Goal: Task Accomplishment & Management: Use online tool/utility

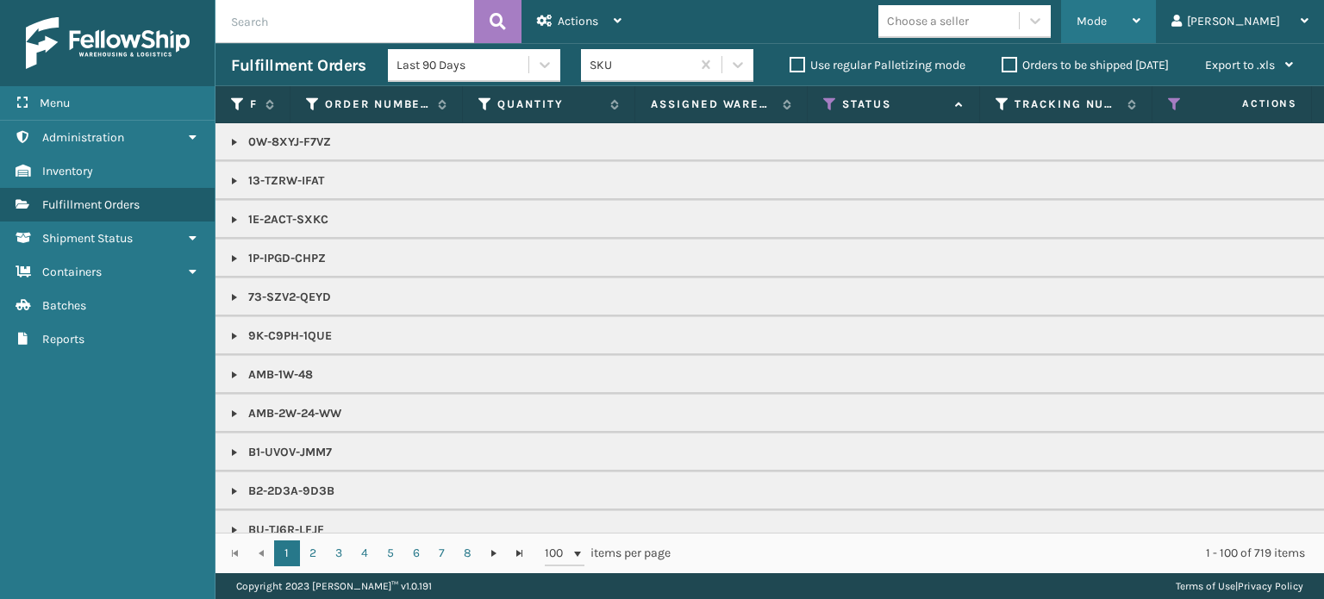
click at [1140, 18] on div "Mode" at bounding box center [1108, 21] width 64 height 43
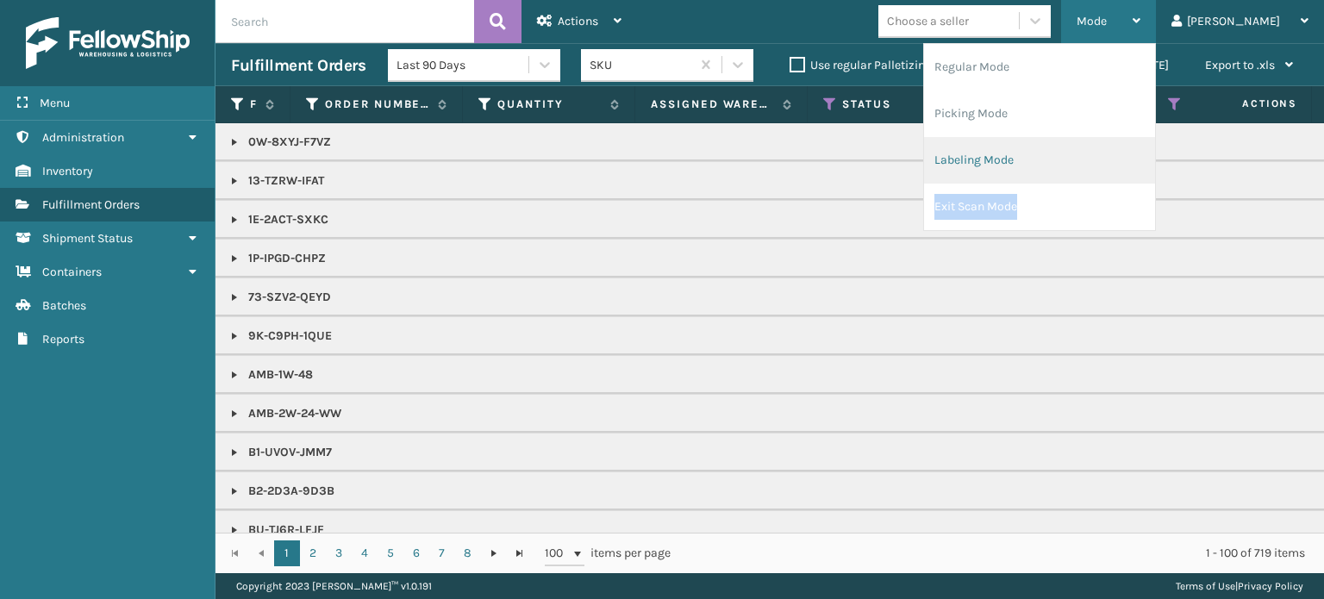
drag, startPoint x: 1152, startPoint y: 194, endPoint x: 1164, endPoint y: 153, distance: 43.1
click at [1155, 153] on ul "Regular Mode Picking Mode Labeling Mode Exit Scan Mode" at bounding box center [1039, 137] width 231 height 186
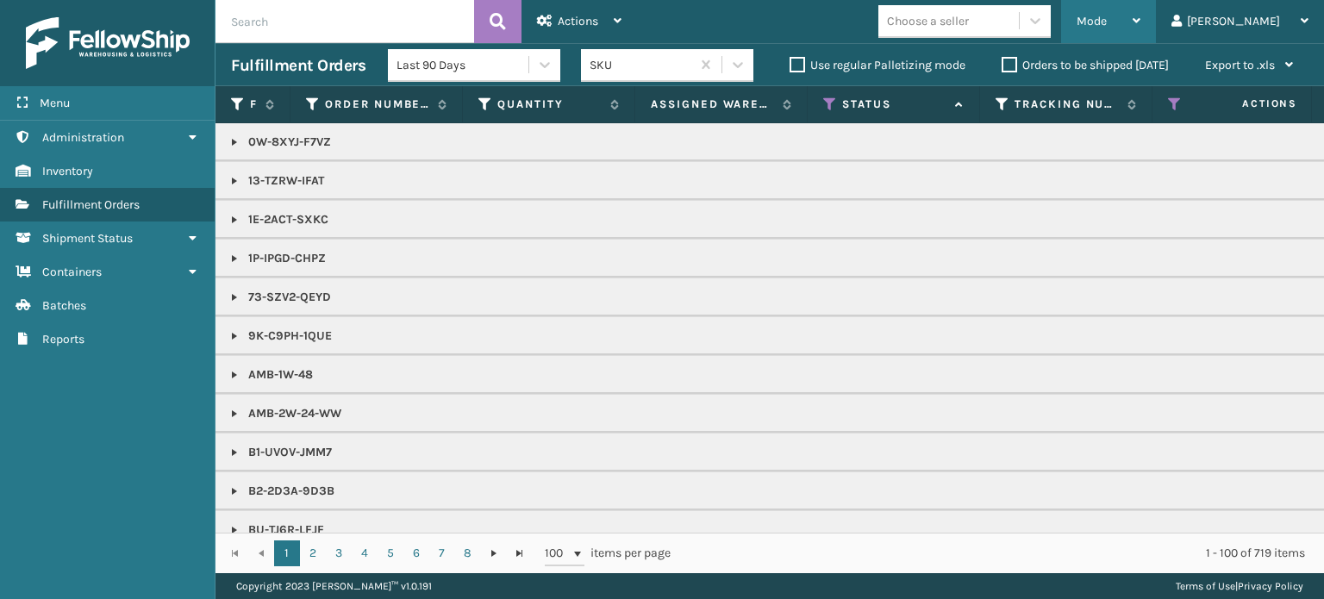
click at [1164, 153] on div "Actions Settings Remove All Filters Export Labels Mode Regular Mode Picking Mod…" at bounding box center [769, 286] width 1108 height 573
click at [1140, 30] on div "Mode" at bounding box center [1108, 21] width 64 height 43
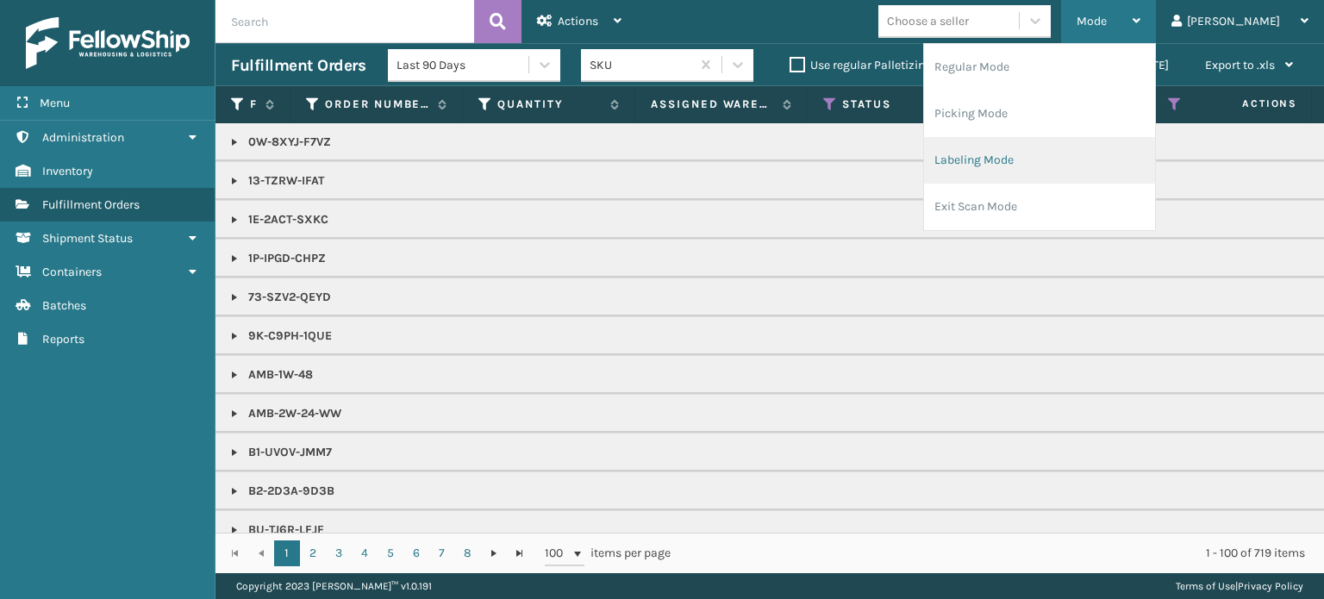
click at [1124, 158] on li "Labeling Mode" at bounding box center [1039, 160] width 231 height 47
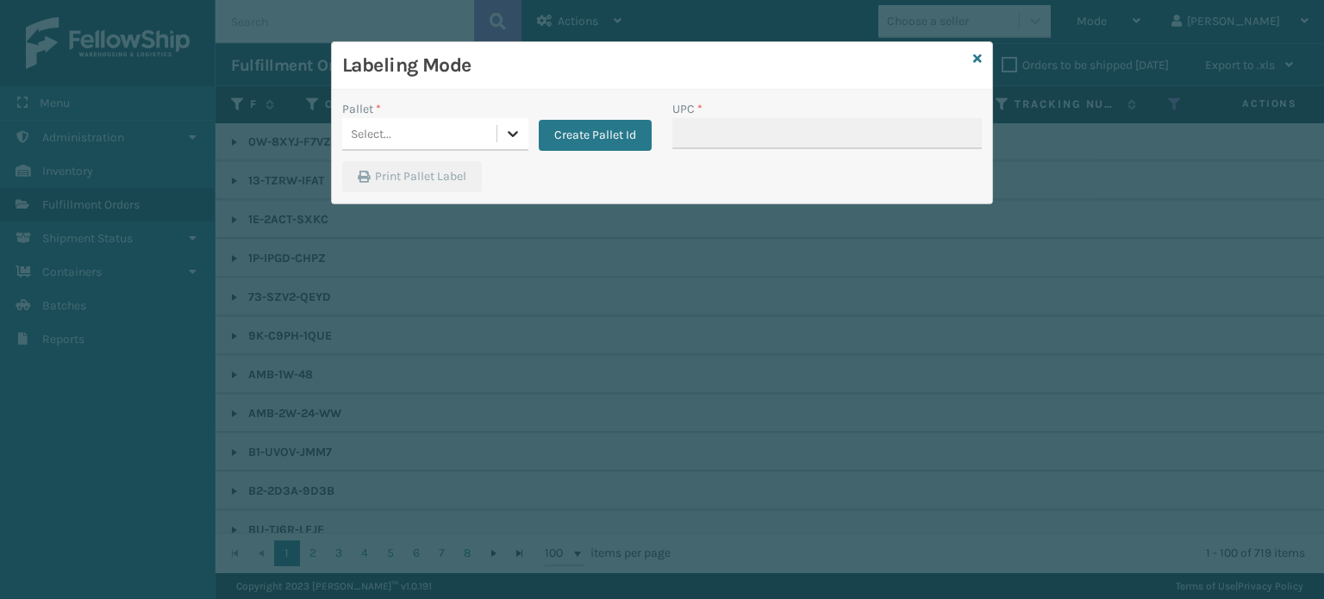
click at [514, 135] on icon at bounding box center [513, 134] width 10 height 6
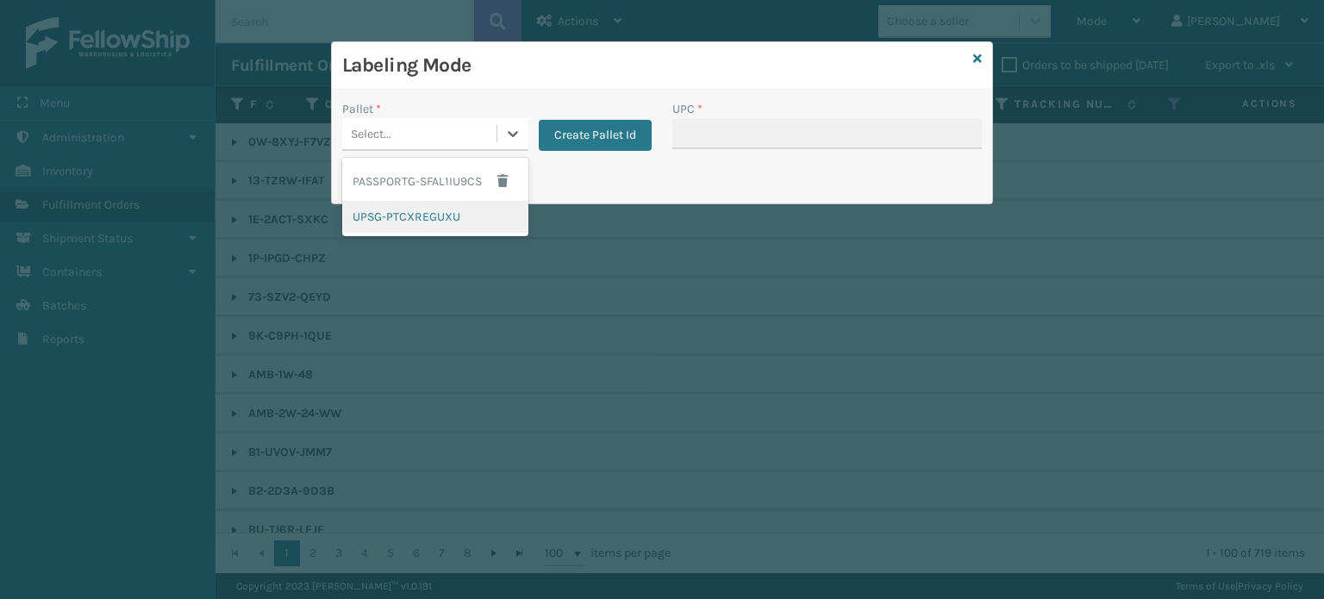
click at [483, 217] on div "UPSG-PTCXREGUXU" at bounding box center [435, 217] width 186 height 32
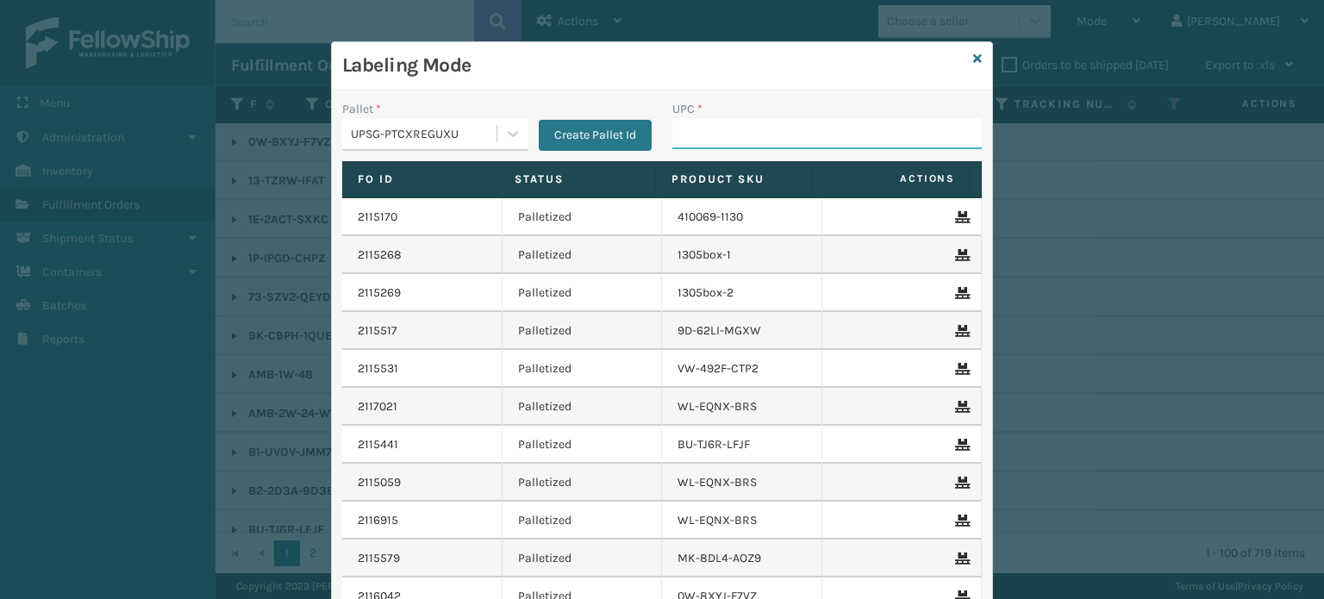
click at [715, 127] on input "UPC *" at bounding box center [826, 133] width 309 height 31
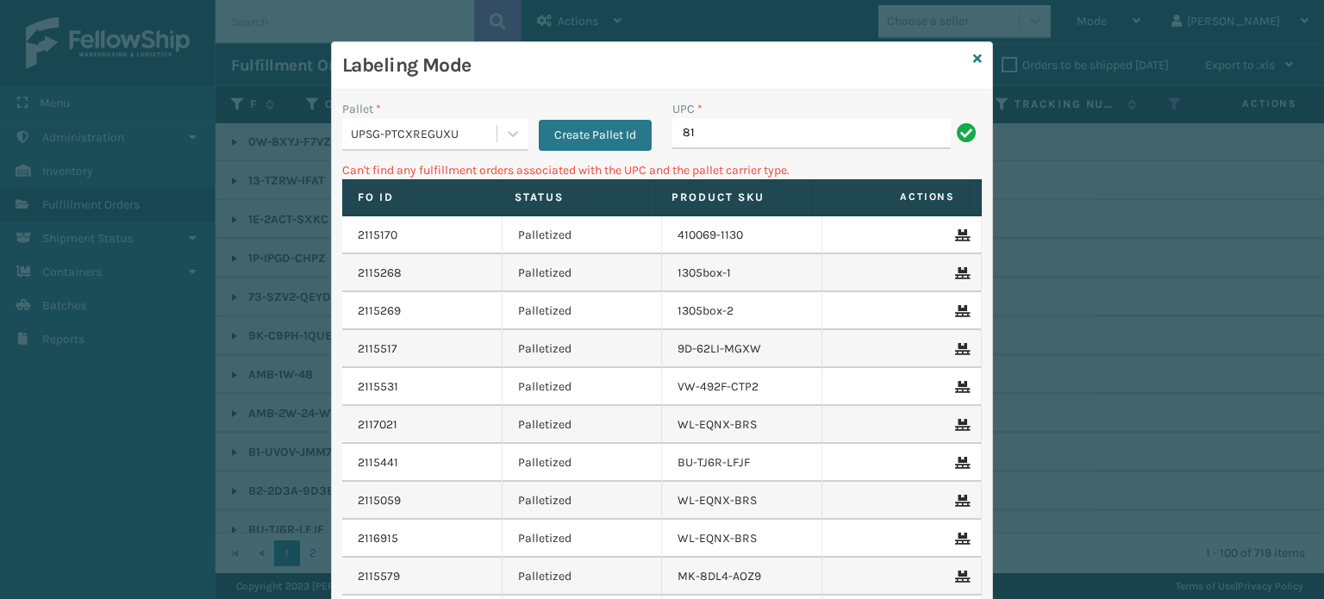
type input "8"
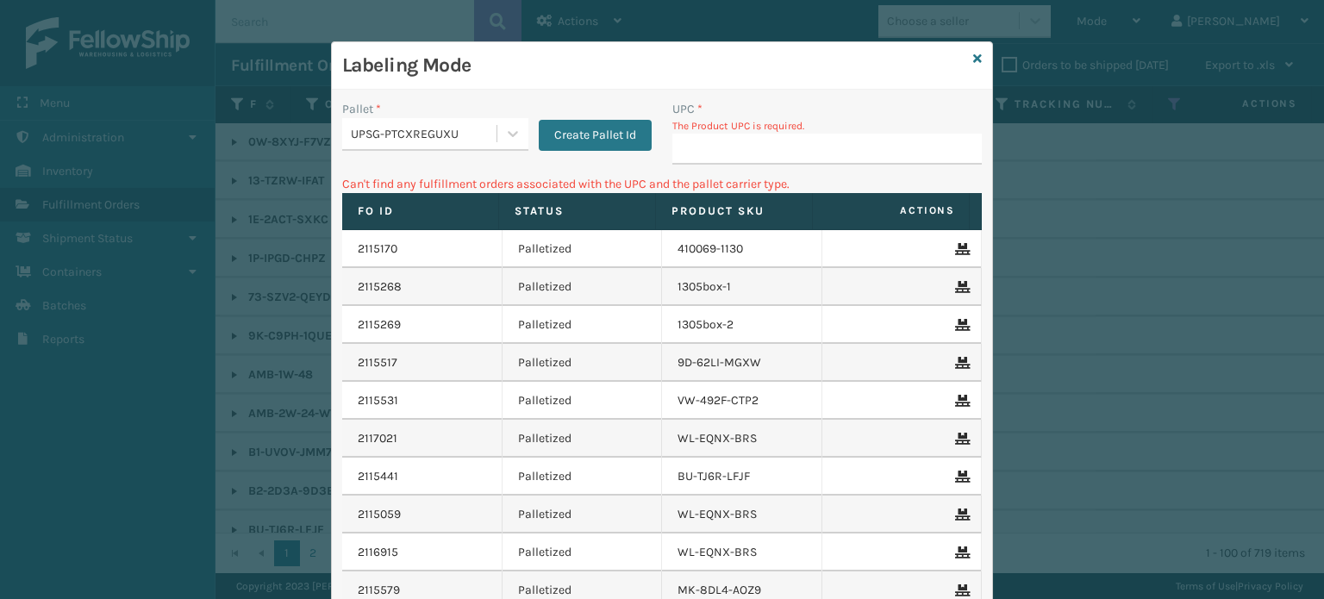
click at [752, 150] on input "UPC *" at bounding box center [826, 149] width 309 height 31
click at [977, 56] on div "Labeling Mode" at bounding box center [662, 65] width 660 height 47
click at [973, 56] on icon at bounding box center [977, 59] width 9 height 12
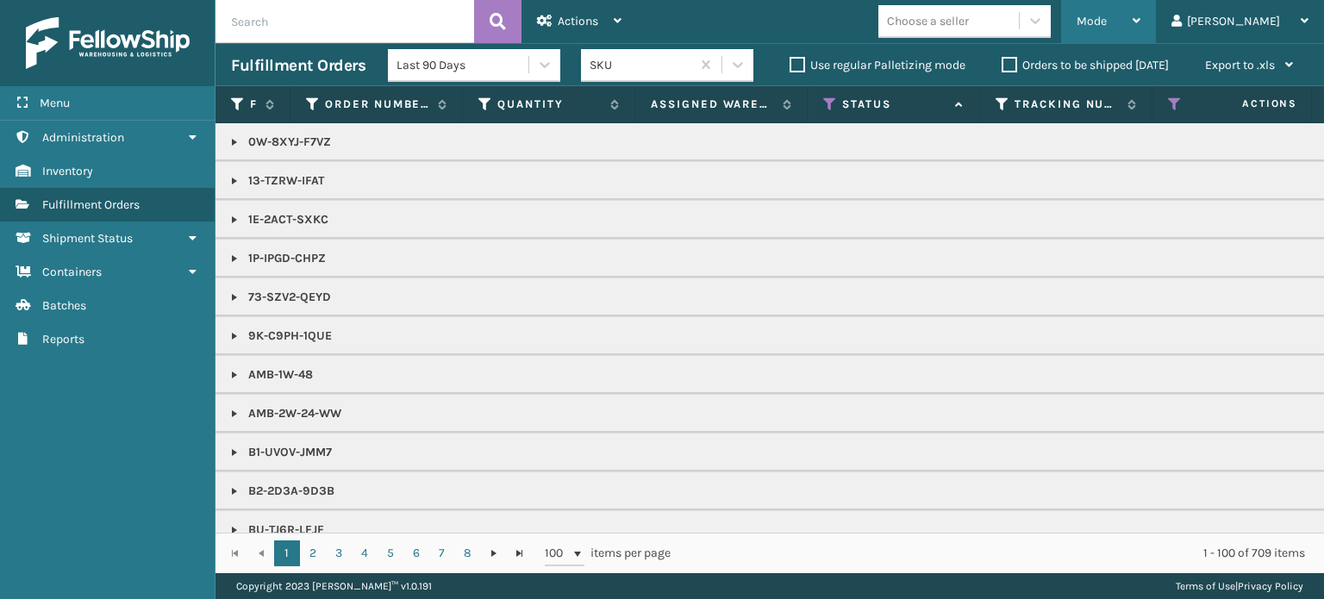
click at [1107, 18] on span "Mode" at bounding box center [1091, 21] width 30 height 15
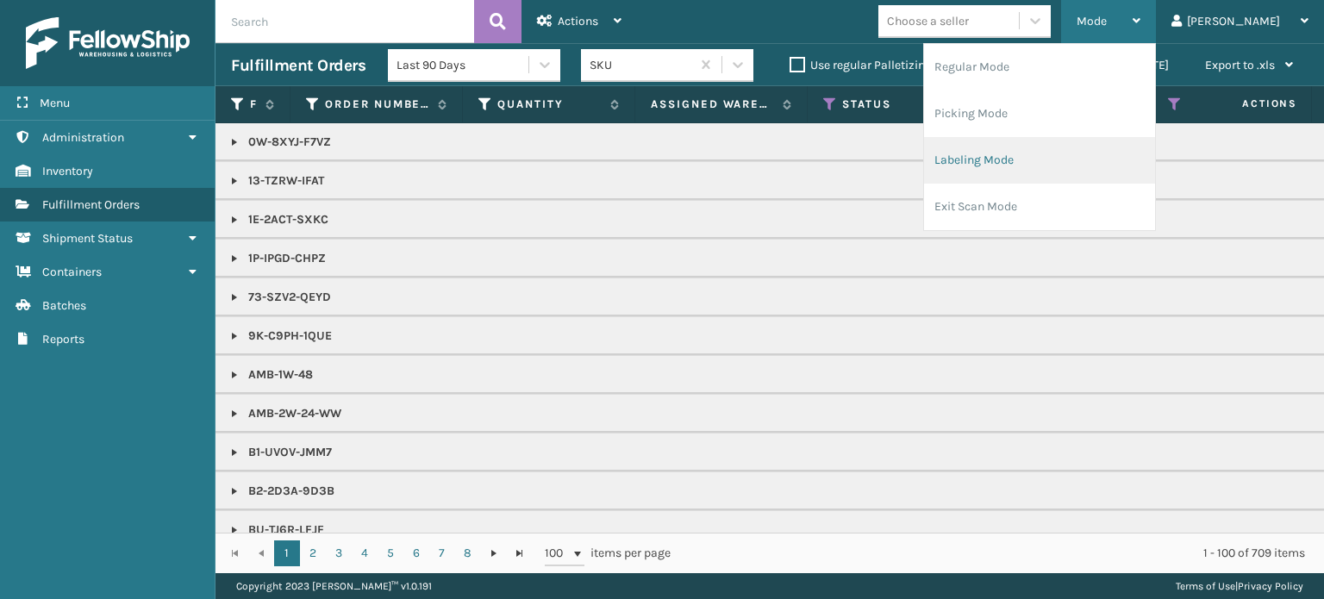
click at [1093, 168] on li "Labeling Mode" at bounding box center [1039, 160] width 231 height 47
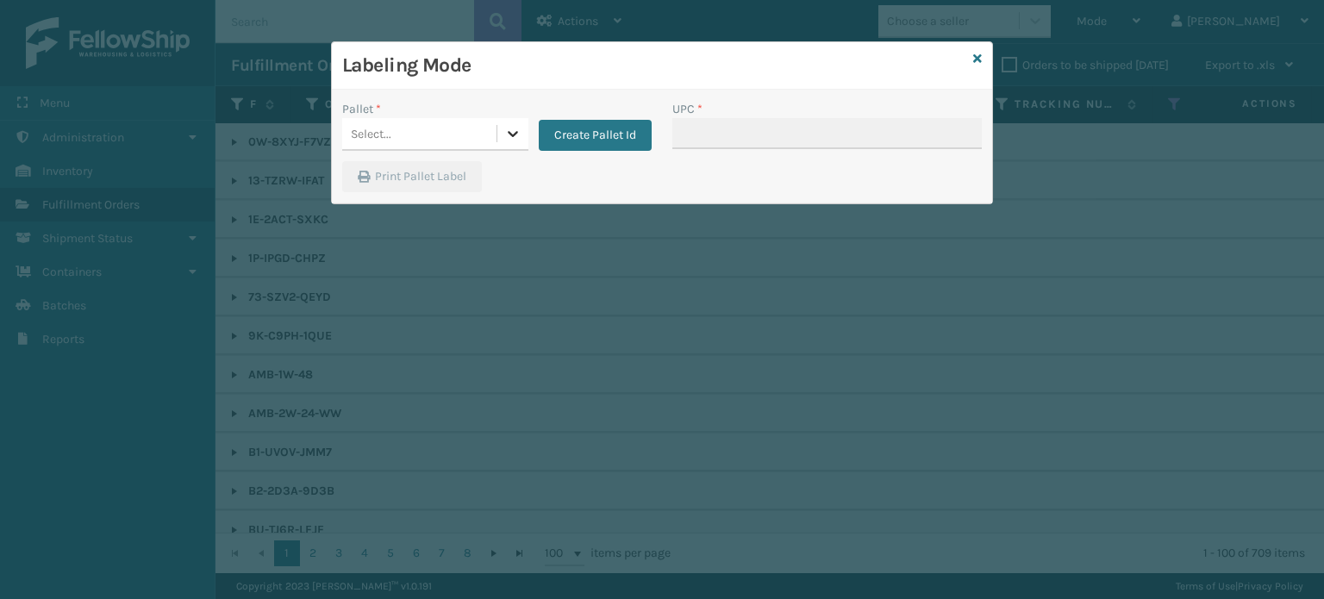
click at [507, 134] on icon at bounding box center [512, 133] width 17 height 17
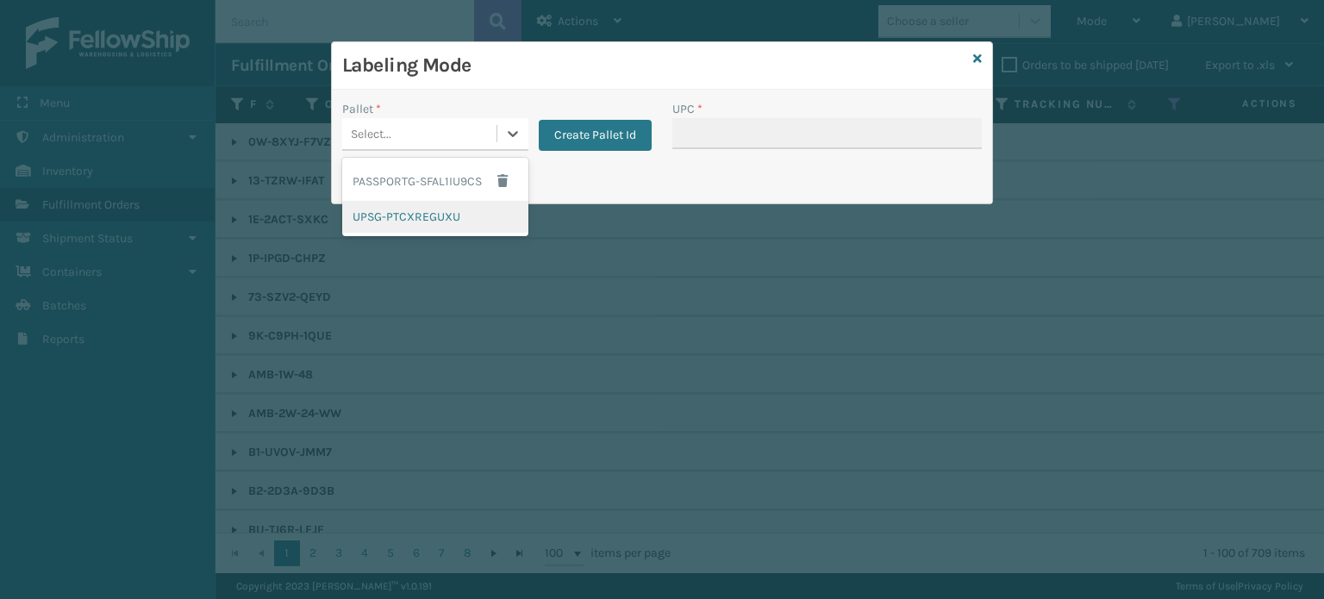
click at [440, 212] on div "UPSG-PTCXREGUXU" at bounding box center [435, 217] width 186 height 32
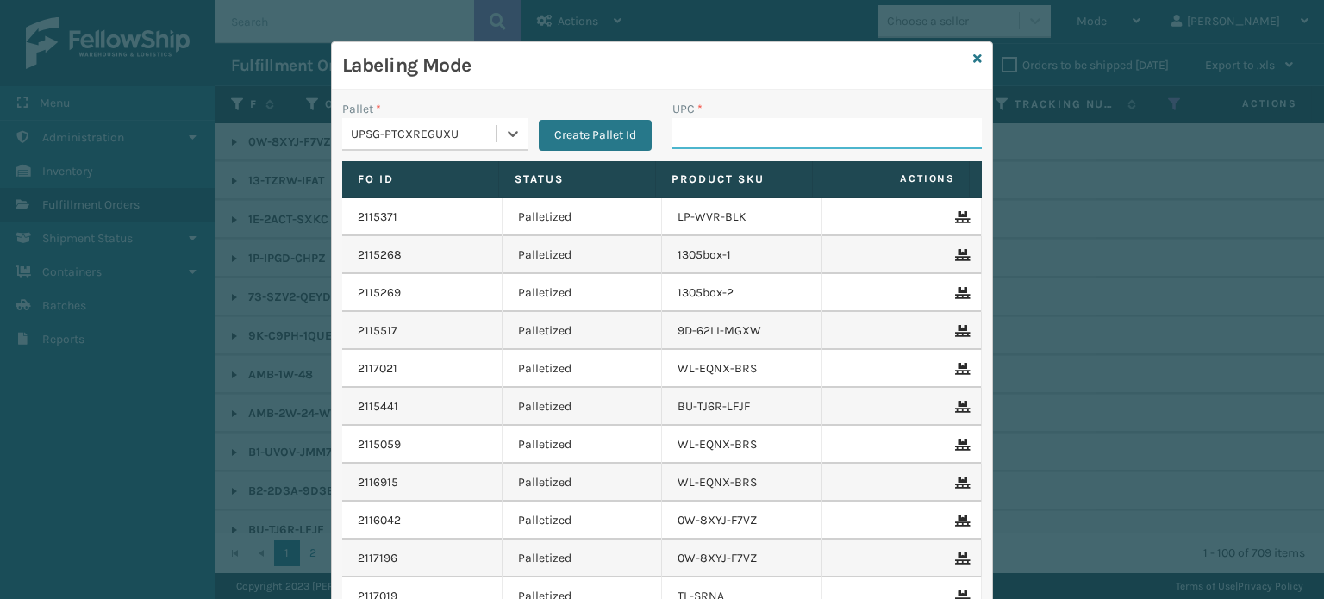
click at [725, 134] on input "UPC *" at bounding box center [826, 133] width 309 height 31
type input "LP-WVR-RED"
type input "LP-RMX-BLK"
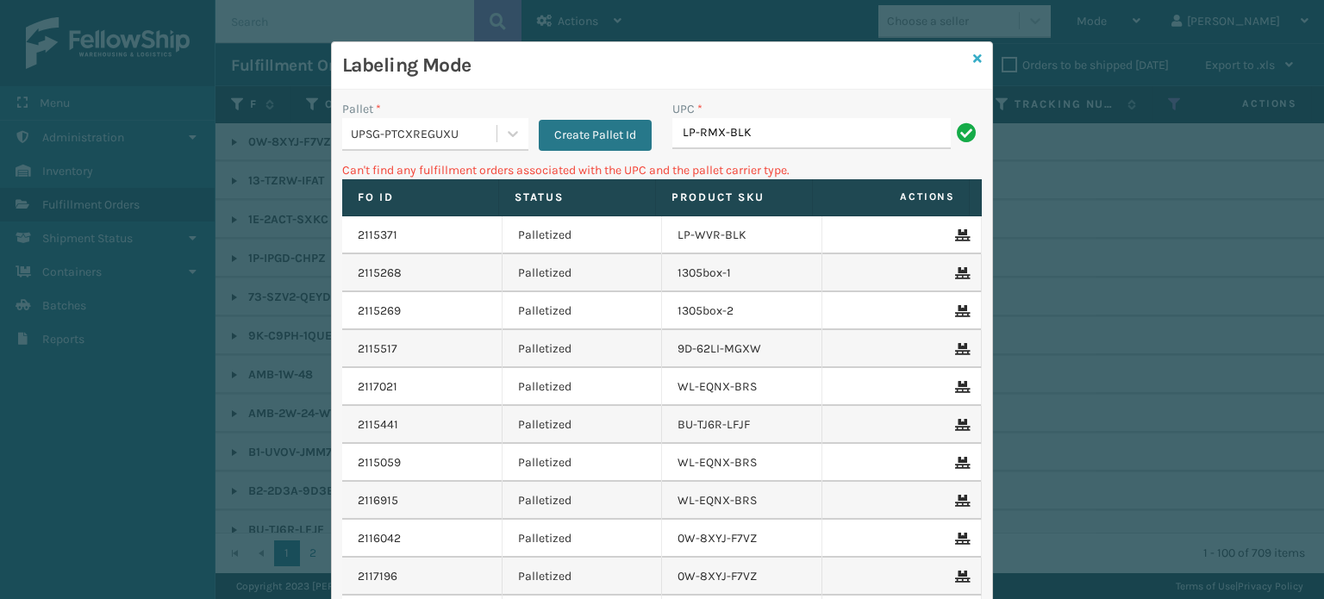
click at [973, 57] on icon at bounding box center [977, 59] width 9 height 12
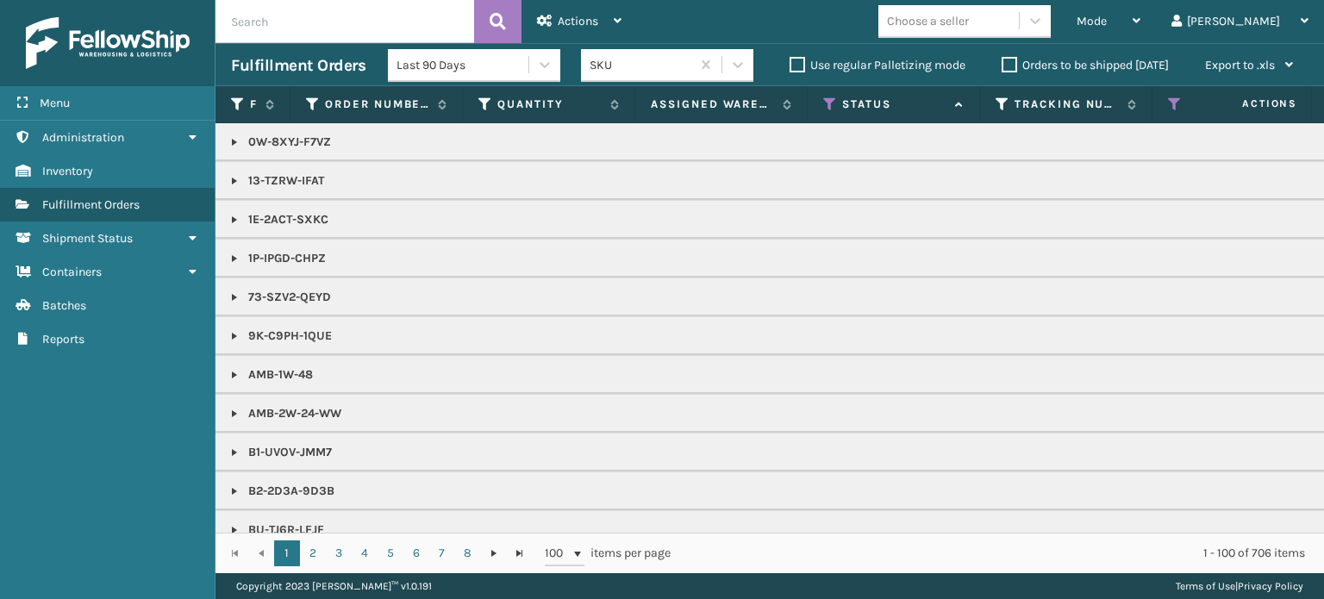
click at [969, 22] on div "Choose a seller" at bounding box center [928, 21] width 82 height 18
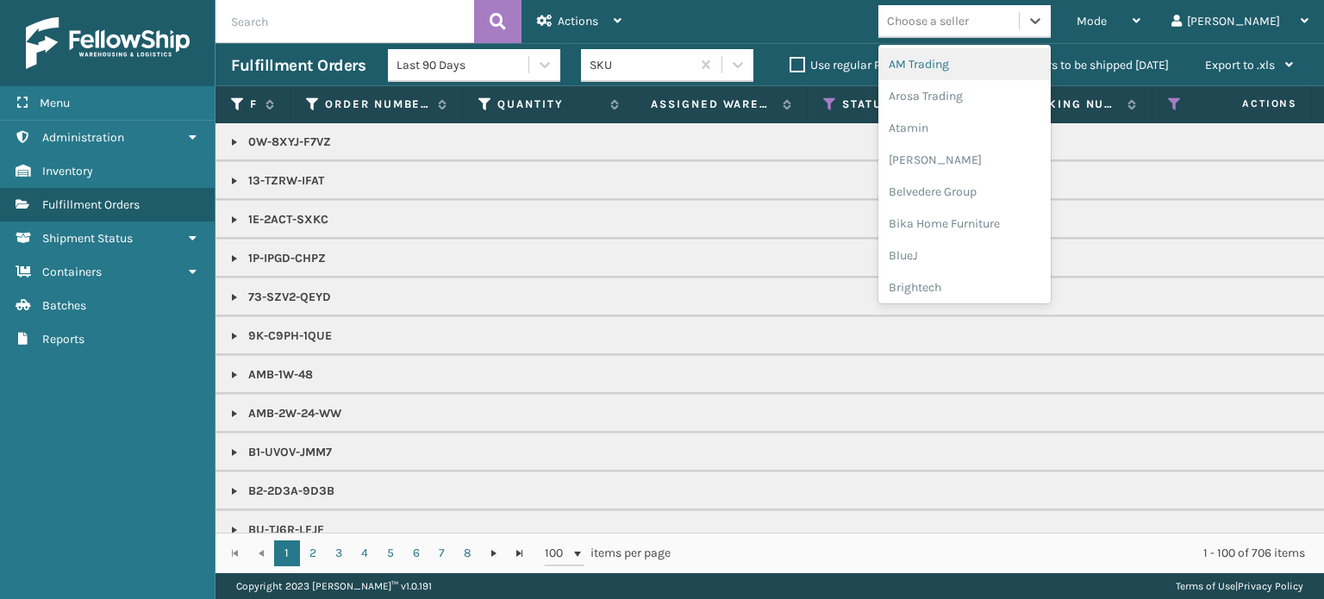
type input "c"
type input "li"
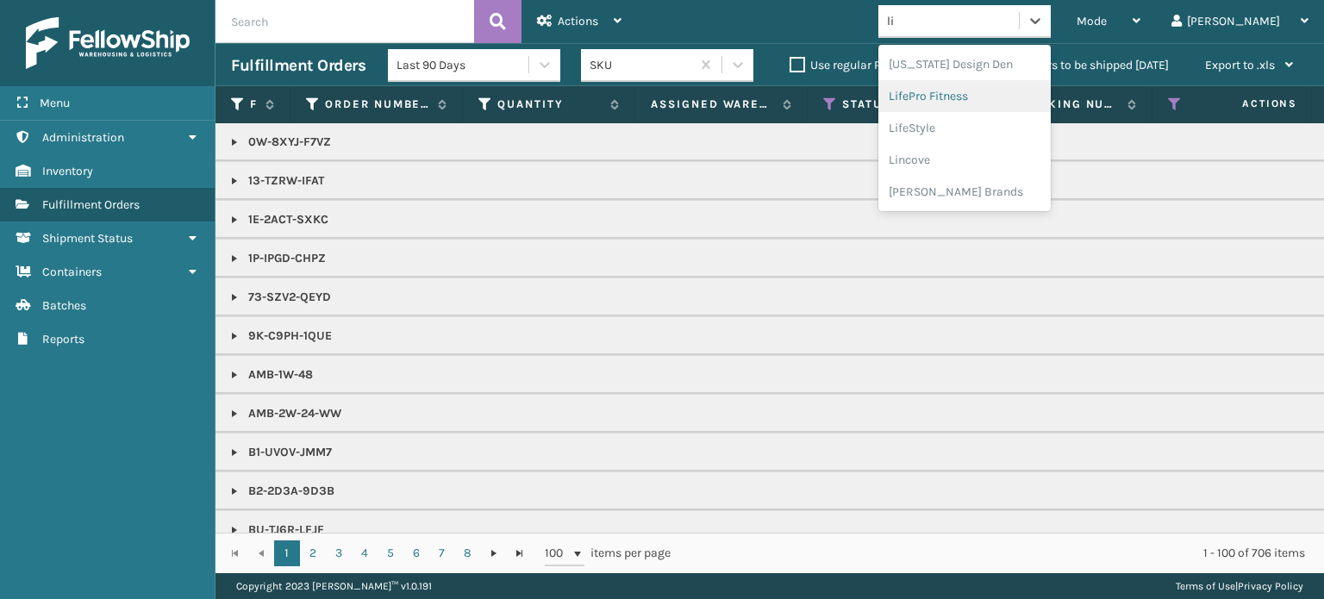
click at [1029, 96] on div "LifePro Fitness" at bounding box center [964, 96] width 172 height 32
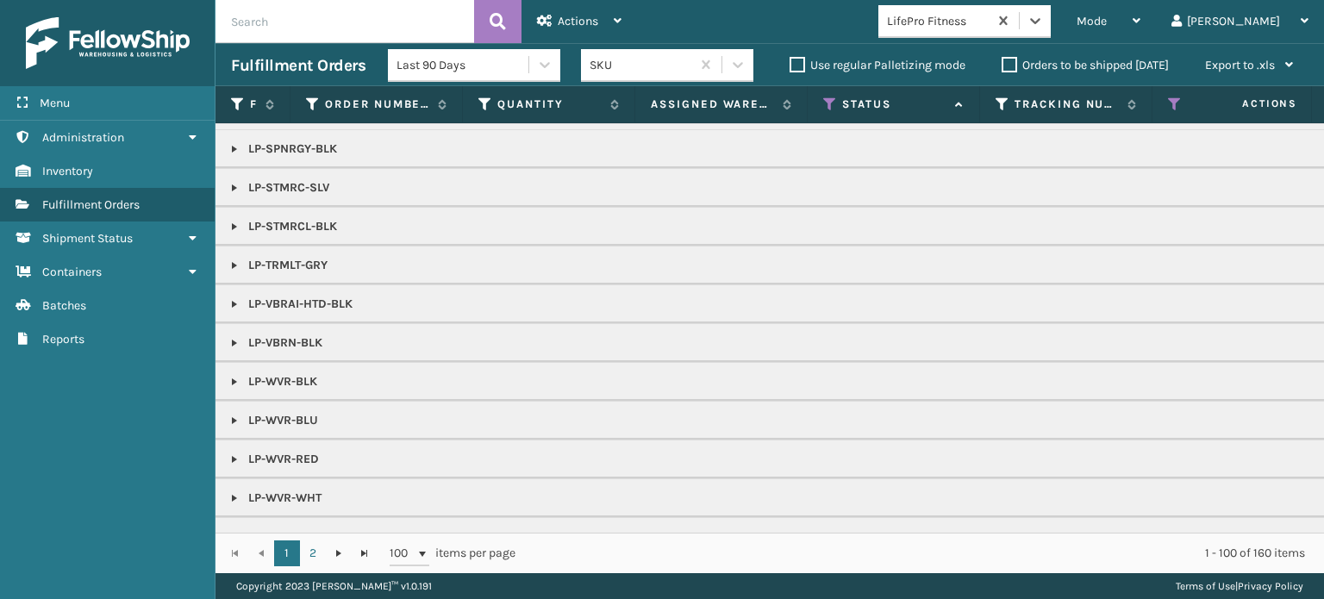
scroll to position [1031, 0]
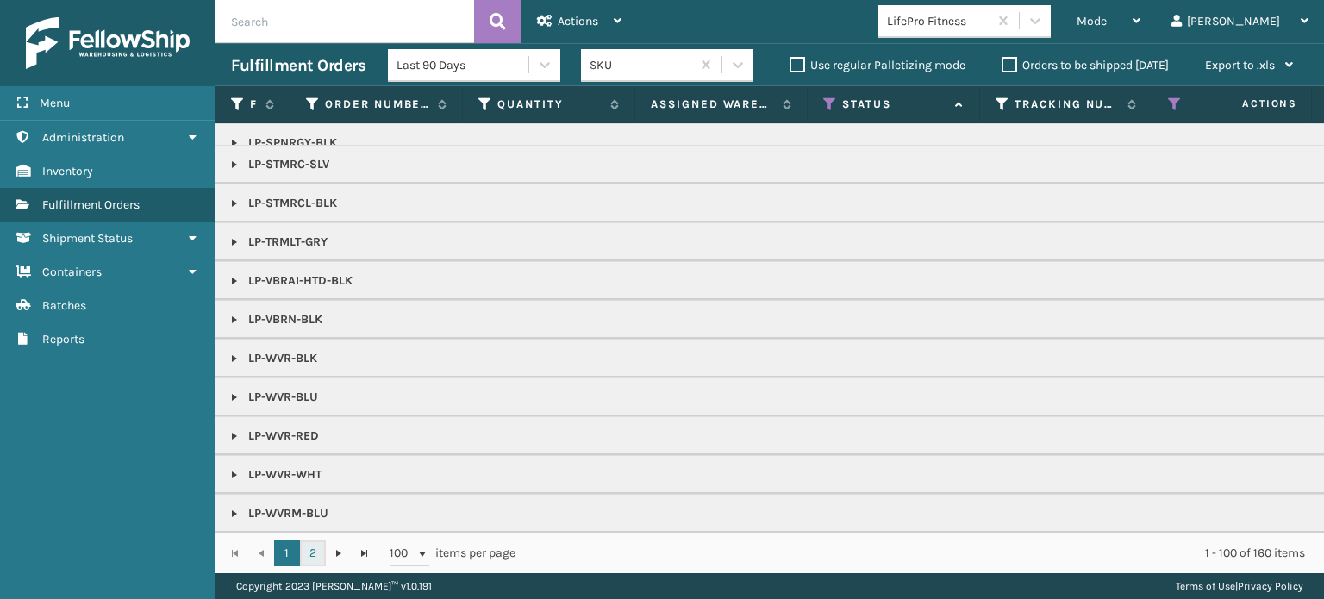
click at [307, 559] on link "2" at bounding box center [313, 553] width 26 height 26
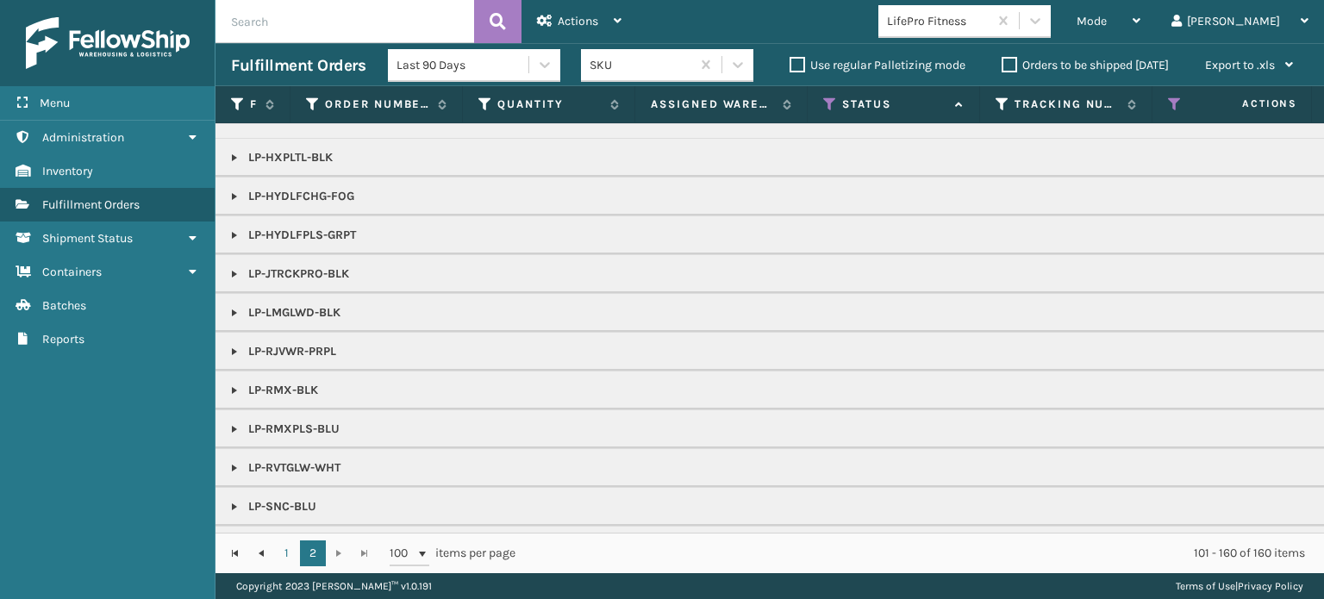
scroll to position [259, 0]
click at [230, 346] on link at bounding box center [235, 349] width 14 height 14
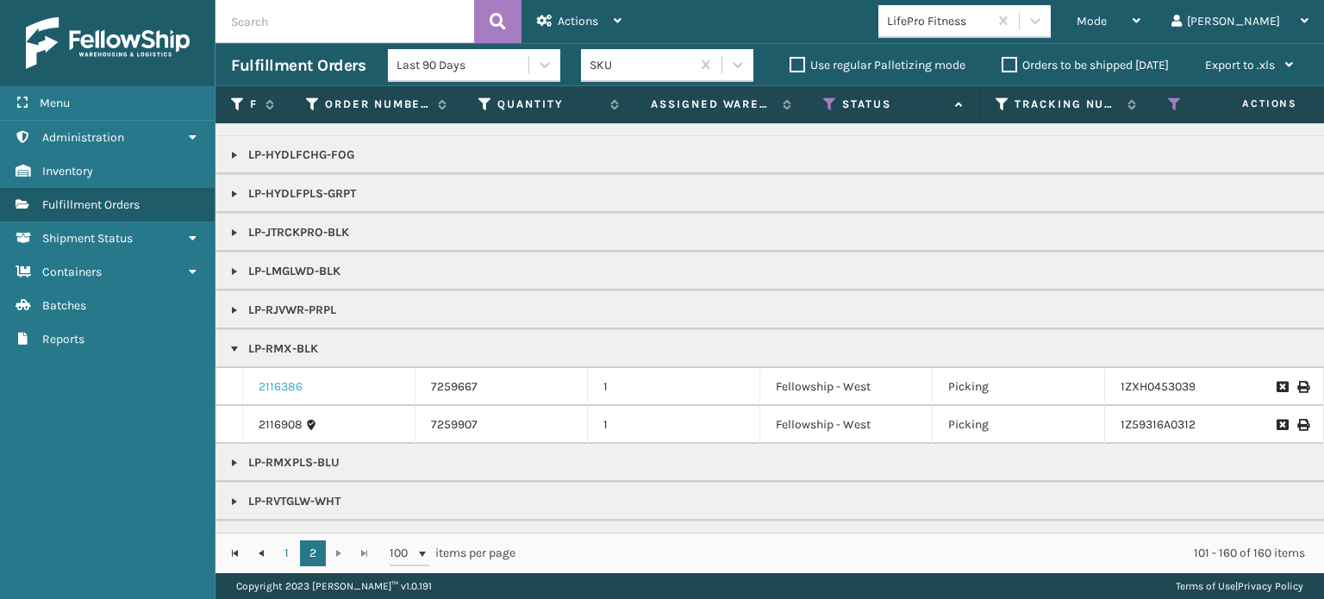
click at [267, 384] on link "2116386" at bounding box center [281, 386] width 44 height 17
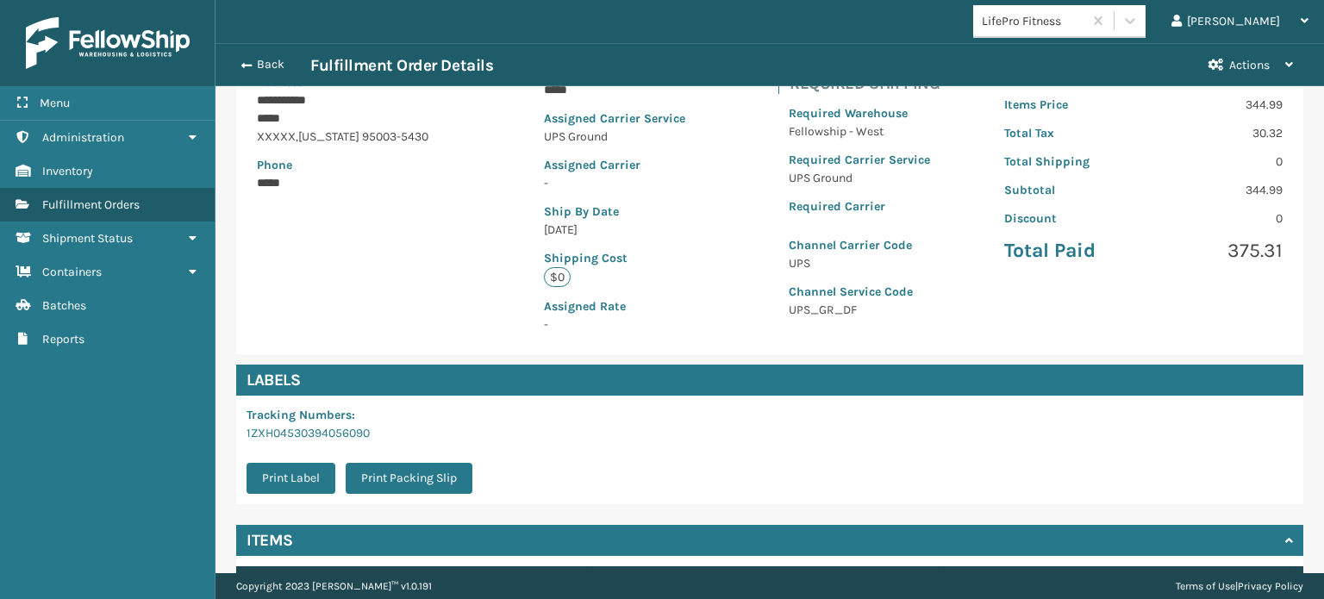
scroll to position [388, 0]
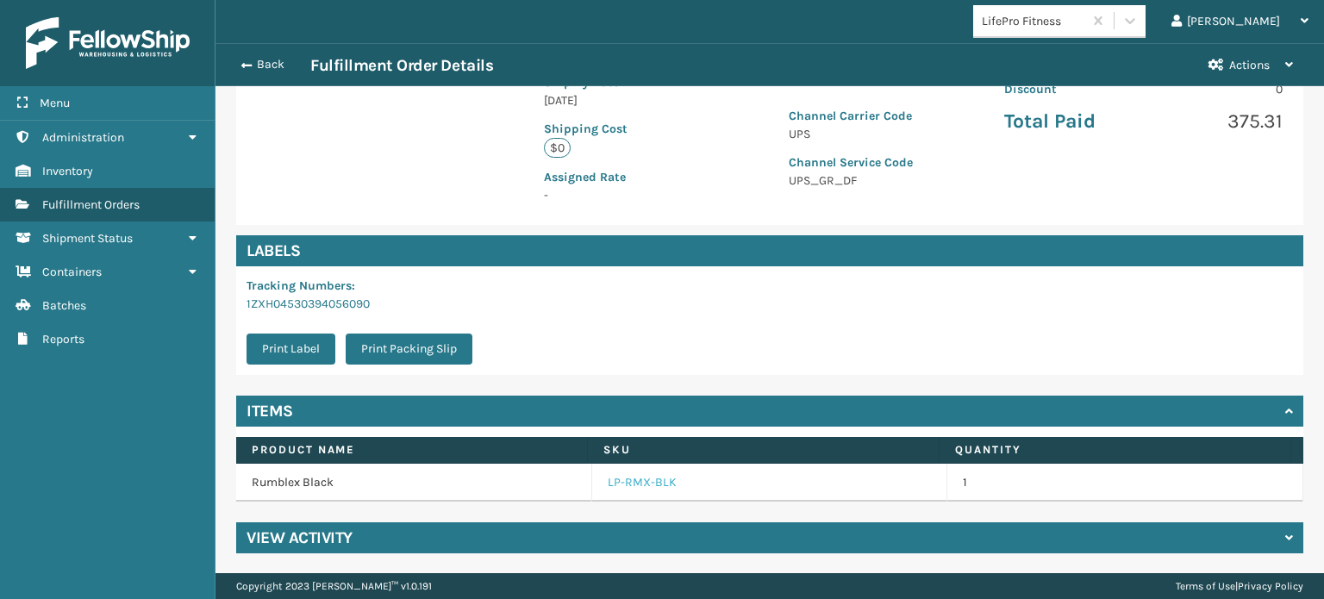
click at [635, 485] on link "LP-RMX-BLK" at bounding box center [642, 482] width 69 height 17
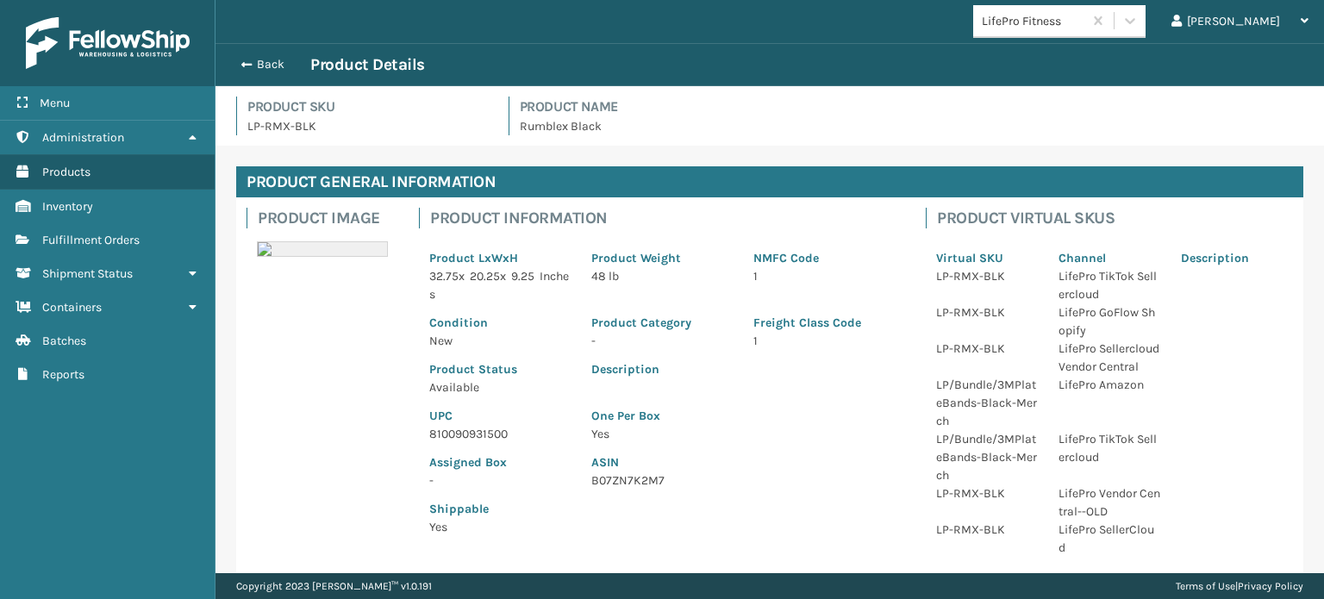
click at [475, 431] on p "810090931500" at bounding box center [499, 434] width 141 height 18
copy p "810090931500"
click at [262, 58] on button "Back" at bounding box center [270, 65] width 79 height 16
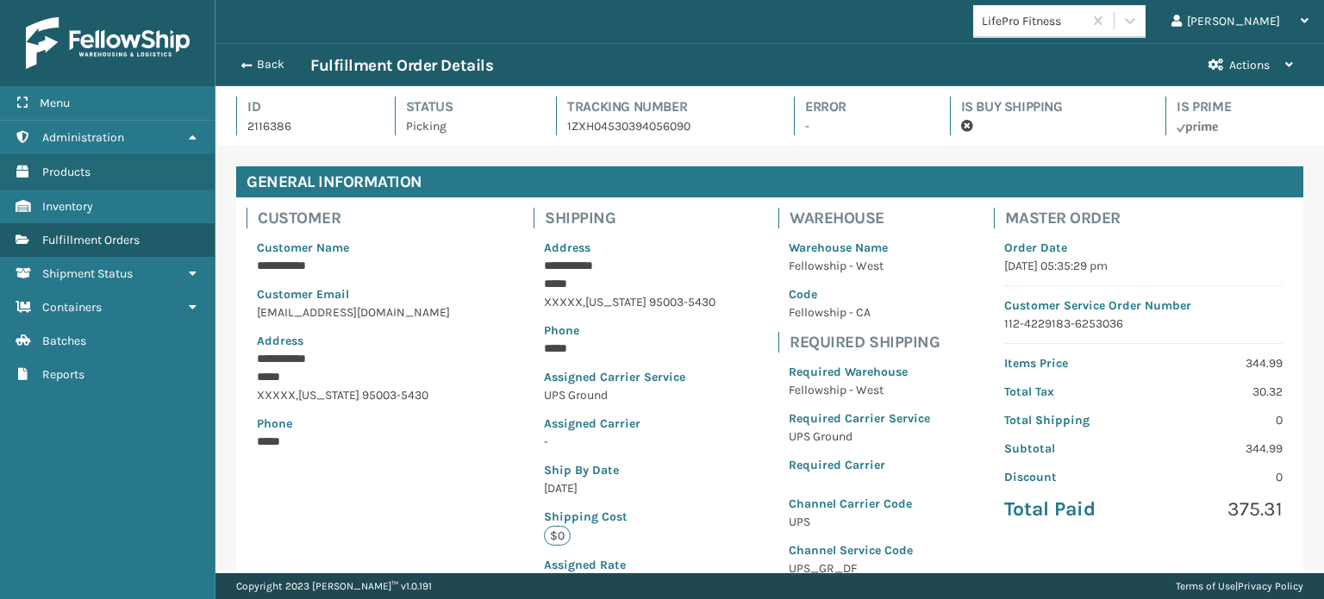
scroll to position [41, 1108]
click at [259, 62] on button "Back" at bounding box center [270, 65] width 79 height 16
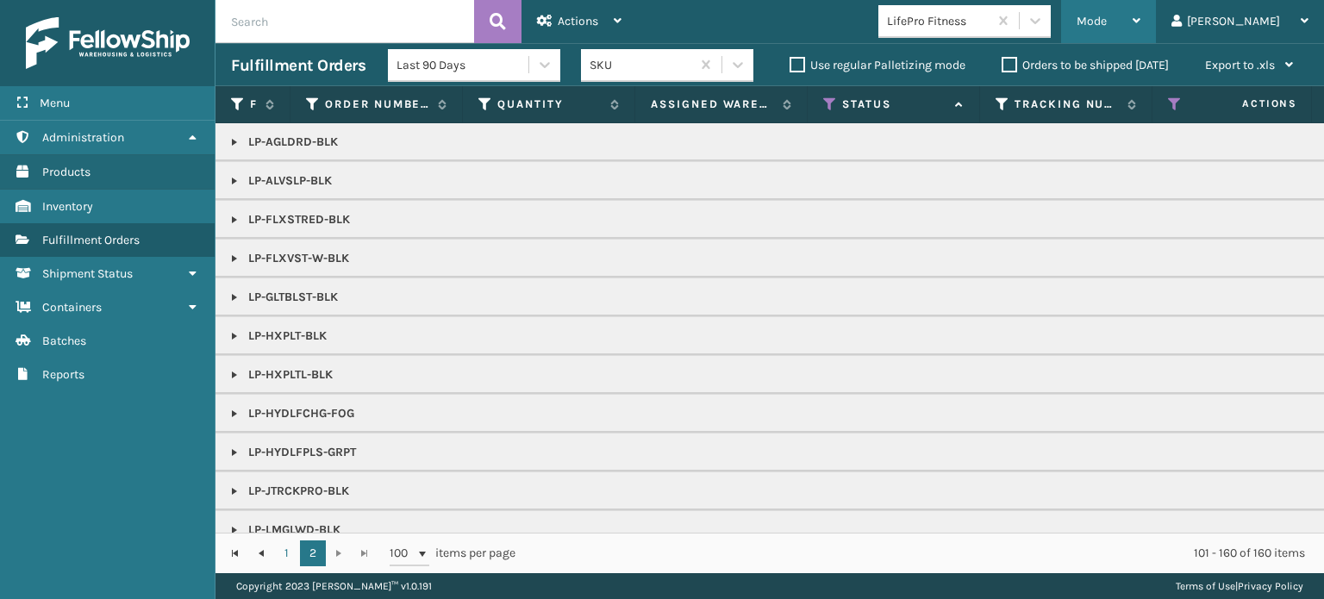
click at [1107, 23] on span "Mode" at bounding box center [1091, 21] width 30 height 15
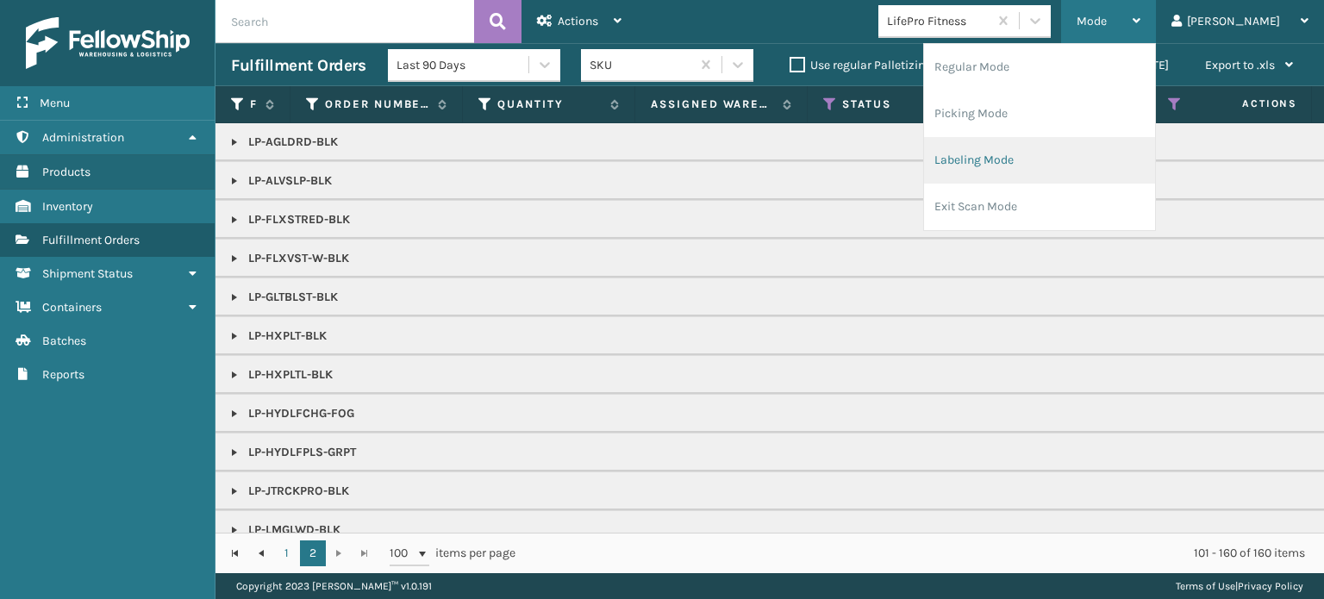
click at [1098, 161] on li "Labeling Mode" at bounding box center [1039, 160] width 231 height 47
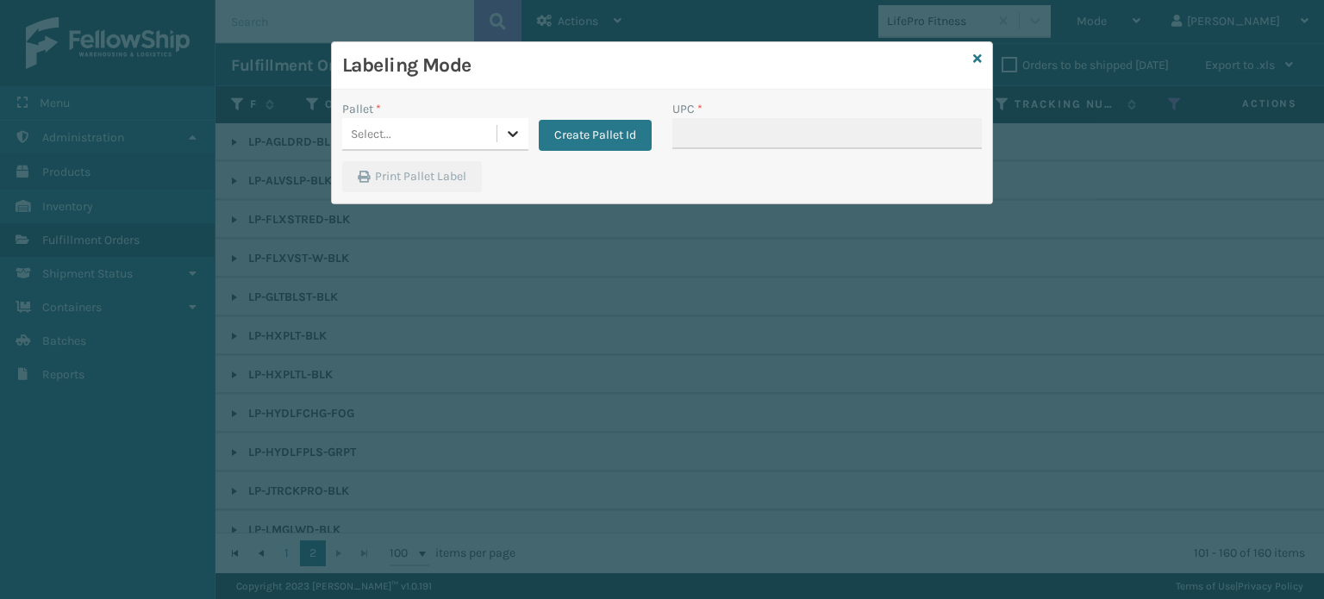
click at [502, 128] on div at bounding box center [512, 133] width 31 height 31
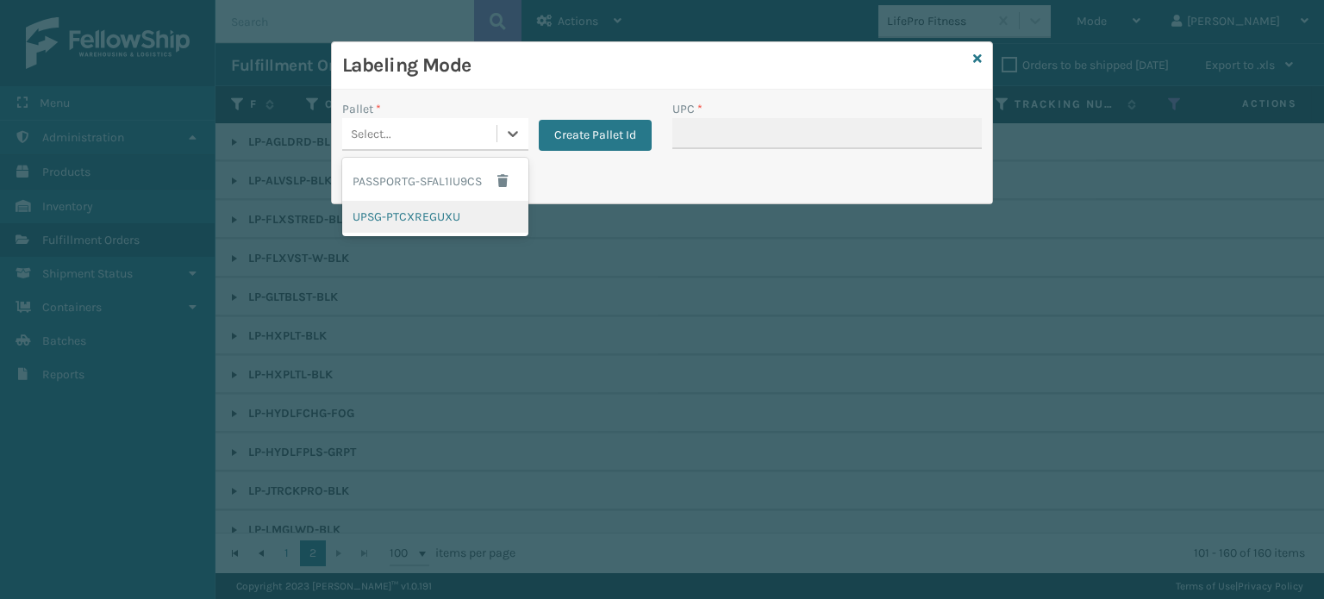
click at [463, 219] on div "UPSG-PTCXREGUXU" at bounding box center [435, 217] width 186 height 32
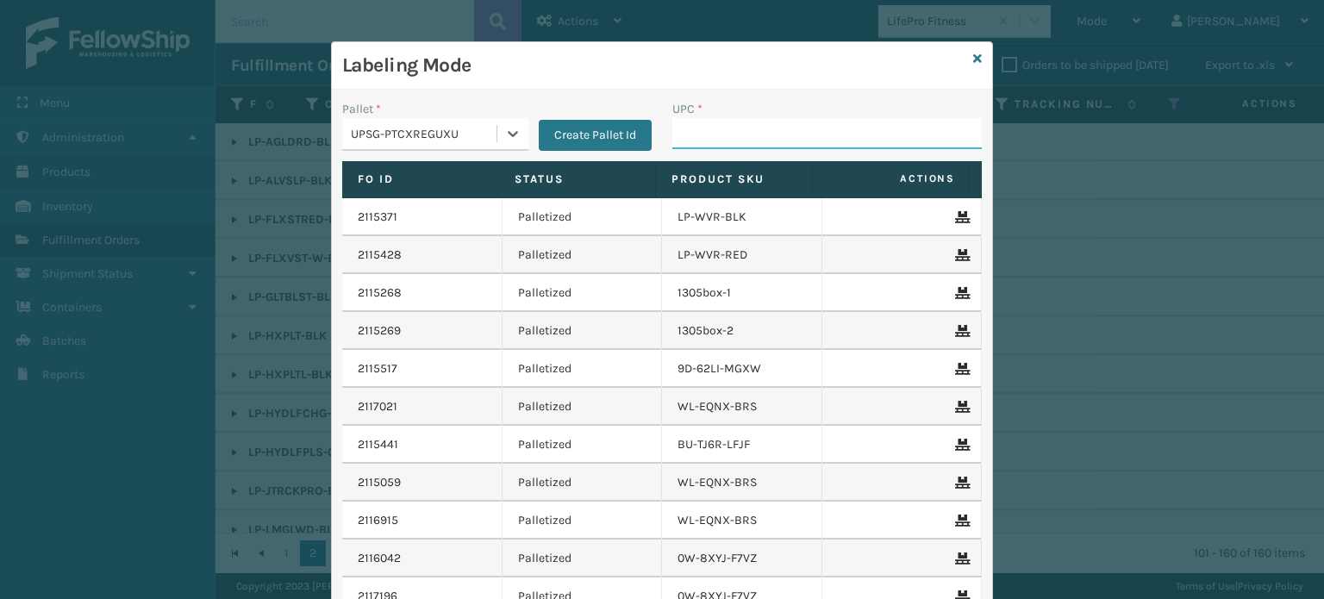
click at [703, 139] on input "UPC *" at bounding box center [826, 133] width 309 height 31
paste input "810090931500"
type input "810090931500"
click at [973, 59] on icon at bounding box center [977, 59] width 9 height 12
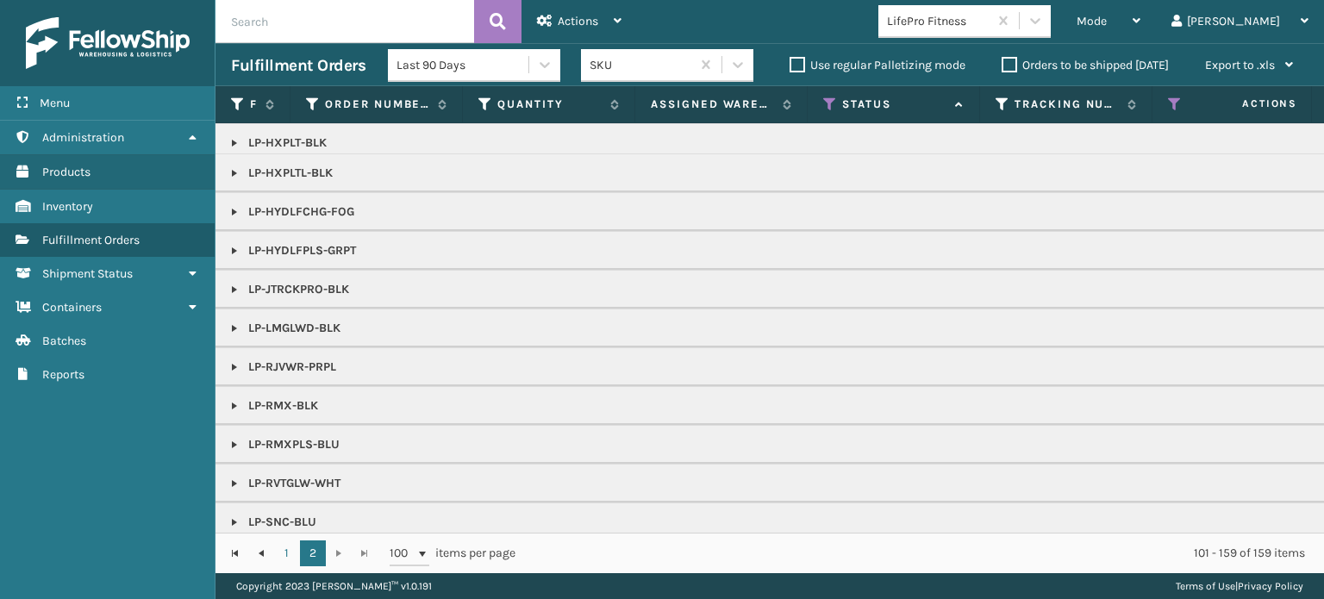
scroll to position [259, 0]
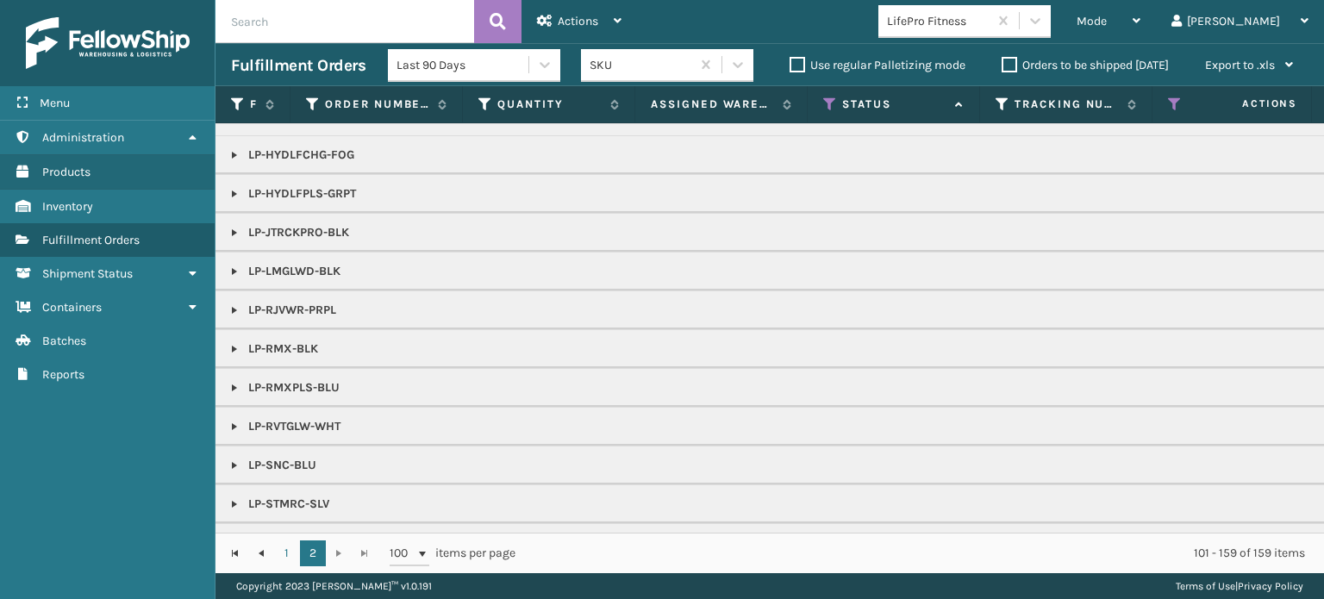
click at [233, 384] on link at bounding box center [235, 388] width 14 height 14
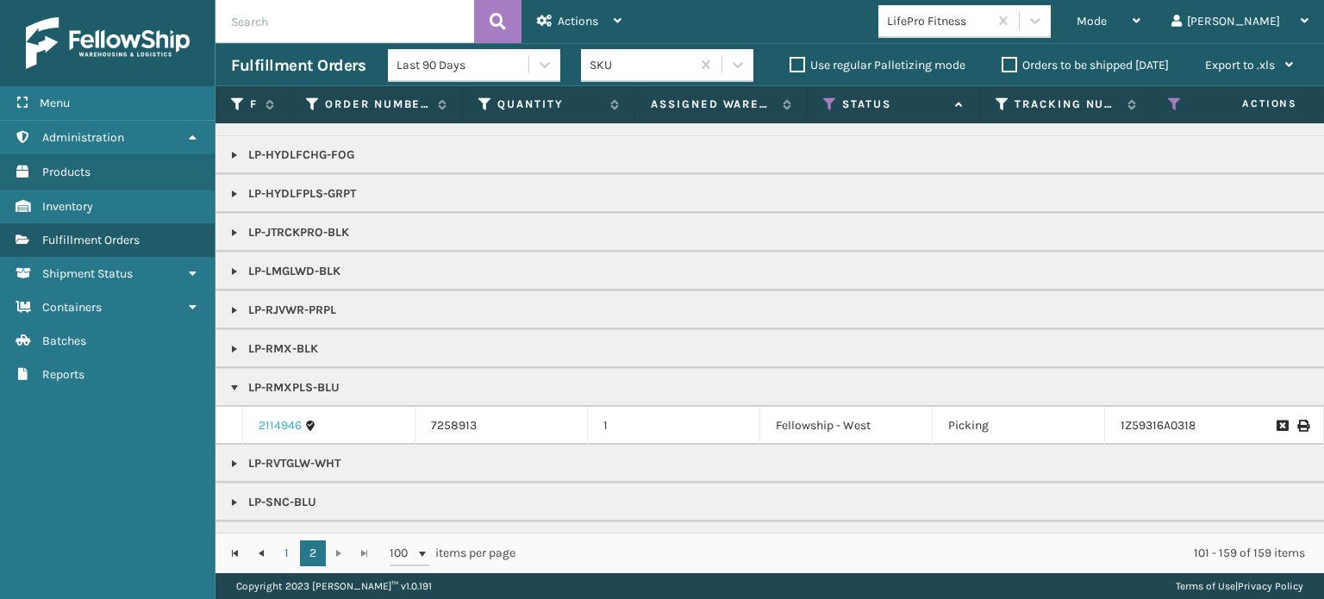
click at [278, 425] on link "2114946" at bounding box center [280, 425] width 43 height 17
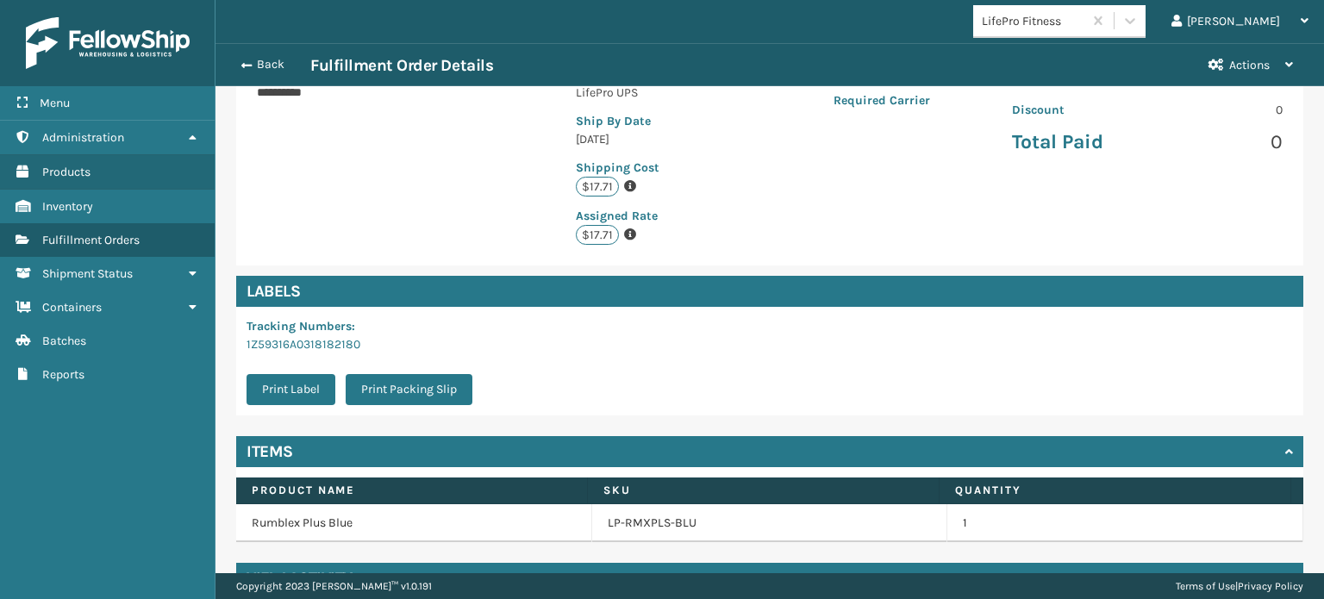
scroll to position [390, 0]
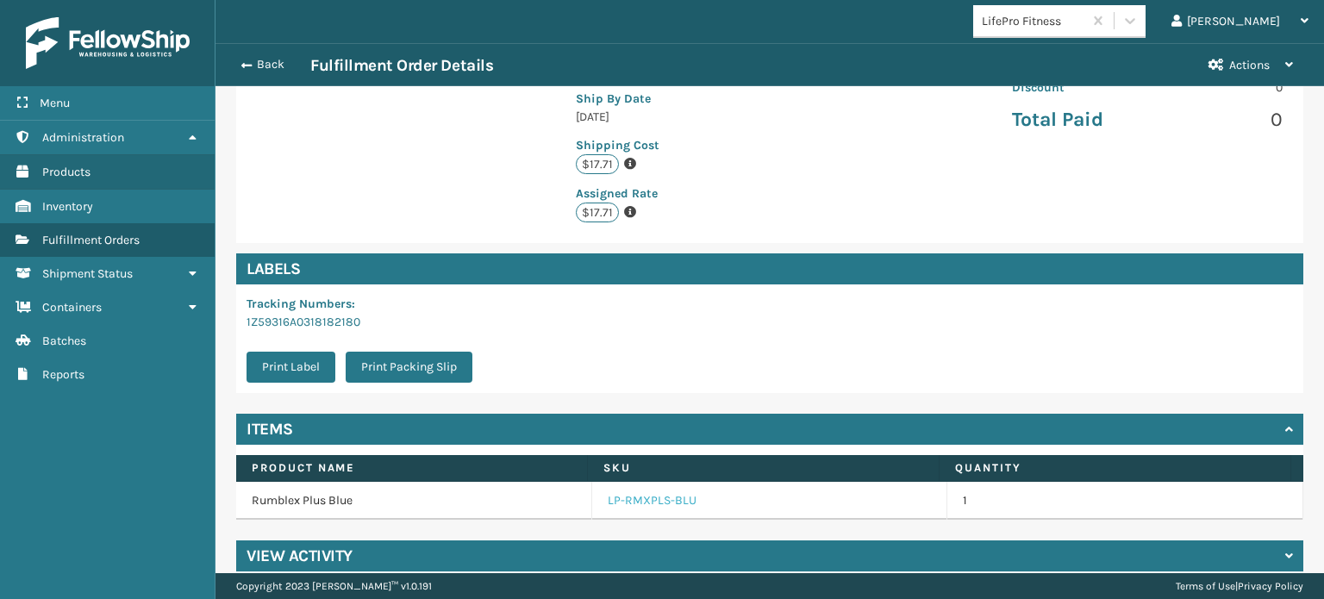
click at [621, 492] on link "LP-RMXPLS-BLU" at bounding box center [652, 500] width 89 height 17
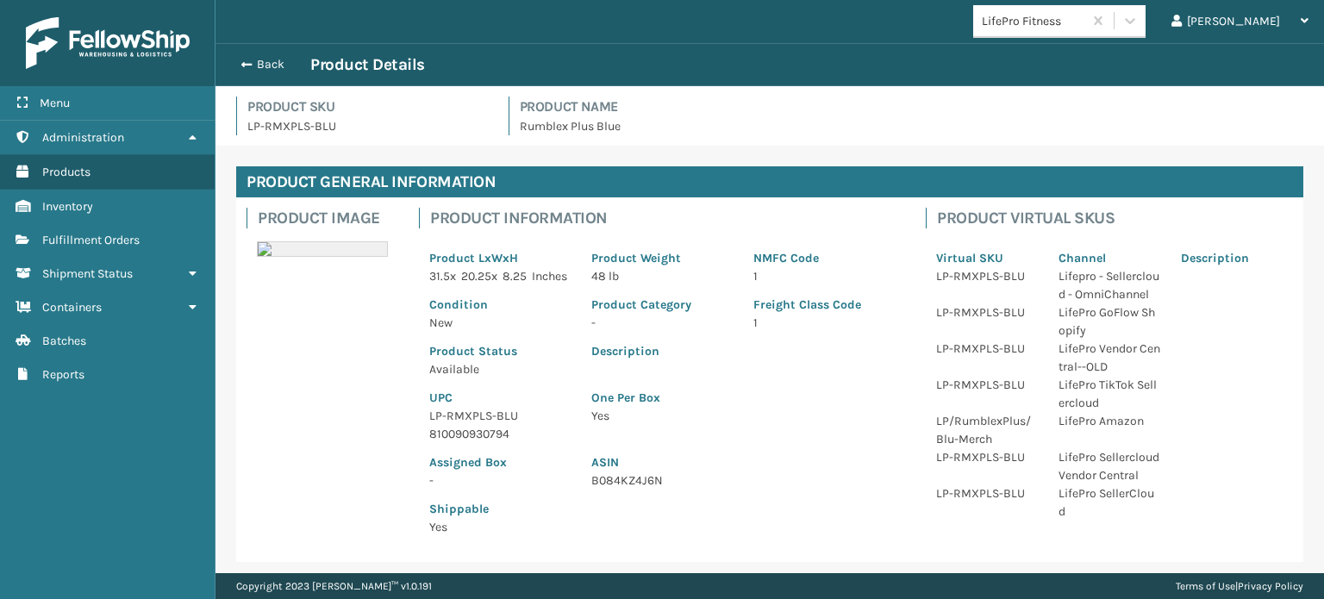
click at [476, 425] on p "LP-RMXPLS-BLU" at bounding box center [499, 416] width 141 height 18
click at [474, 425] on p "LP-RMXPLS-BLU" at bounding box center [499, 416] width 141 height 18
copy p "LP-RMXPLS-BLU"
click at [260, 69] on button "Back" at bounding box center [270, 65] width 79 height 16
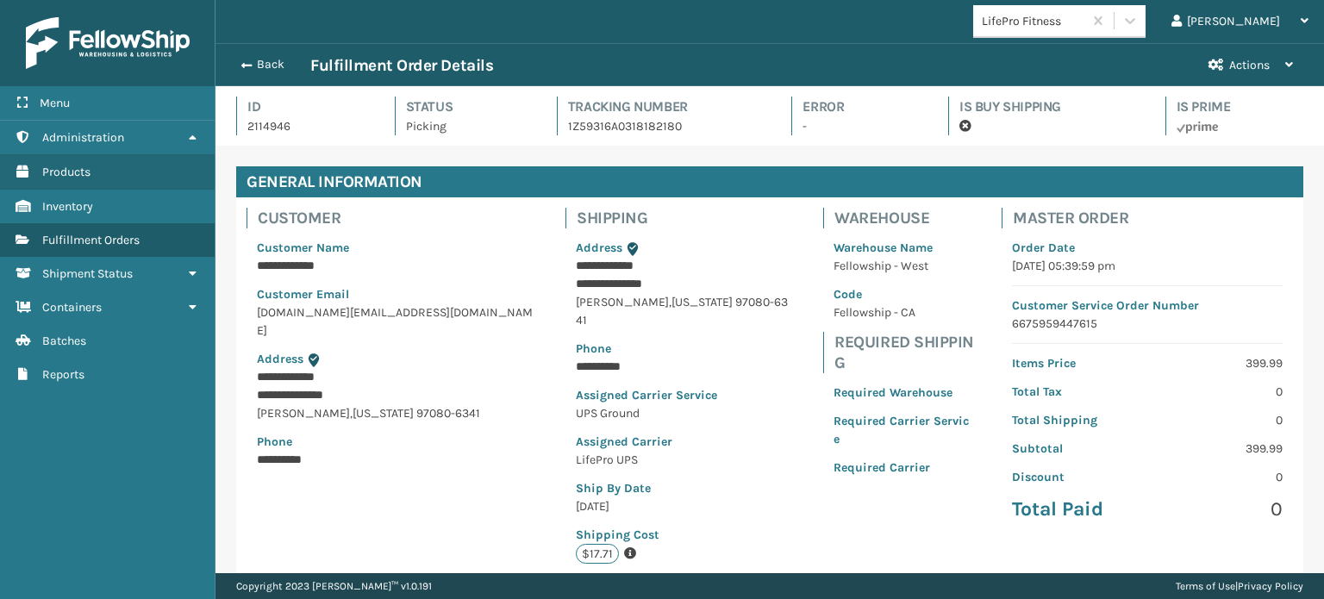
scroll to position [41, 1108]
click at [260, 69] on button "Back" at bounding box center [270, 65] width 79 height 16
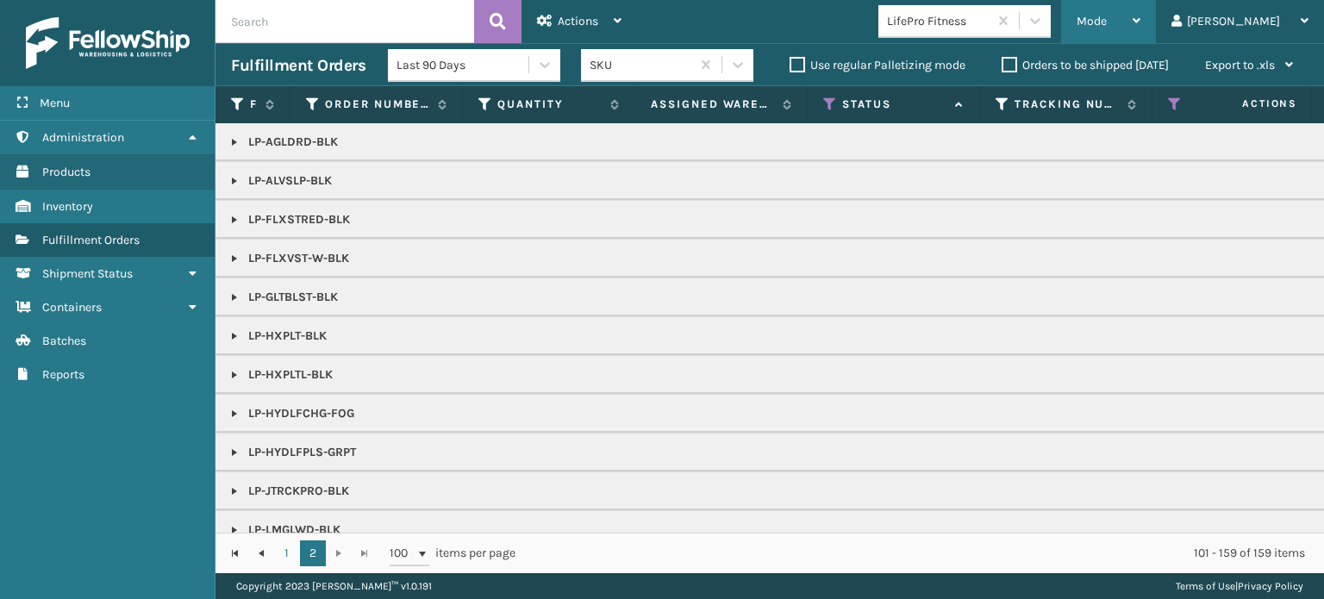
click at [1107, 21] on span "Mode" at bounding box center [1091, 21] width 30 height 15
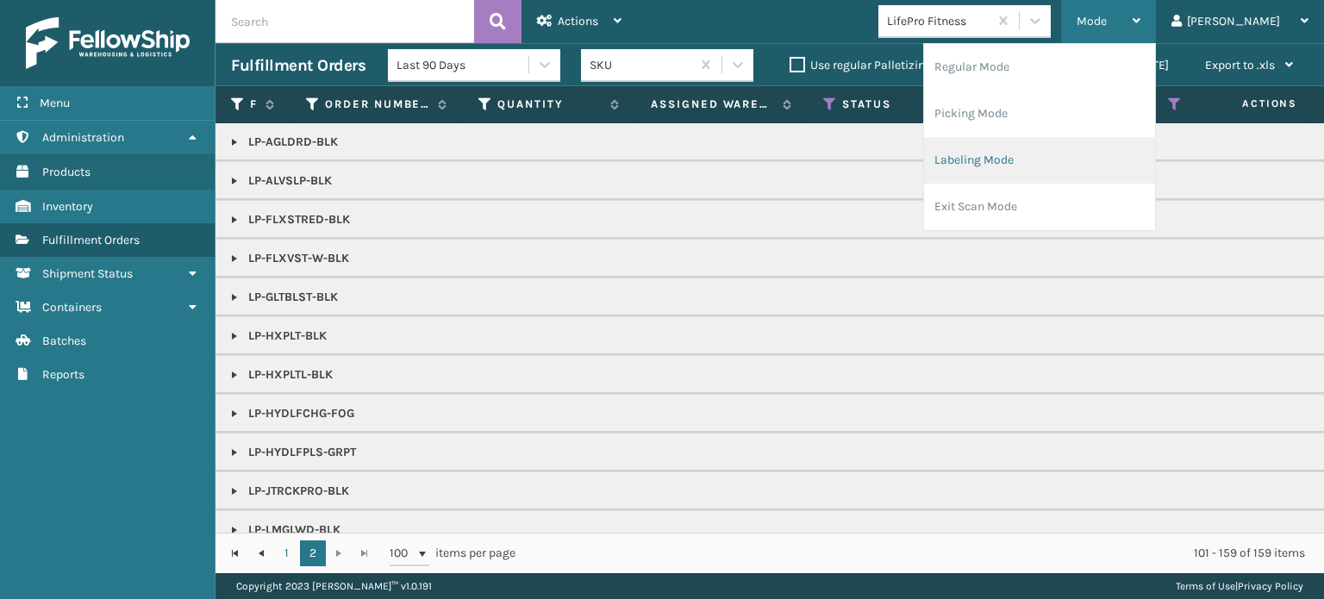
click at [1108, 158] on li "Labeling Mode" at bounding box center [1039, 160] width 231 height 47
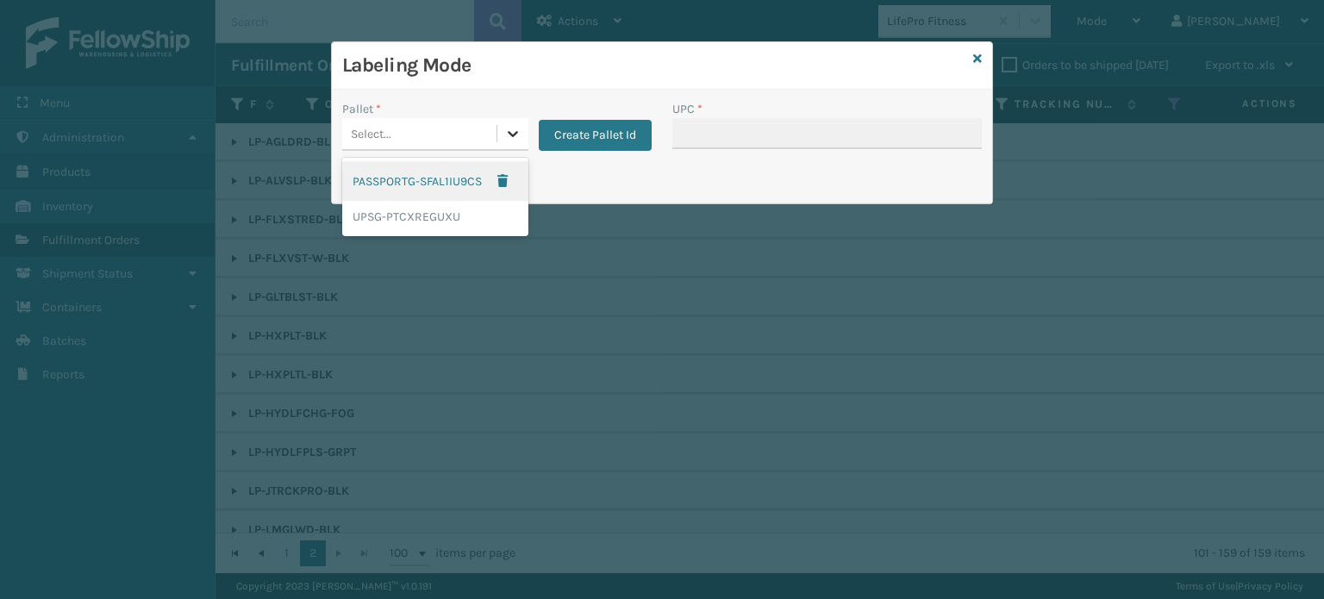
click at [511, 134] on icon at bounding box center [512, 133] width 17 height 17
click at [455, 230] on div "UPSG-PTCXREGUXU" at bounding box center [435, 217] width 186 height 32
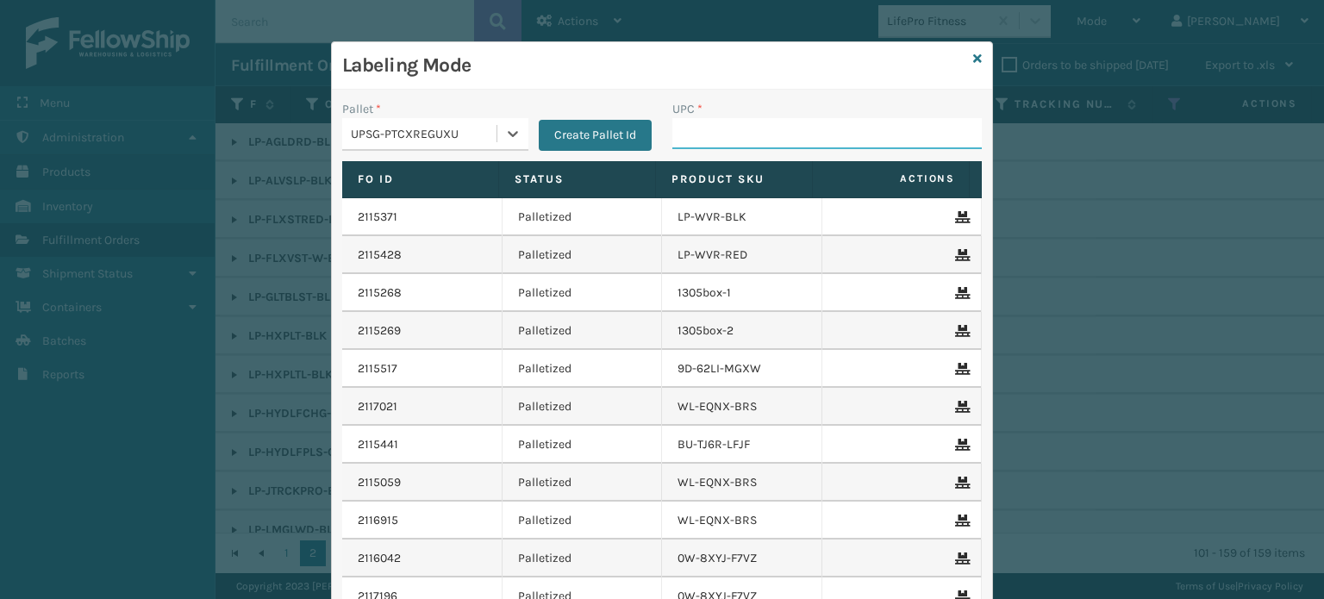
click at [696, 131] on input "UPC *" at bounding box center [826, 133] width 309 height 31
paste input "LP-RMXPLS-BLU"
type input "LP-RMXPLS-BLU"
type input "LP-WVR-RED"
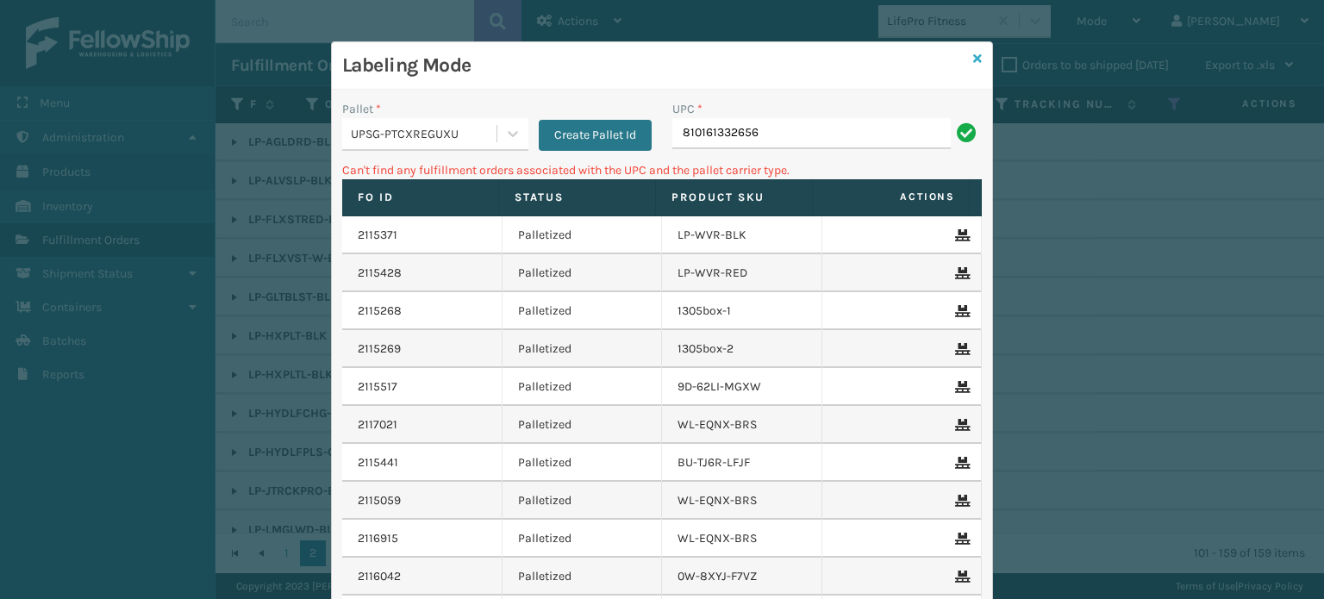
click at [973, 53] on icon at bounding box center [977, 59] width 9 height 12
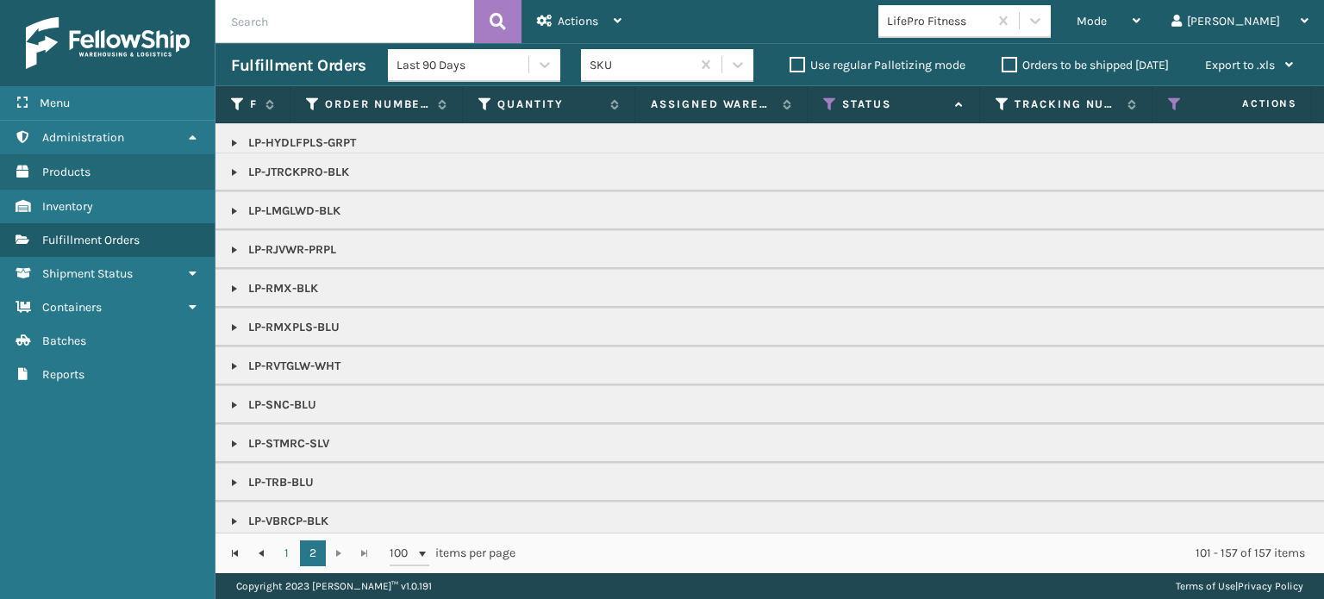
scroll to position [345, 0]
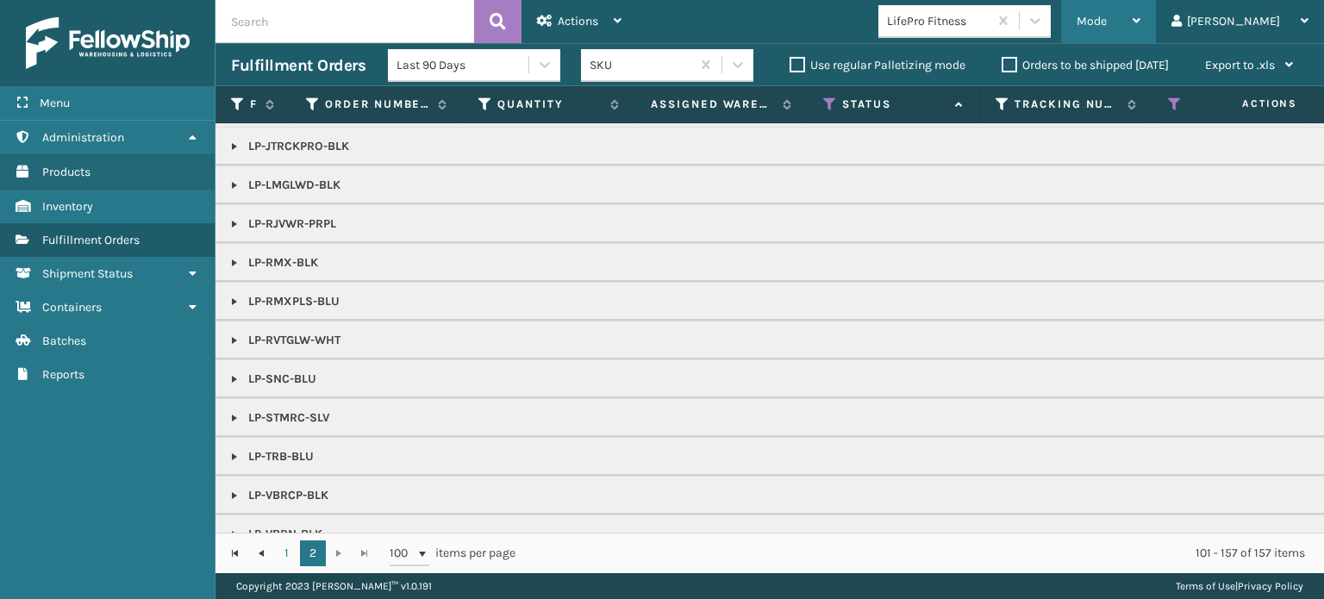
click at [1140, 16] on div "Mode" at bounding box center [1108, 21] width 64 height 43
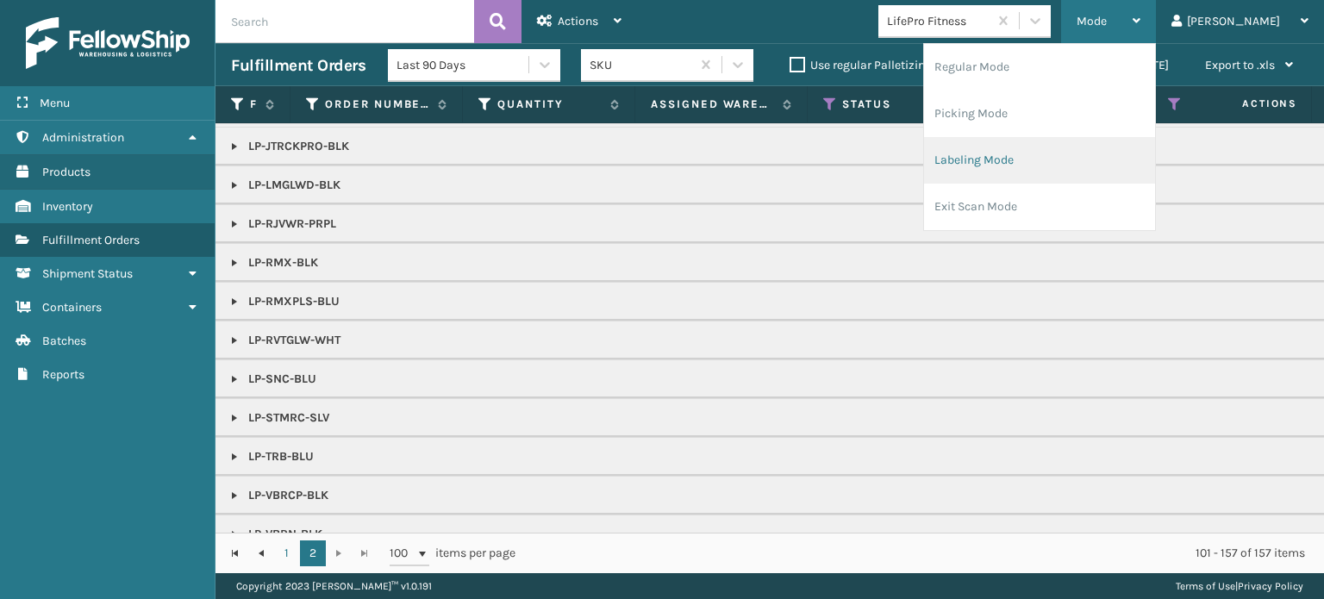
click at [1102, 151] on li "Labeling Mode" at bounding box center [1039, 160] width 231 height 47
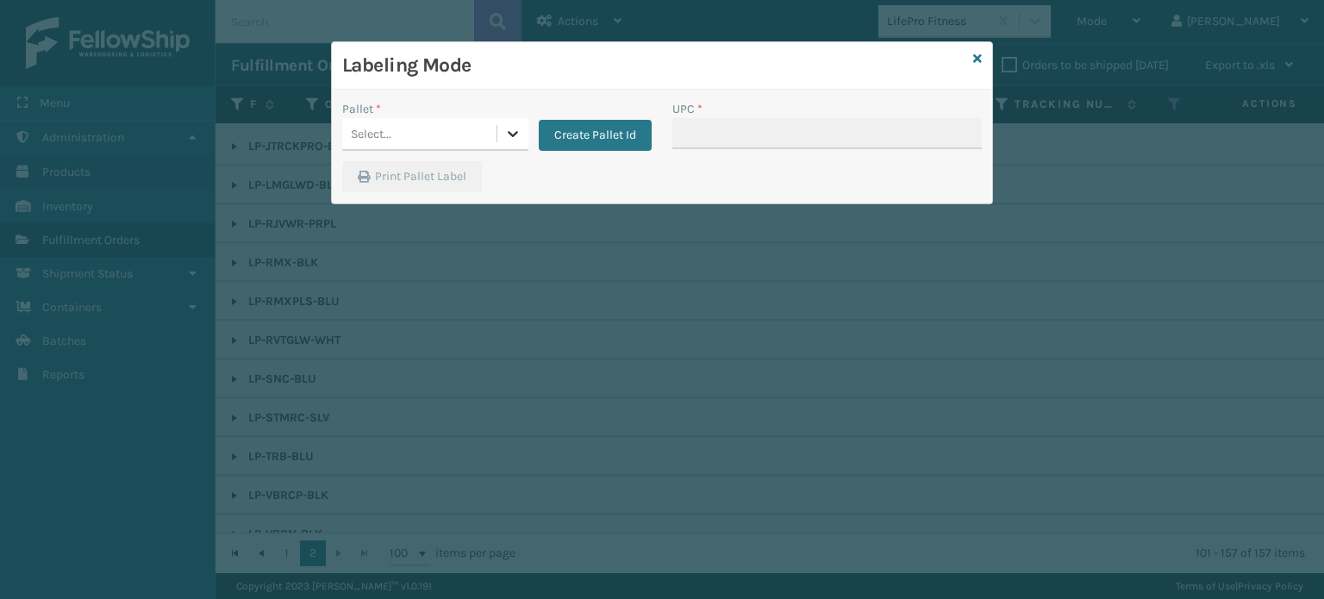
click at [513, 130] on icon at bounding box center [512, 133] width 17 height 17
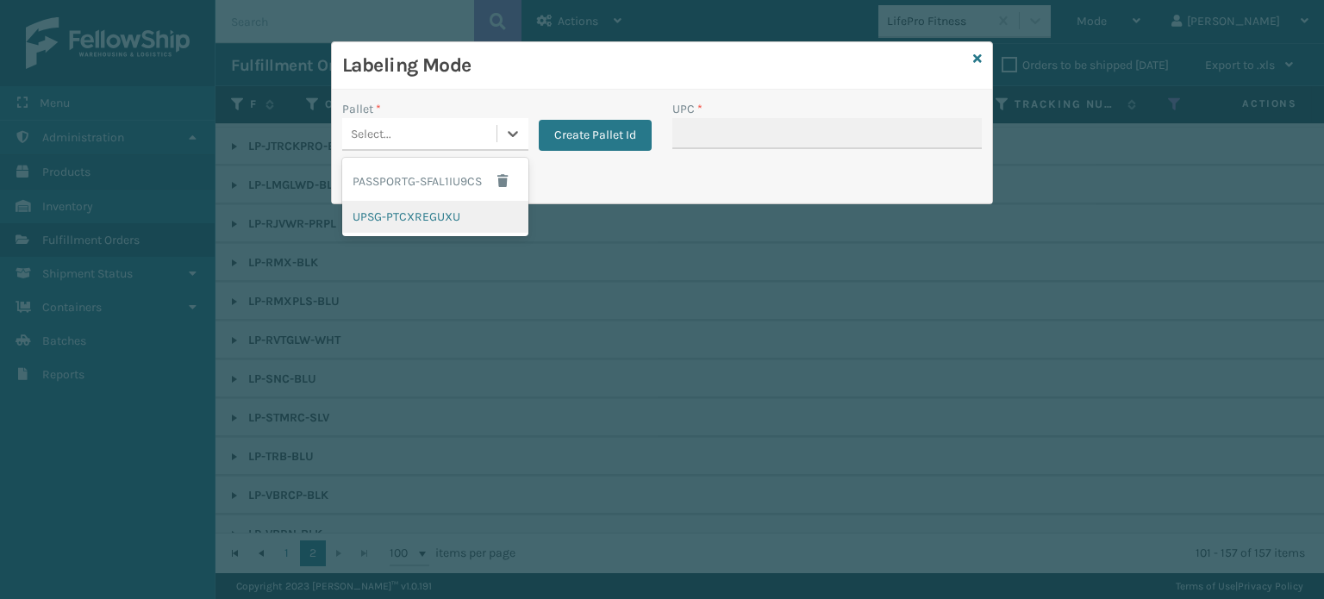
click at [476, 221] on div "UPSG-PTCXREGUXU" at bounding box center [435, 217] width 186 height 32
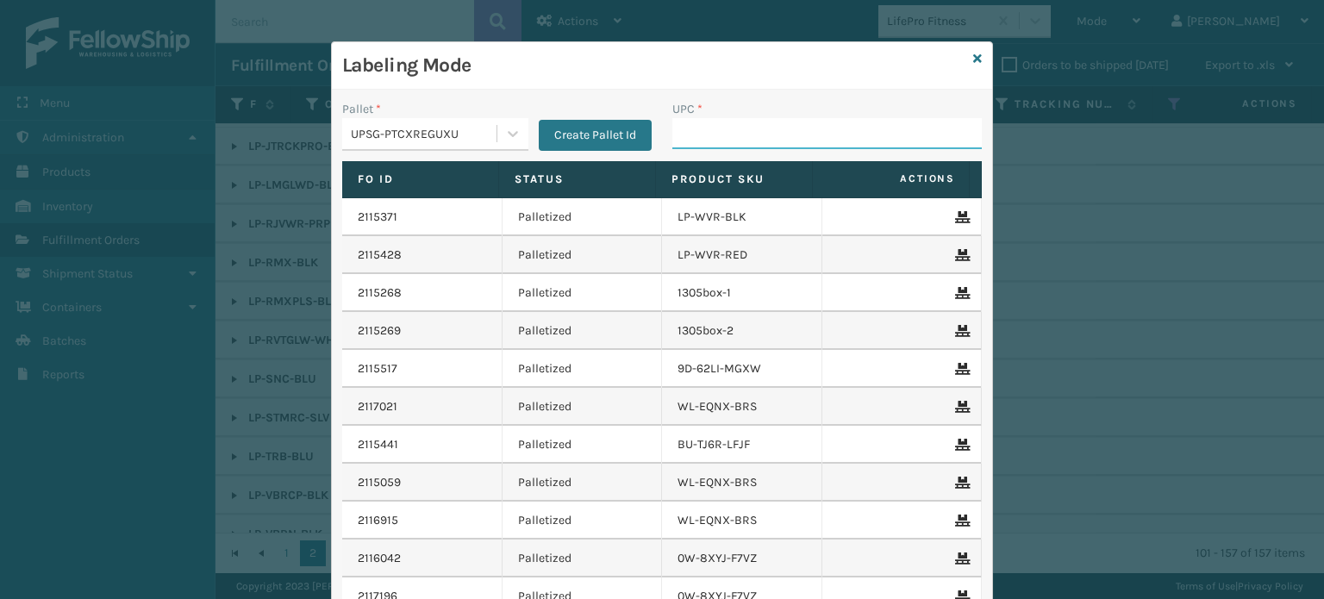
click at [796, 134] on input "UPC *" at bounding box center [826, 133] width 309 height 31
type input "lp-s"
click at [973, 56] on icon at bounding box center [977, 59] width 9 height 12
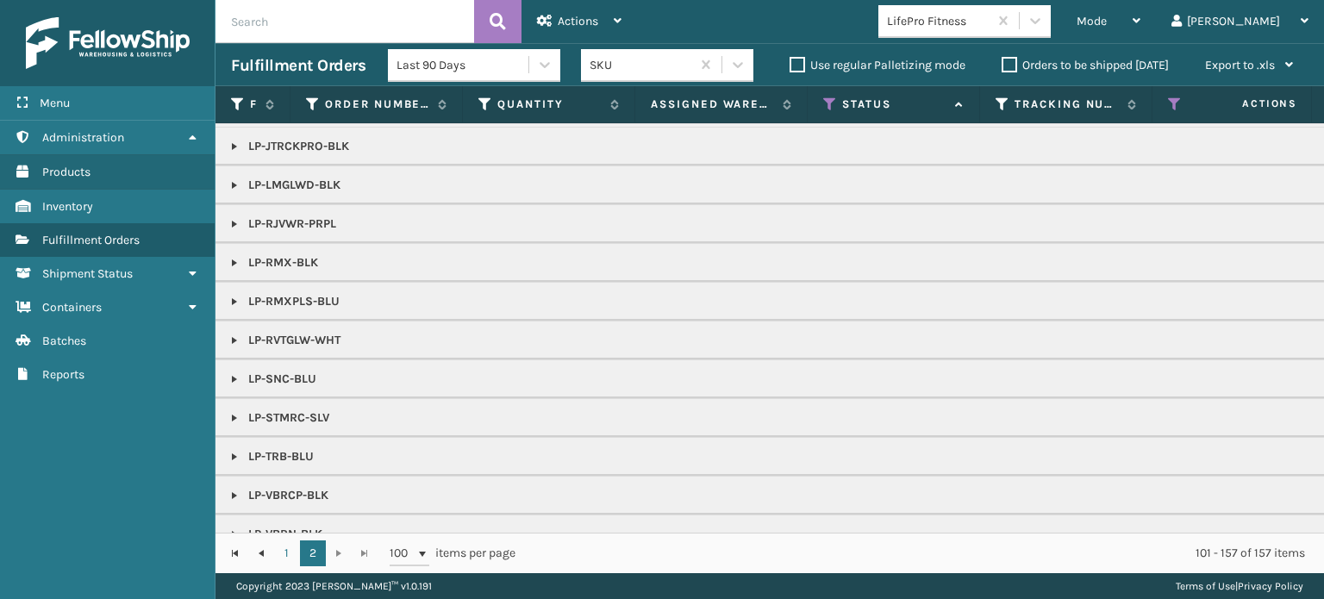
scroll to position [431, 0]
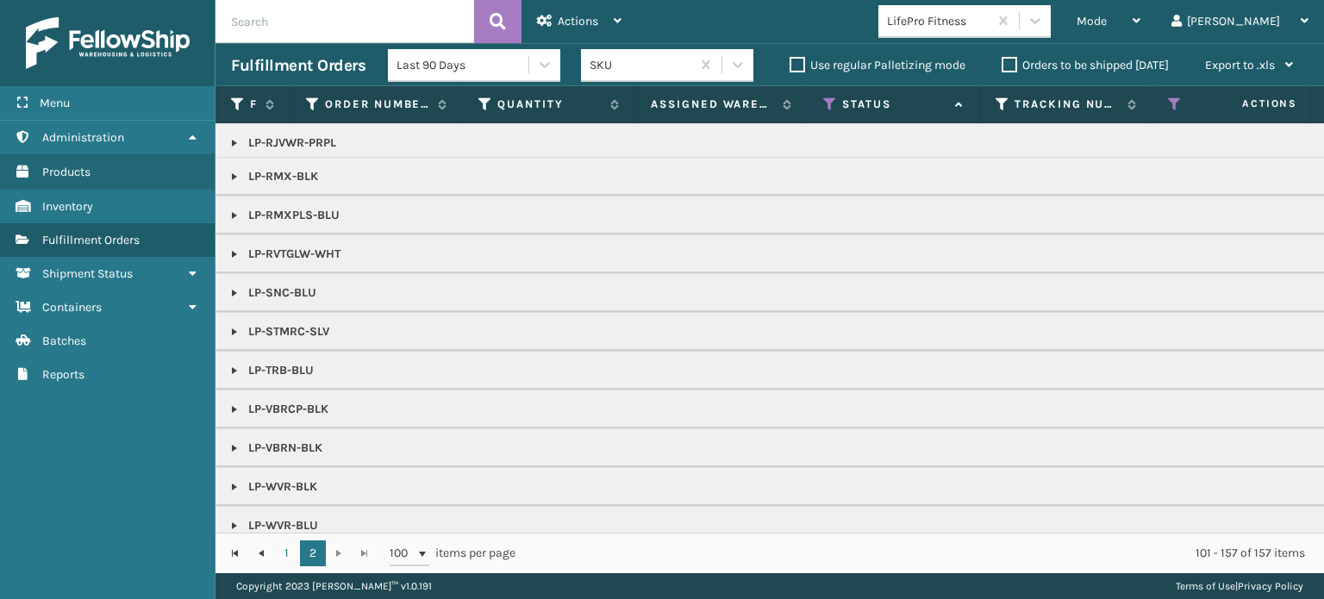
click at [230, 327] on link at bounding box center [235, 332] width 14 height 14
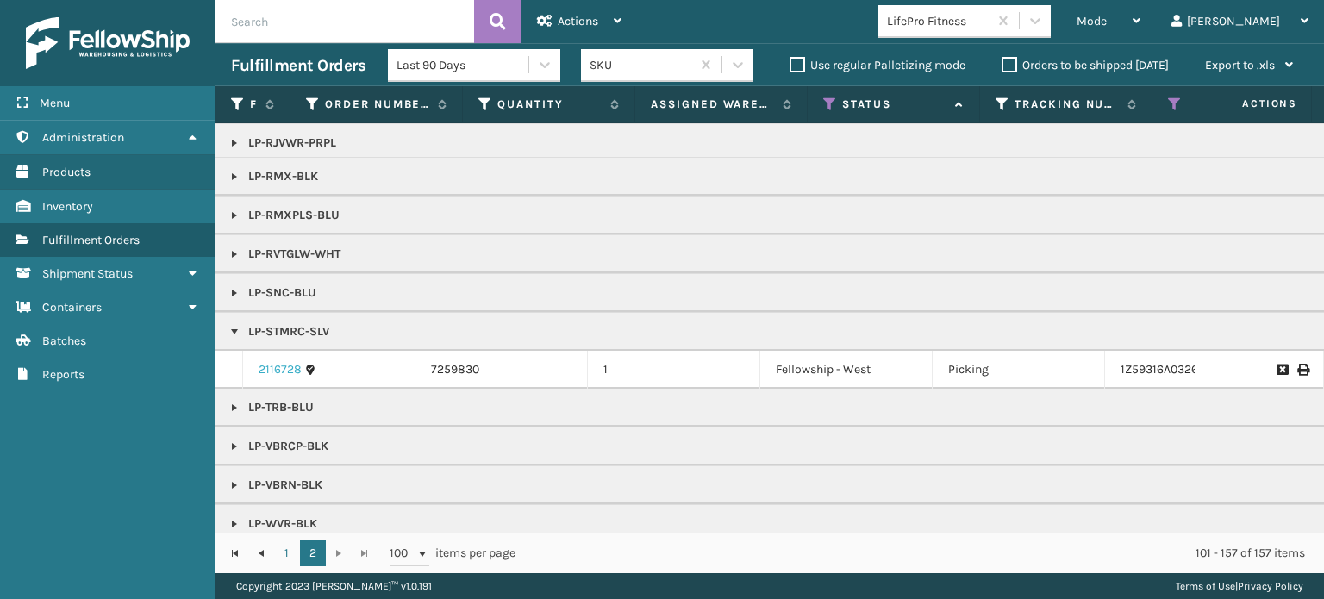
click at [269, 370] on link "2116728" at bounding box center [280, 369] width 43 height 17
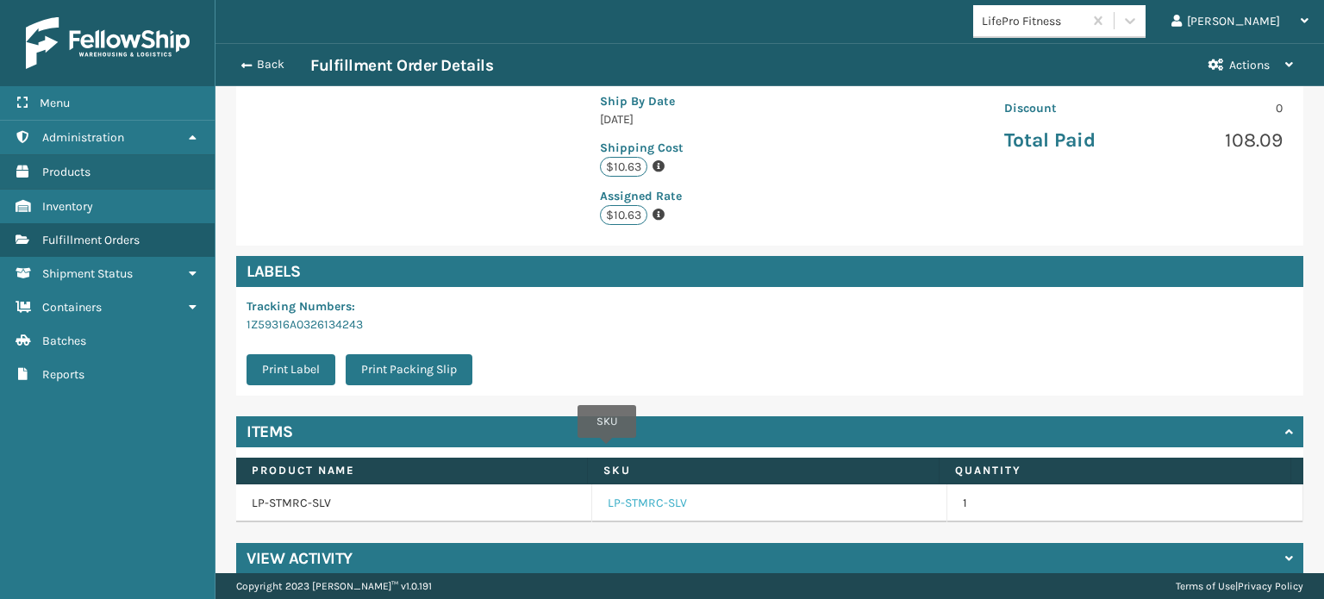
scroll to position [390, 0]
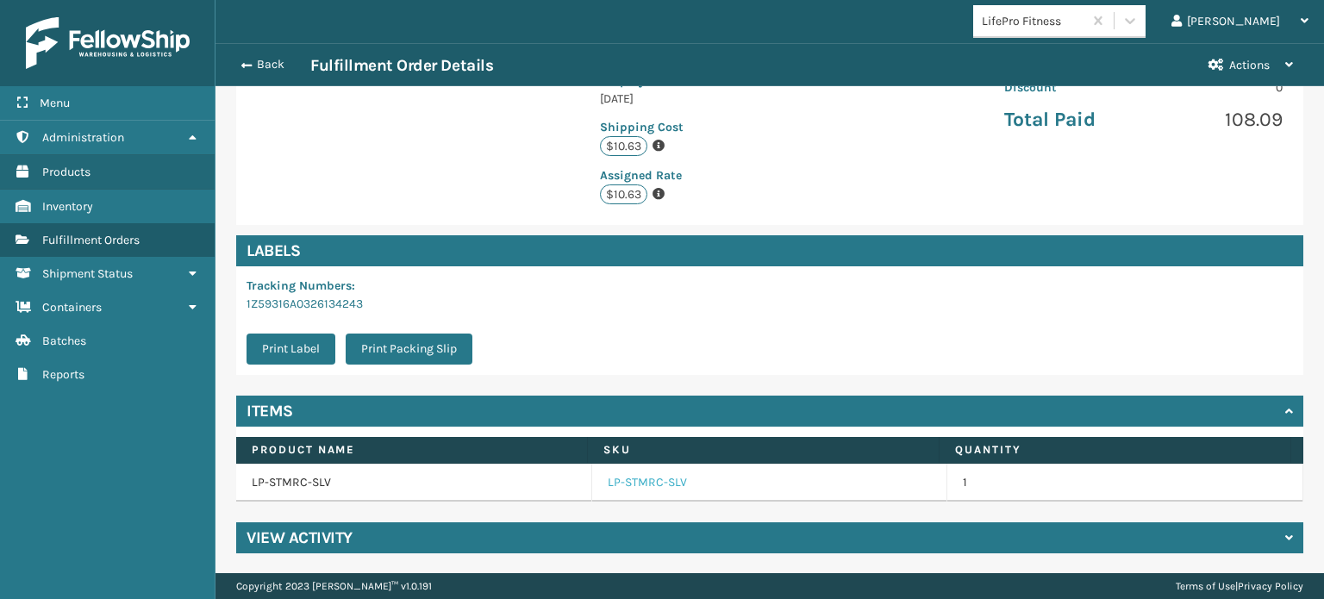
click at [648, 489] on link "LP-STMRC-SLV" at bounding box center [647, 482] width 79 height 17
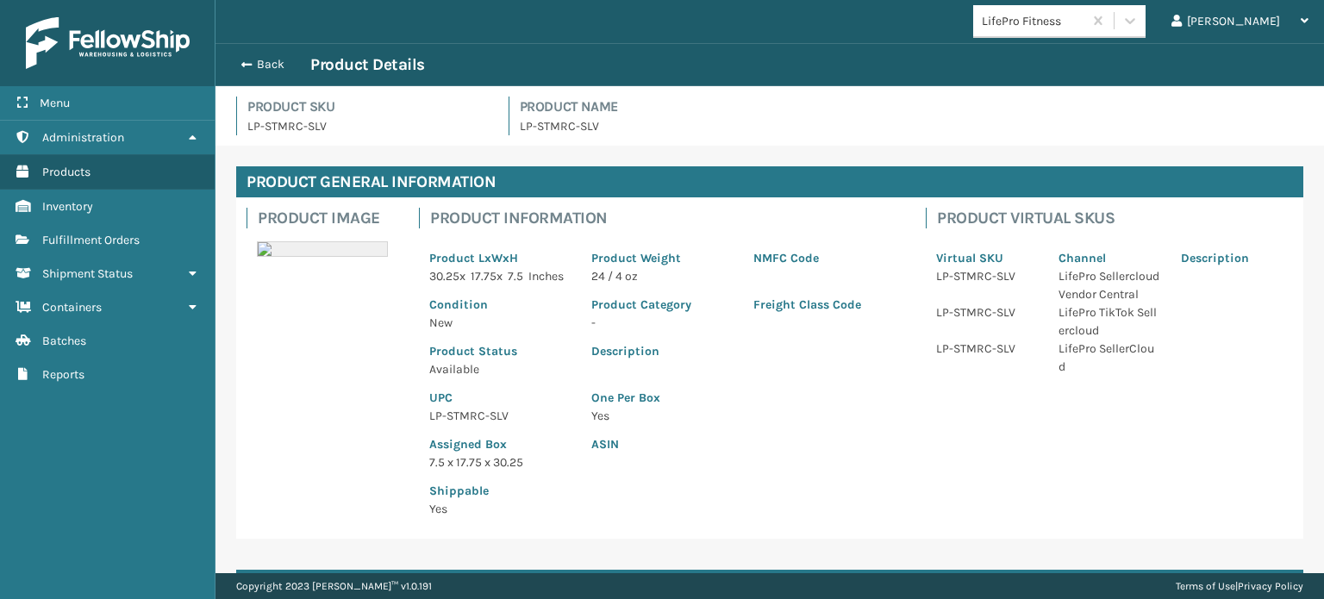
click at [456, 425] on p "LP-STMRC-SLV" at bounding box center [499, 416] width 141 height 18
copy p "LP-STMRC-SLV"
click at [248, 67] on span "button" at bounding box center [244, 65] width 10 height 12
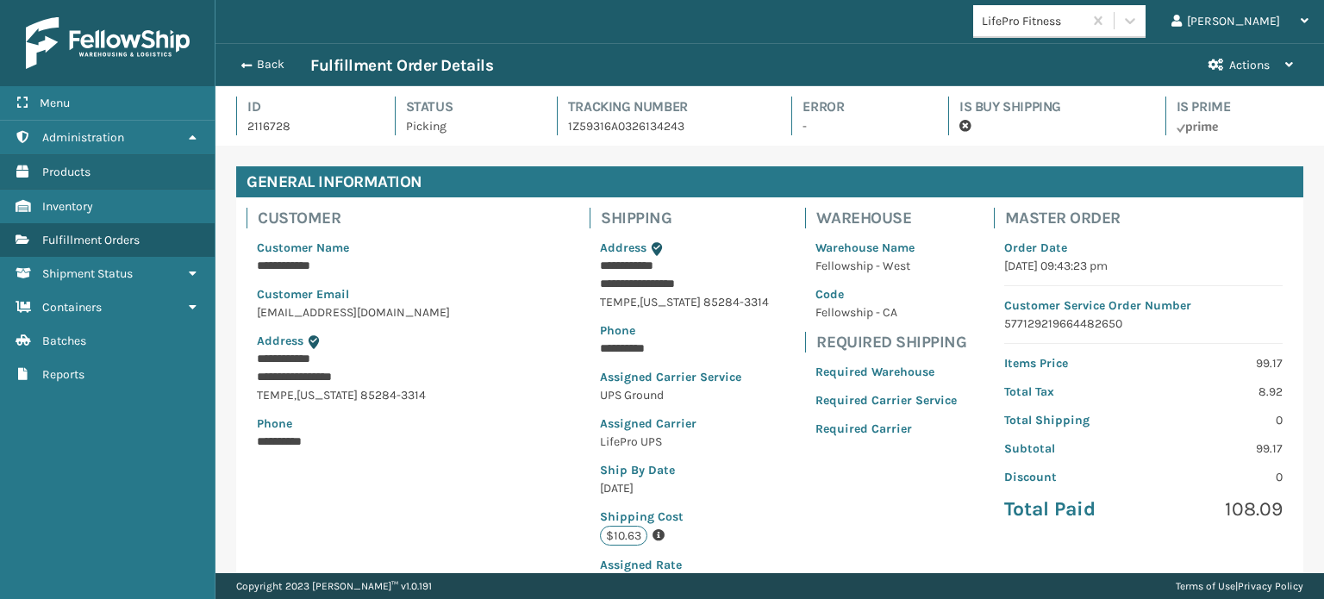
scroll to position [41, 1108]
click at [248, 67] on span "button" at bounding box center [246, 65] width 10 height 12
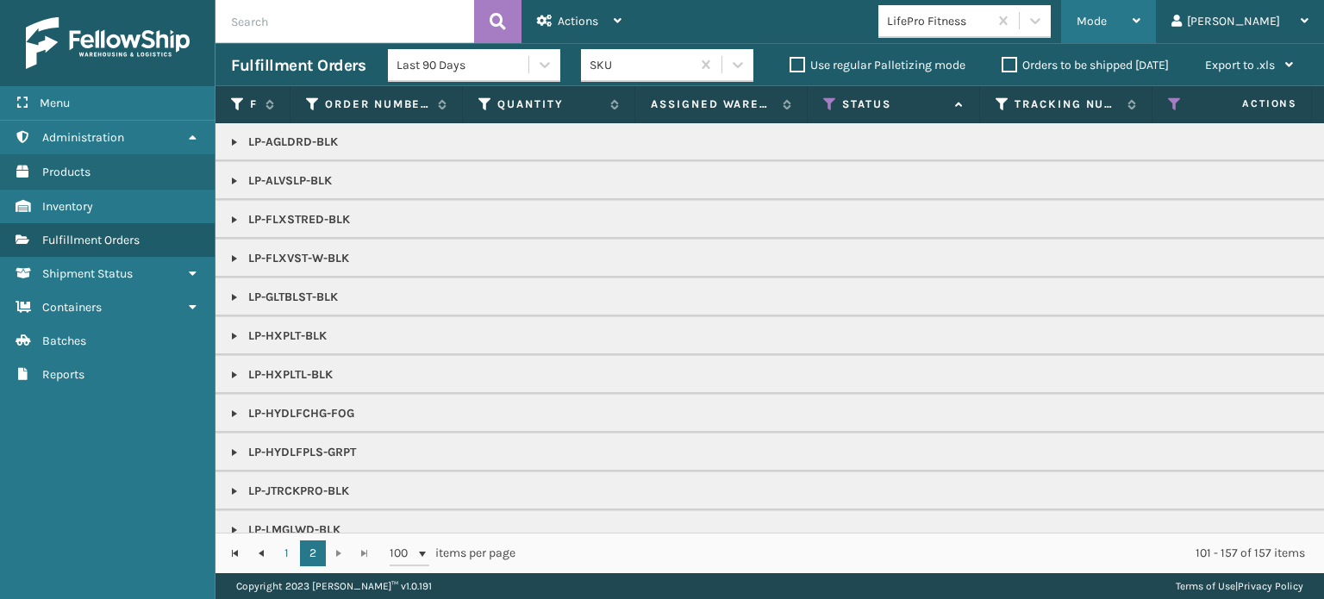
click at [1140, 34] on div "Mode" at bounding box center [1108, 21] width 64 height 43
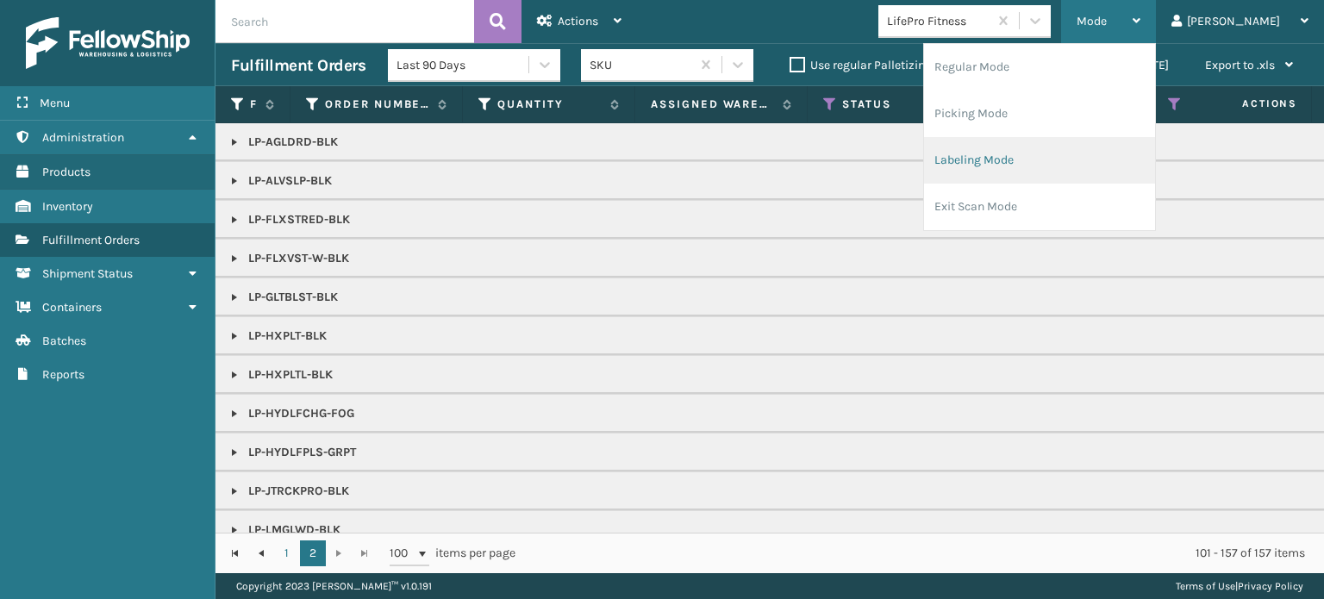
click at [1097, 161] on li "Labeling Mode" at bounding box center [1039, 160] width 231 height 47
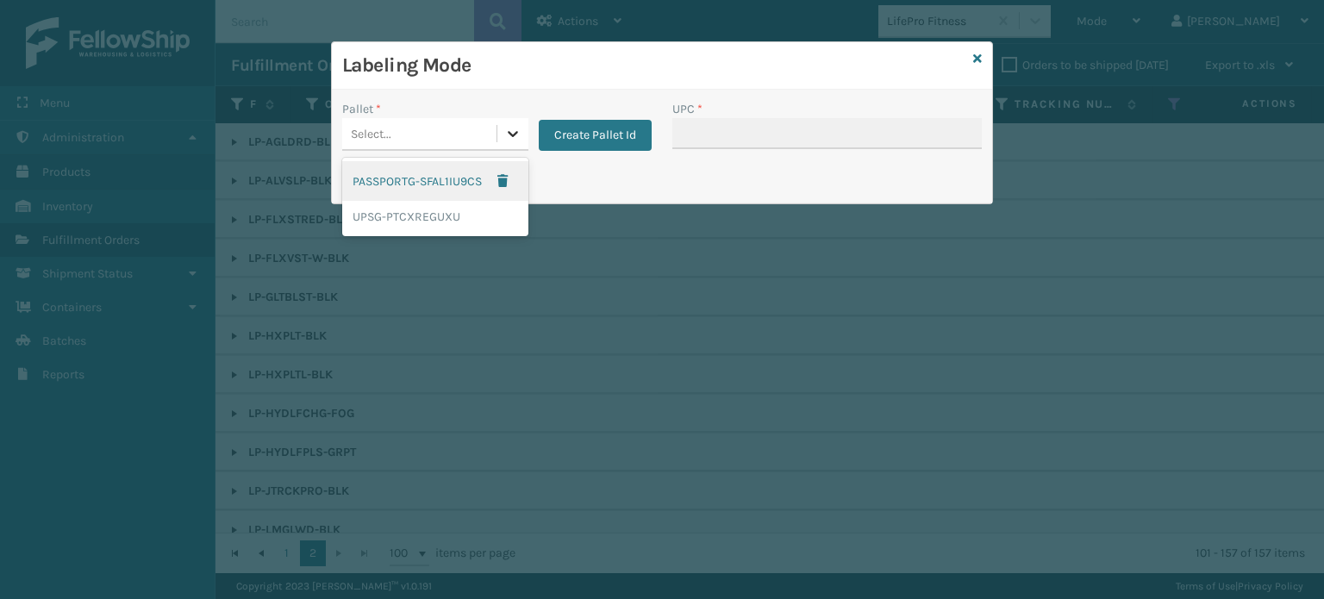
click at [515, 136] on icon at bounding box center [512, 133] width 17 height 17
click at [472, 209] on div "UPSG-PTCXREGUXU" at bounding box center [435, 217] width 186 height 32
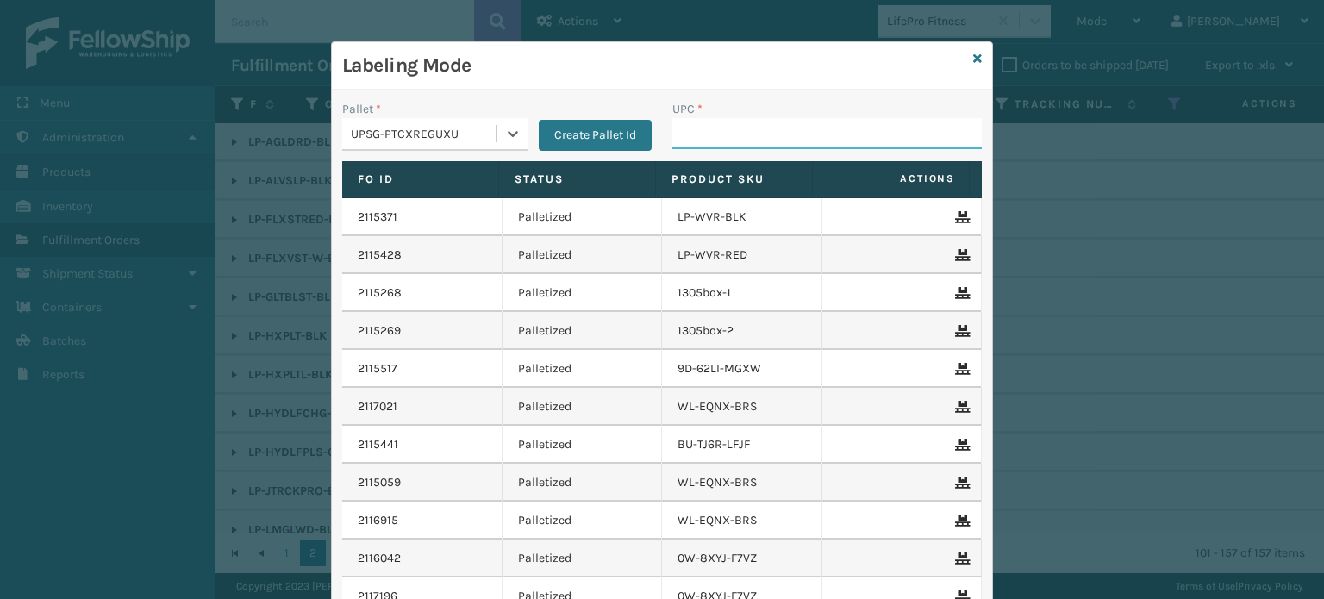
click at [687, 140] on input "UPC *" at bounding box center [826, 133] width 309 height 31
paste input "LP-STMRC-SLV"
type input "LP-STMRC-SLV"
type input "84289311049"
type input "8100909"
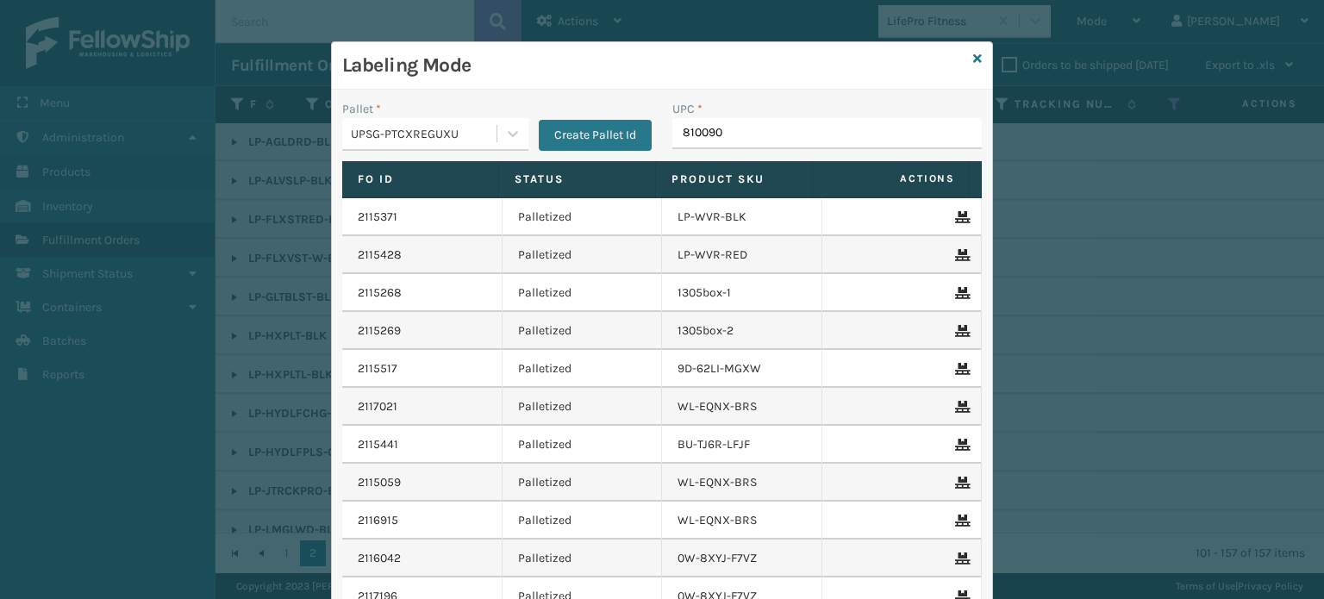
type input "8100909"
type input "8428931"
type input "81016133227"
type input "810161332"
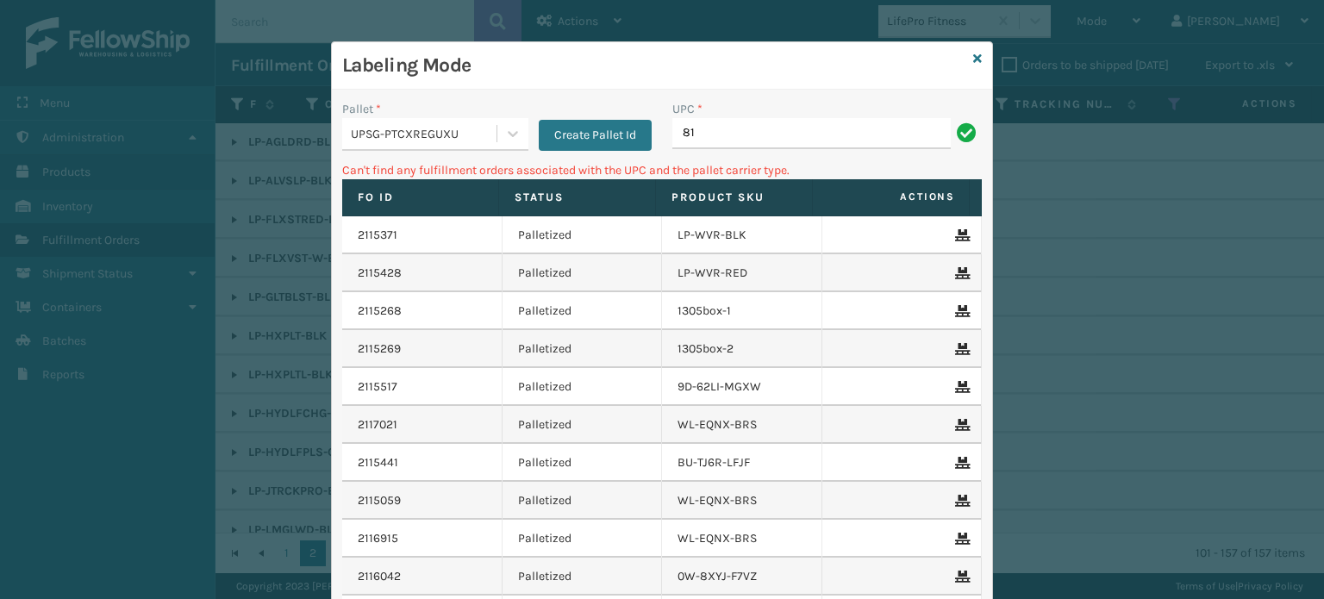
type input "8"
type input "lp=agld"
click at [973, 54] on icon at bounding box center [977, 59] width 9 height 12
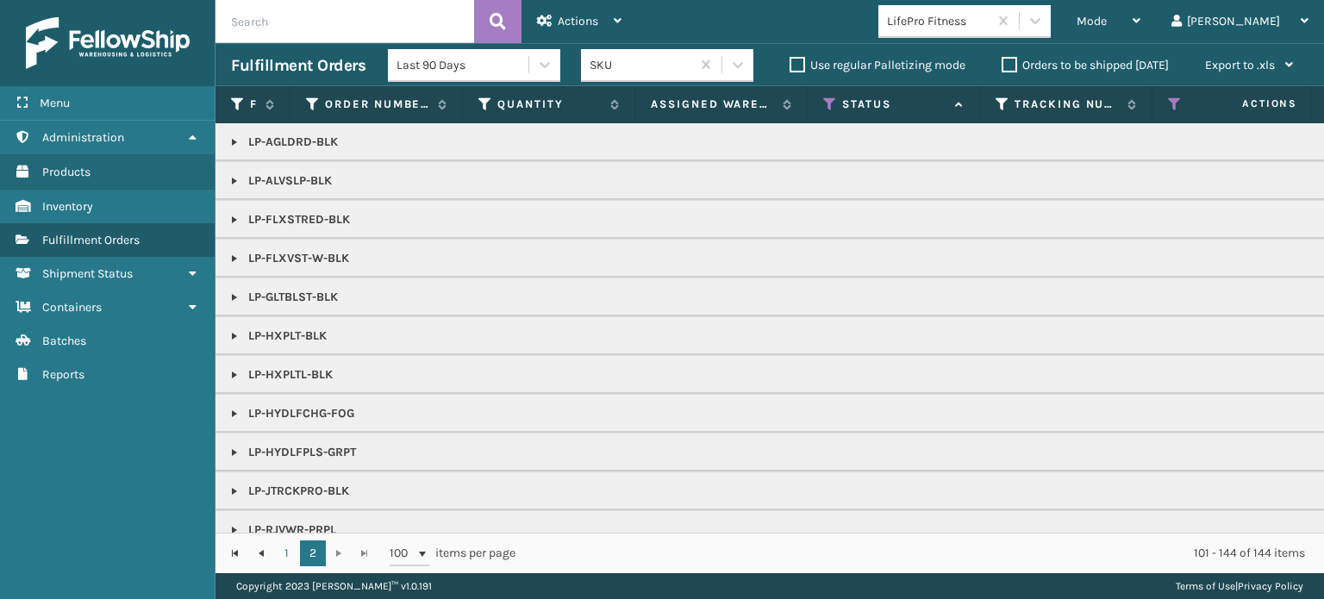
click at [234, 137] on link at bounding box center [235, 142] width 14 height 14
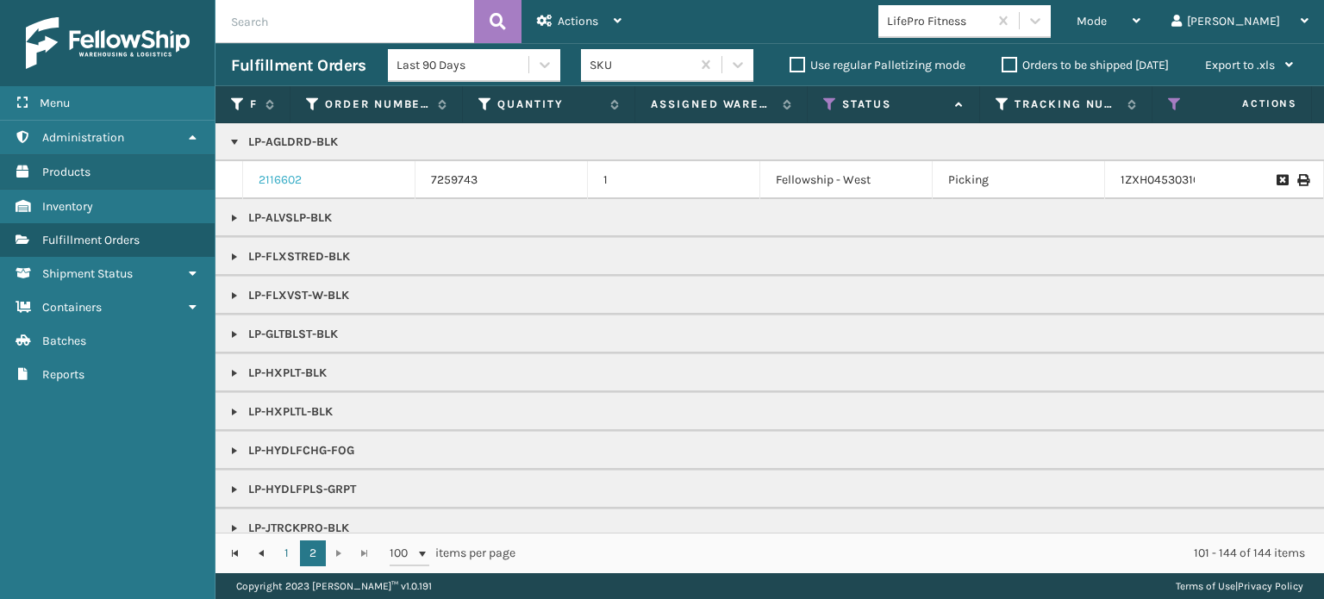
click at [272, 182] on link "2116602" at bounding box center [280, 180] width 43 height 17
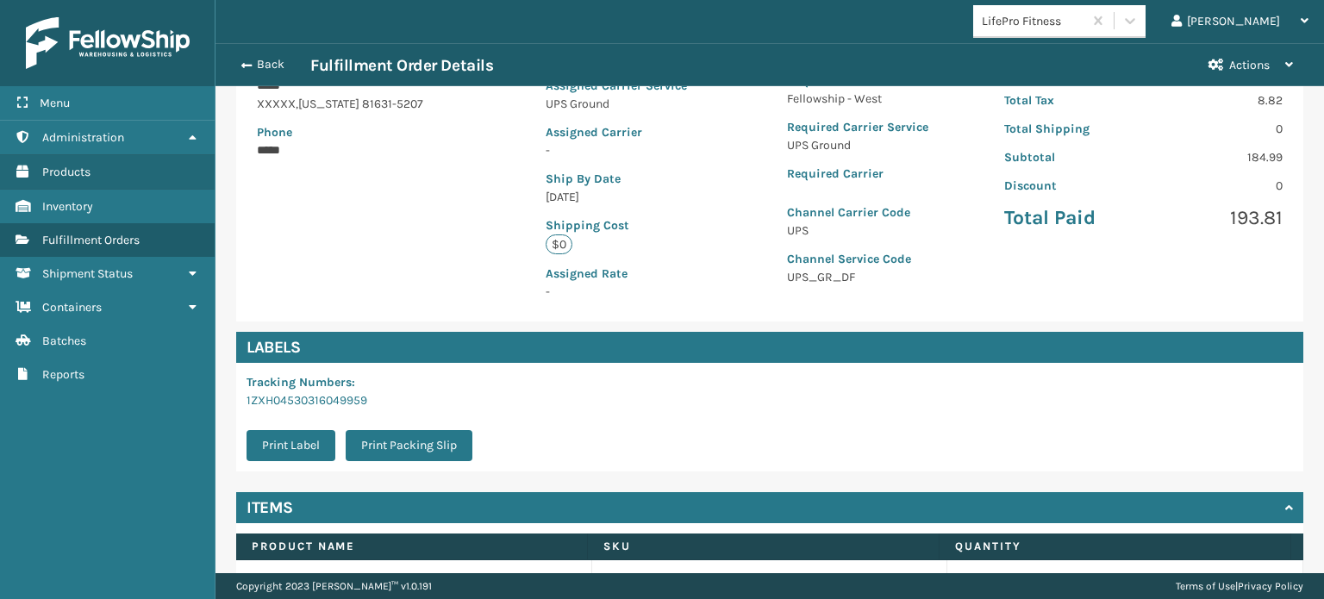
scroll to position [388, 0]
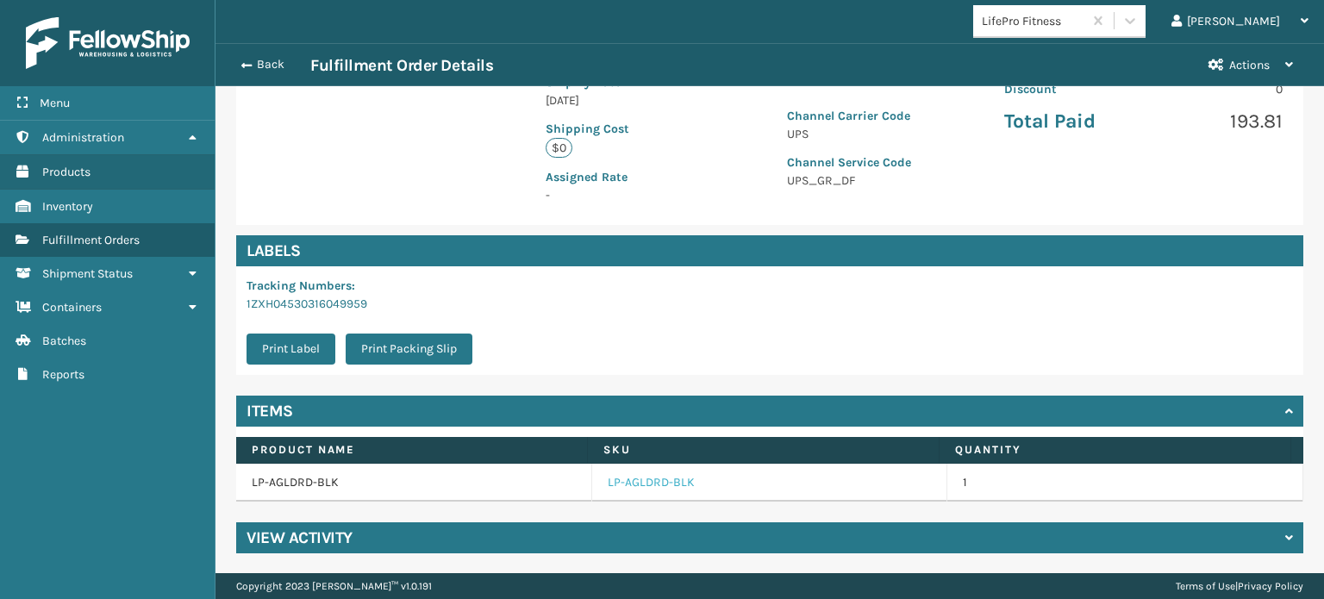
click at [624, 482] on link "LP-AGLDRD-BLK" at bounding box center [651, 482] width 87 height 17
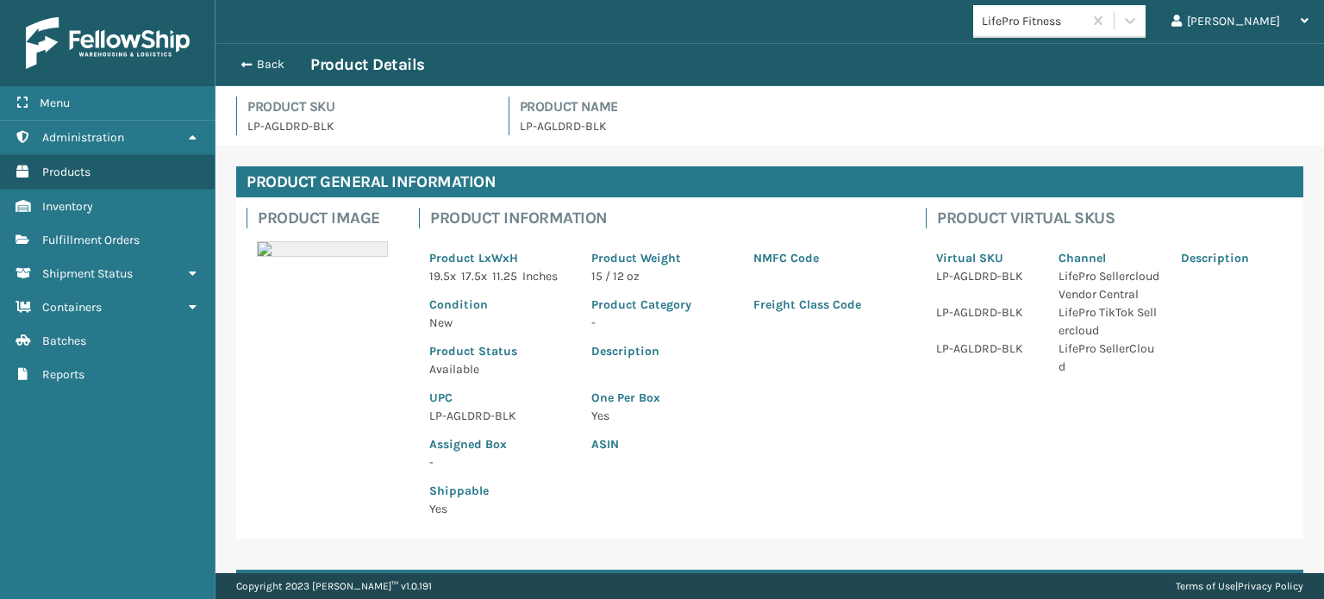
click at [465, 412] on p "LP-AGLDRD-BLK" at bounding box center [499, 416] width 141 height 18
copy p "LP-AGLDRD-BLK"
click at [271, 65] on button "Back" at bounding box center [270, 65] width 79 height 16
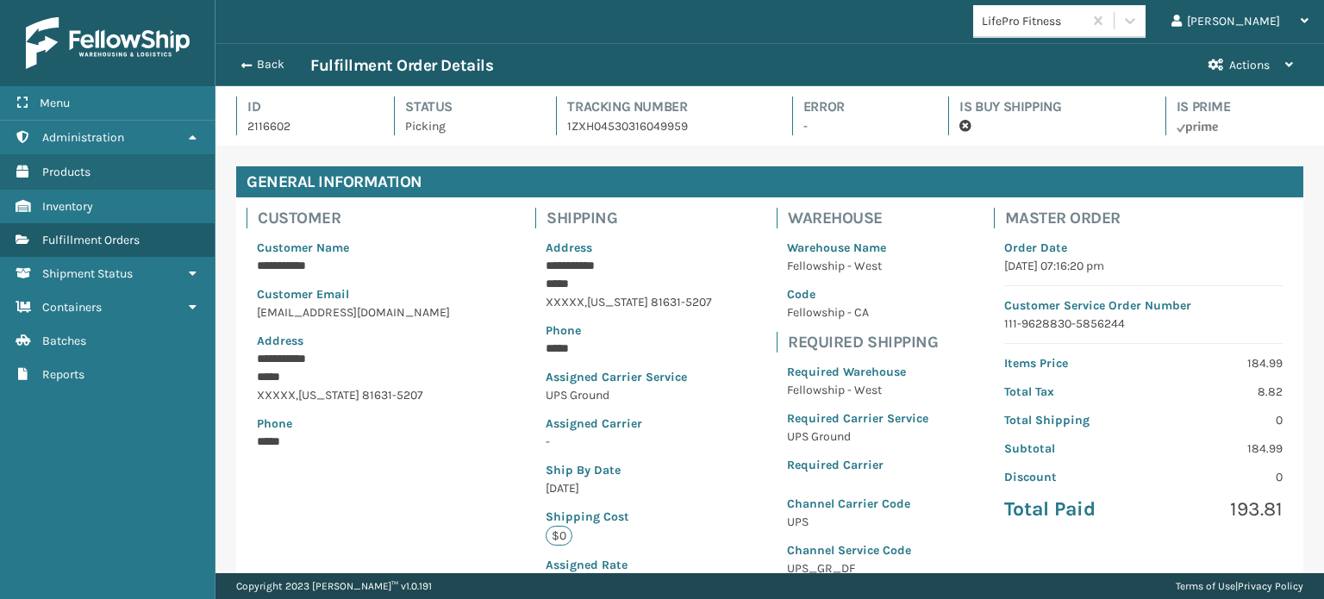
scroll to position [41, 1108]
click at [271, 65] on button "Back" at bounding box center [270, 65] width 79 height 16
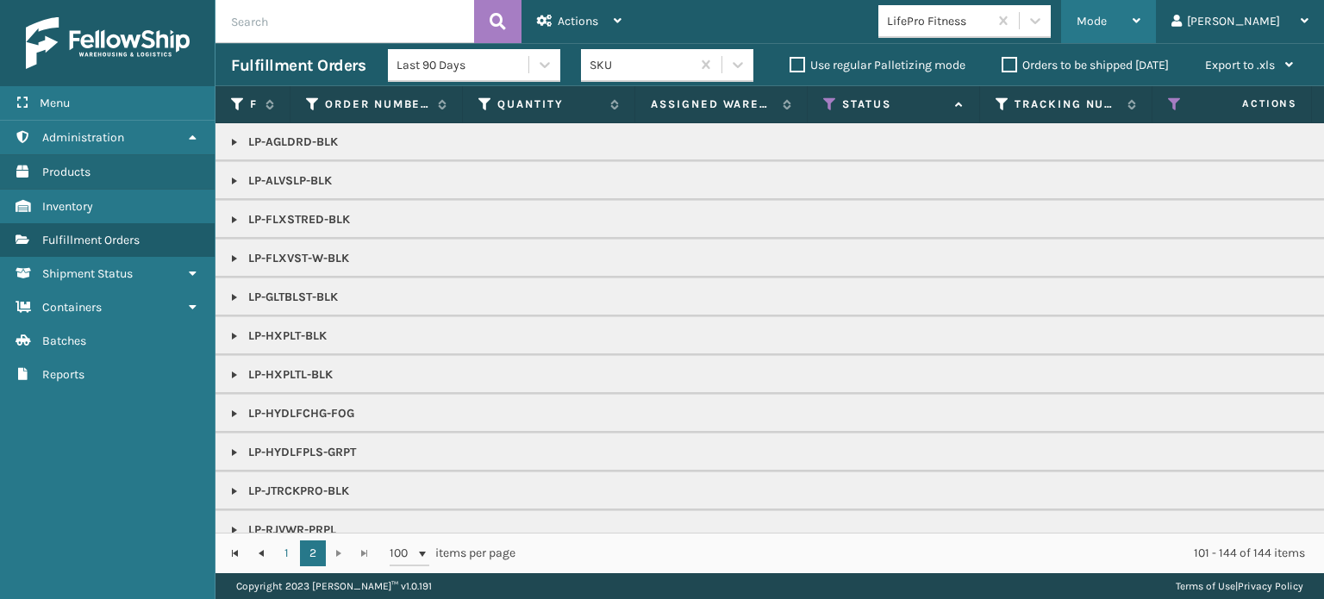
click at [1140, 20] on div "Mode" at bounding box center [1108, 21] width 64 height 43
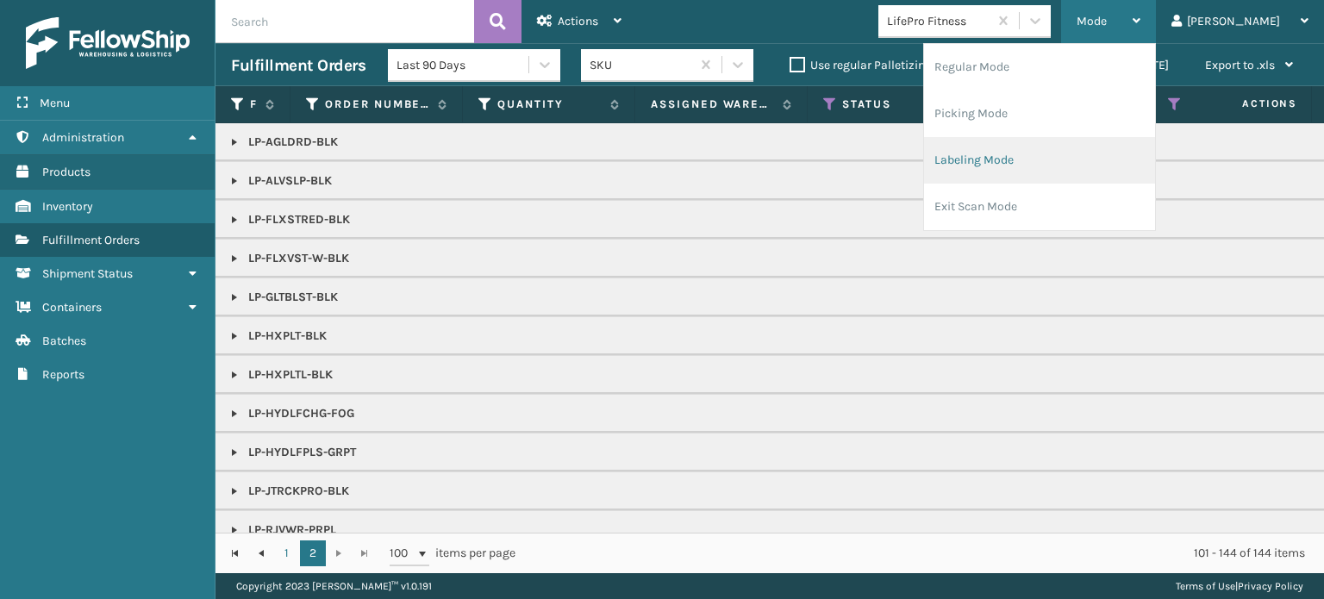
click at [1105, 166] on li "Labeling Mode" at bounding box center [1039, 160] width 231 height 47
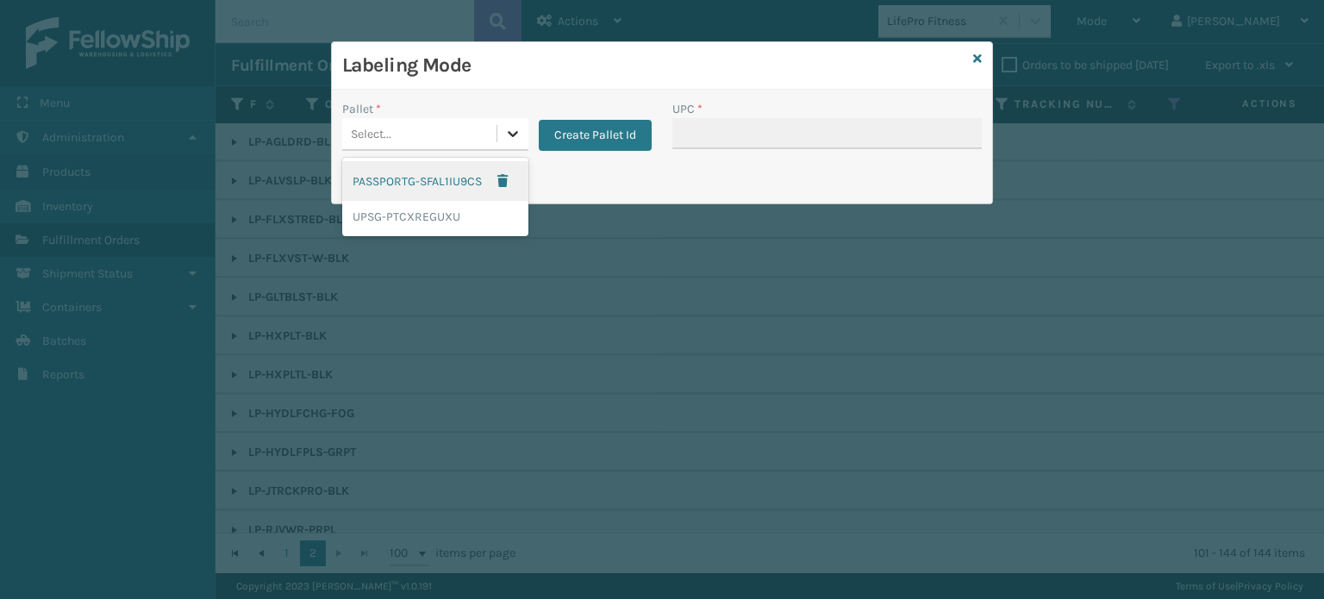
click at [516, 125] on icon at bounding box center [512, 133] width 17 height 17
click at [471, 218] on div "UPSG-PTCXREGUXU" at bounding box center [435, 217] width 186 height 32
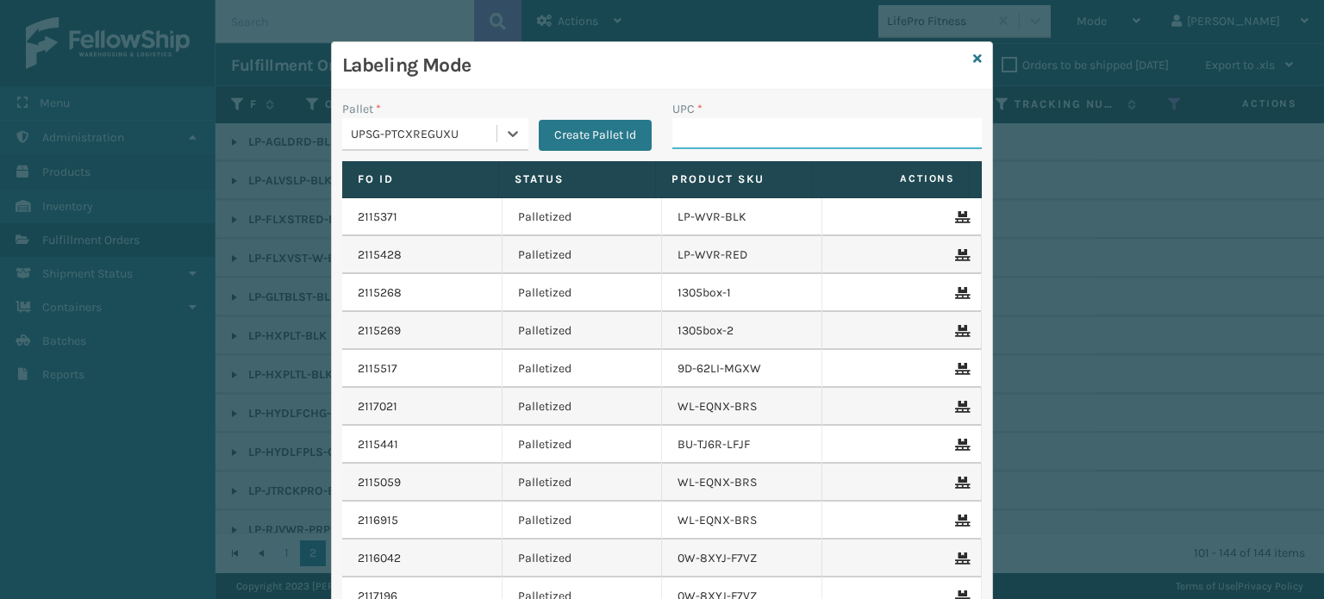
click at [784, 135] on input "UPC *" at bounding box center [826, 133] width 309 height 31
paste input "LP-AGLDRD-BLK"
type input "LP-AGLDRD-BLK"
type input "0688880068"
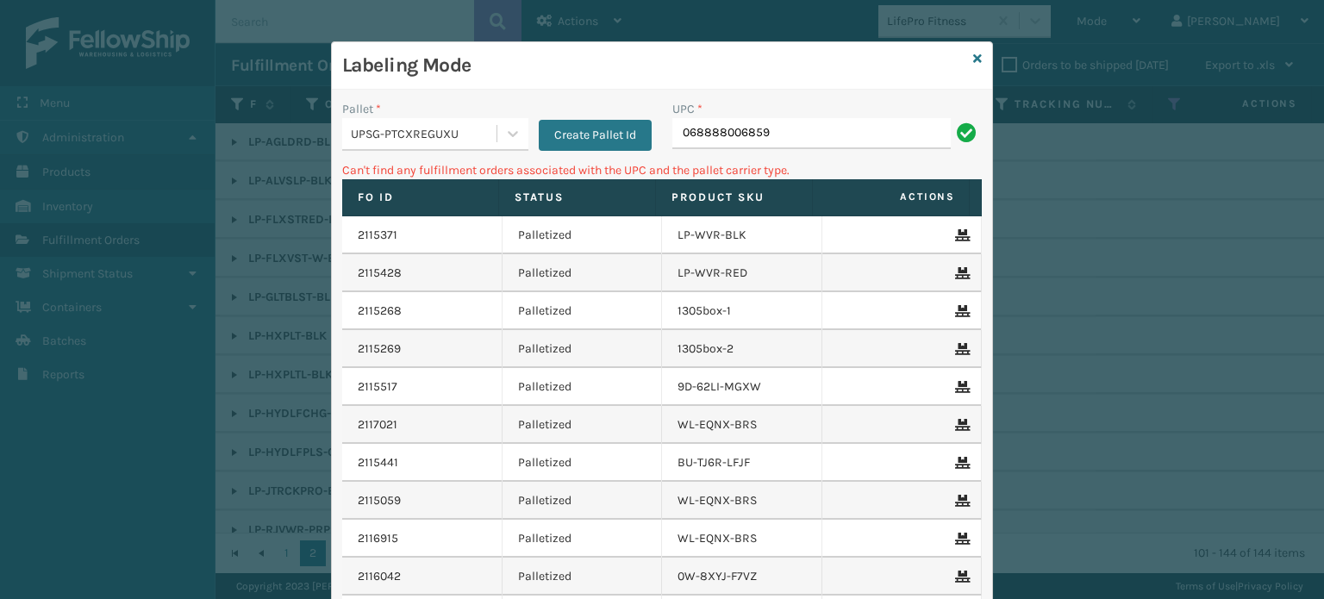
click at [676, 134] on input "068888006859" at bounding box center [811, 133] width 278 height 31
type input "0068888006859"
click at [695, 132] on input "0068888006859" at bounding box center [811, 133] width 278 height 31
type input "68888006859"
click at [973, 55] on icon at bounding box center [977, 59] width 9 height 12
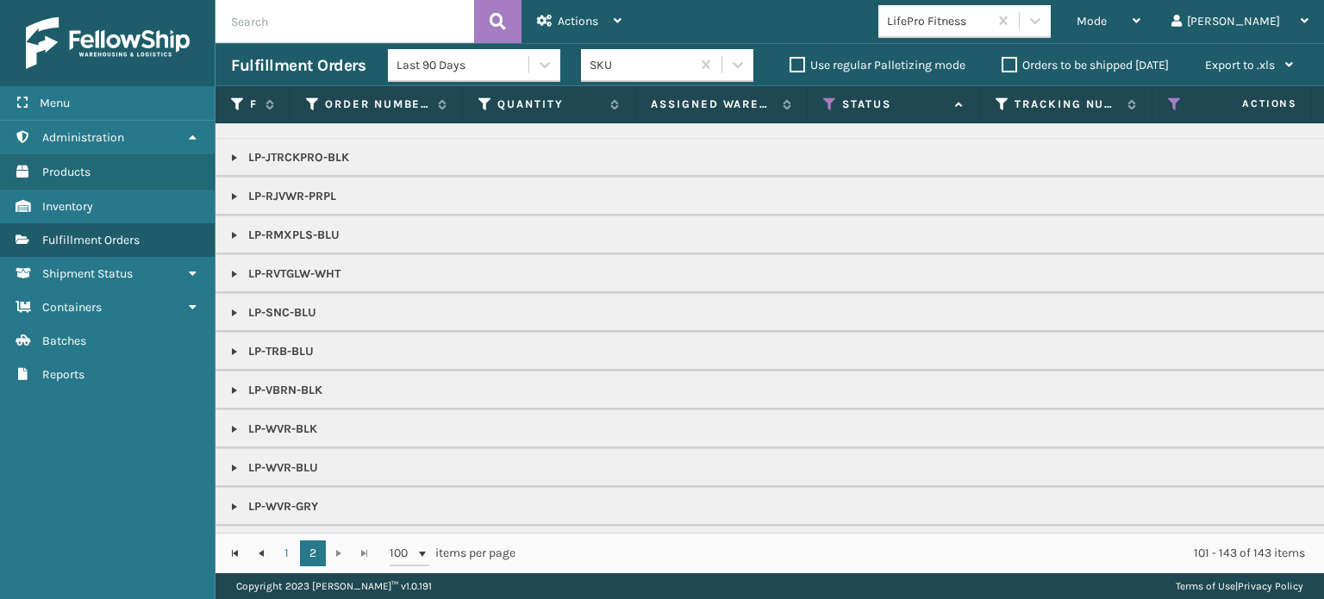
scroll to position [345, 0]
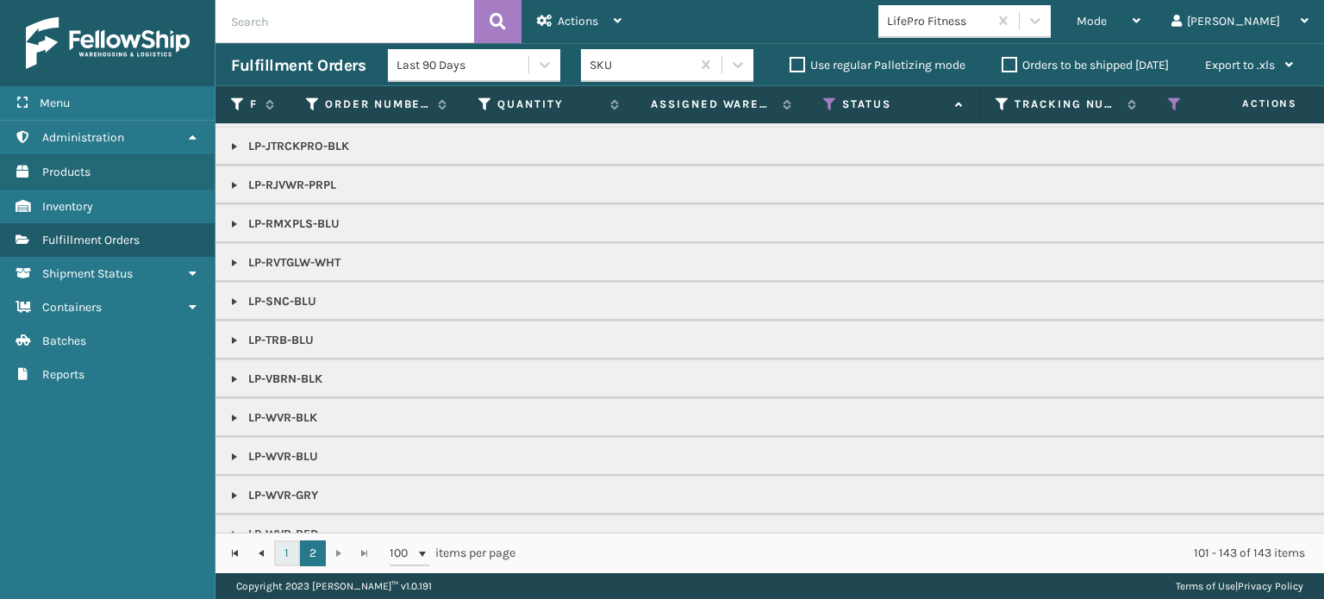
click at [286, 552] on link "1" at bounding box center [287, 553] width 26 height 26
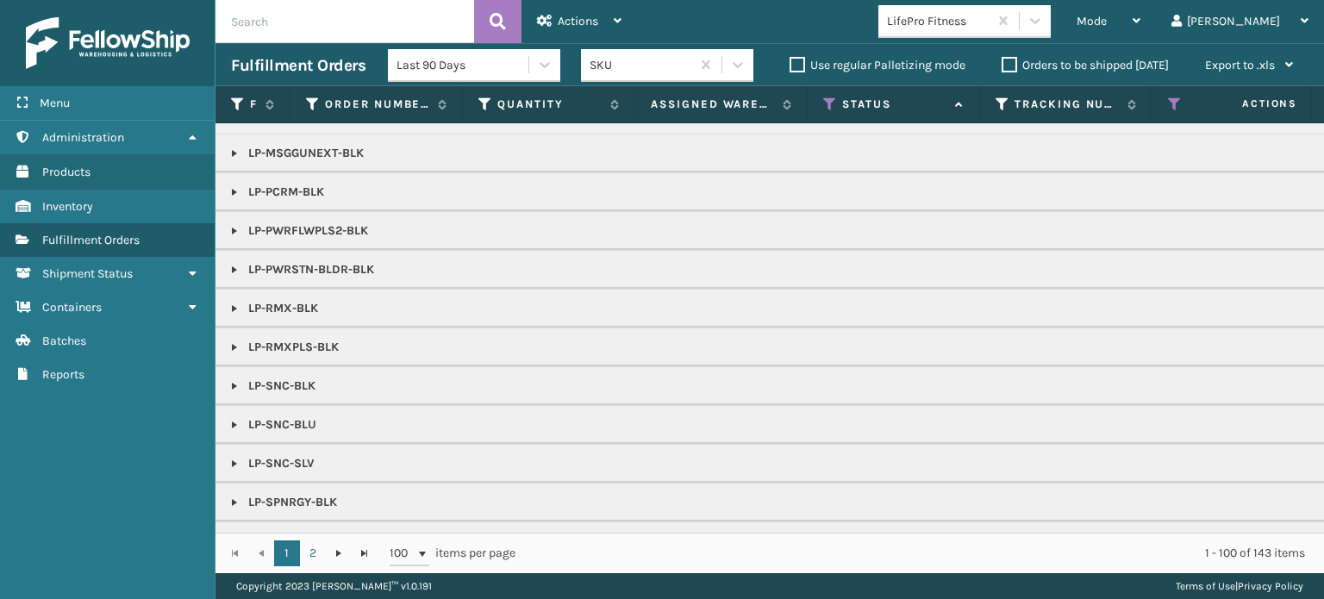
scroll to position [690, 0]
click at [234, 415] on link at bounding box center [235, 422] width 14 height 14
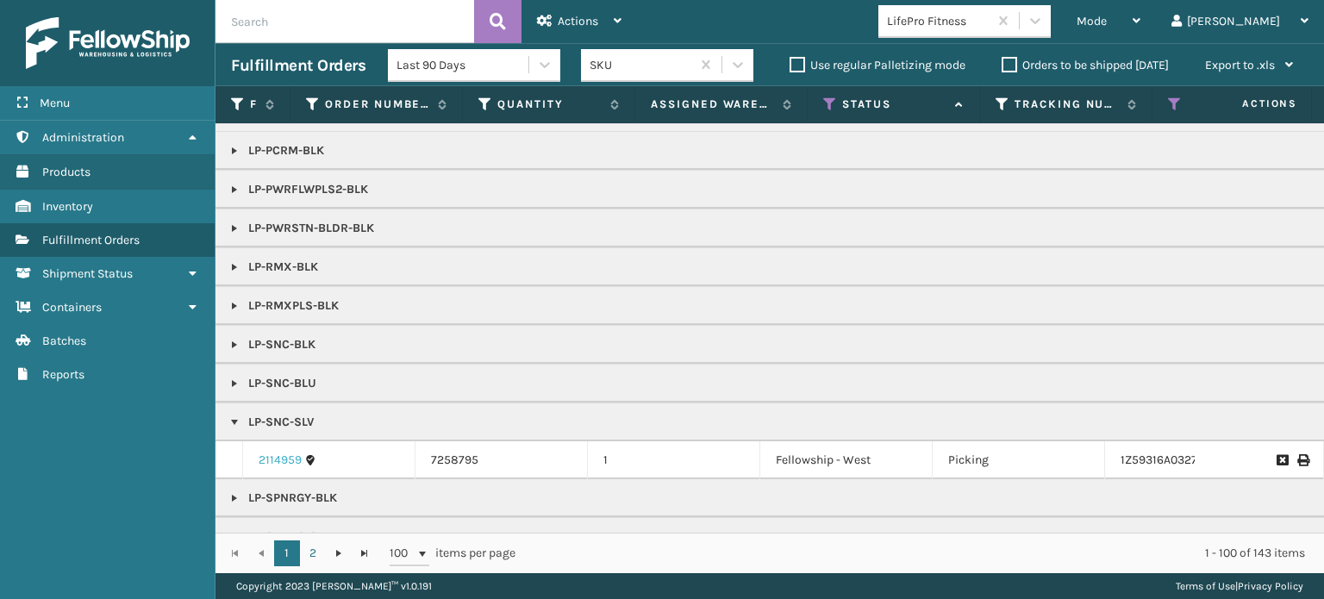
click at [284, 455] on link "2114959" at bounding box center [280, 460] width 43 height 17
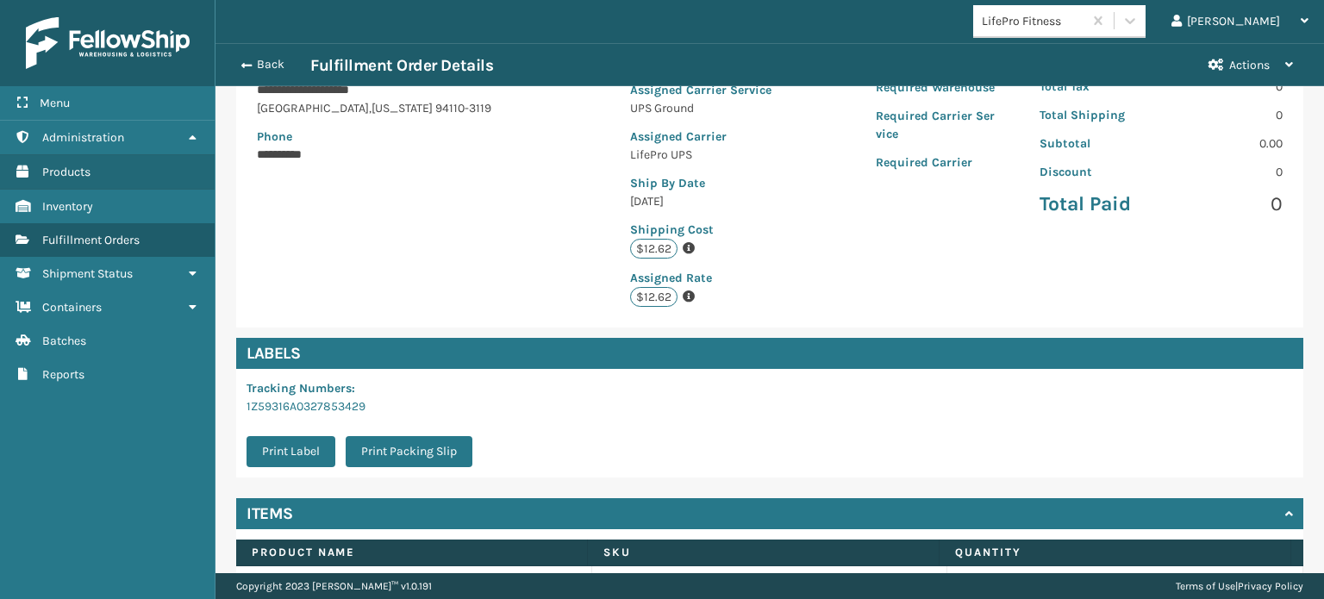
scroll to position [390, 0]
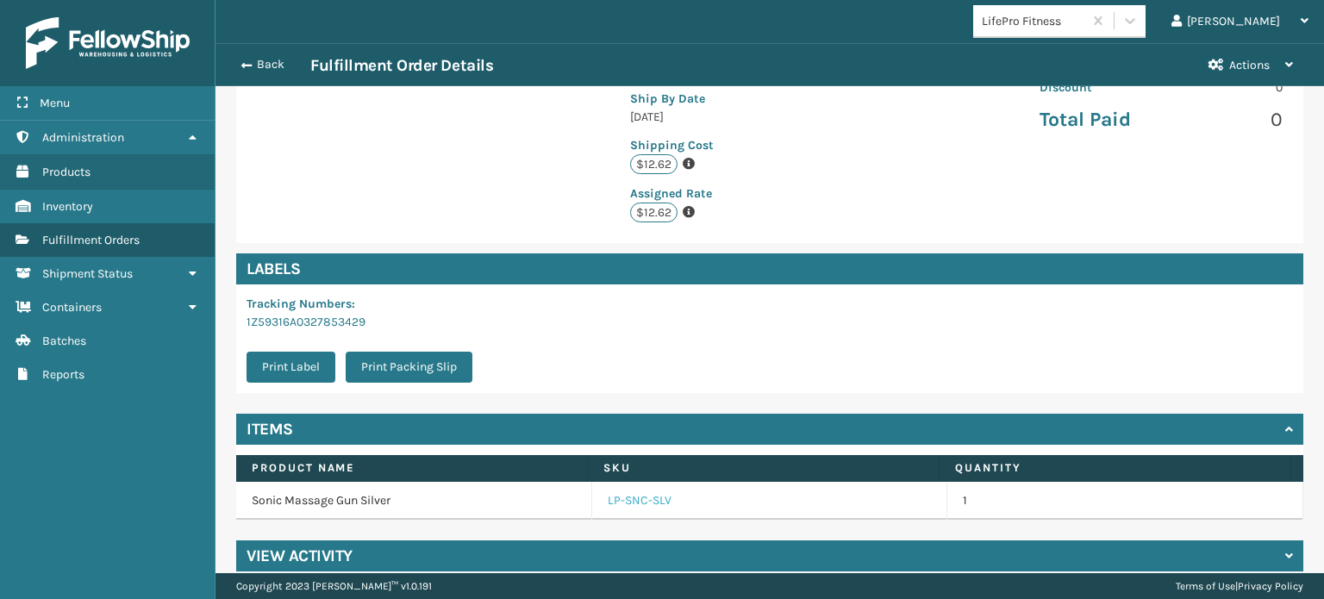
click at [615, 492] on link "LP-SNC-SLV" at bounding box center [640, 500] width 64 height 17
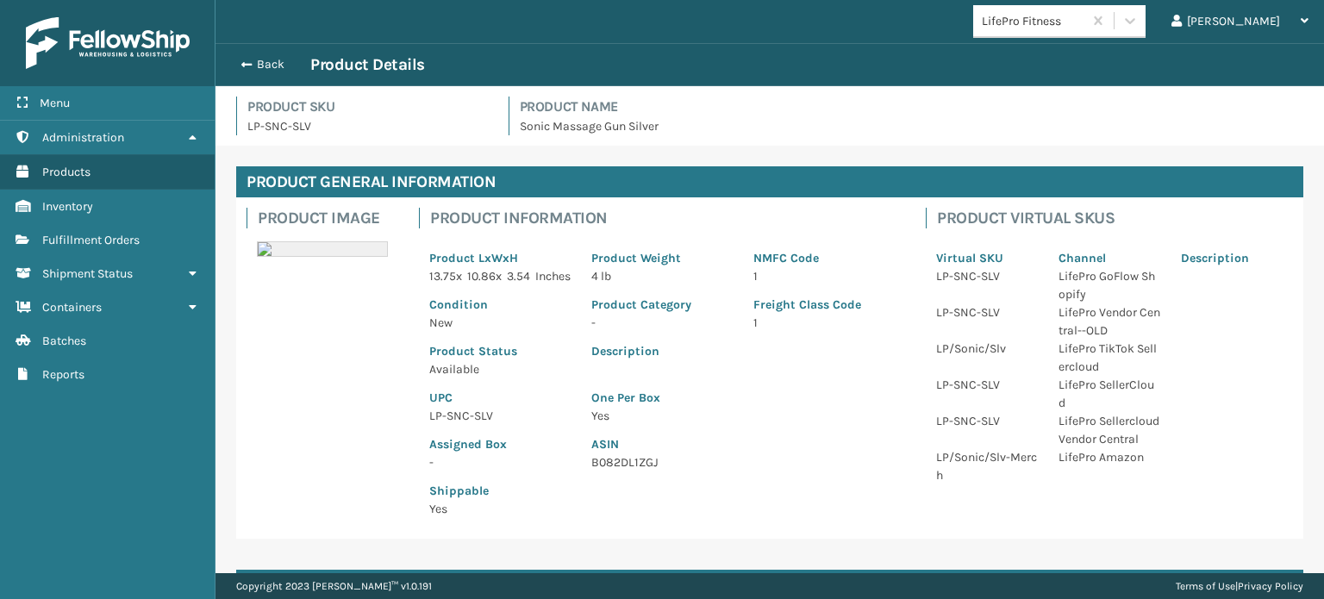
click at [462, 425] on p "LP-SNC-SLV" at bounding box center [499, 416] width 141 height 18
copy p "LP-SNC-SLV"
click at [241, 62] on span "button" at bounding box center [244, 65] width 10 height 12
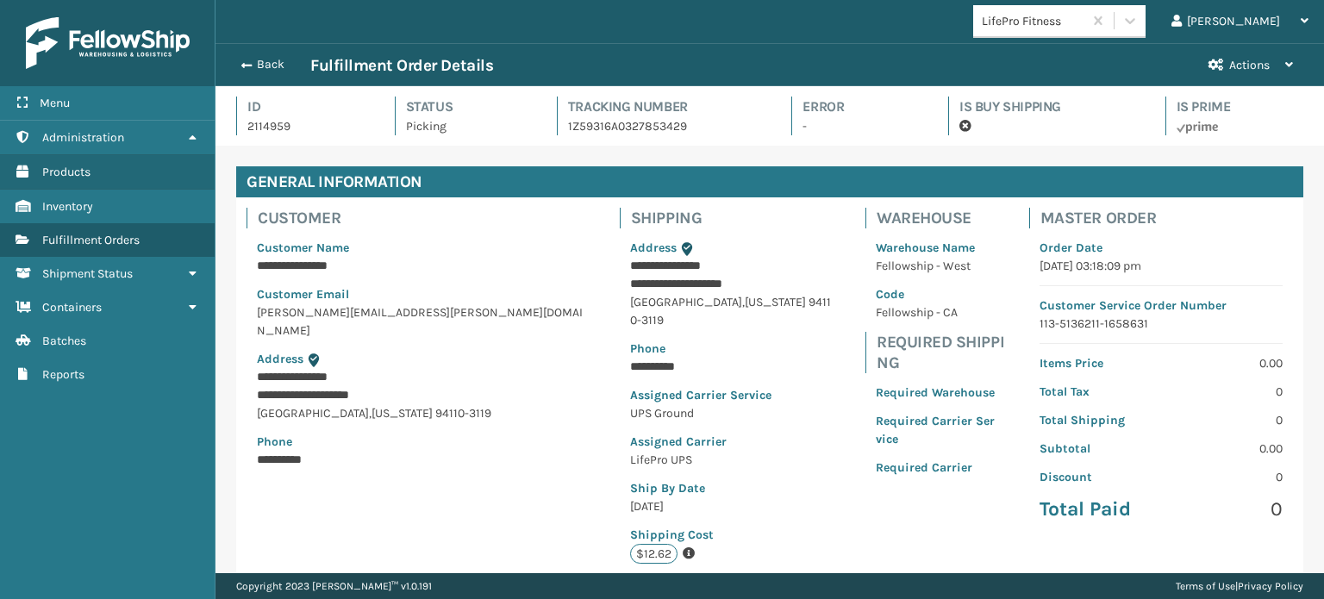
scroll to position [41, 1108]
click at [241, 62] on span "button" at bounding box center [244, 65] width 10 height 12
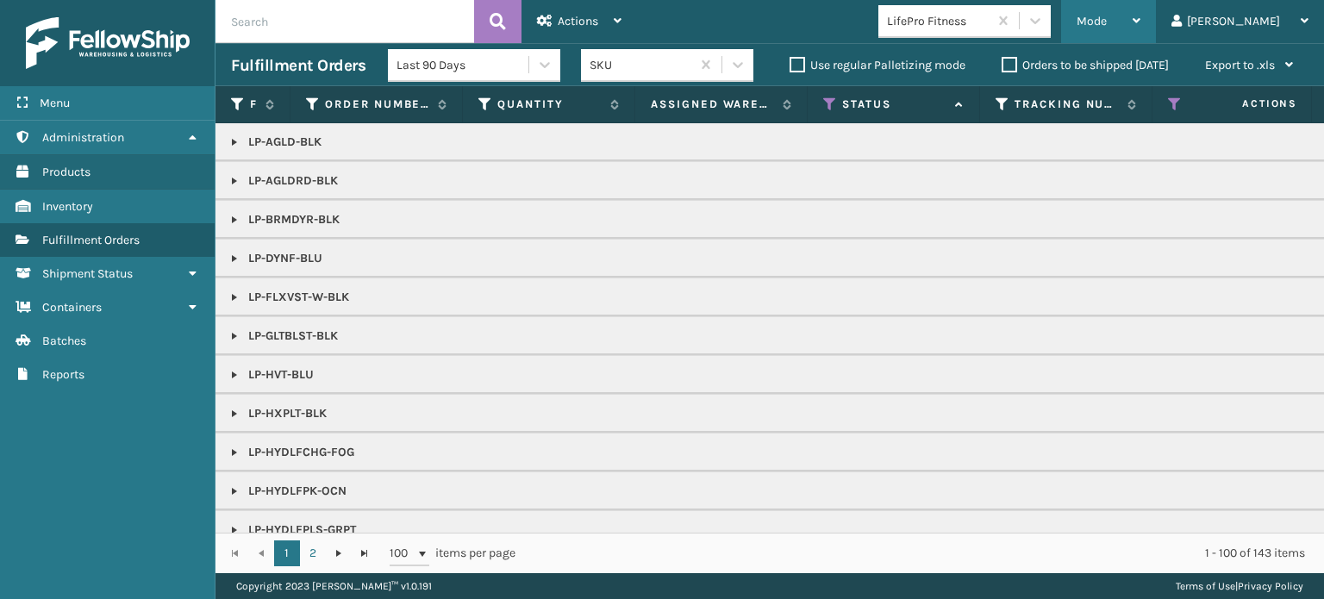
click at [1107, 14] on span "Mode" at bounding box center [1091, 21] width 30 height 15
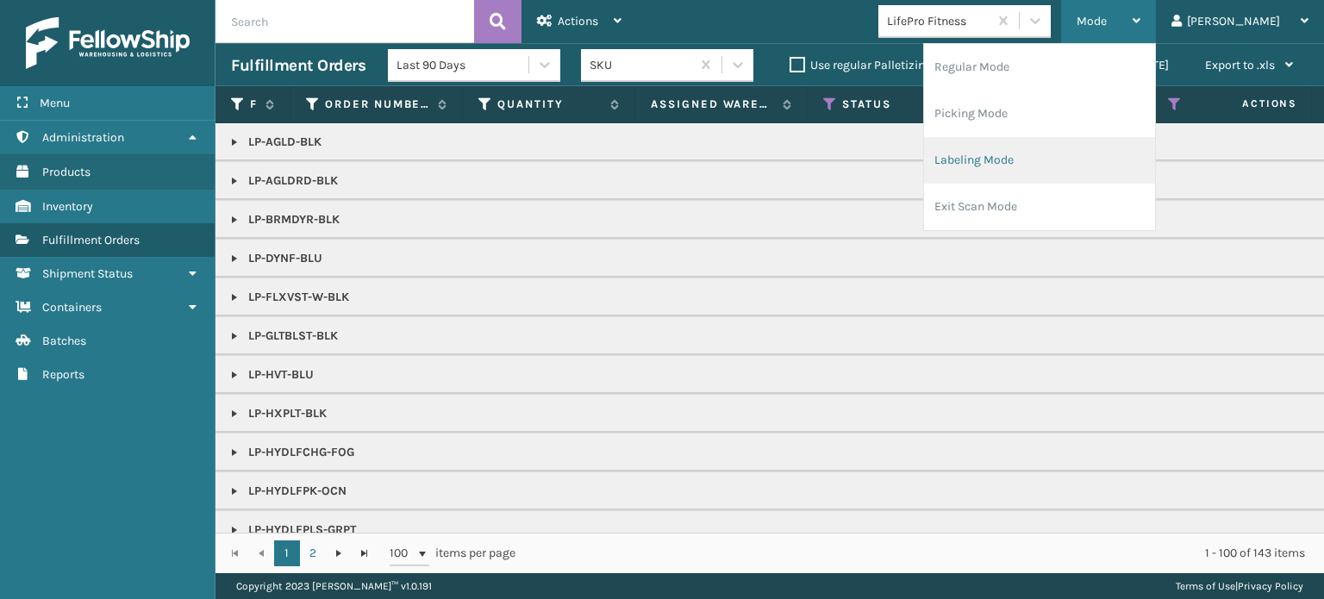
click at [1079, 153] on li "Labeling Mode" at bounding box center [1039, 160] width 231 height 47
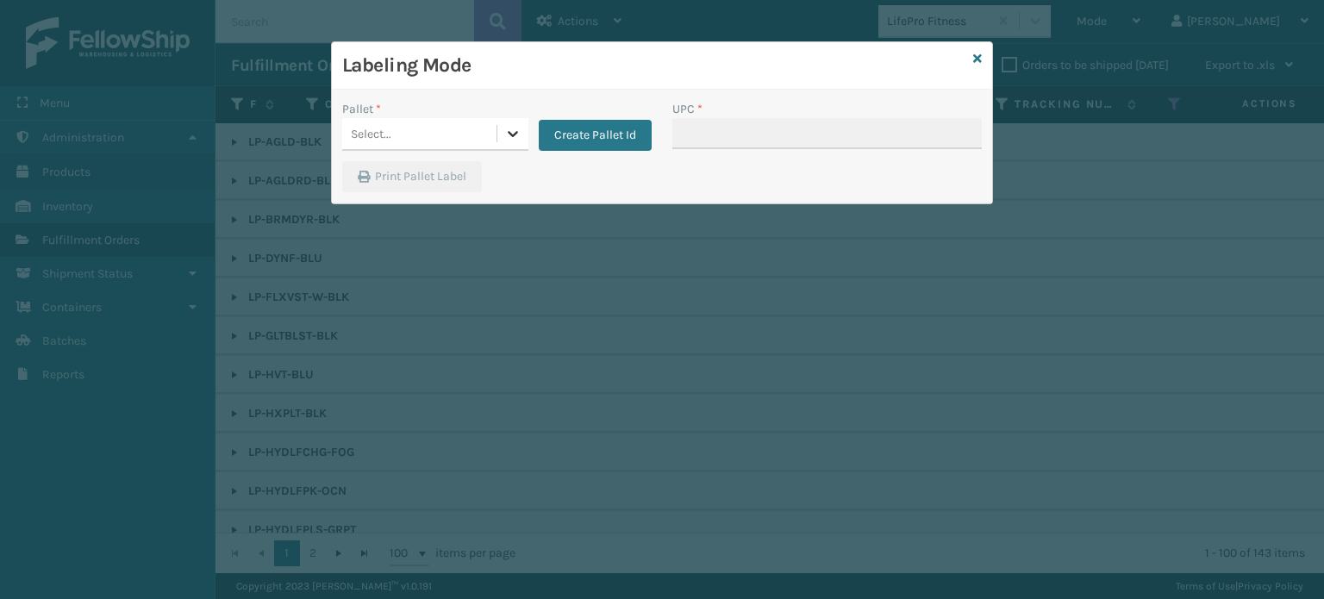
click at [521, 131] on icon at bounding box center [512, 133] width 17 height 17
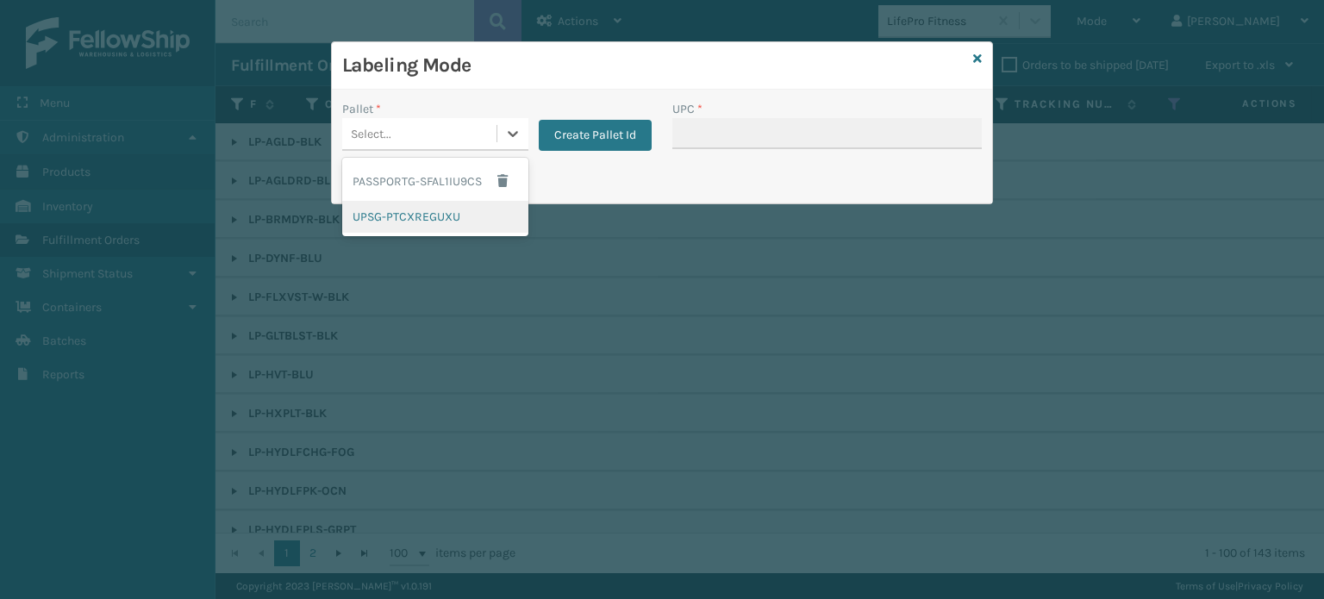
click at [481, 206] on div "UPSG-PTCXREGUXU" at bounding box center [435, 217] width 186 height 32
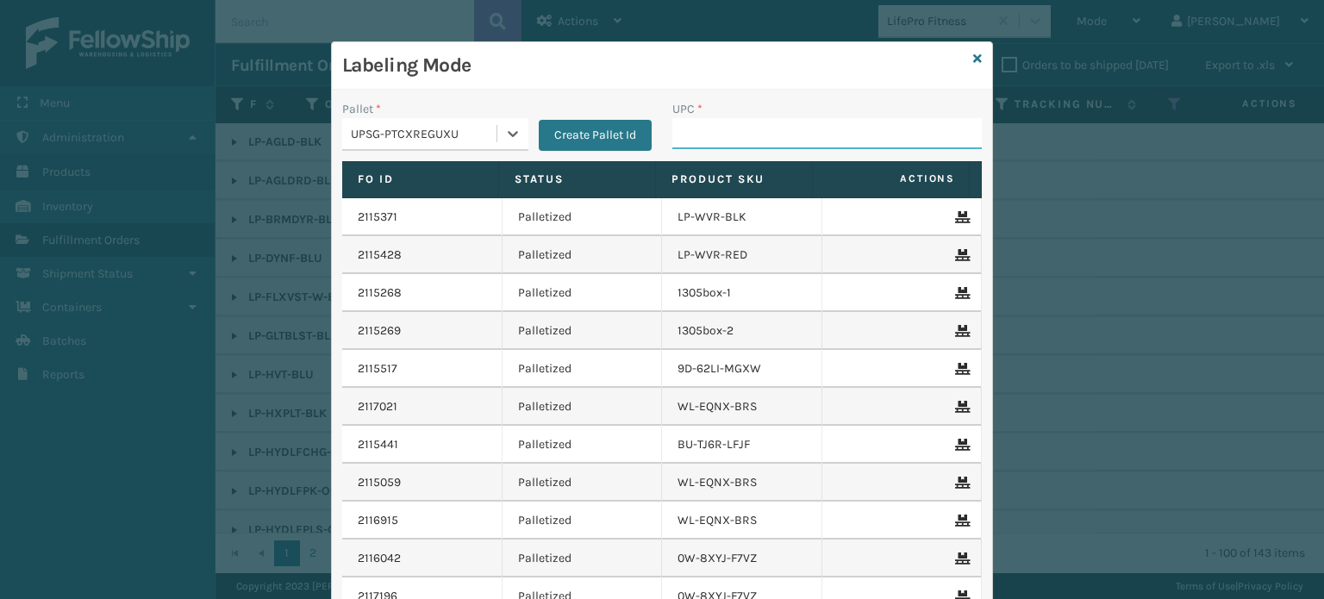
click at [746, 137] on input "UPC *" at bounding box center [826, 133] width 309 height 31
paste input "LP-SNC-SLV"
type input "LP-SNC-SLV"
type input "8100909"
type input "0688887794"
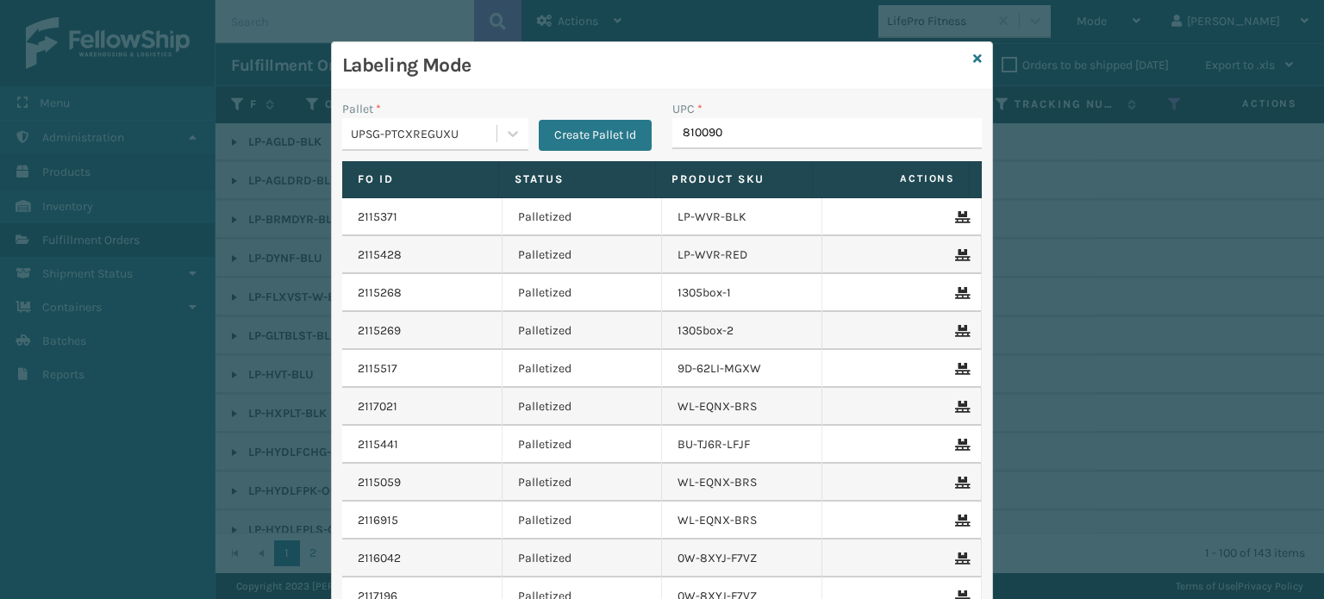
type input "8100909"
type input "810090932316"
click at [976, 61] on div "Labeling Mode" at bounding box center [662, 65] width 660 height 47
click at [973, 53] on icon at bounding box center [977, 59] width 9 height 12
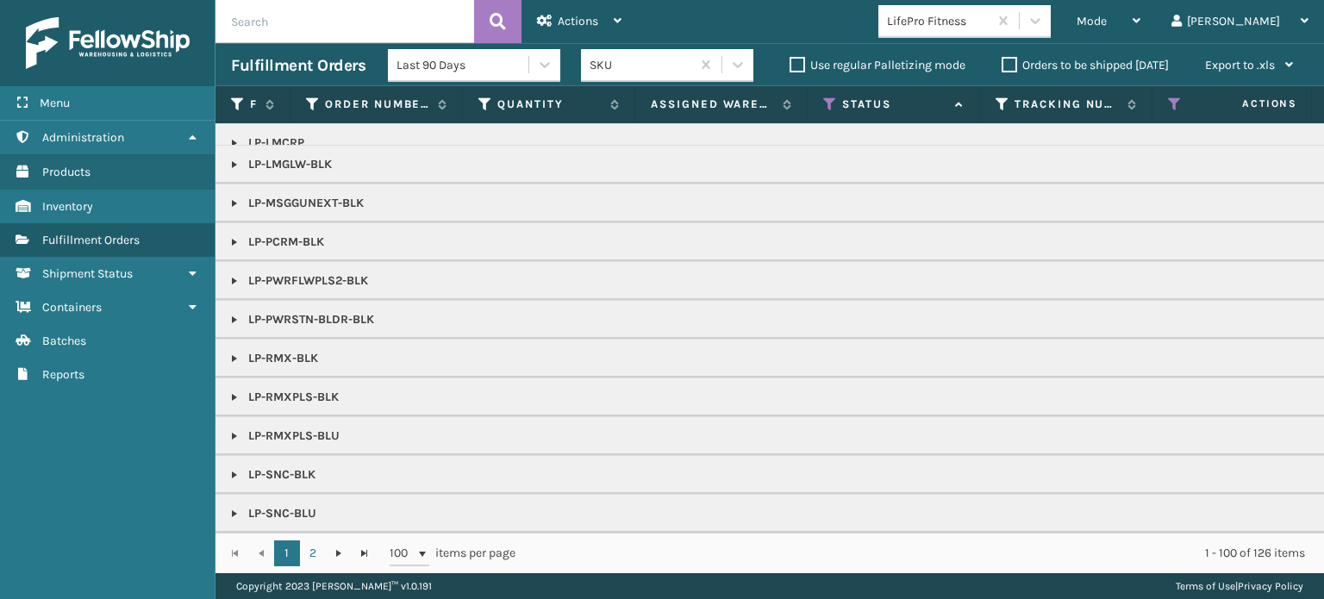
scroll to position [690, 0]
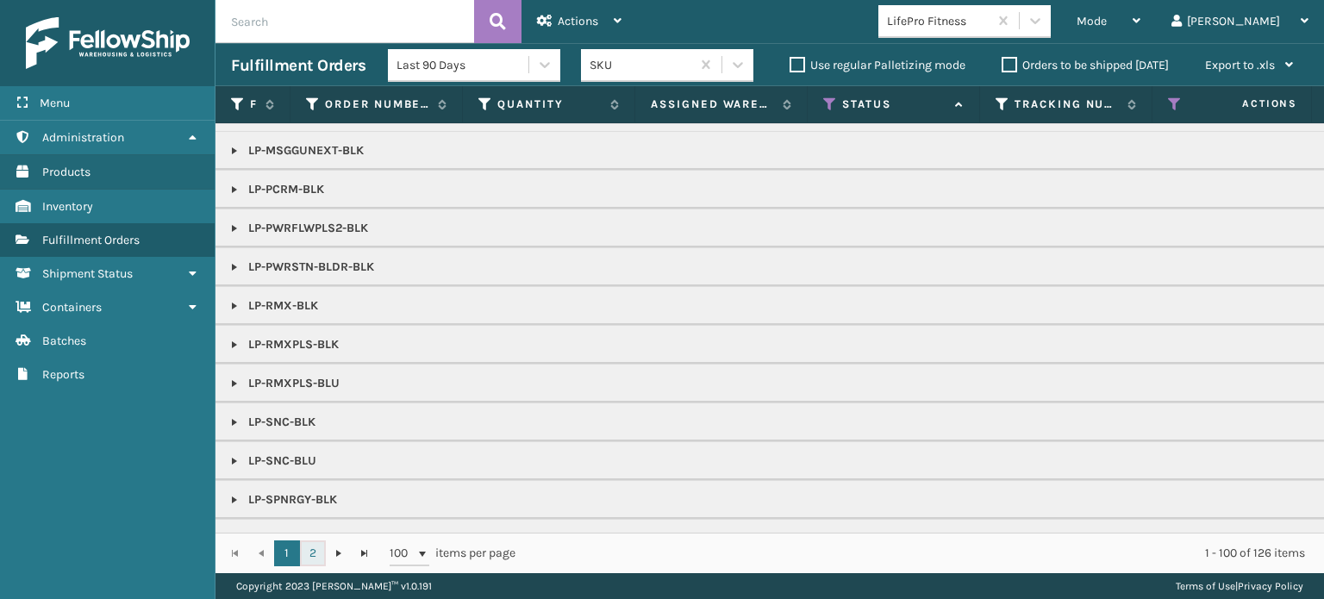
click at [316, 554] on link "2" at bounding box center [313, 553] width 26 height 26
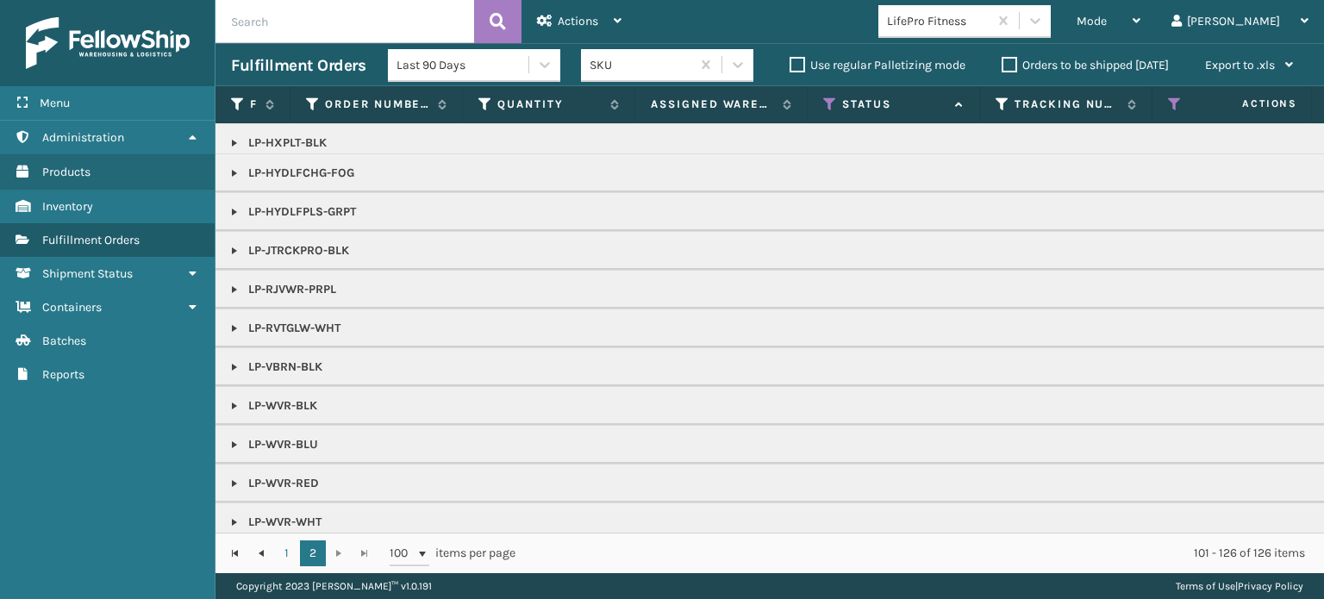
scroll to position [181, 0]
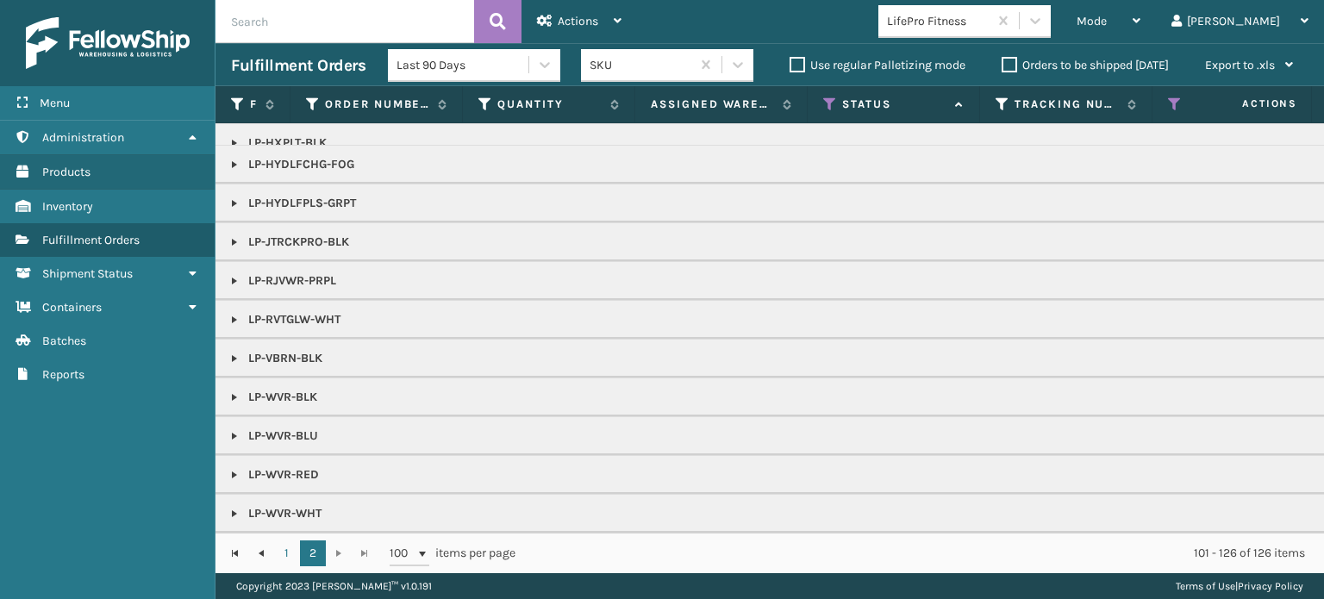
click at [231, 274] on link at bounding box center [235, 281] width 14 height 14
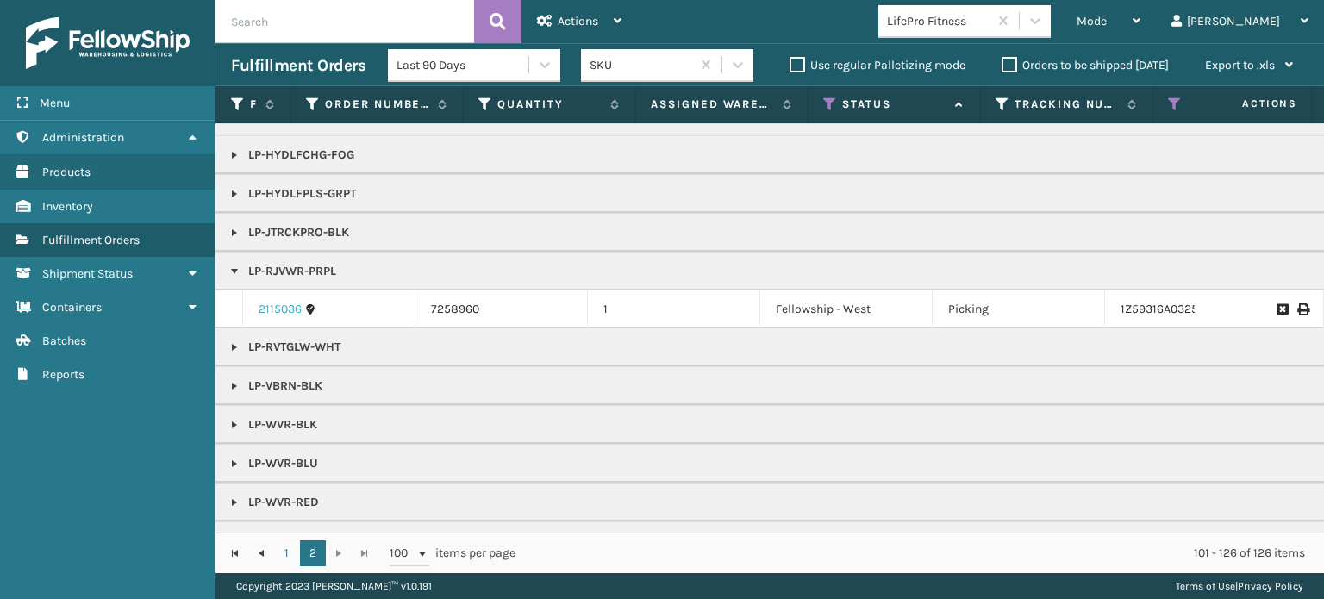
click at [277, 314] on link "2115036" at bounding box center [280, 309] width 43 height 17
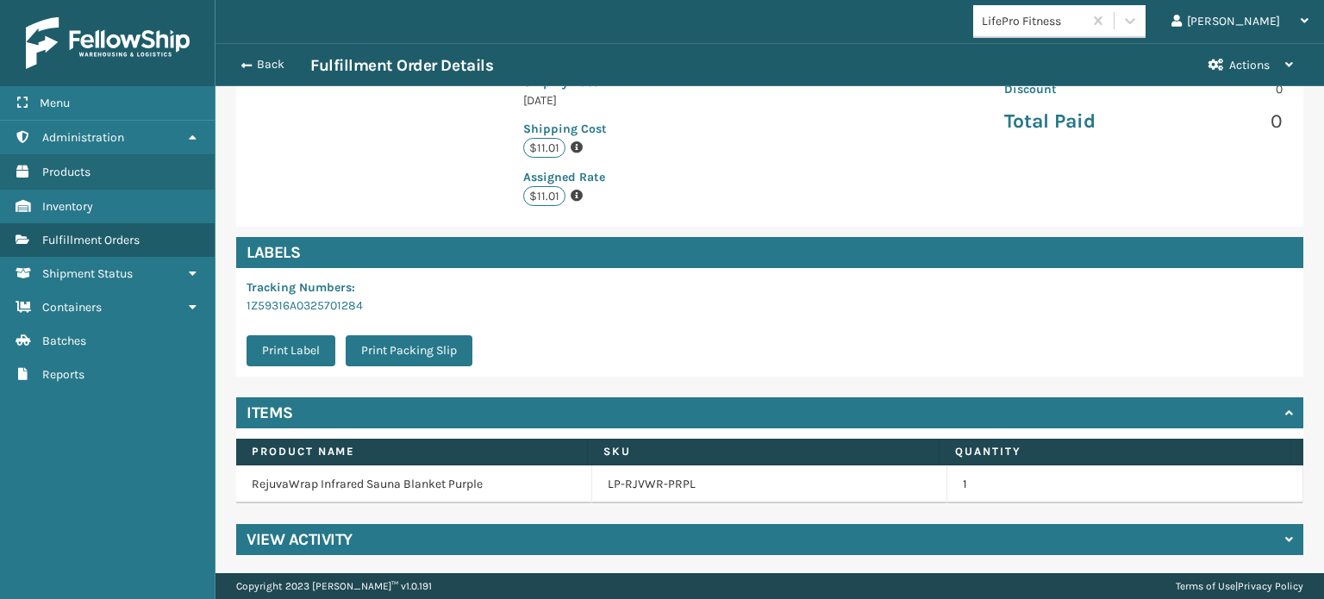
scroll to position [390, 0]
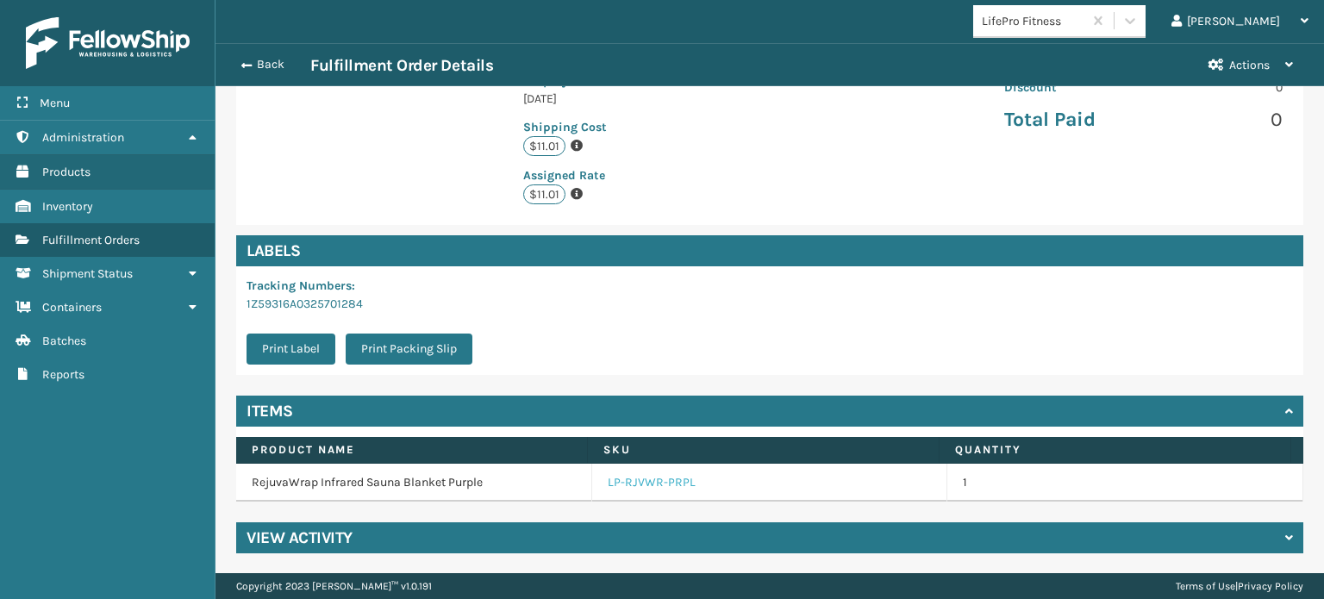
click at [640, 479] on link "LP-RJVWR-PRPL" at bounding box center [652, 482] width 88 height 17
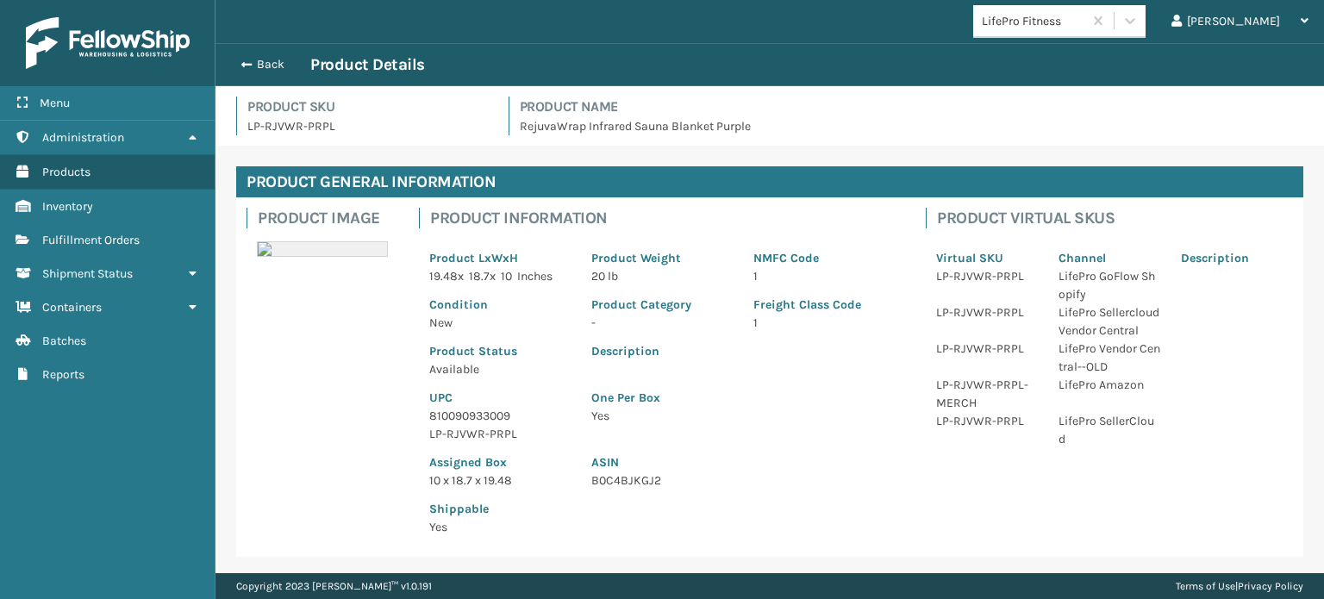
click at [441, 430] on p "LP-RJVWR-PRPL" at bounding box center [499, 434] width 141 height 18
copy p "LP-RJVWR-PRPL"
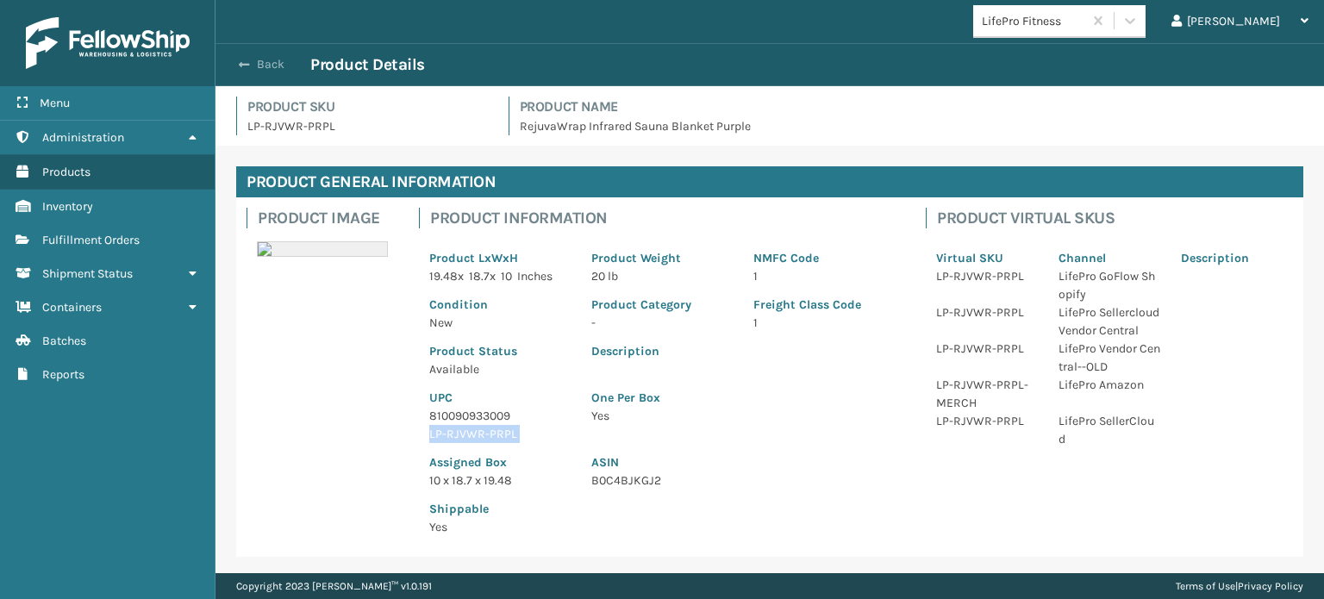
click at [261, 61] on button "Back" at bounding box center [270, 65] width 79 height 16
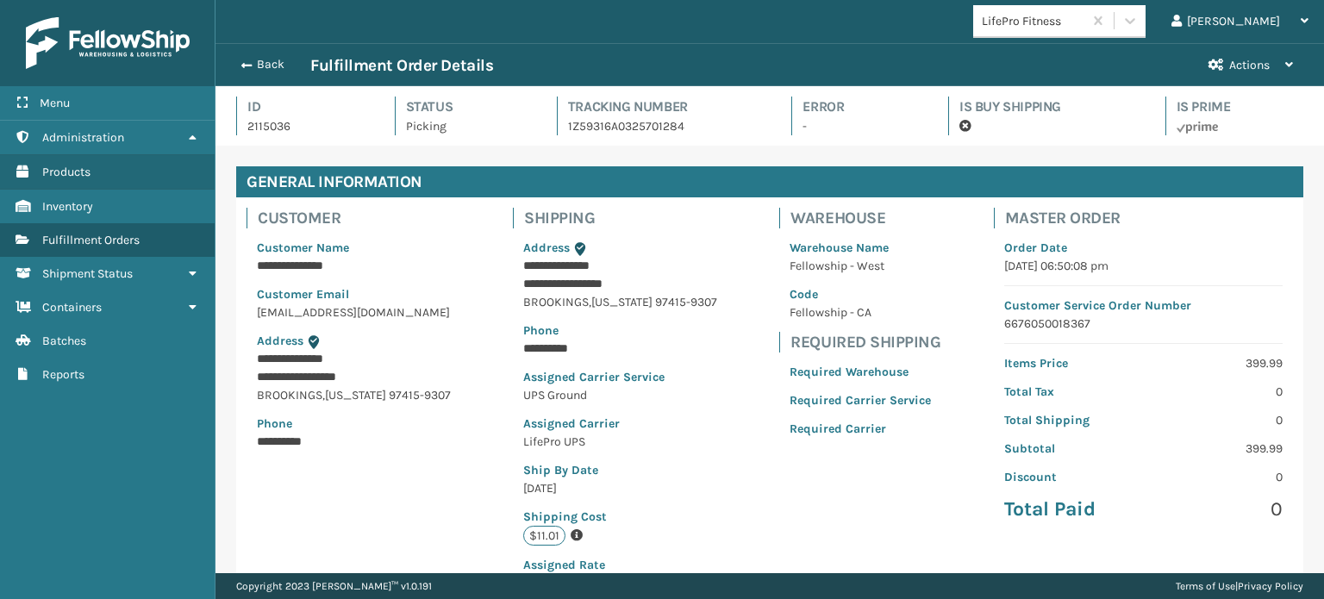
click at [261, 61] on button "Back" at bounding box center [270, 65] width 79 height 16
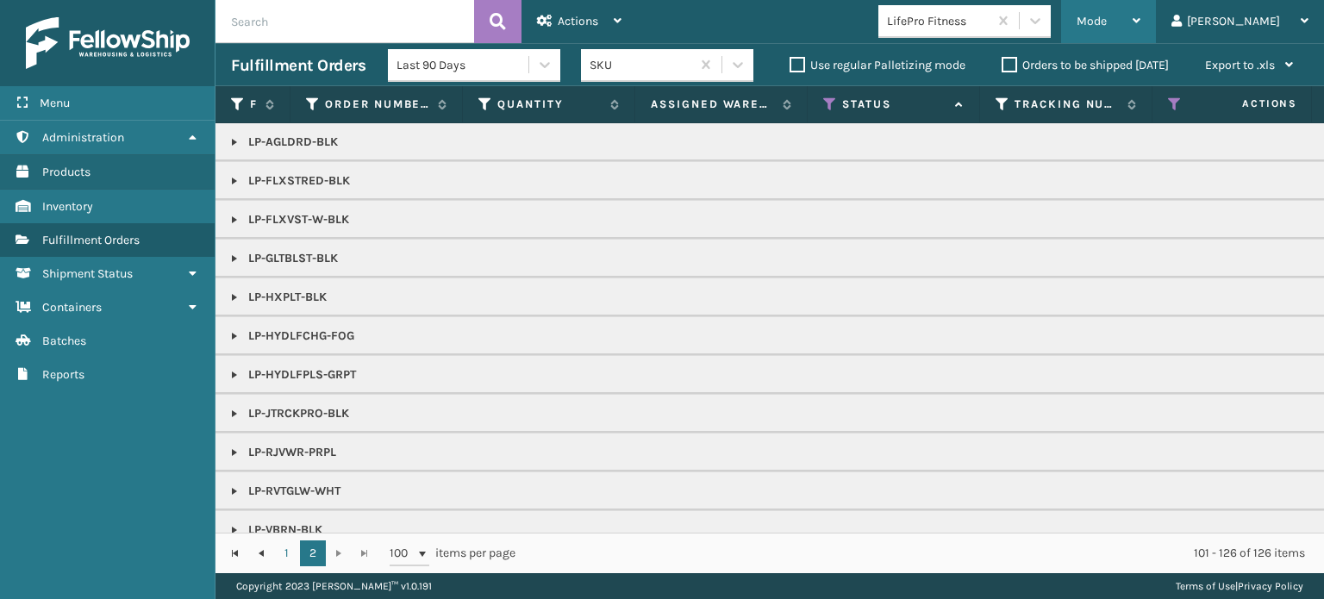
click at [1107, 27] on span "Mode" at bounding box center [1091, 21] width 30 height 15
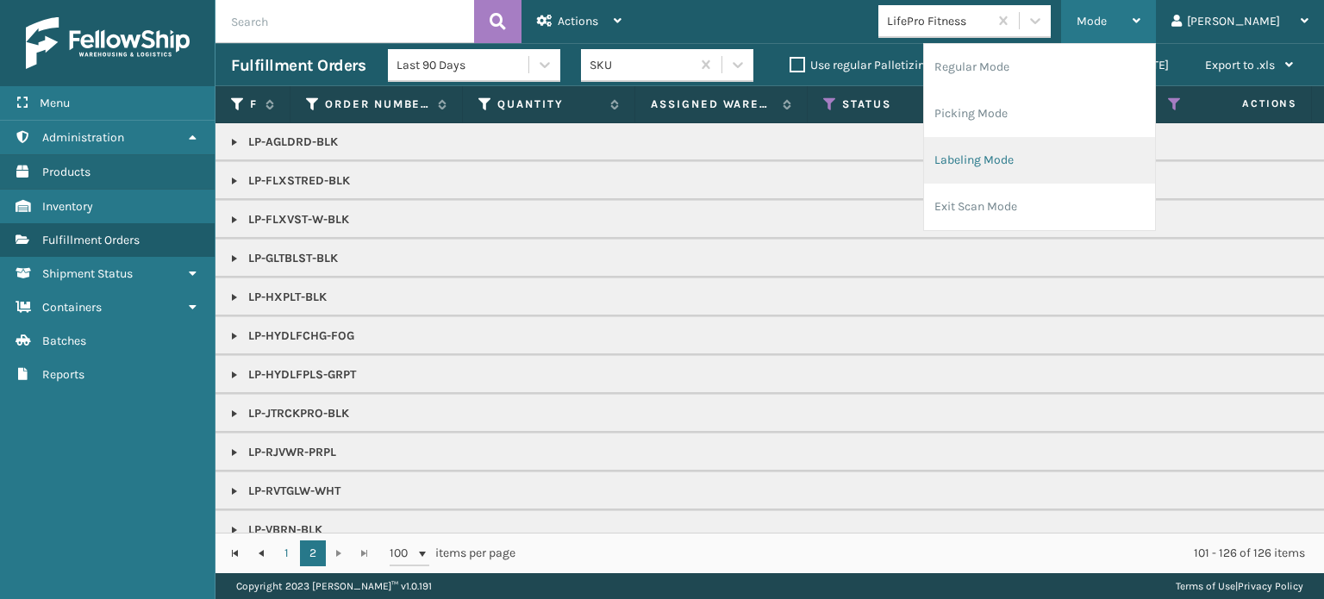
click at [1125, 158] on li "Labeling Mode" at bounding box center [1039, 160] width 231 height 47
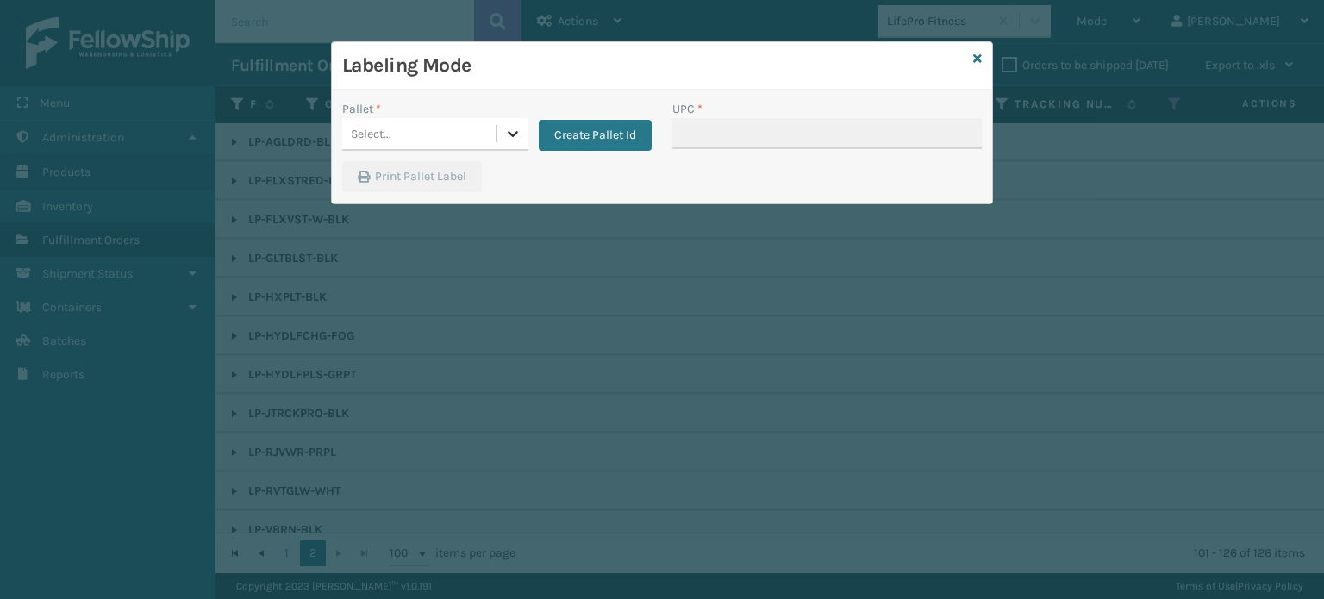
click at [508, 132] on icon at bounding box center [513, 134] width 10 height 6
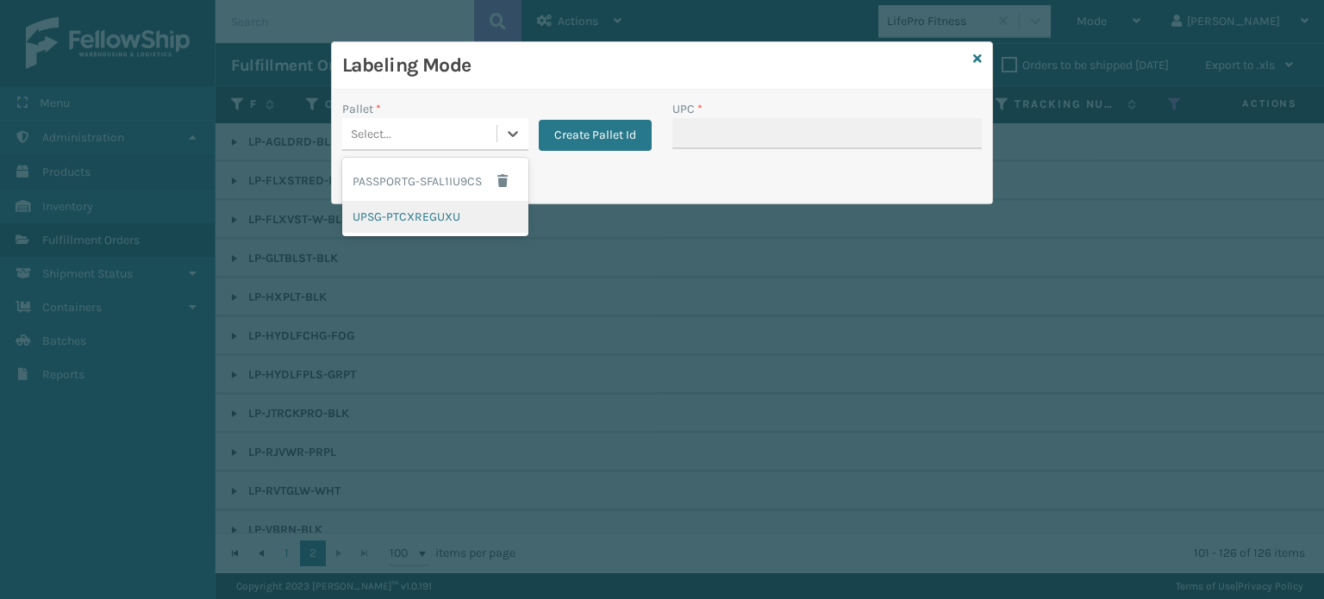
click at [453, 220] on div "UPSG-PTCXREGUXU" at bounding box center [435, 217] width 186 height 32
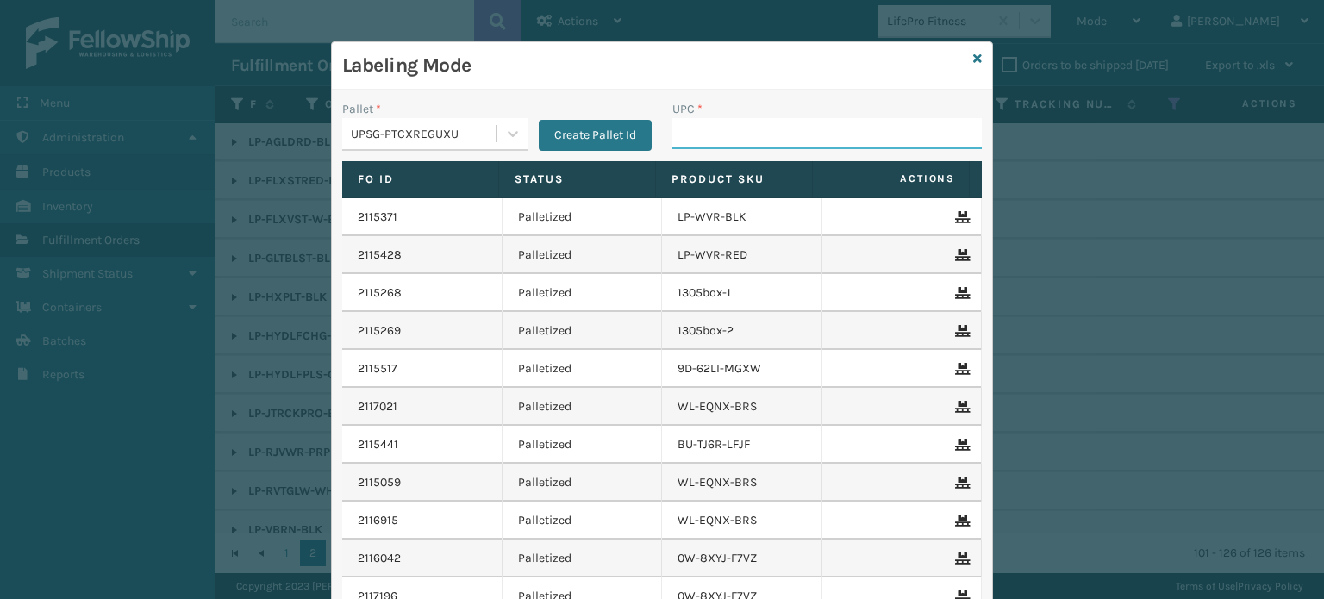
click at [696, 134] on input "UPC *" at bounding box center [826, 133] width 309 height 31
paste input "LP-RJVWR-PRPL"
type input "LP-RJVWR-PRPL"
type input "858100007616"
click at [725, 135] on input "853913008060" at bounding box center [811, 133] width 278 height 31
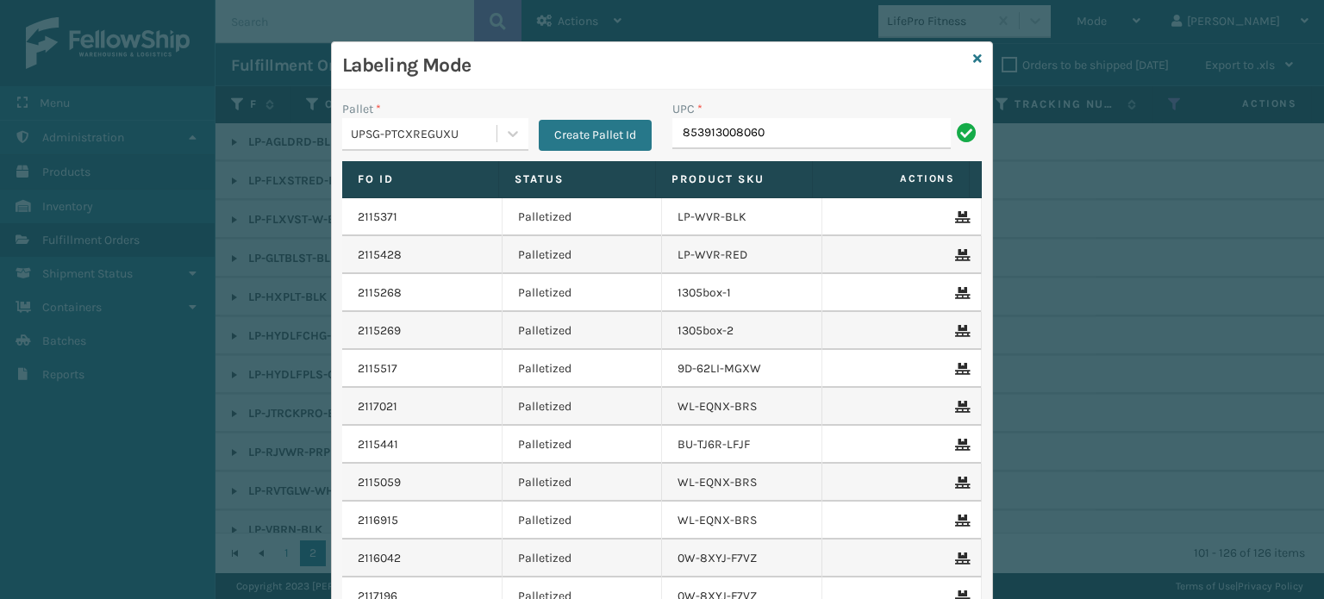
click at [725, 135] on input "853913008060" at bounding box center [811, 133] width 278 height 31
type input "853913008060"
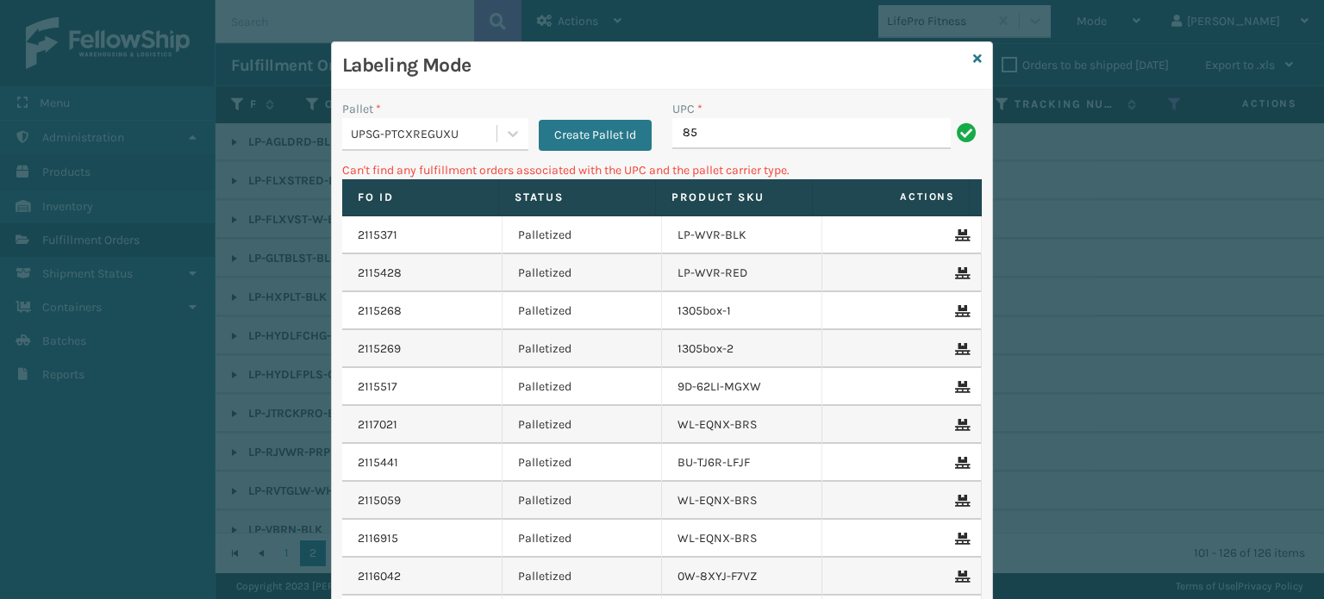
type input "8"
click at [734, 141] on input "853913008065" at bounding box center [811, 133] width 278 height 31
type input "853913008065"
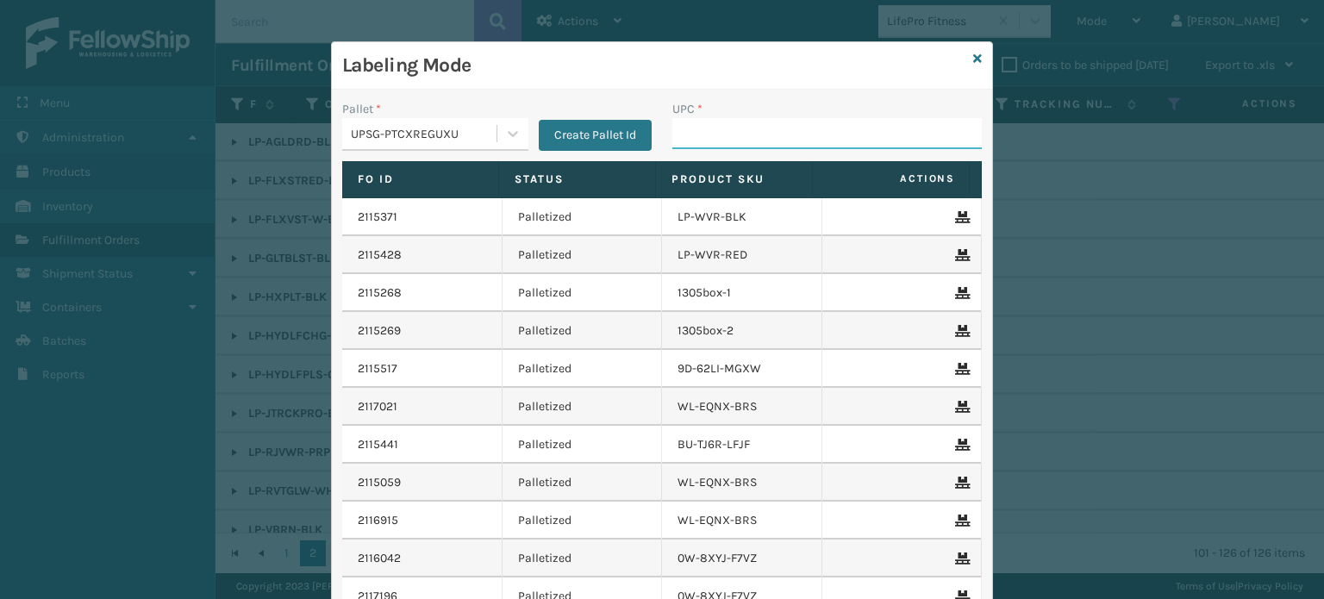
click at [908, 123] on input "UPC *" at bounding box center [826, 133] width 309 height 31
paste input "853913008065"
type input "853913008065"
type input "858100007623"
type input "853913008119"
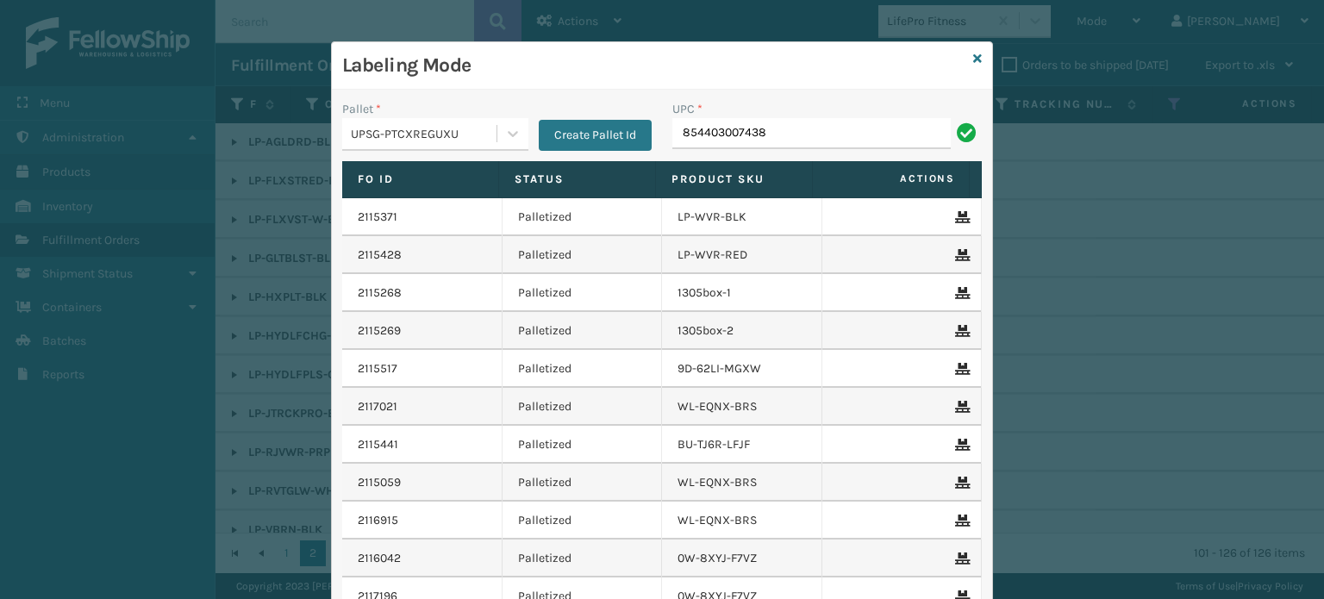
type input "854403007438"
type input "850065831508"
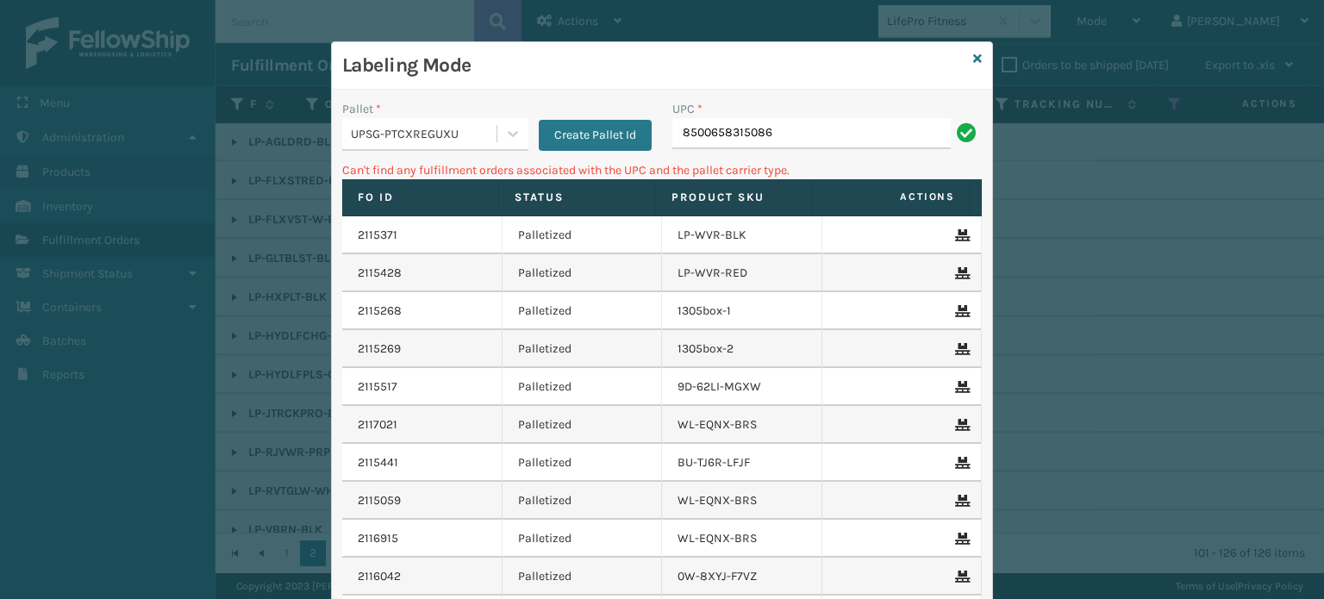
type input "8500658315086"
type input "8"
type input "850068315086"
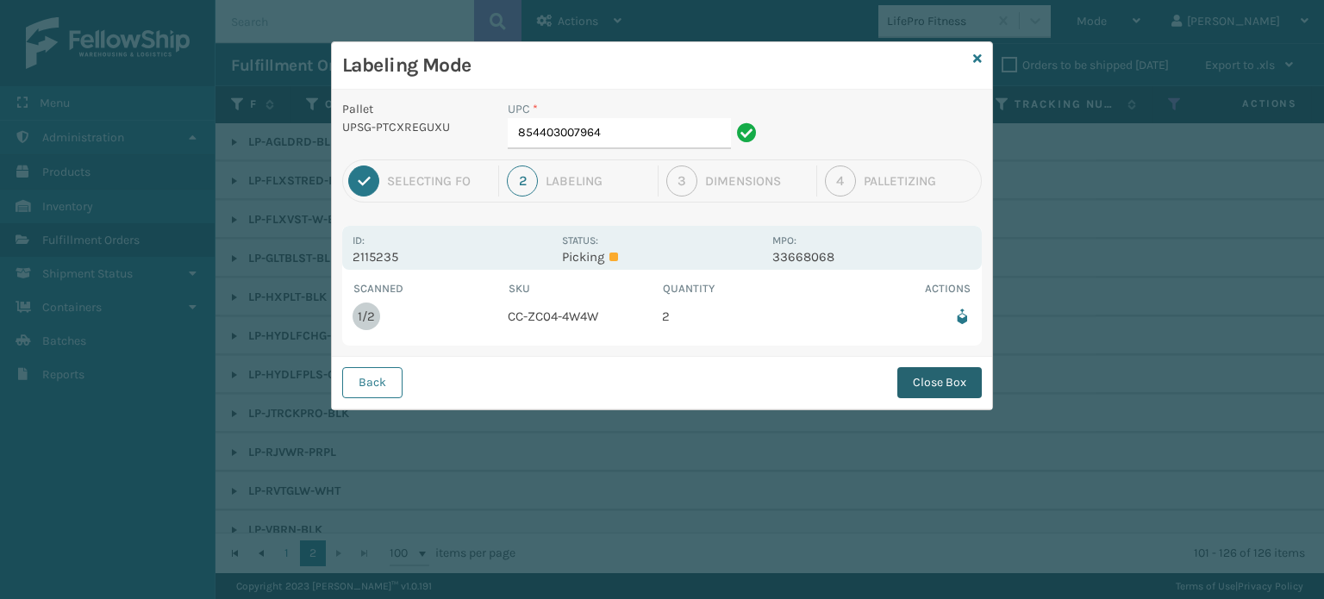
click at [927, 383] on button "Close Box" at bounding box center [939, 382] width 84 height 31
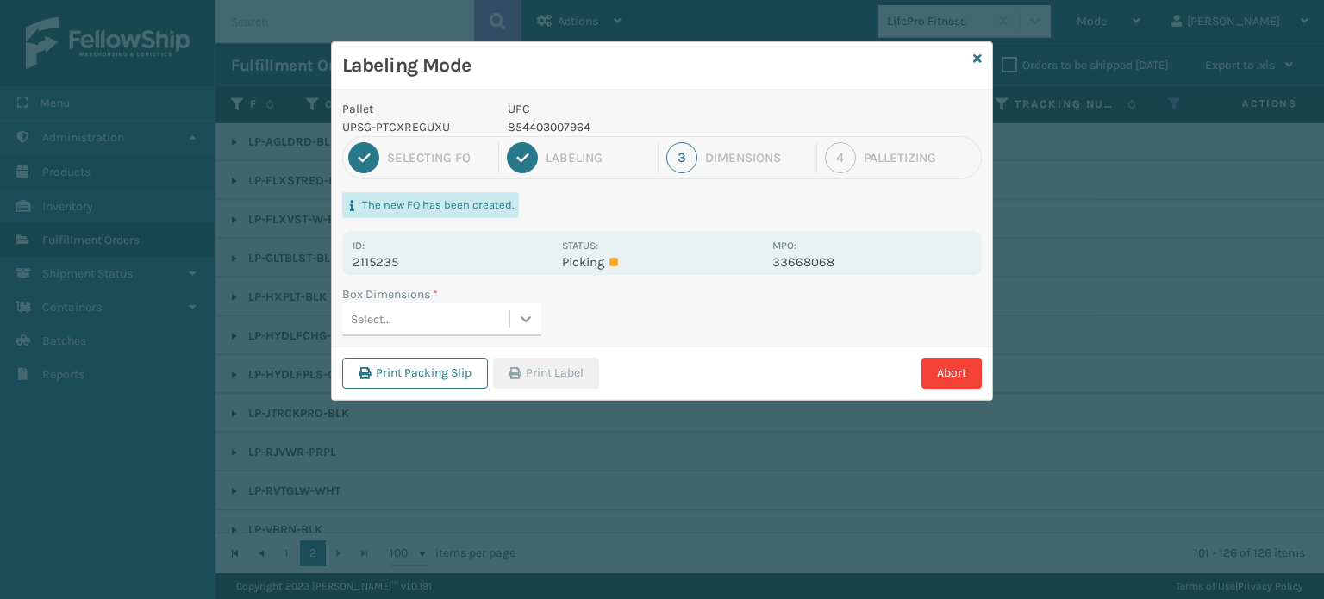
click at [524, 313] on icon at bounding box center [525, 318] width 17 height 17
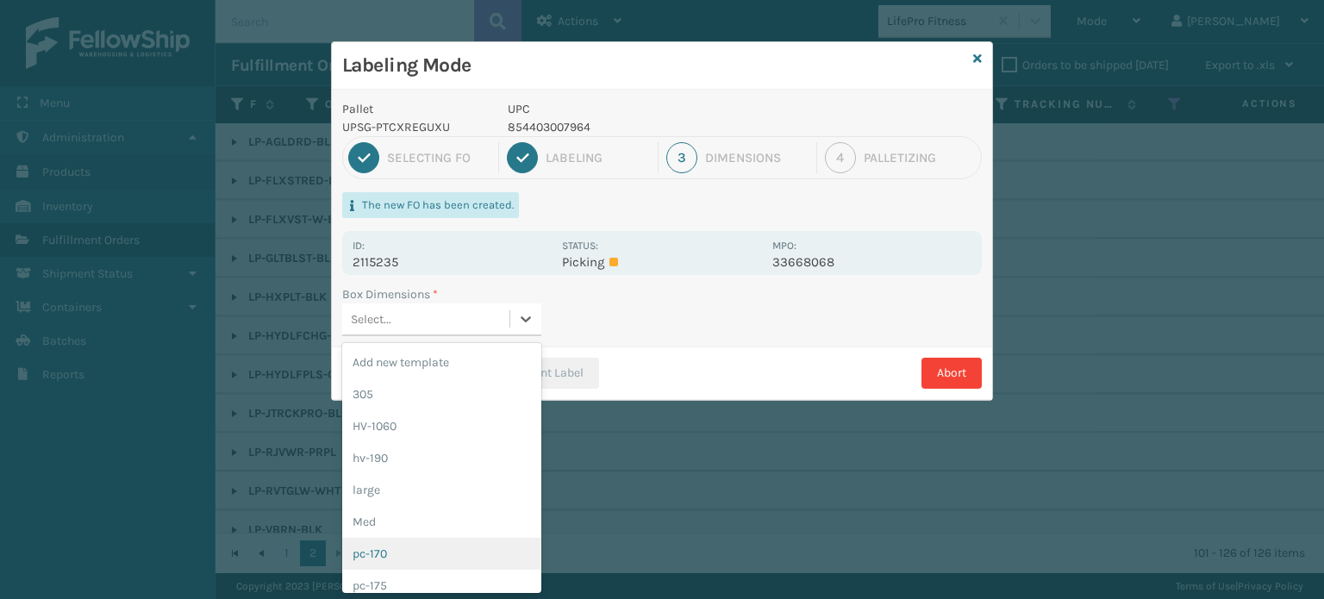
click at [426, 540] on div "pc-170" at bounding box center [441, 554] width 199 height 32
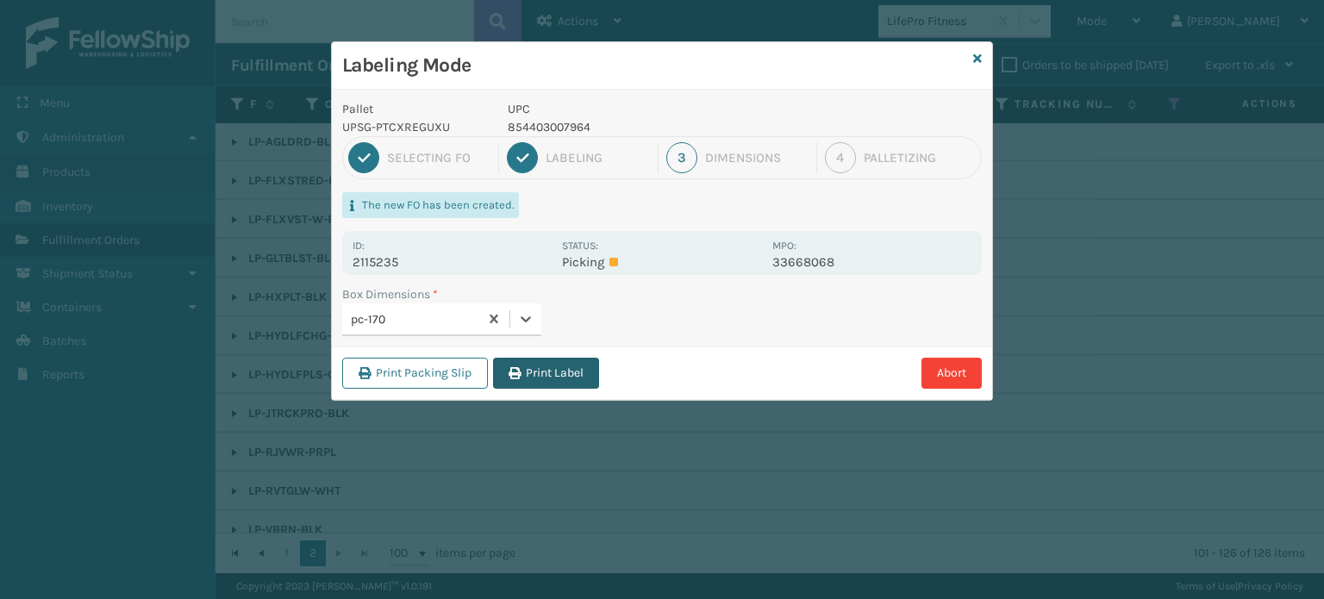
click at [545, 368] on button "Print Label" at bounding box center [546, 373] width 106 height 31
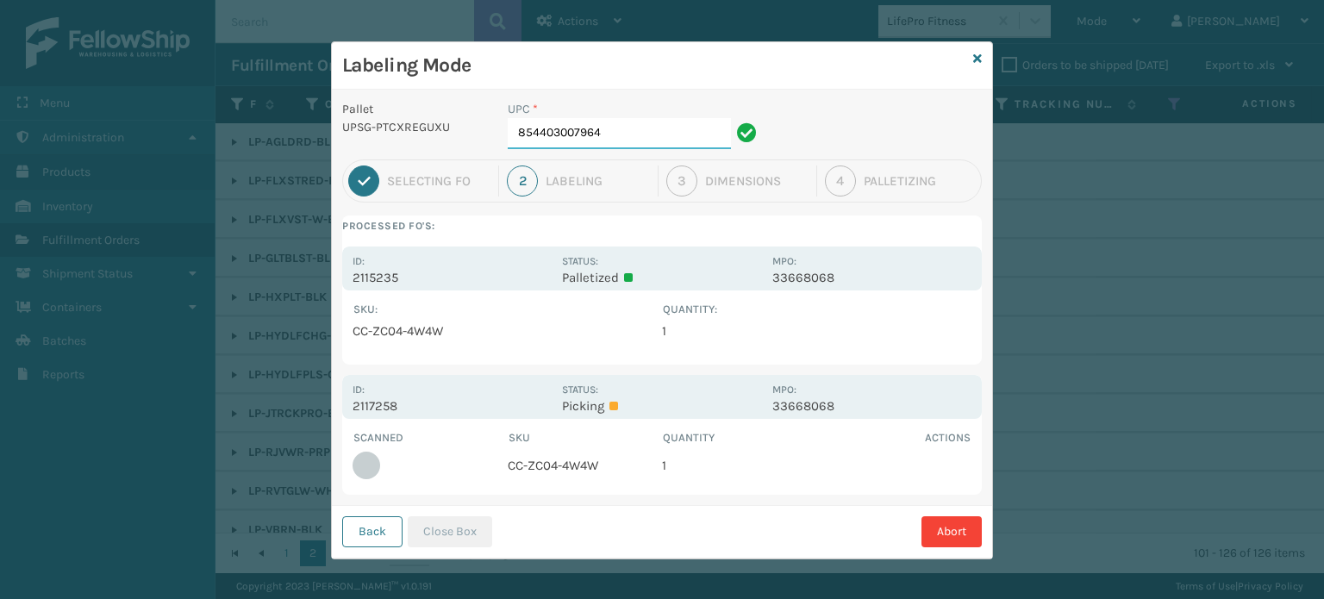
click at [632, 136] on input "854403007964" at bounding box center [619, 133] width 223 height 31
click at [445, 535] on button "Close Box" at bounding box center [450, 531] width 84 height 31
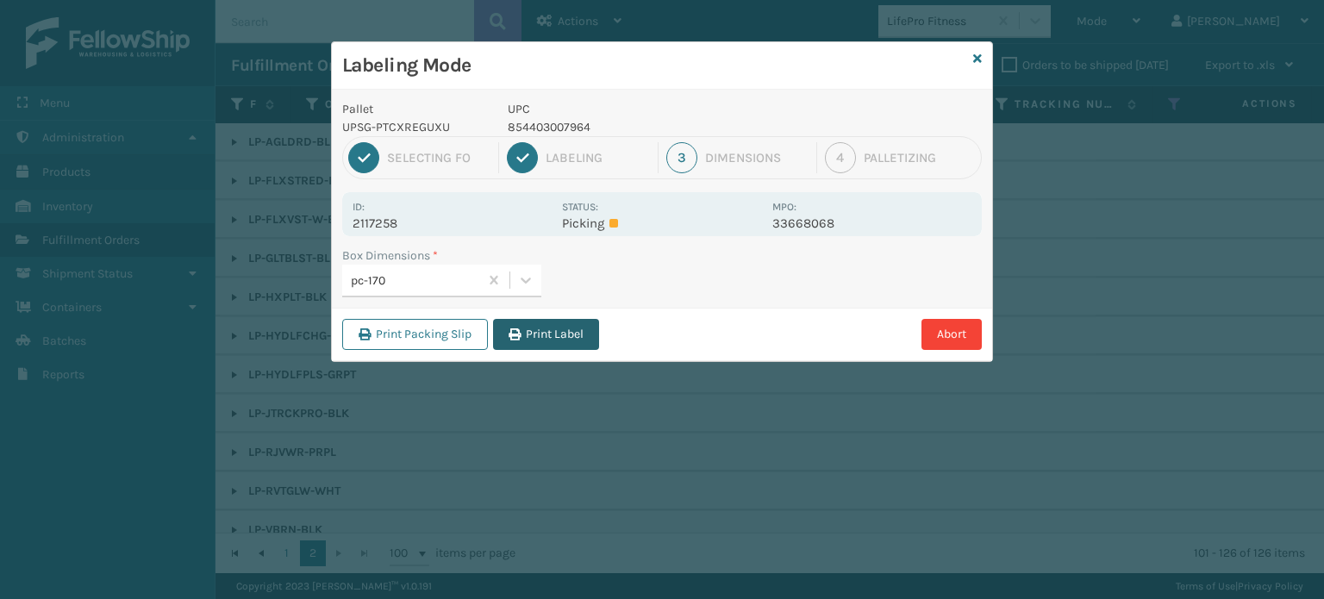
click at [552, 337] on button "Print Label" at bounding box center [546, 334] width 106 height 31
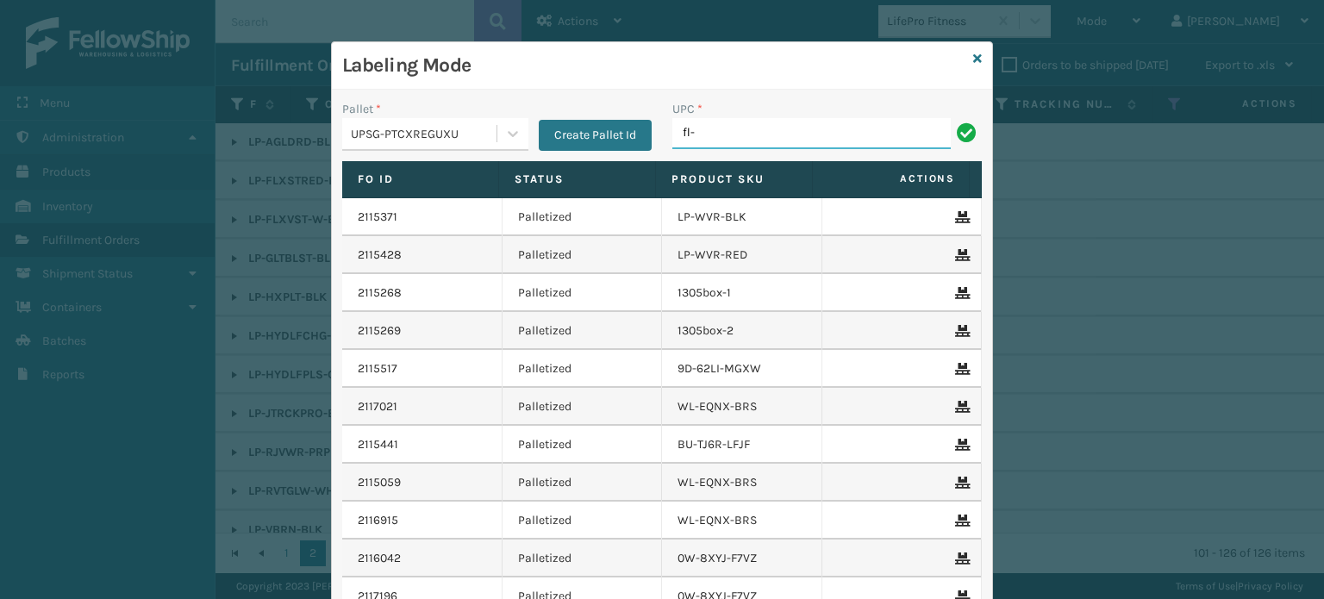
type input "FL-OLVA-CRM"
type input "8500124"
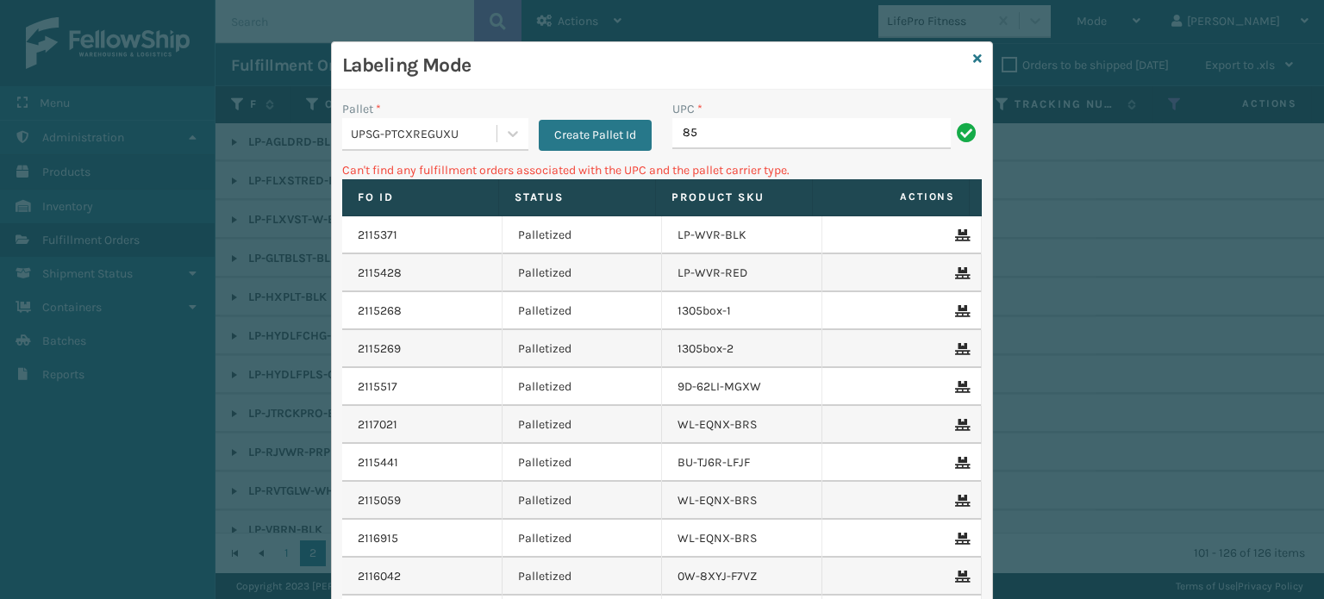
type input "8"
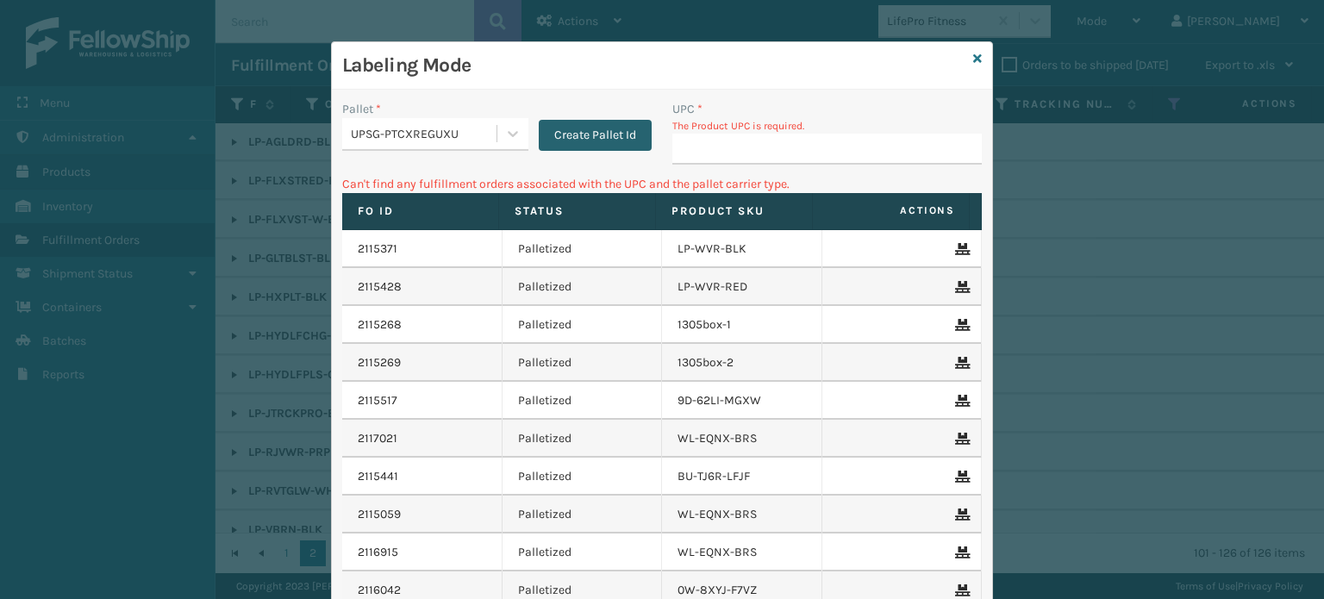
click at [619, 135] on button "Create Pallet Id" at bounding box center [595, 135] width 113 height 31
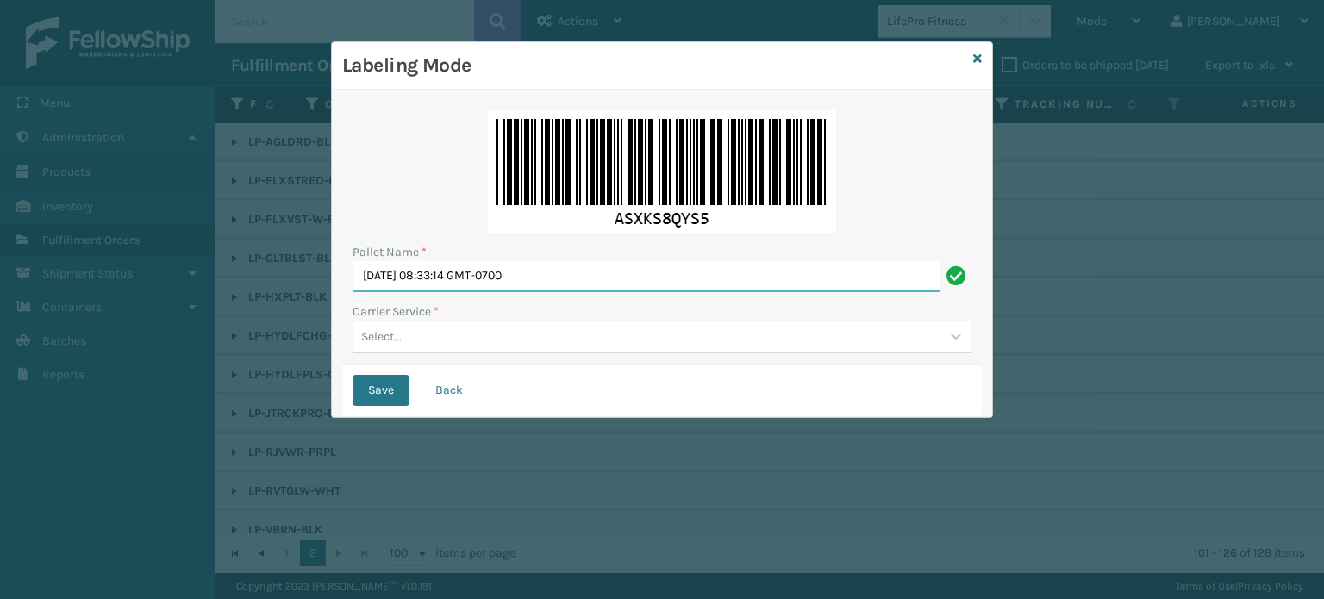
drag, startPoint x: 858, startPoint y: 280, endPoint x: 296, endPoint y: 278, distance: 561.1
click at [296, 278] on div "Labeling Mode Pallet Name * [DATE] 08:33:14 GMT-0700 Carrier Service * Select..…" at bounding box center [662, 299] width 1324 height 599
type input "fdxu533656"
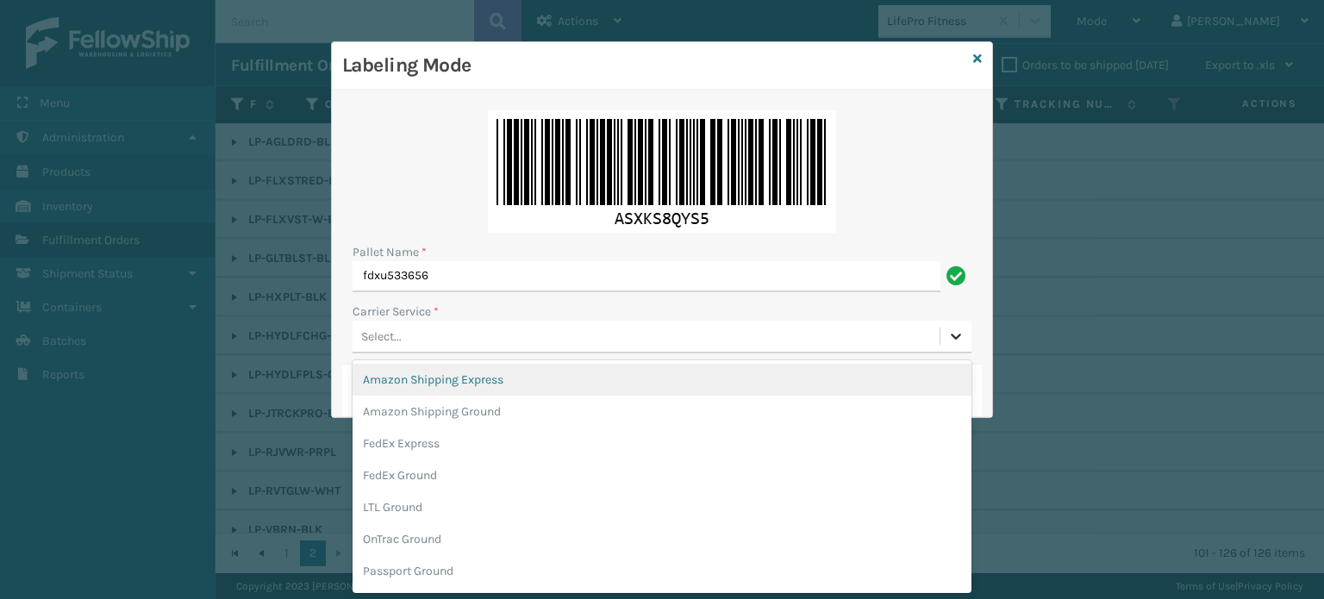
click at [962, 328] on icon at bounding box center [955, 336] width 17 height 17
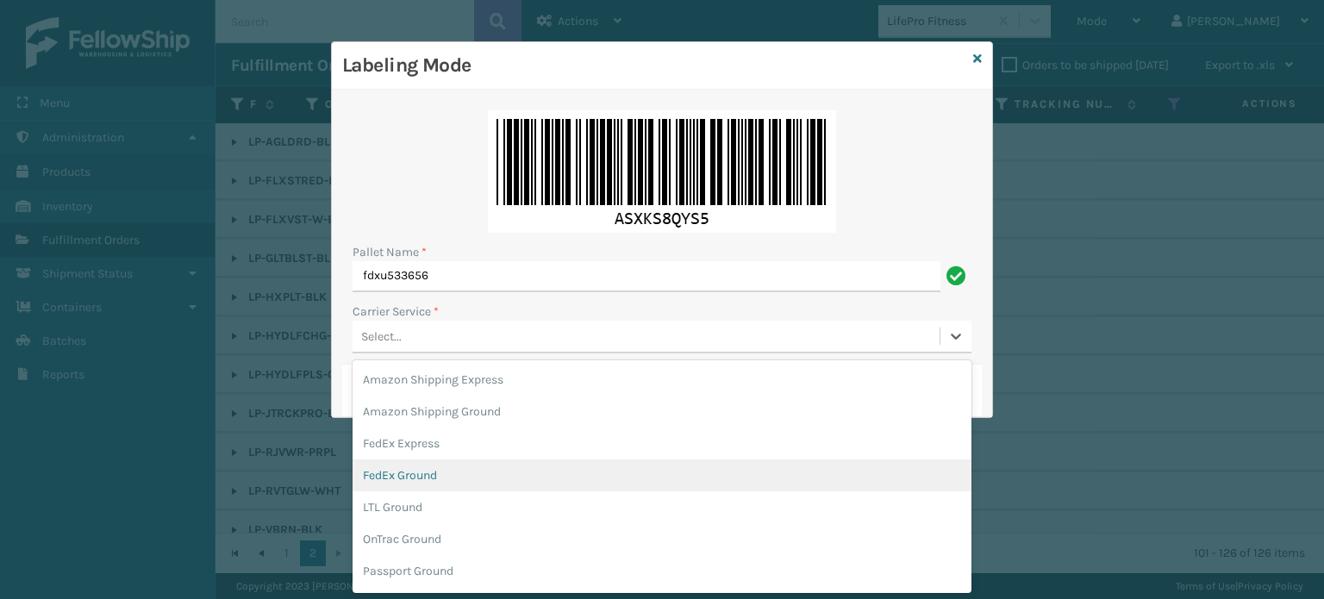
click at [716, 481] on div "FedEx Ground" at bounding box center [662, 475] width 619 height 32
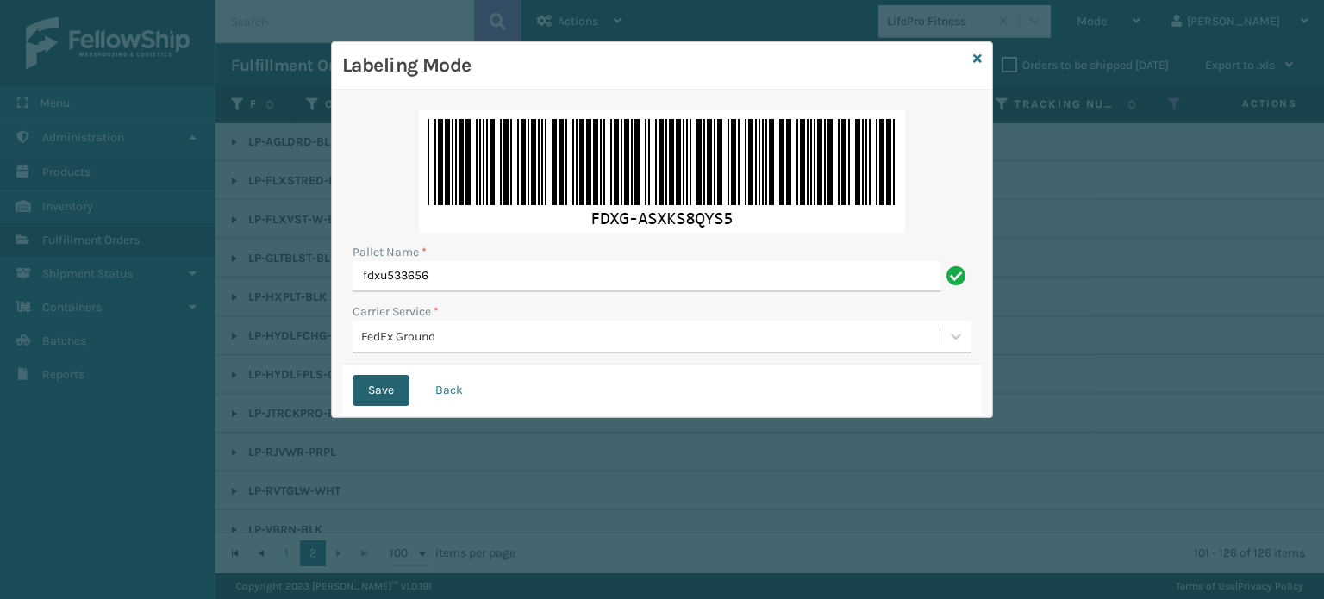
click at [377, 394] on button "Save" at bounding box center [381, 390] width 57 height 31
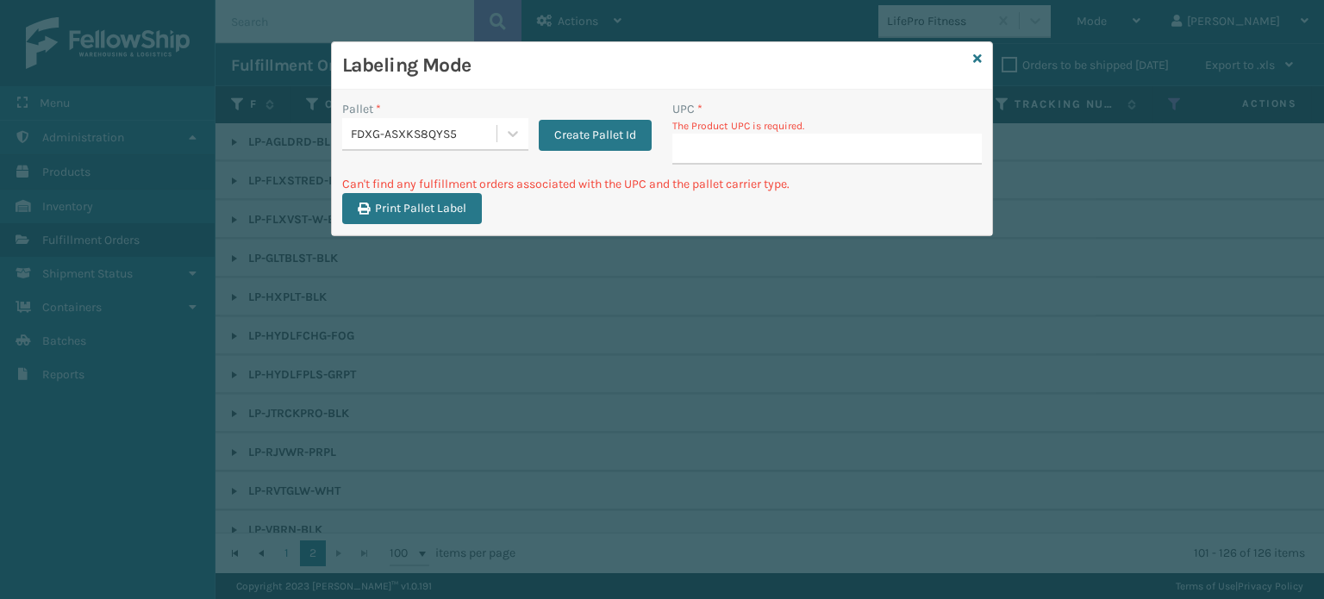
drag, startPoint x: 593, startPoint y: 471, endPoint x: 1214, endPoint y: 471, distance: 621.4
click at [1214, 471] on div "Labeling Mode Pallet * FDXG-ASXKS8QYS5 Create Pallet Id UPC * The Product UPC i…" at bounding box center [662, 299] width 1324 height 599
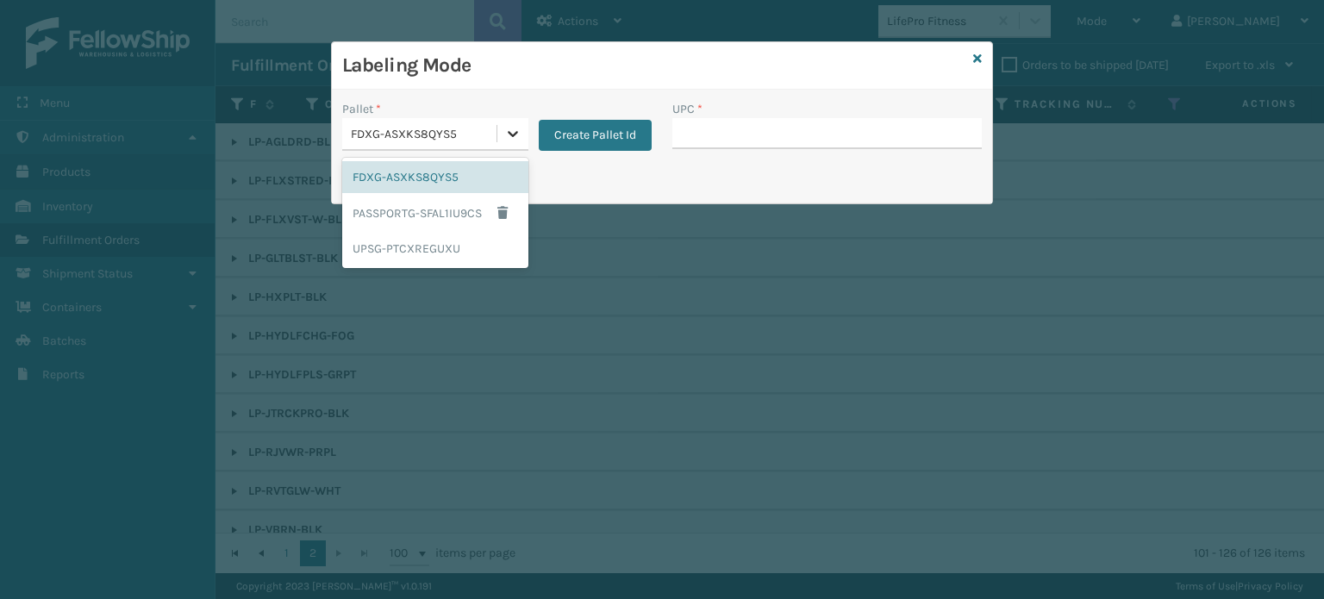
click at [509, 125] on icon at bounding box center [512, 133] width 17 height 17
click at [441, 247] on div "UPSG-PTCXREGUXU" at bounding box center [435, 249] width 186 height 32
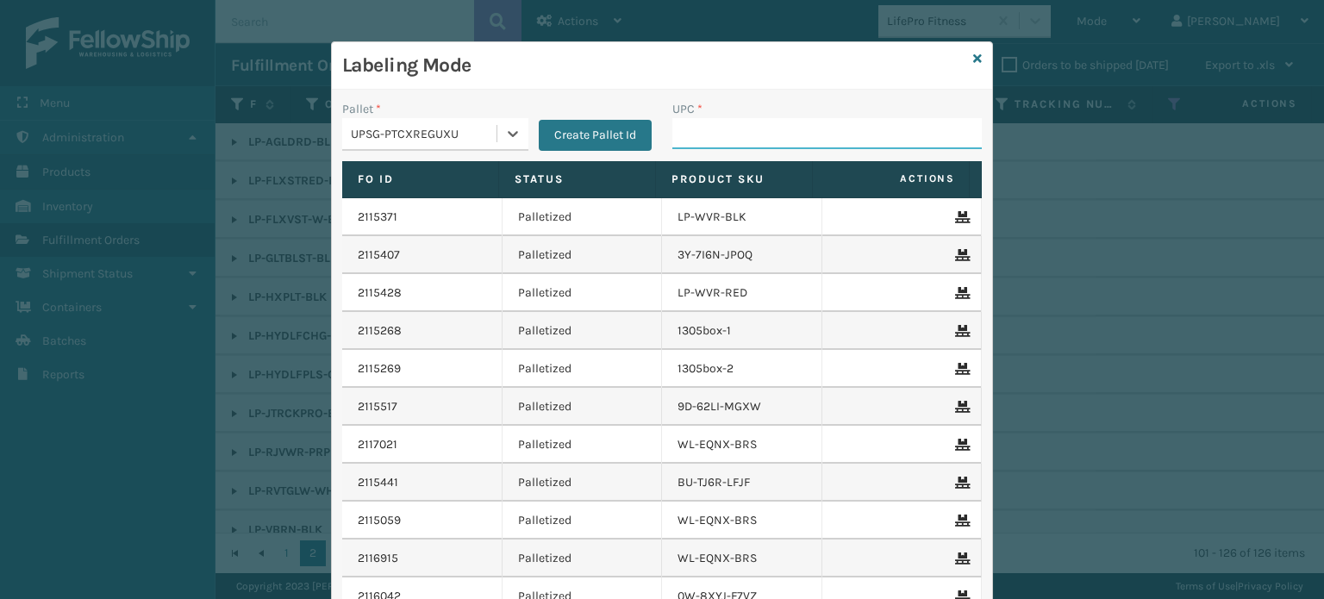
click at [727, 134] on input "UPC *" at bounding box center [826, 133] width 309 height 31
drag, startPoint x: 729, startPoint y: 123, endPoint x: 717, endPoint y: 123, distance: 12.1
click at [729, 123] on input "858100007920" at bounding box center [811, 133] width 278 height 31
click at [717, 123] on input "858100007920" at bounding box center [811, 133] width 278 height 31
click at [722, 147] on input "858100007920" at bounding box center [811, 133] width 278 height 31
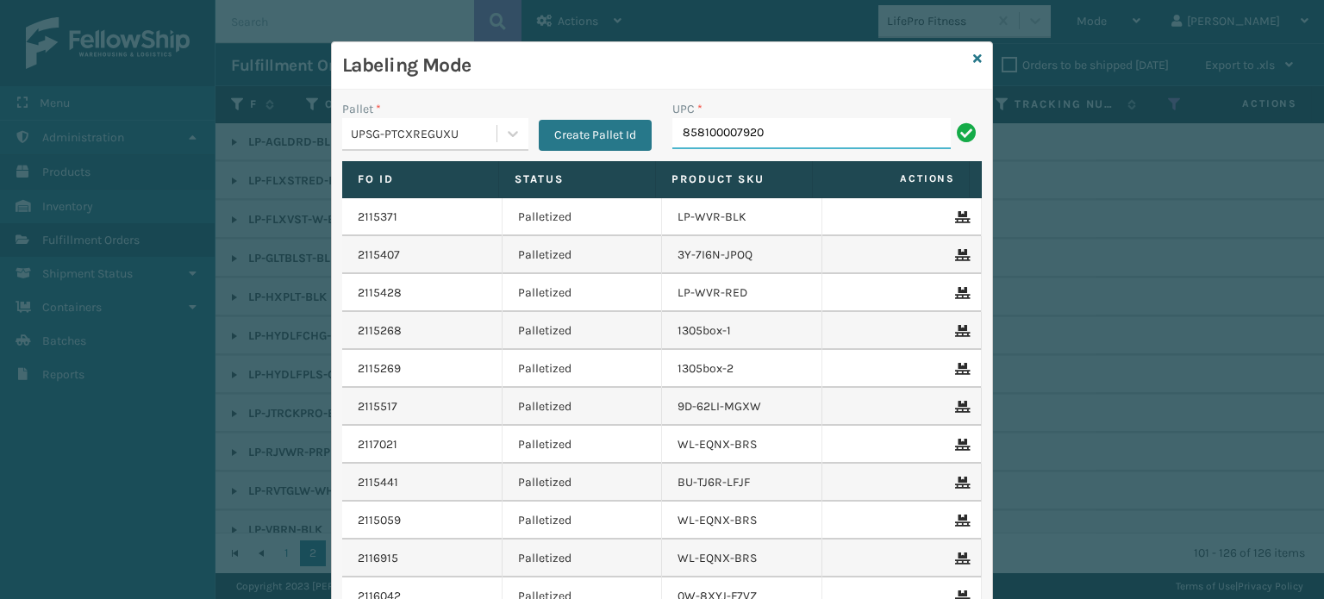
click at [722, 147] on input "858100007920" at bounding box center [811, 133] width 278 height 31
type input "858100007920"
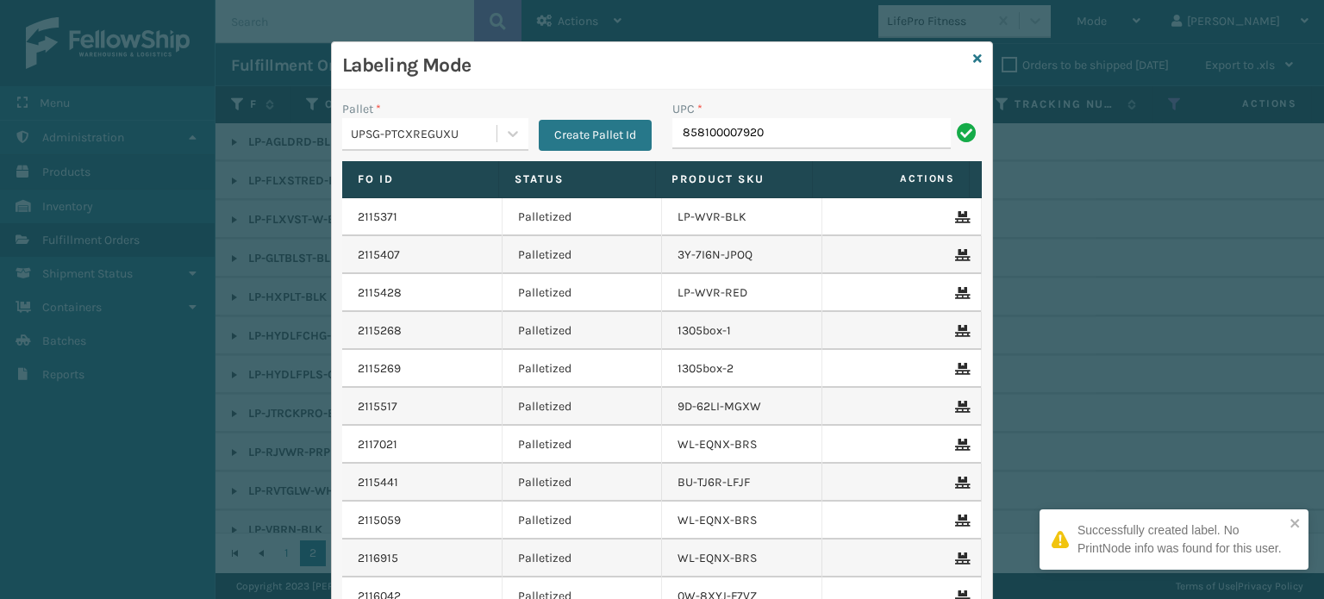
type input "858100007920"
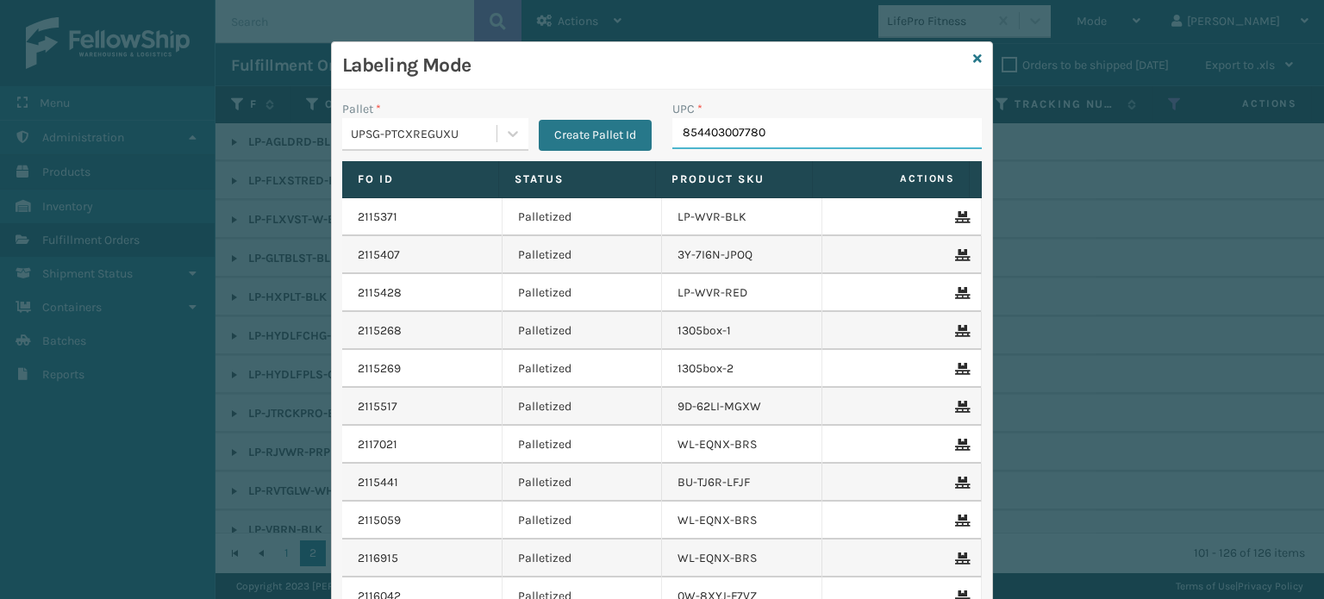
type input "854403007780"
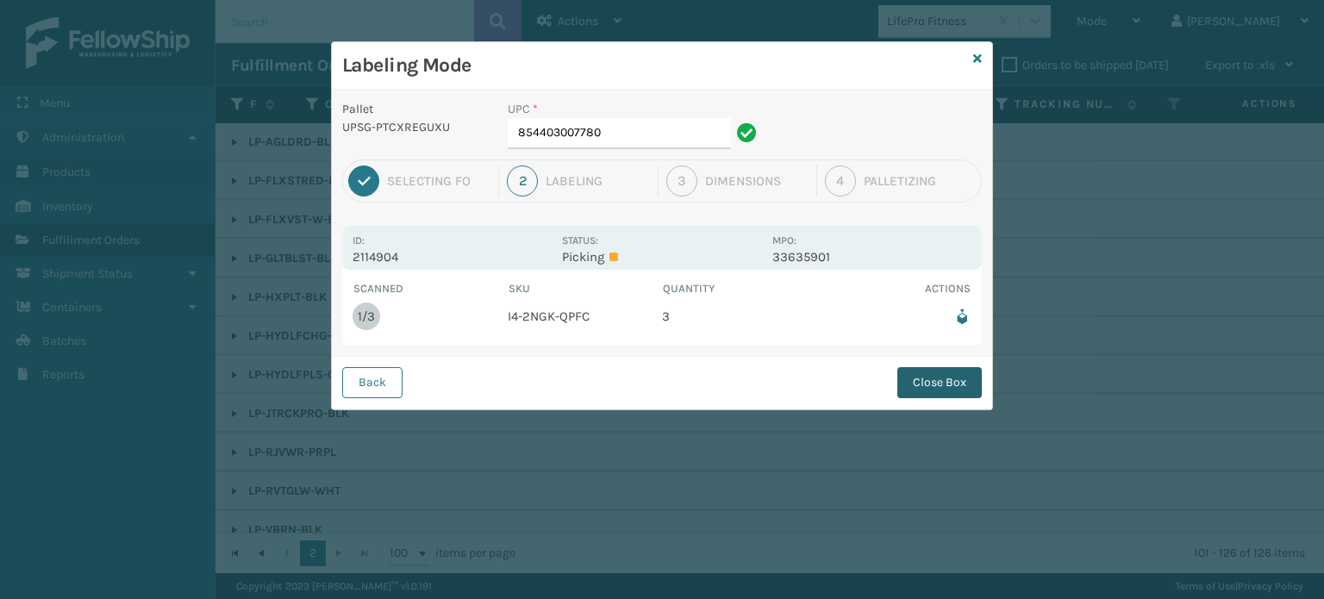
click at [926, 383] on button "Close Box" at bounding box center [939, 382] width 84 height 31
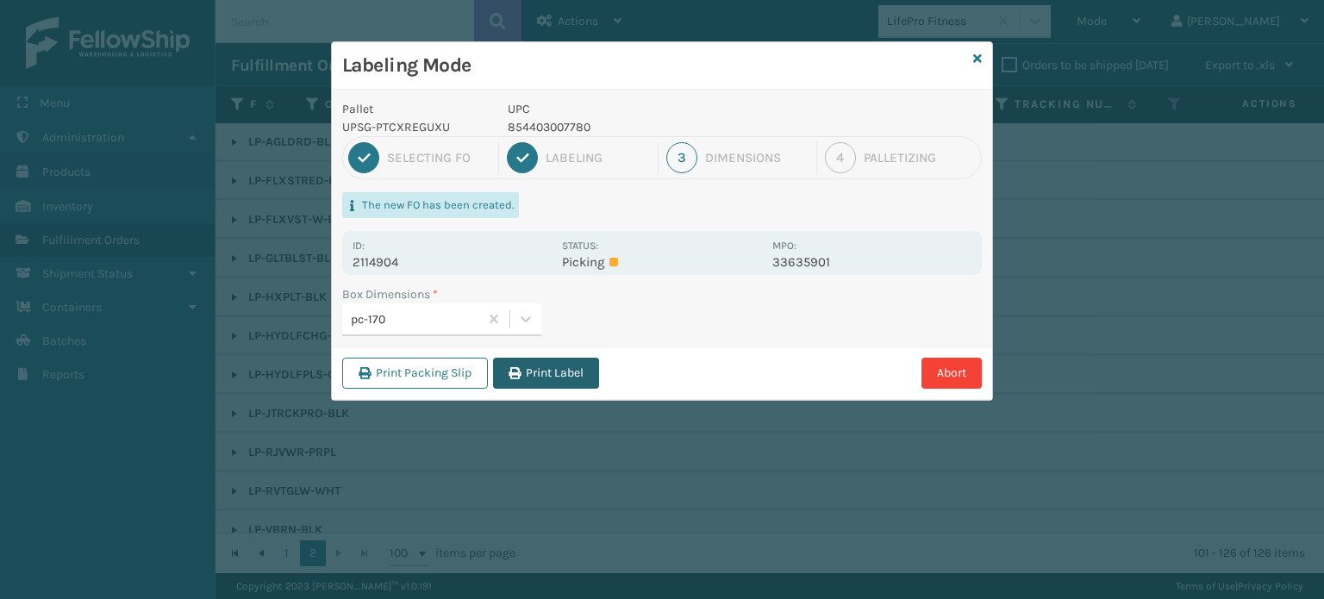
click at [531, 377] on button "Print Label" at bounding box center [546, 373] width 106 height 31
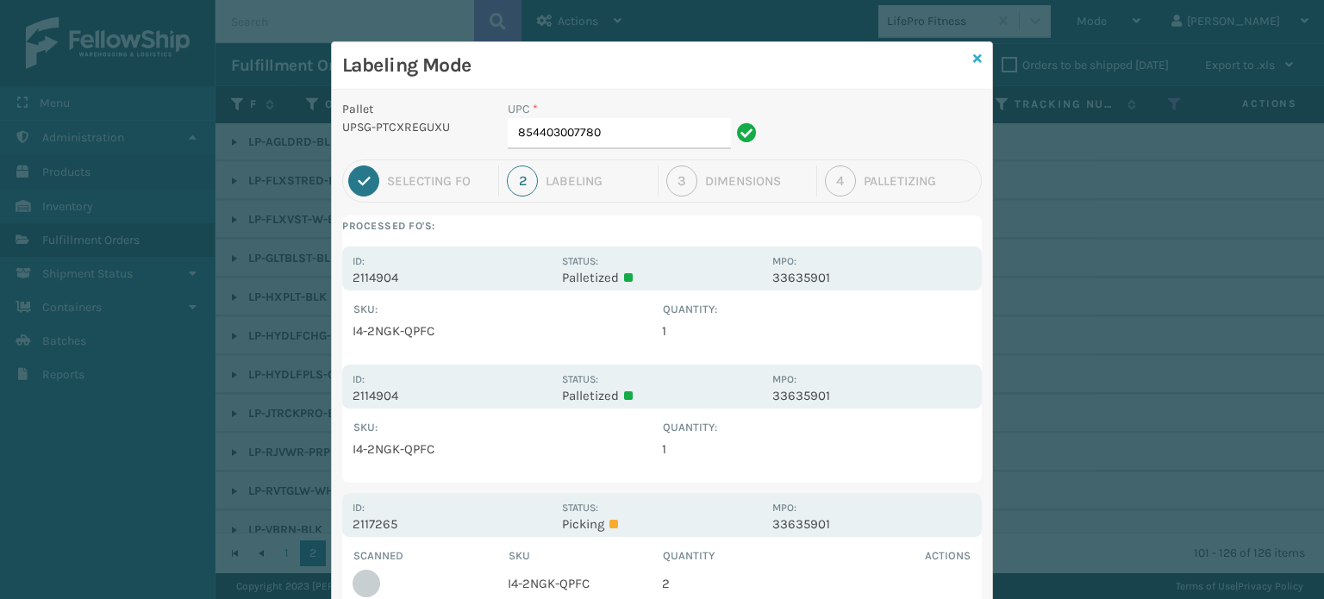
click at [973, 53] on icon at bounding box center [977, 59] width 9 height 12
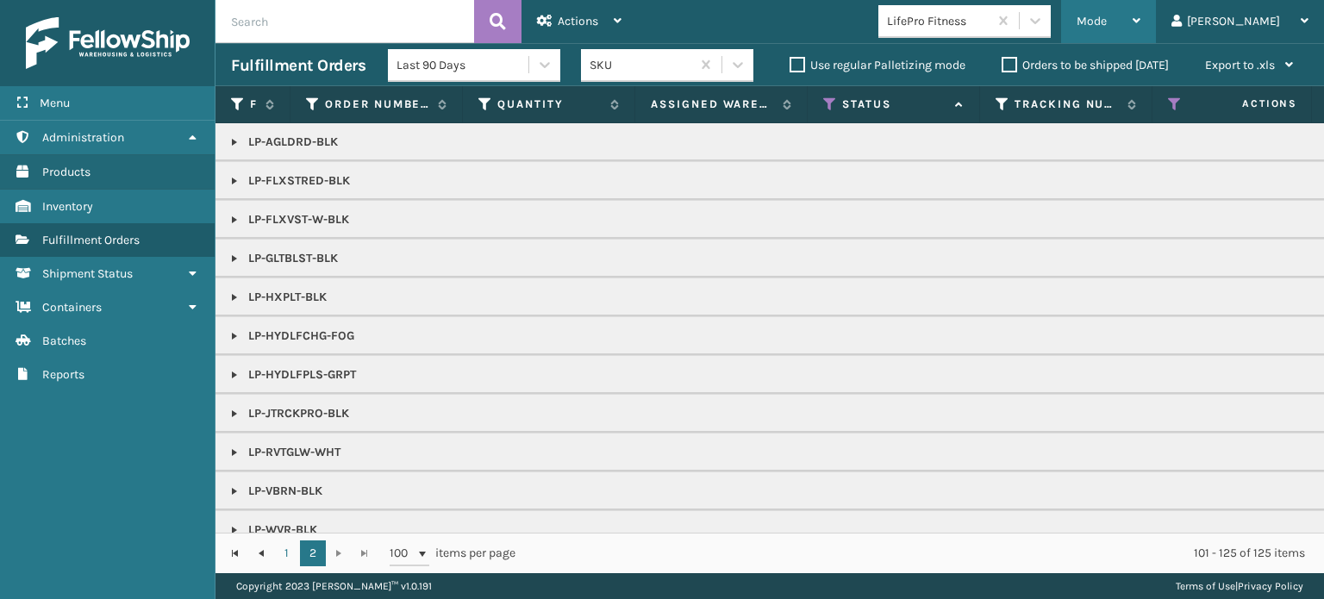
click at [1107, 21] on span "Mode" at bounding box center [1091, 21] width 30 height 15
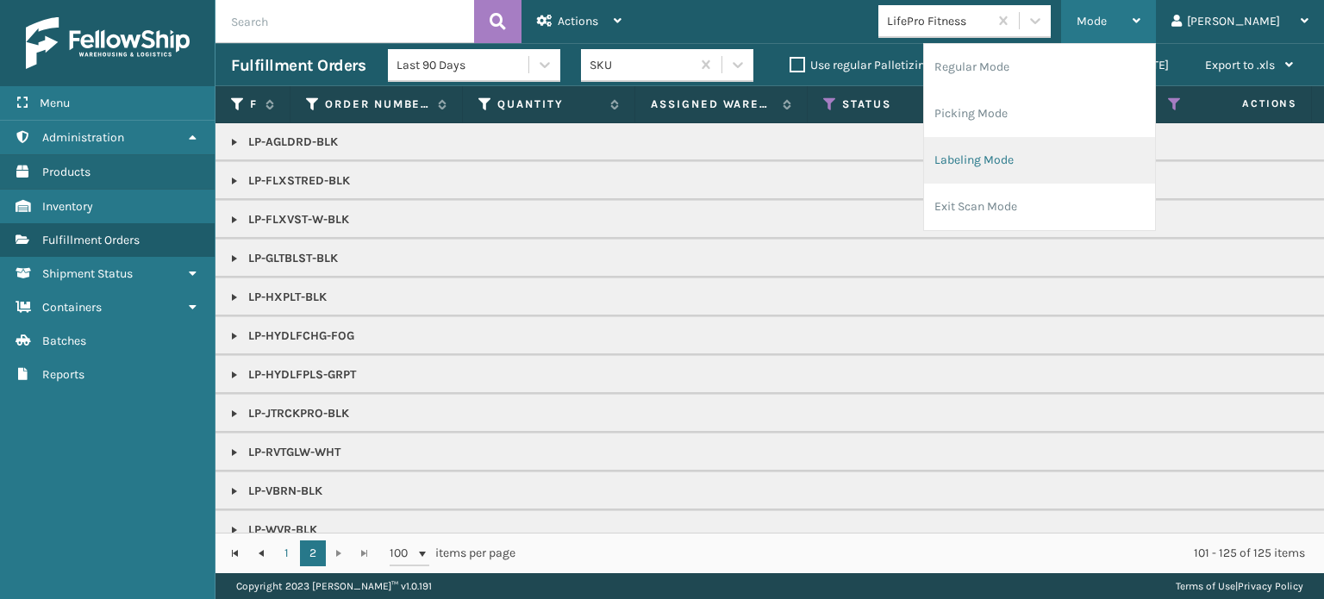
click at [1121, 151] on li "Labeling Mode" at bounding box center [1039, 160] width 231 height 47
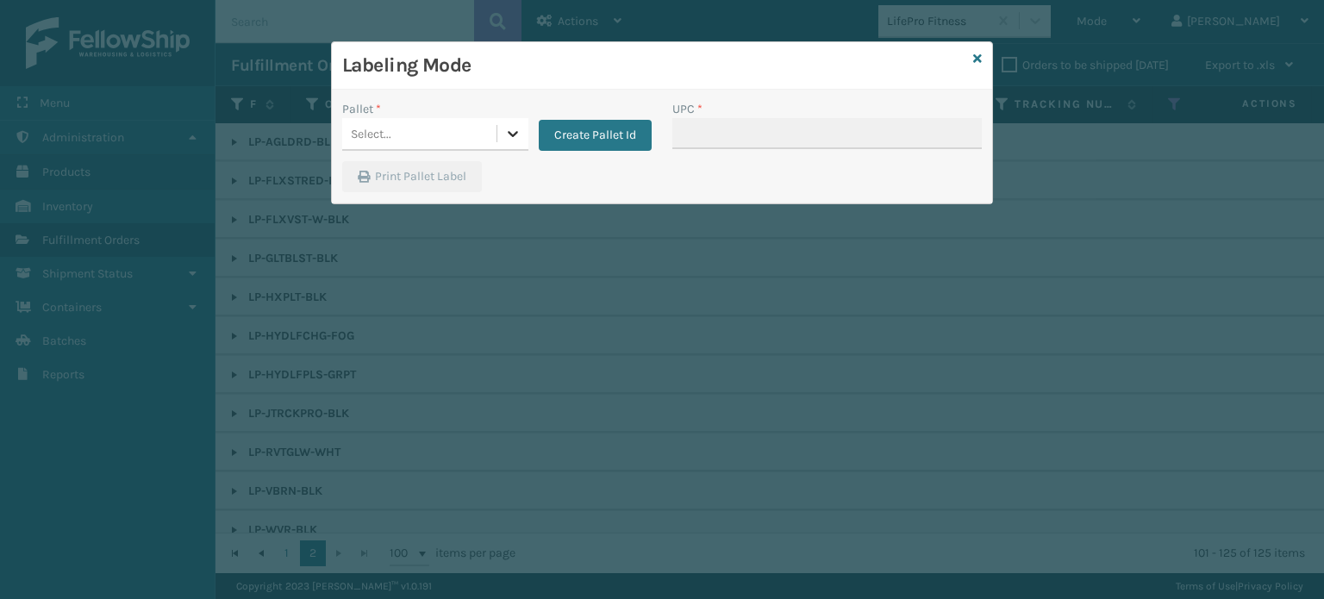
click at [516, 126] on icon at bounding box center [512, 133] width 17 height 17
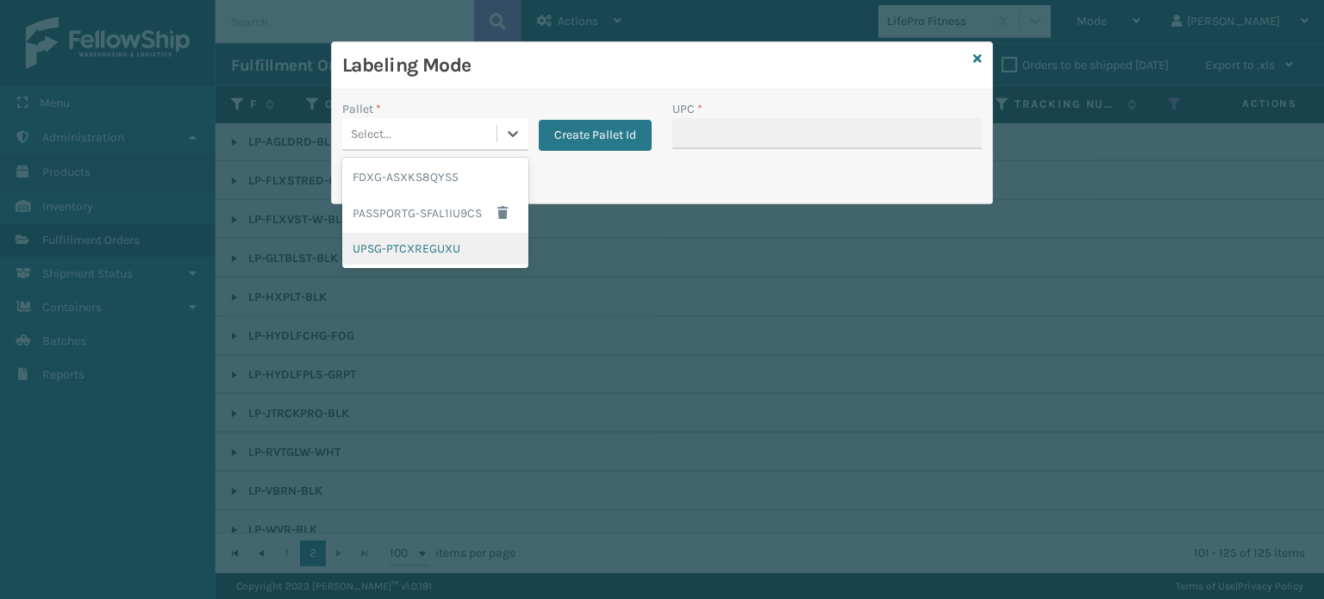
click at [446, 248] on div "UPSG-PTCXREGUXU" at bounding box center [435, 249] width 186 height 32
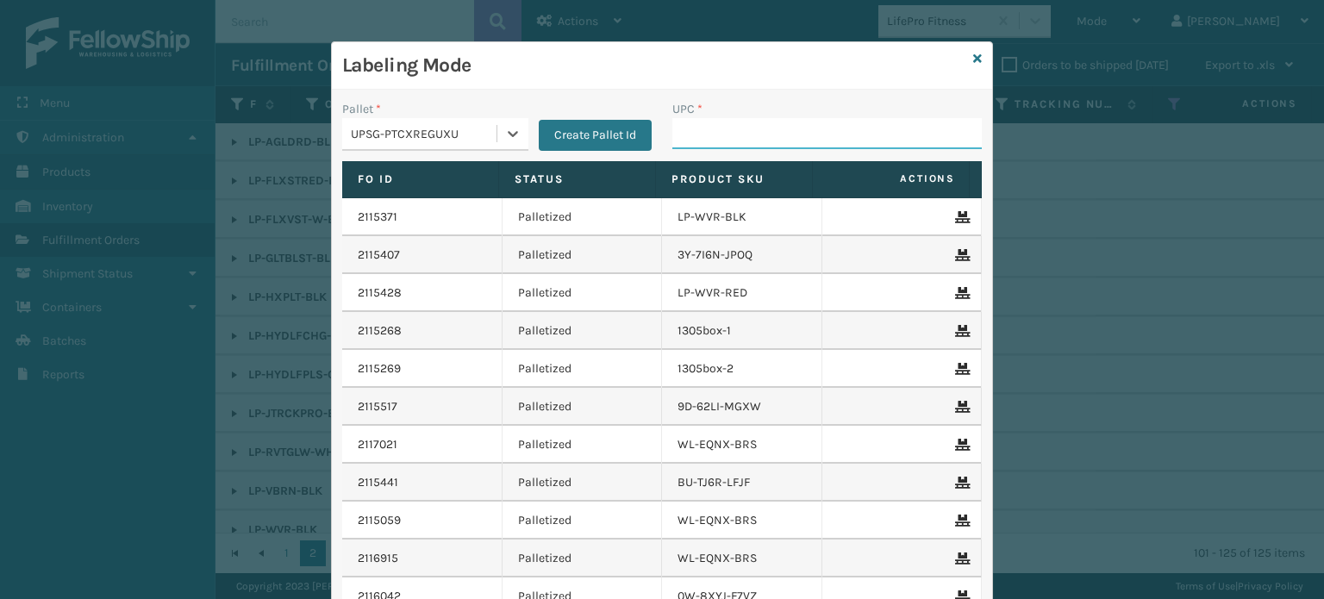
click at [723, 140] on input "UPC *" at bounding box center [826, 133] width 309 height 31
type input "854403007780"
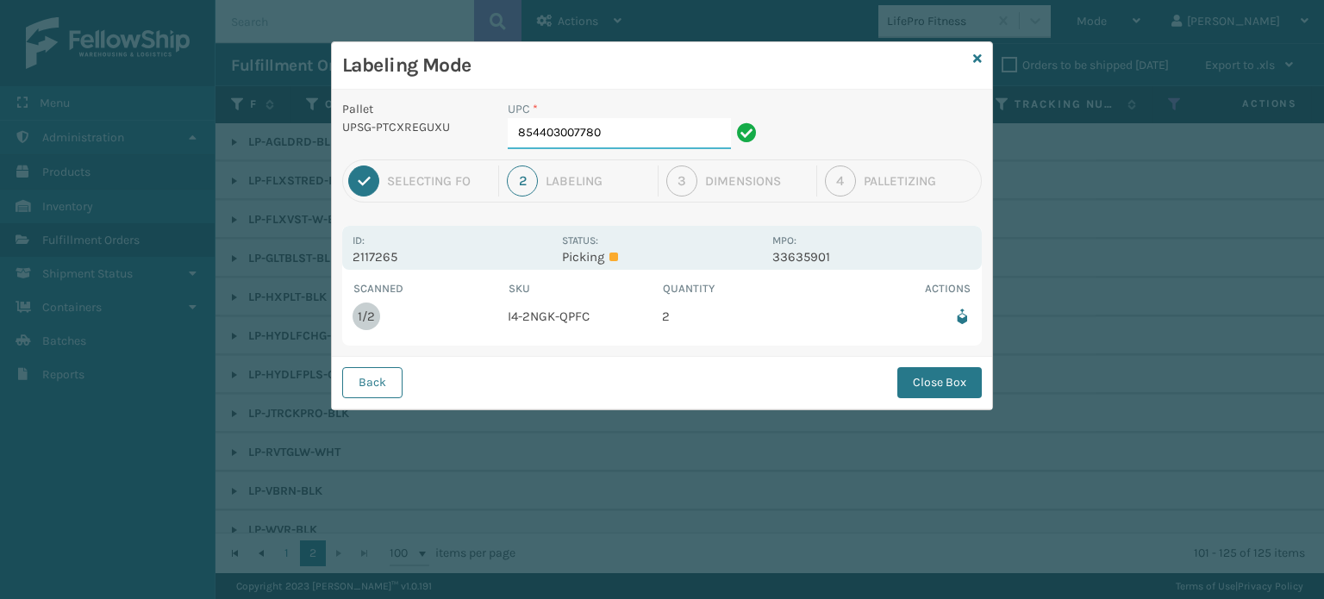
click at [709, 130] on input "854403007780" at bounding box center [619, 133] width 223 height 31
click at [970, 389] on button "Close Box" at bounding box center [939, 382] width 84 height 31
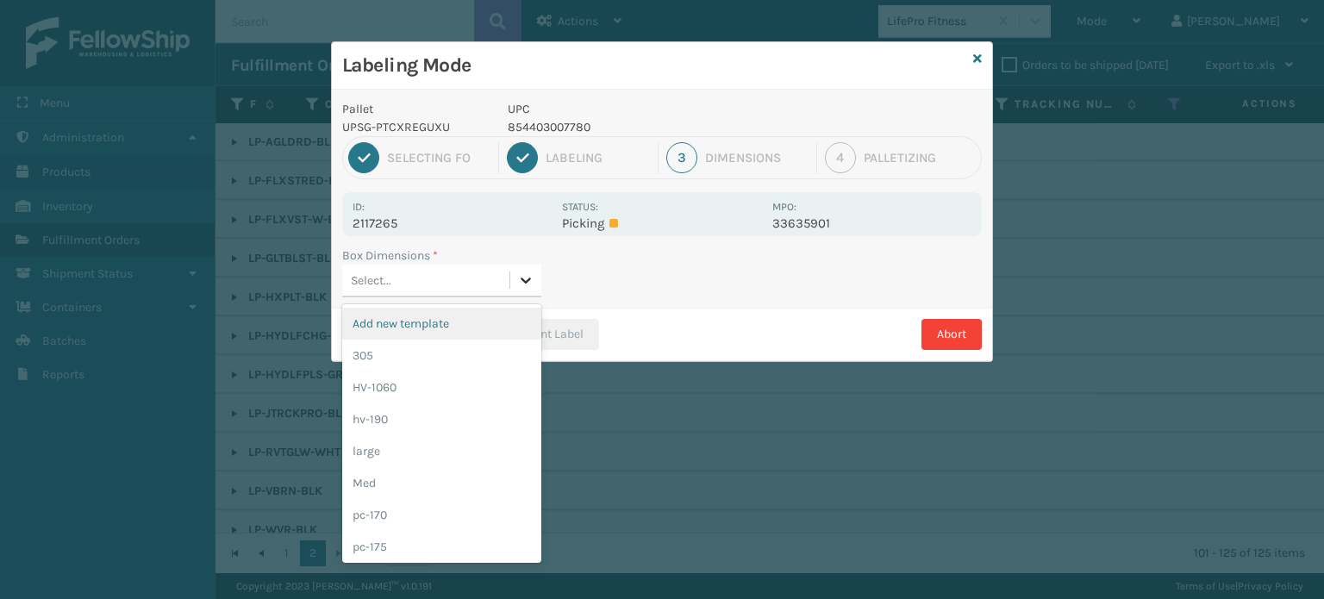
click at [536, 288] on div at bounding box center [525, 280] width 31 height 31
click at [452, 482] on div "Med" at bounding box center [441, 483] width 199 height 32
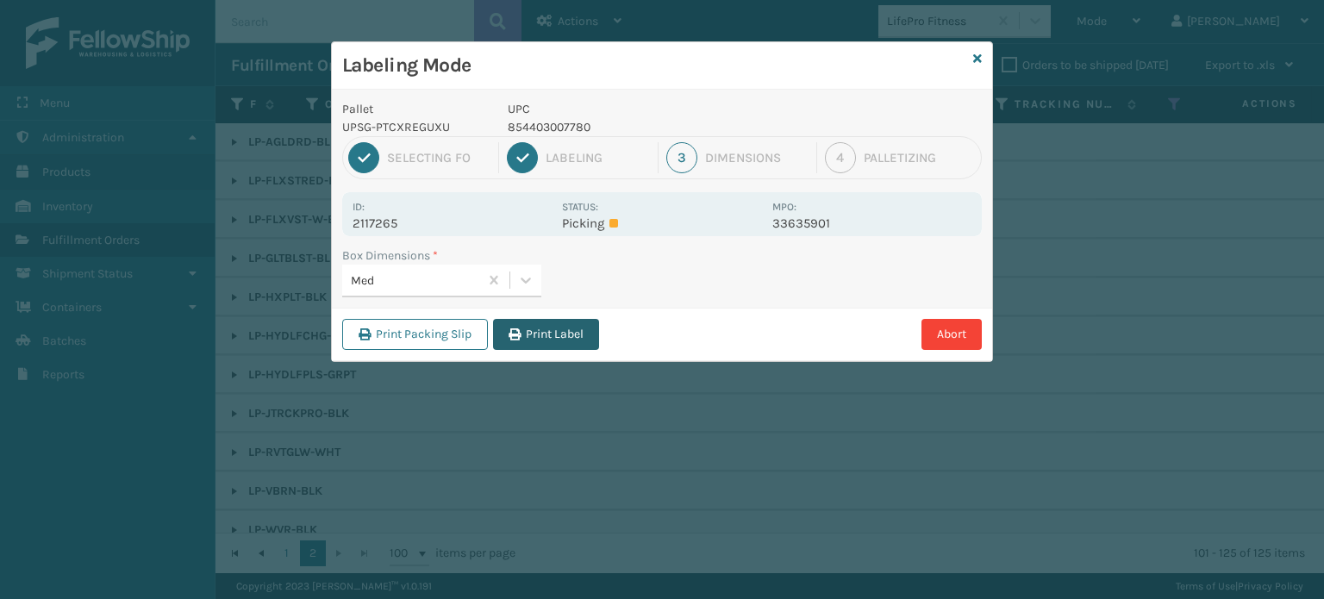
click at [551, 345] on button "Print Label" at bounding box center [546, 334] width 106 height 31
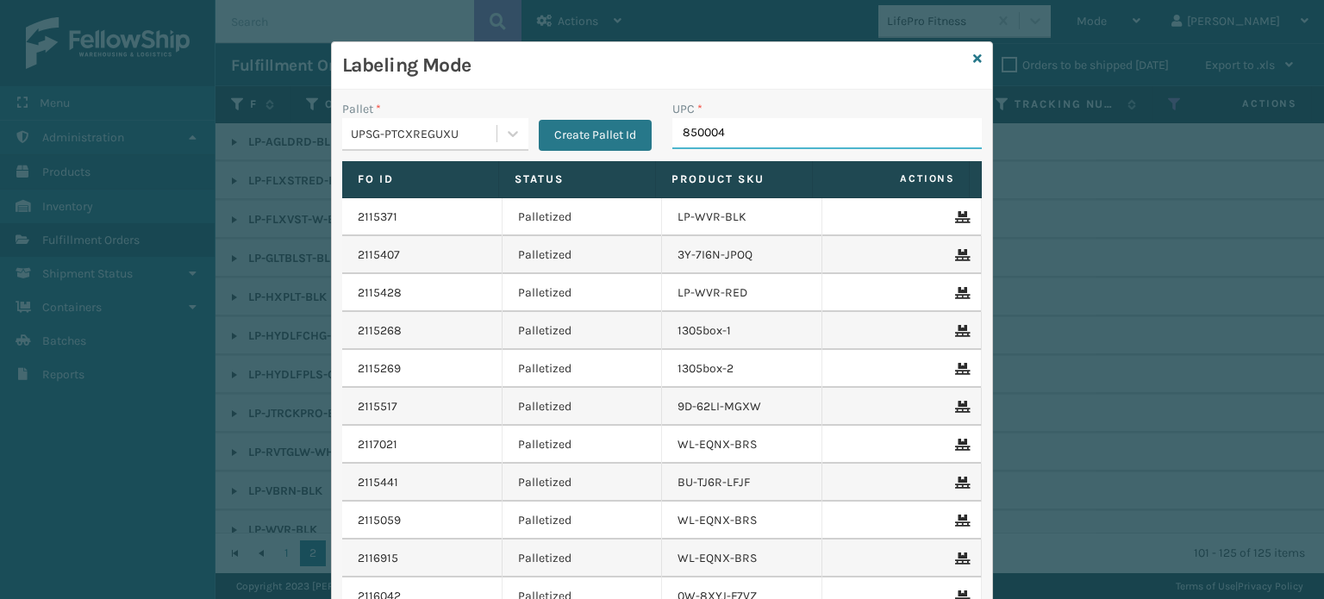
type input "8500044"
click at [731, 137] on input "850004456248" at bounding box center [811, 133] width 278 height 31
type input "850004456248"
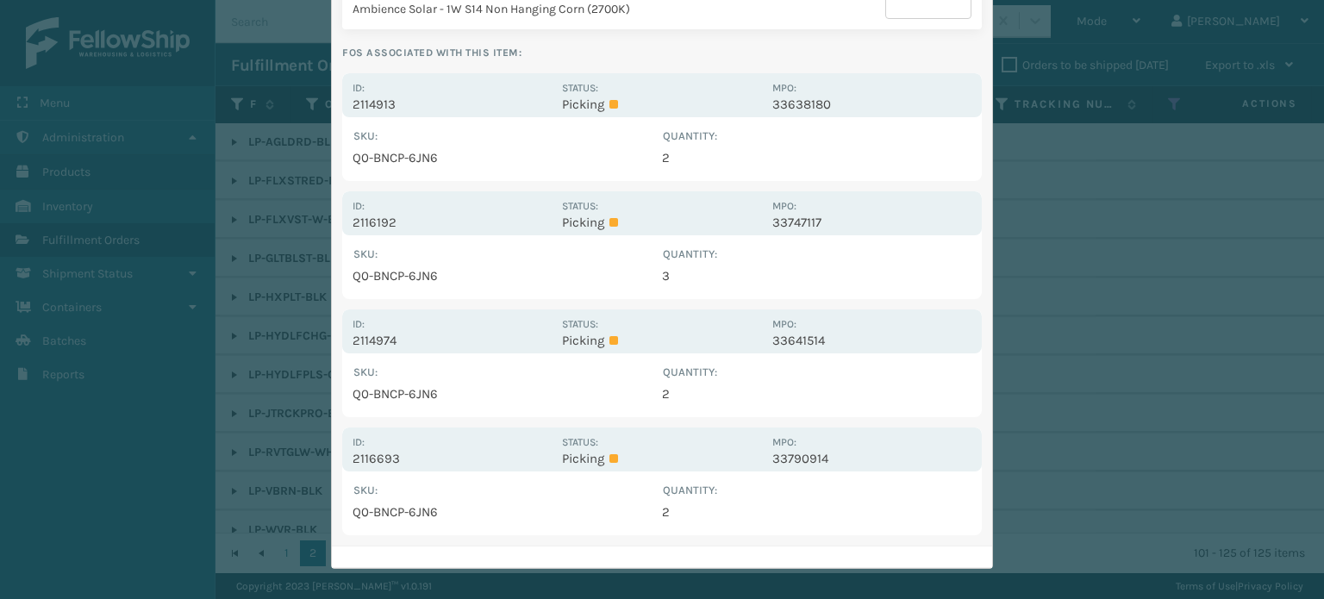
scroll to position [303, 0]
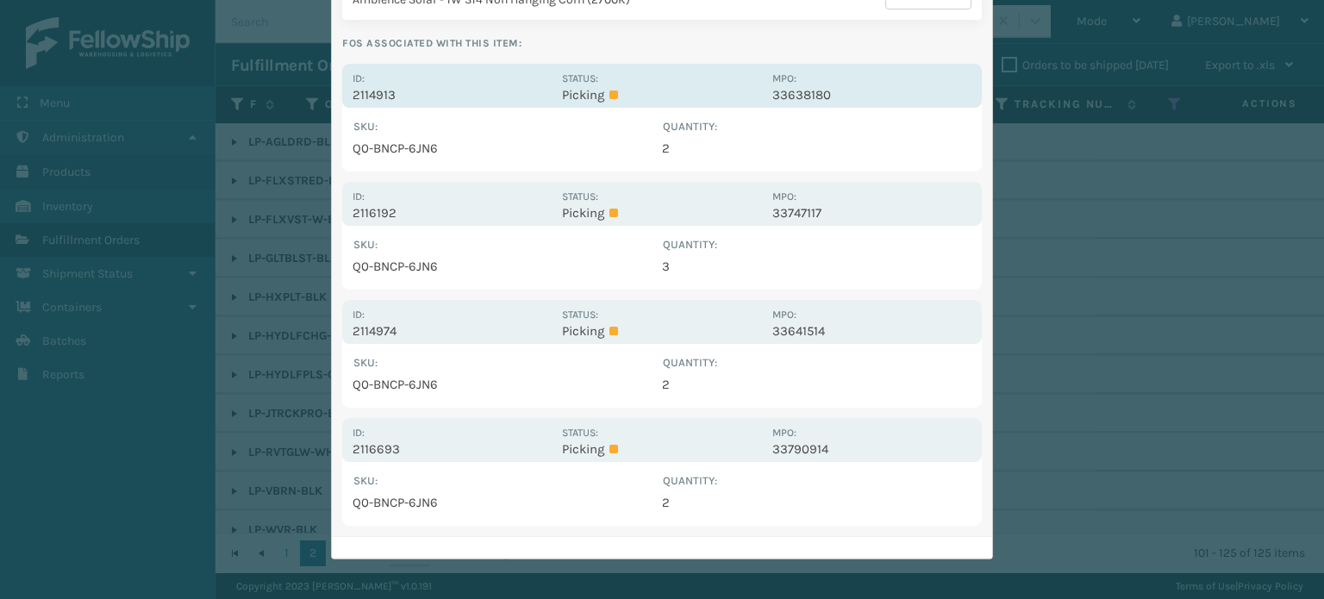
click at [502, 84] on div "Id: 2114913" at bounding box center [452, 86] width 199 height 34
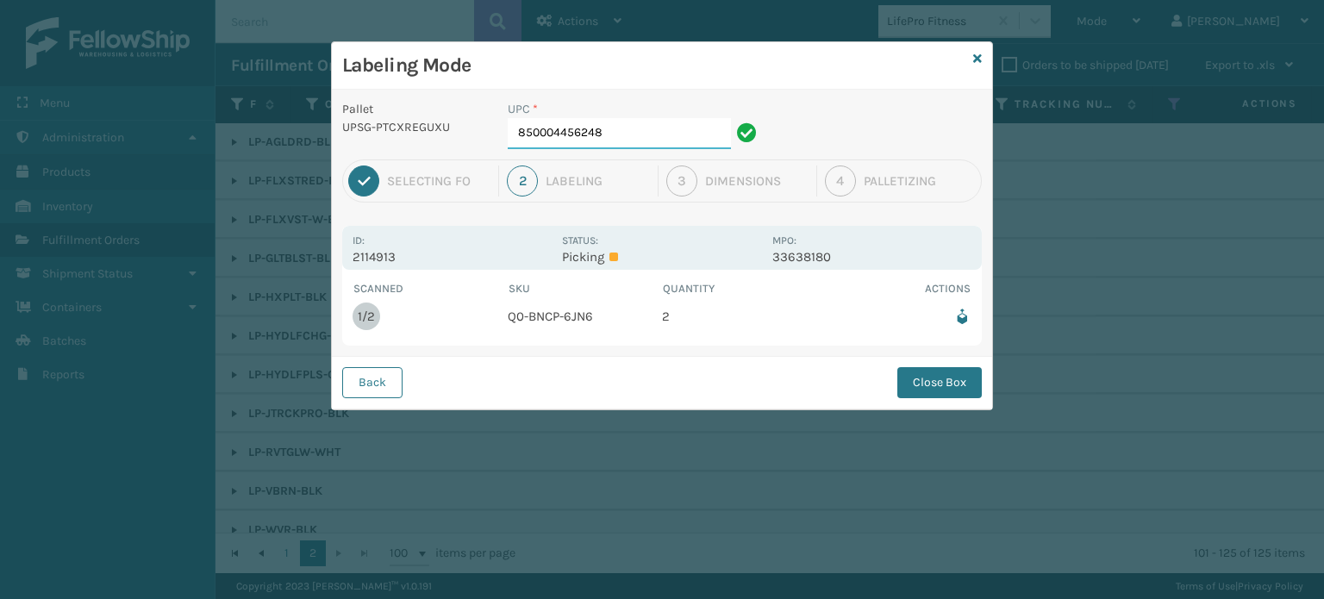
scroll to position [0, 0]
click at [907, 375] on button "Close Box" at bounding box center [939, 382] width 84 height 31
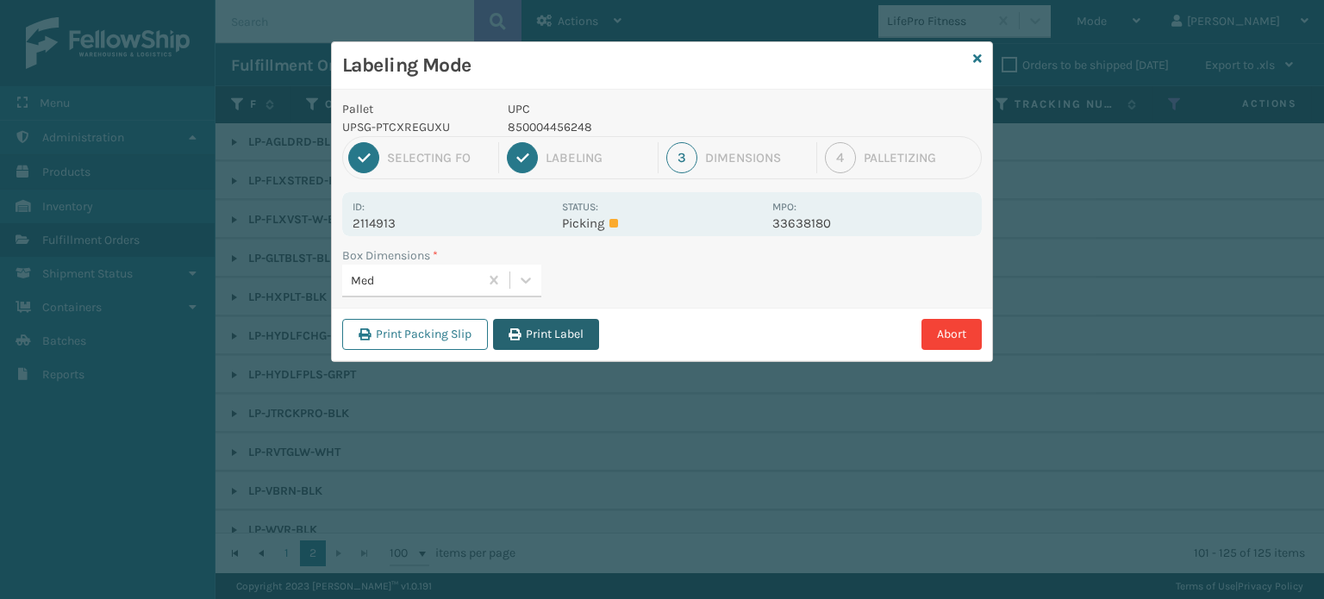
click at [549, 334] on button "Print Label" at bounding box center [546, 334] width 106 height 31
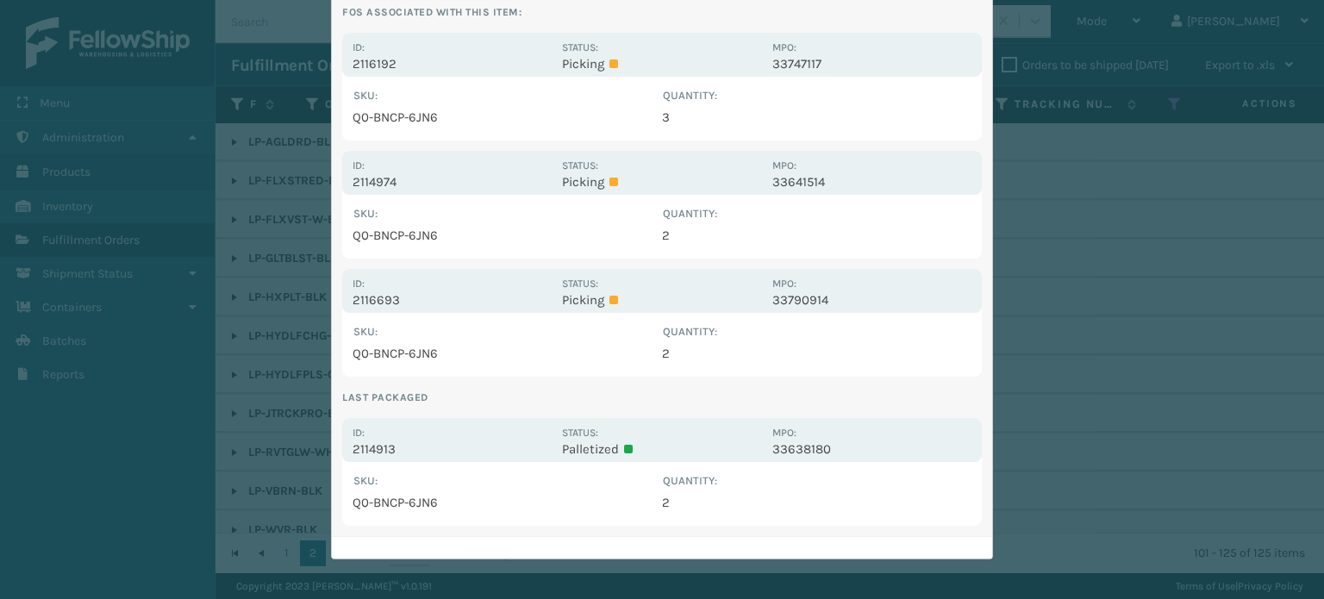
scroll to position [161, 0]
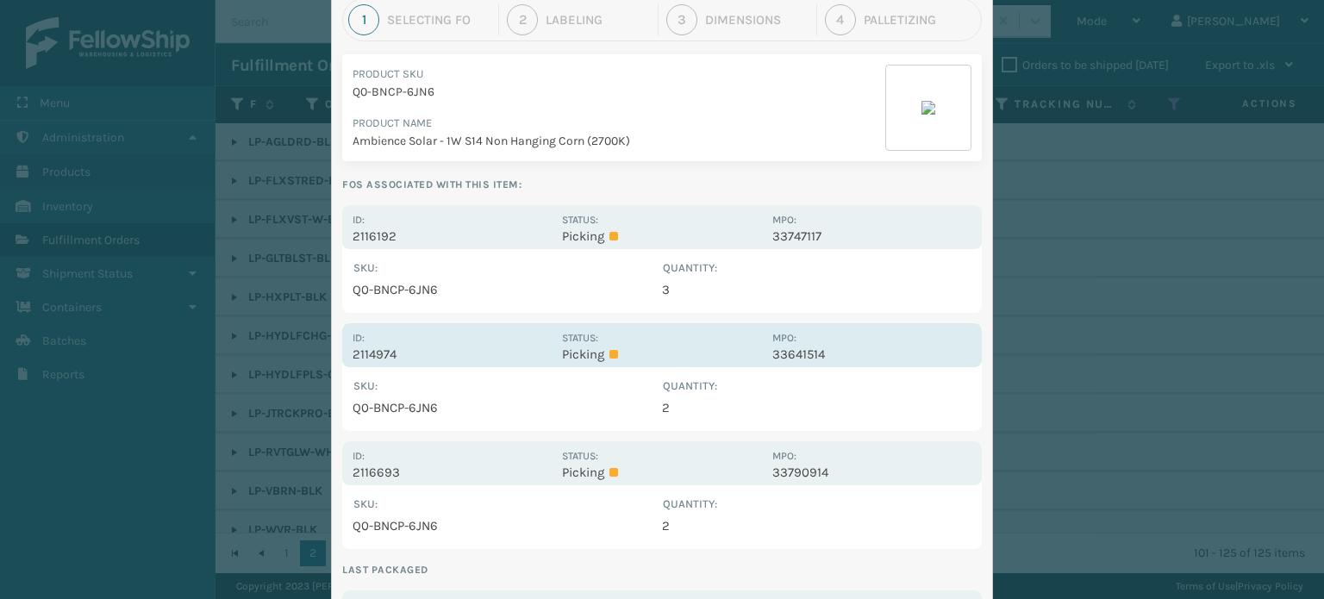
click at [707, 357] on p "Picking" at bounding box center [661, 354] width 199 height 16
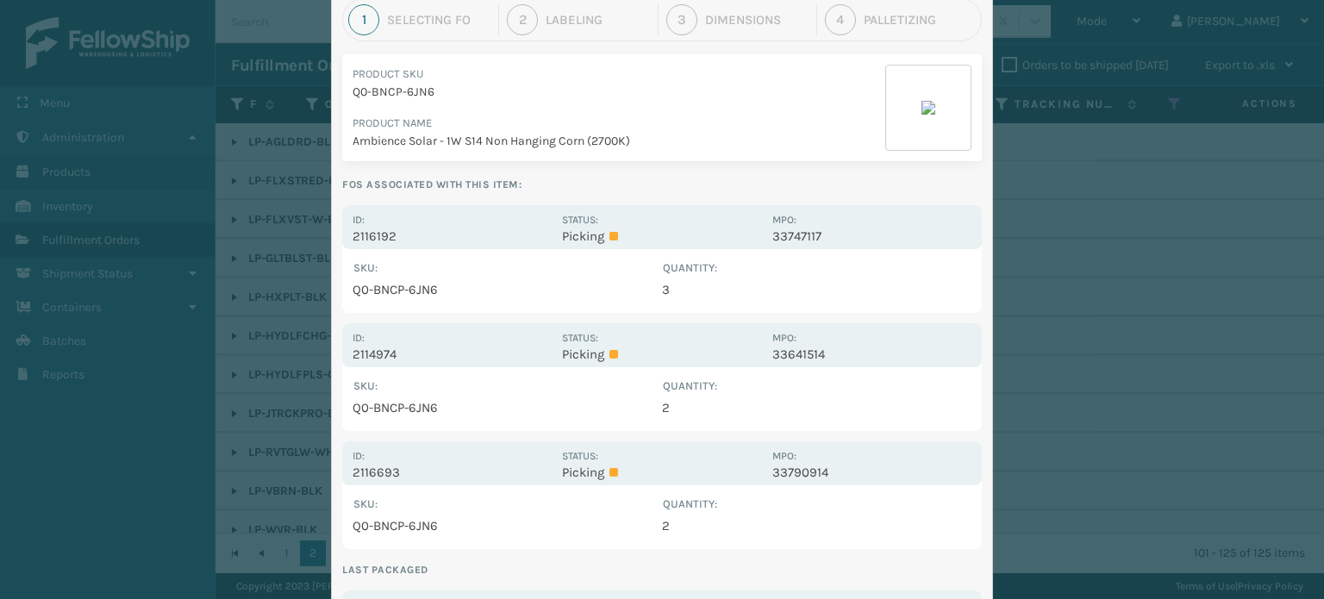
scroll to position [0, 0]
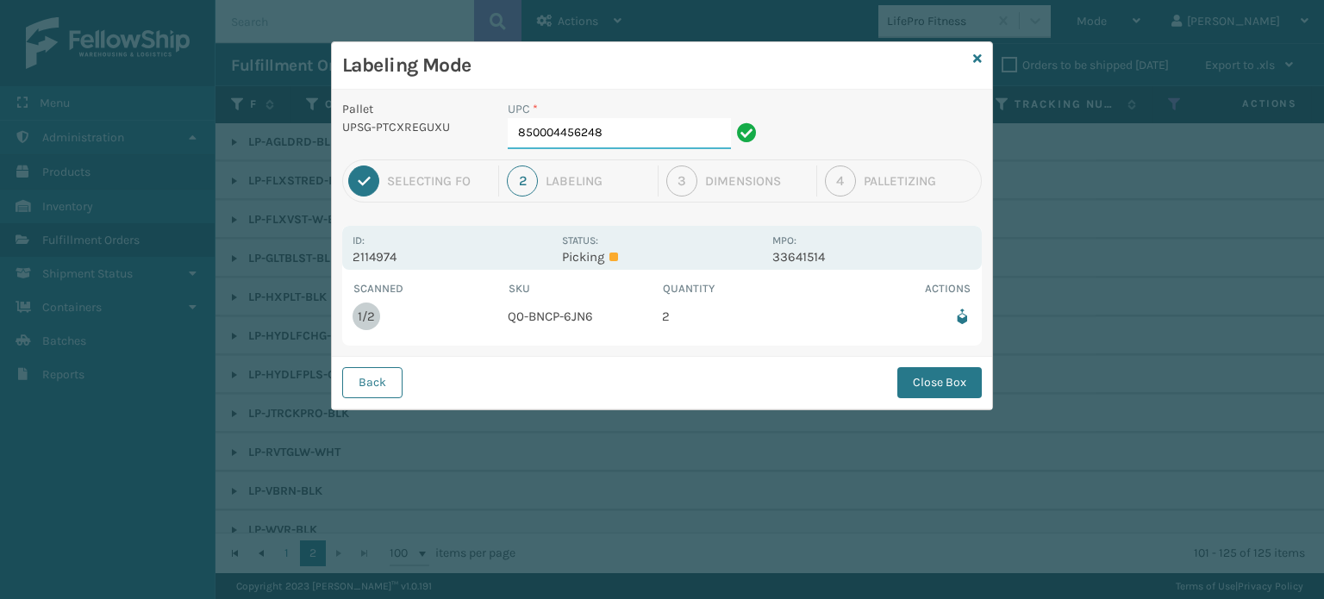
click at [691, 124] on input "850004456248" at bounding box center [619, 133] width 223 height 31
click at [939, 392] on button "Close Box" at bounding box center [939, 382] width 84 height 31
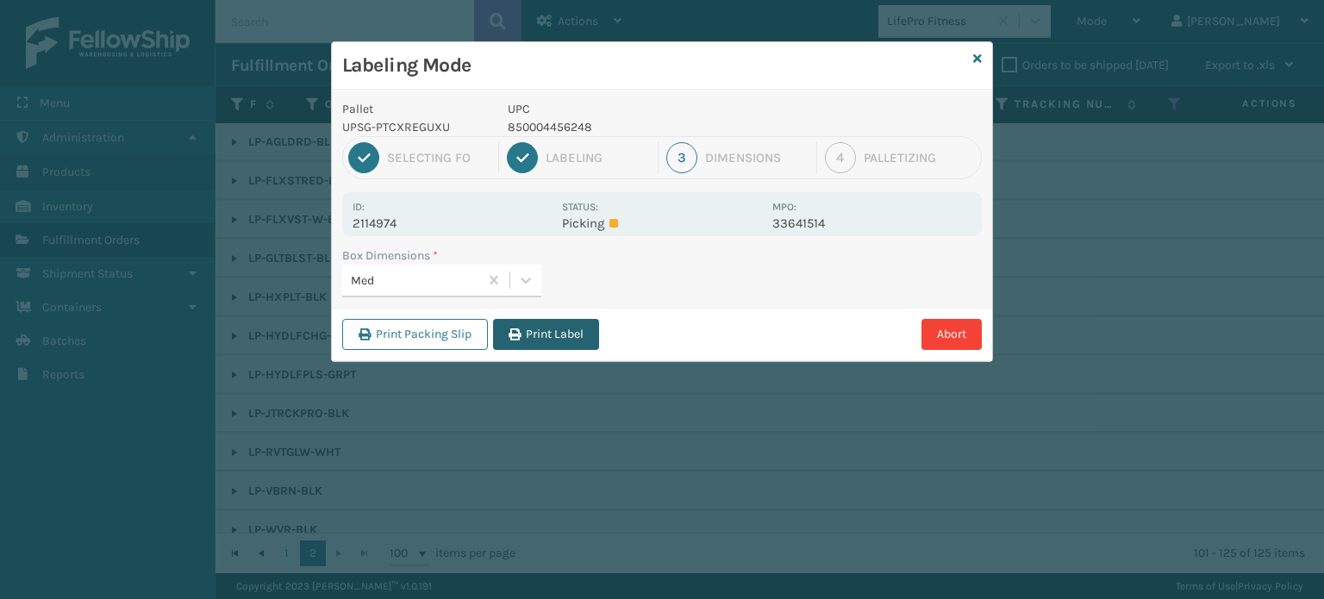
click at [572, 330] on button "Print Label" at bounding box center [546, 334] width 106 height 31
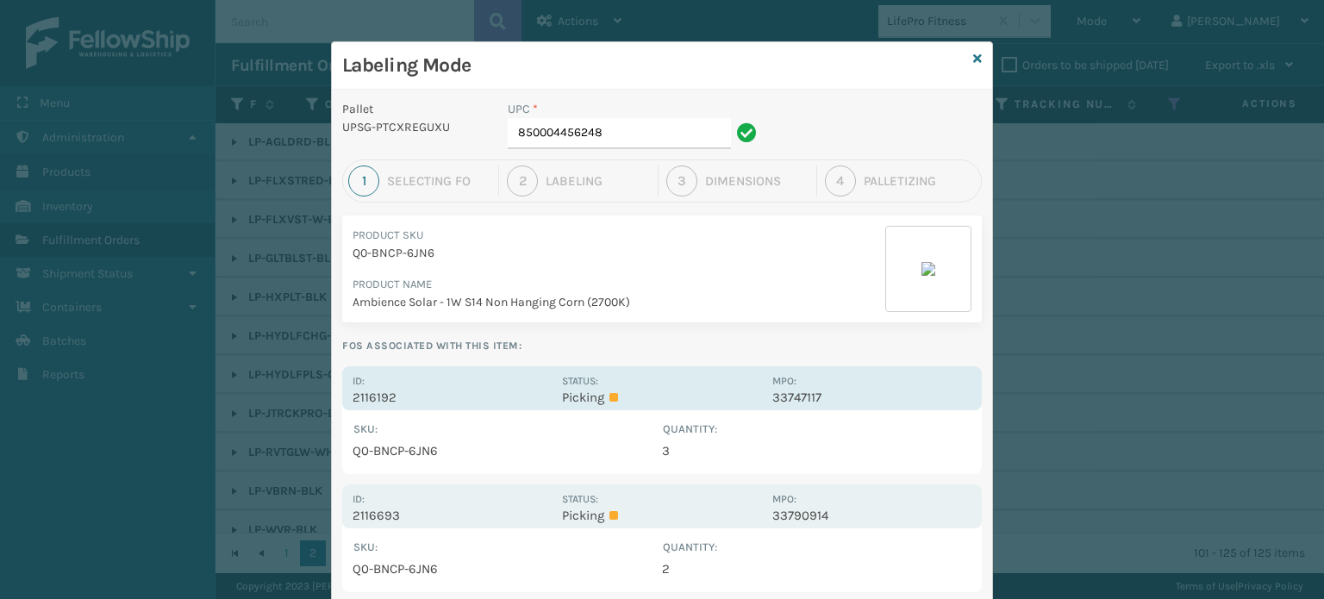
click at [681, 396] on p "Picking" at bounding box center [661, 398] width 199 height 16
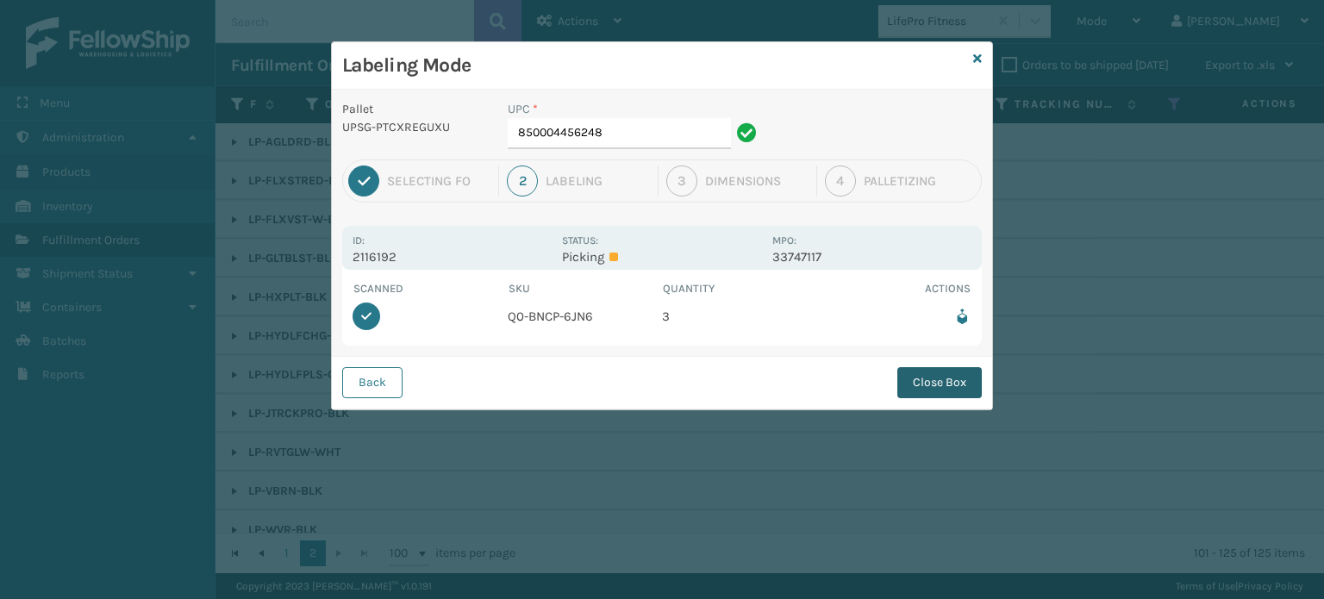
click at [956, 381] on button "Close Box" at bounding box center [939, 382] width 84 height 31
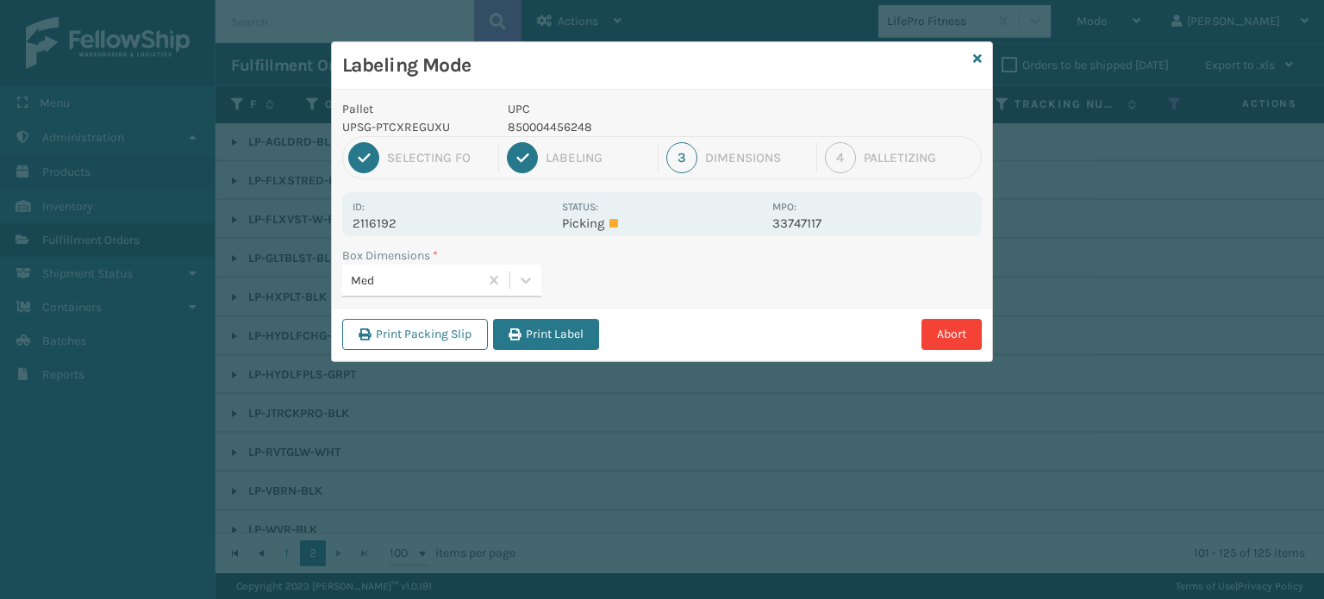
click at [552, 335] on button "Print Label" at bounding box center [546, 334] width 106 height 31
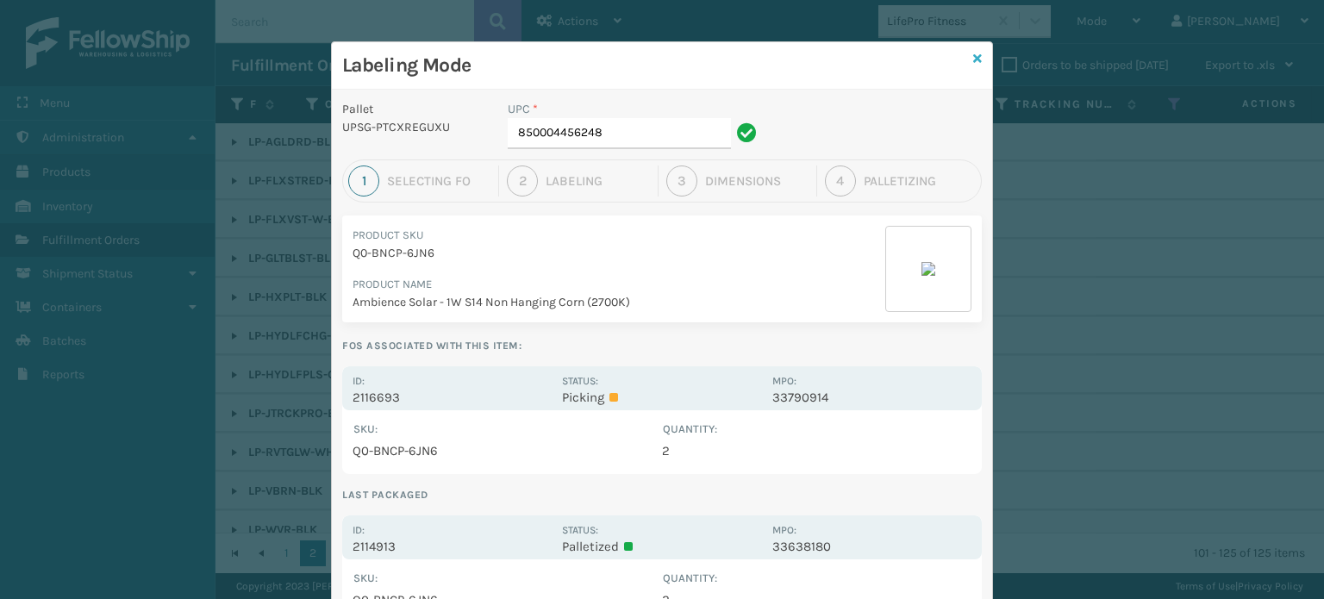
click at [973, 57] on icon at bounding box center [977, 59] width 9 height 12
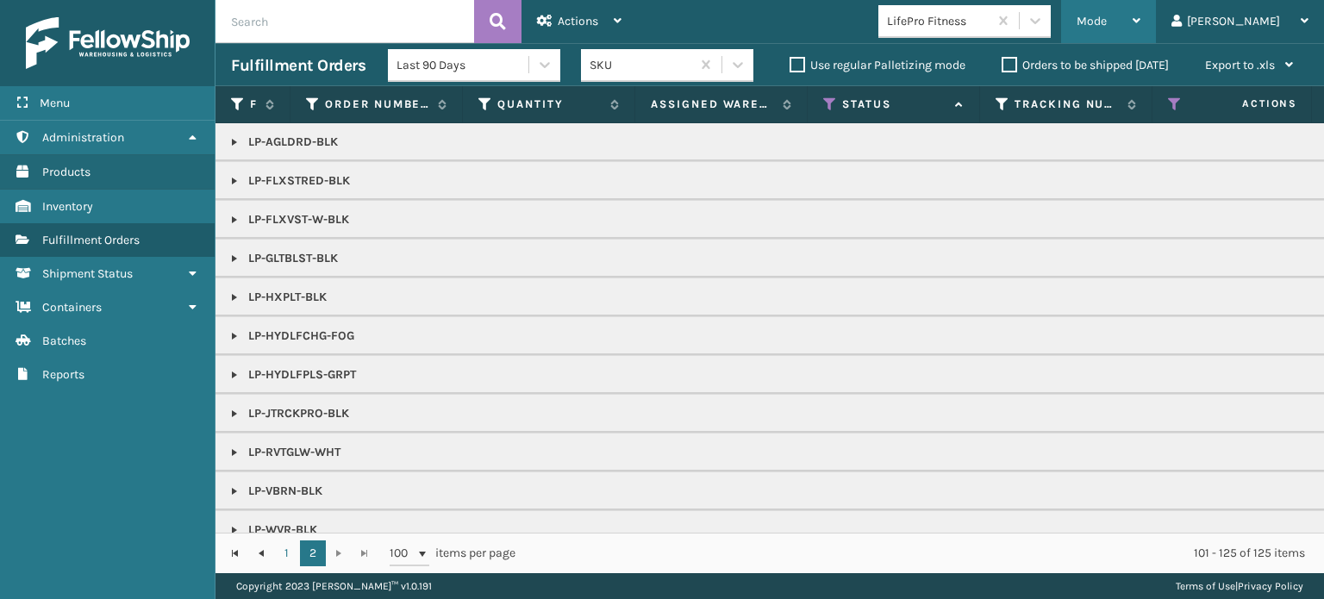
click at [1107, 20] on span "Mode" at bounding box center [1091, 21] width 30 height 15
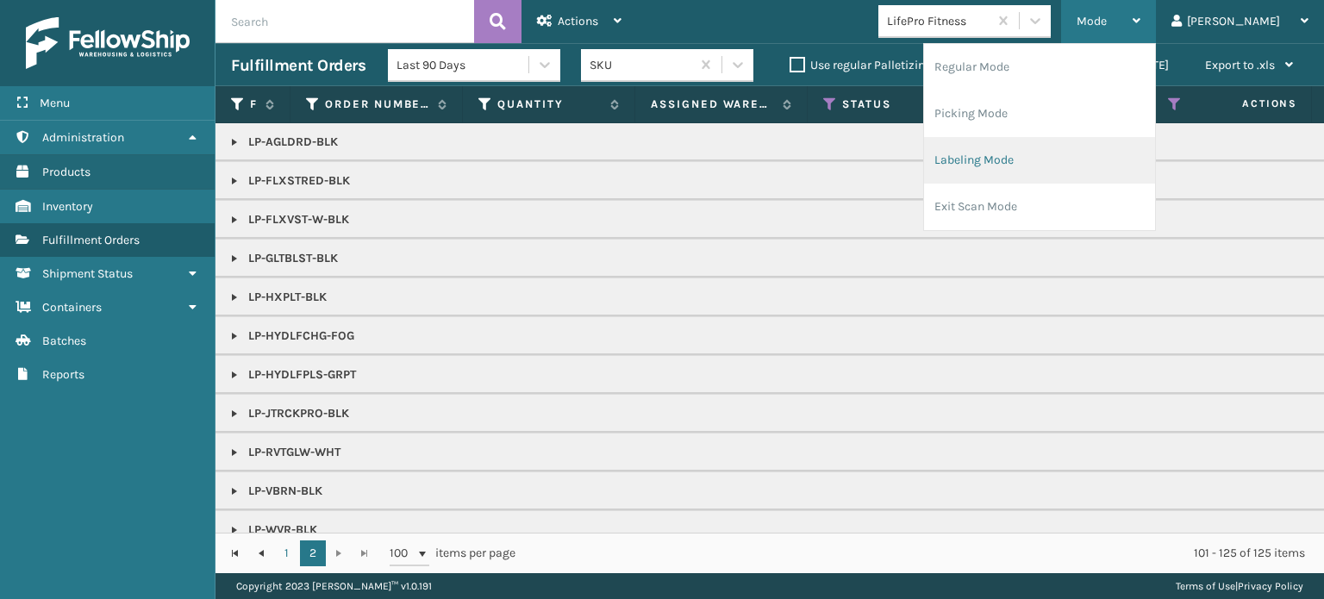
click at [1103, 155] on li "Labeling Mode" at bounding box center [1039, 160] width 231 height 47
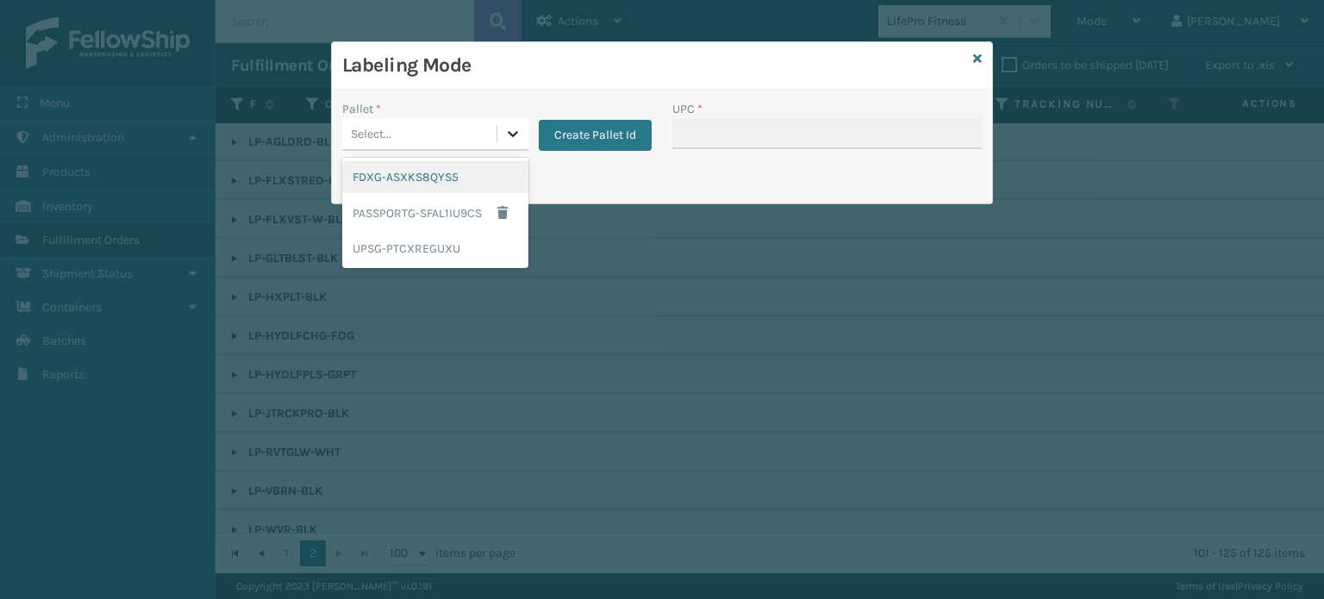
click at [506, 129] on icon at bounding box center [512, 133] width 17 height 17
drag, startPoint x: 467, startPoint y: 269, endPoint x: 471, endPoint y: 260, distance: 9.6
click at [467, 268] on div "Labeling Mode Pallet * option UPSG-PTCXREGUXU focused, 3 of 3. 3 results availa…" at bounding box center [662, 299] width 1324 height 599
click at [472, 255] on div "UPSG-PTCXREGUXU" at bounding box center [435, 249] width 186 height 32
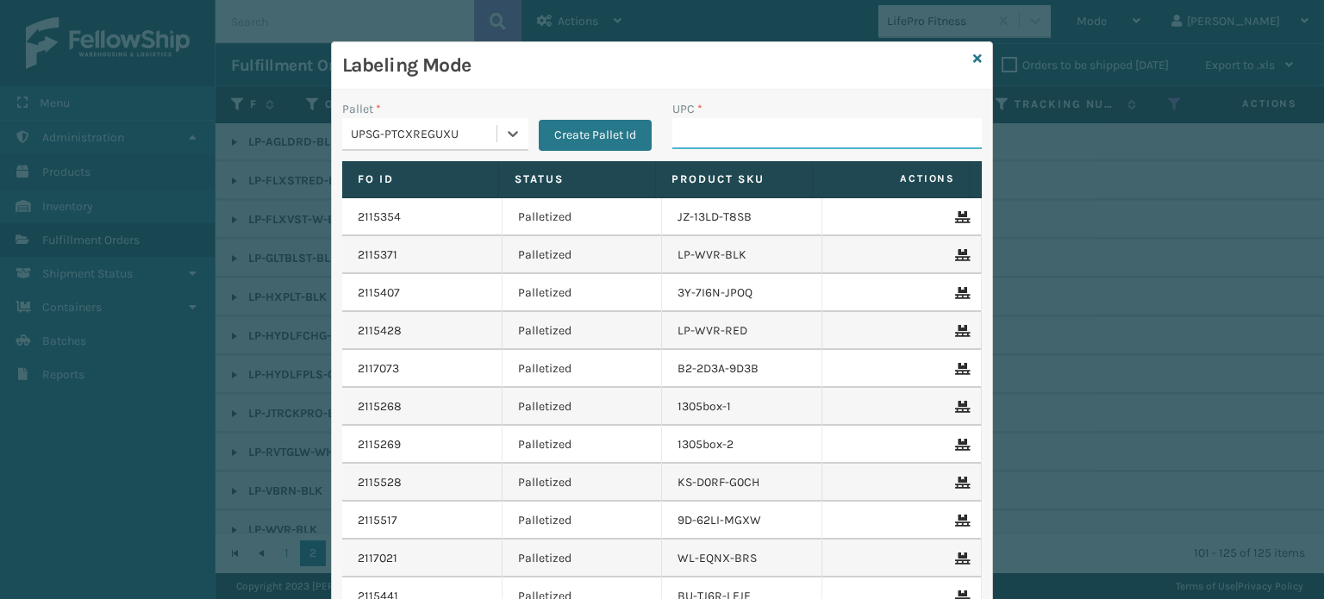
click at [696, 140] on input "UPC *" at bounding box center [826, 133] width 309 height 31
type input "8500406"
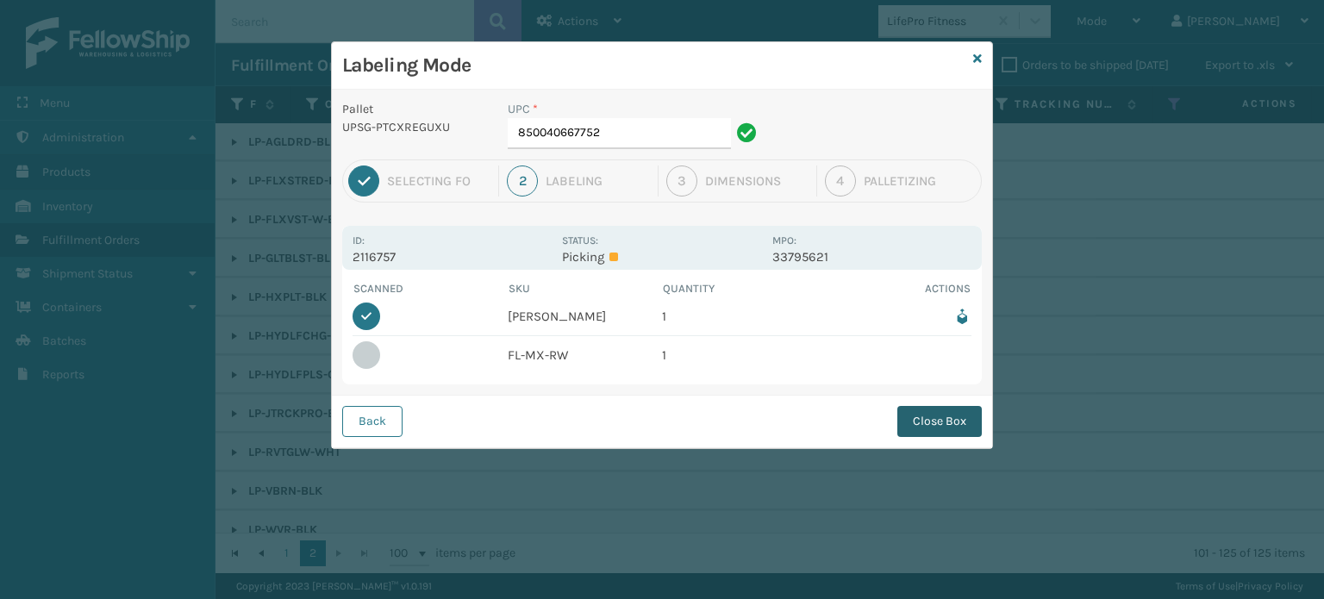
click at [931, 420] on button "Close Box" at bounding box center [939, 421] width 84 height 31
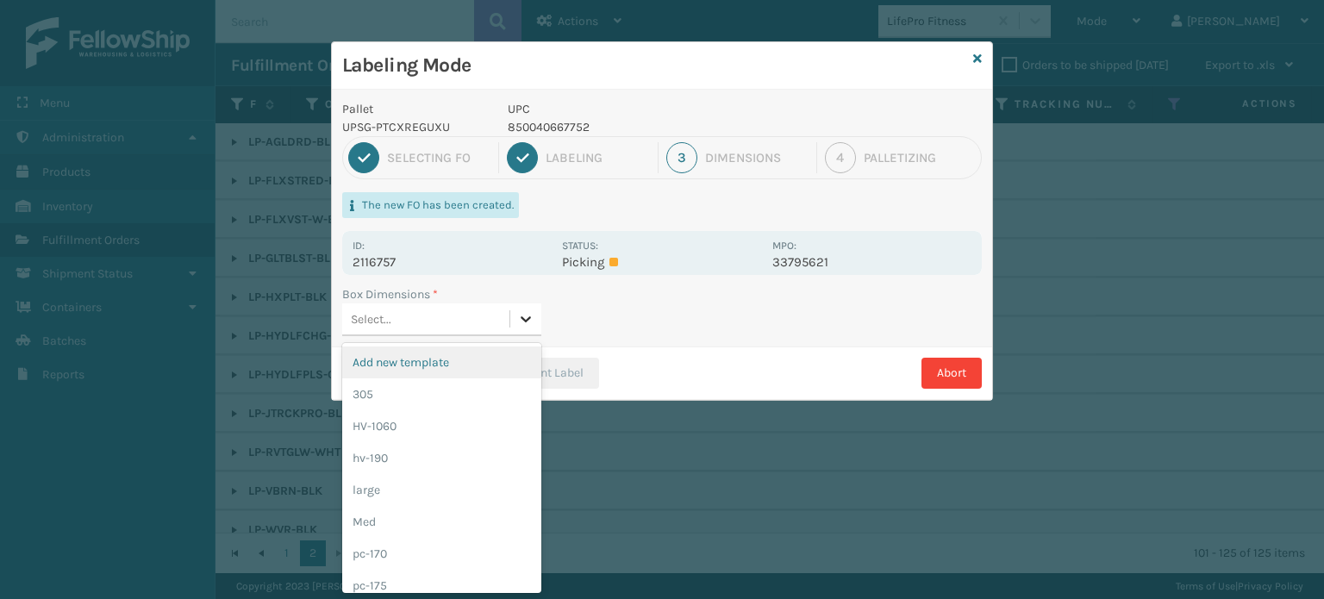
click at [528, 316] on icon at bounding box center [525, 318] width 17 height 17
click at [454, 549] on div "pc-170" at bounding box center [441, 554] width 199 height 32
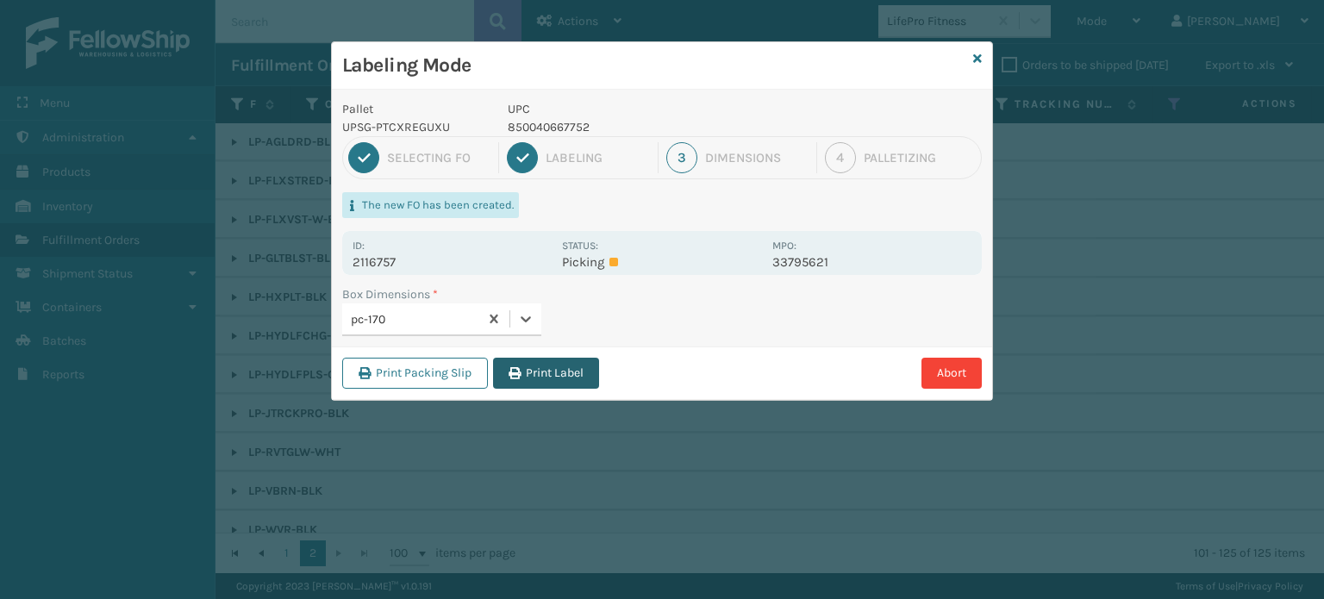
click at [524, 368] on button "Print Label" at bounding box center [546, 373] width 106 height 31
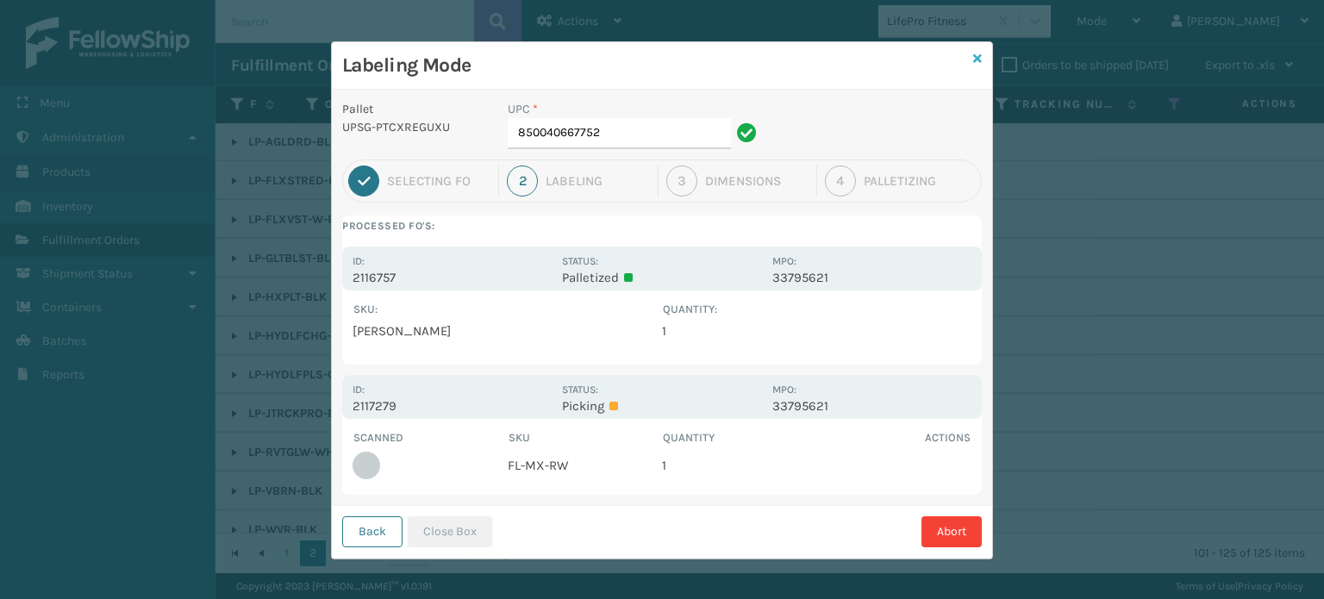
click at [973, 57] on icon at bounding box center [977, 59] width 9 height 12
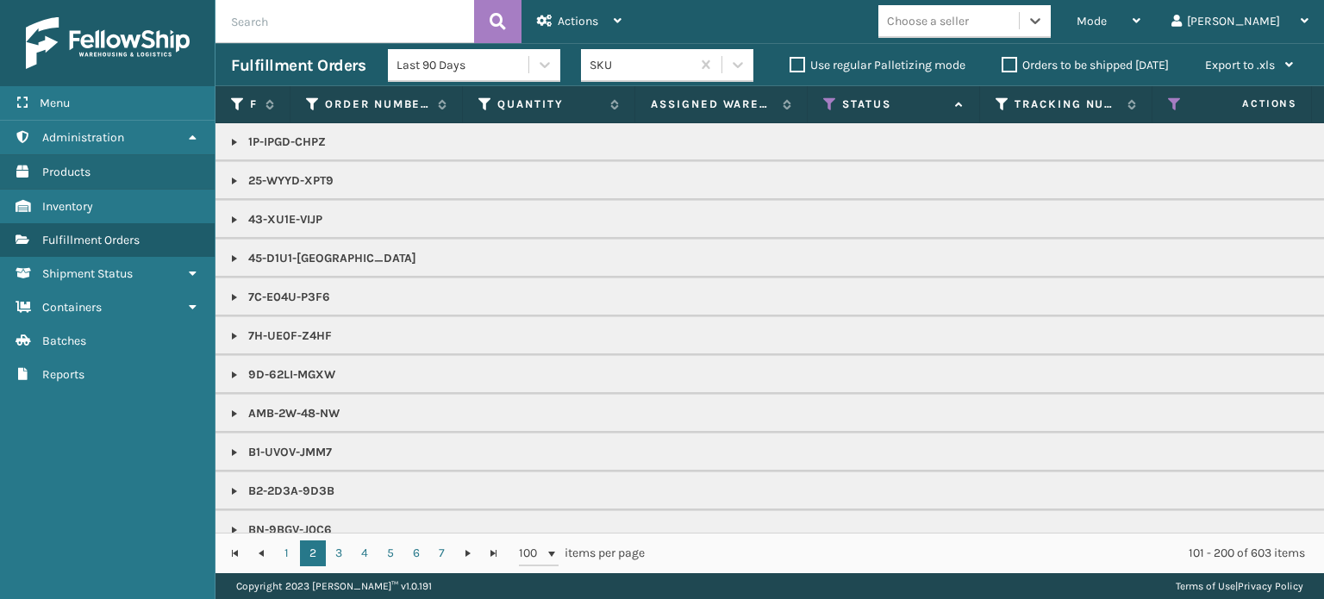
click at [1107, 24] on span "Mode" at bounding box center [1091, 21] width 30 height 15
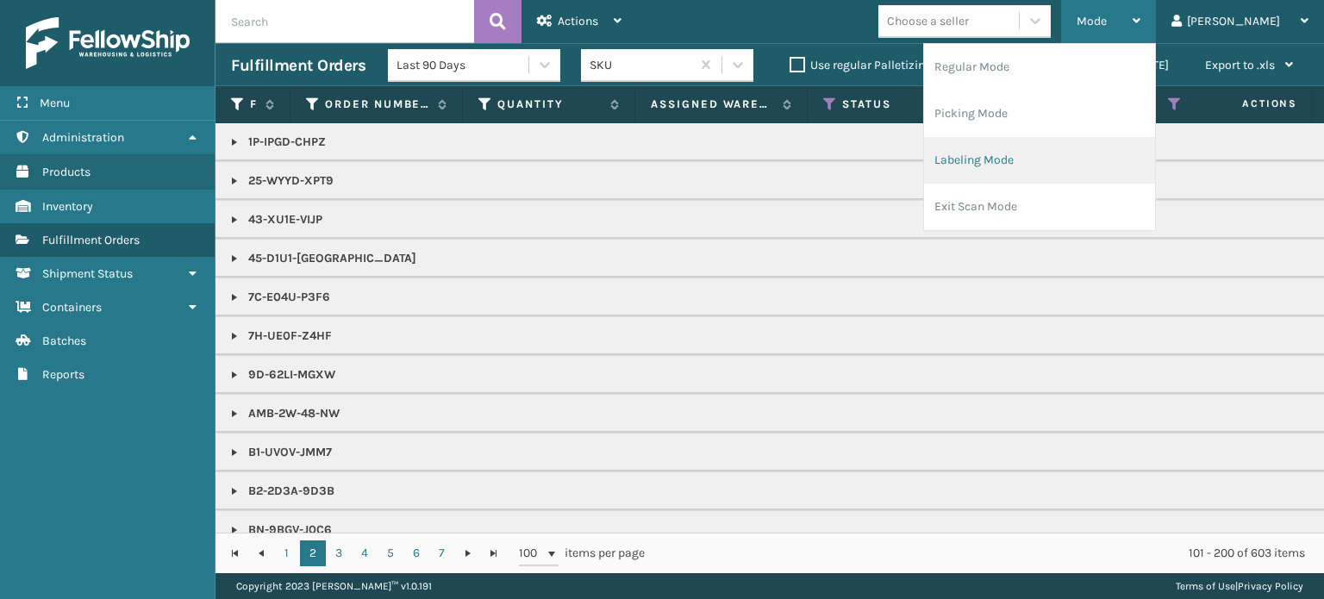
click at [1110, 149] on li "Labeling Mode" at bounding box center [1039, 160] width 231 height 47
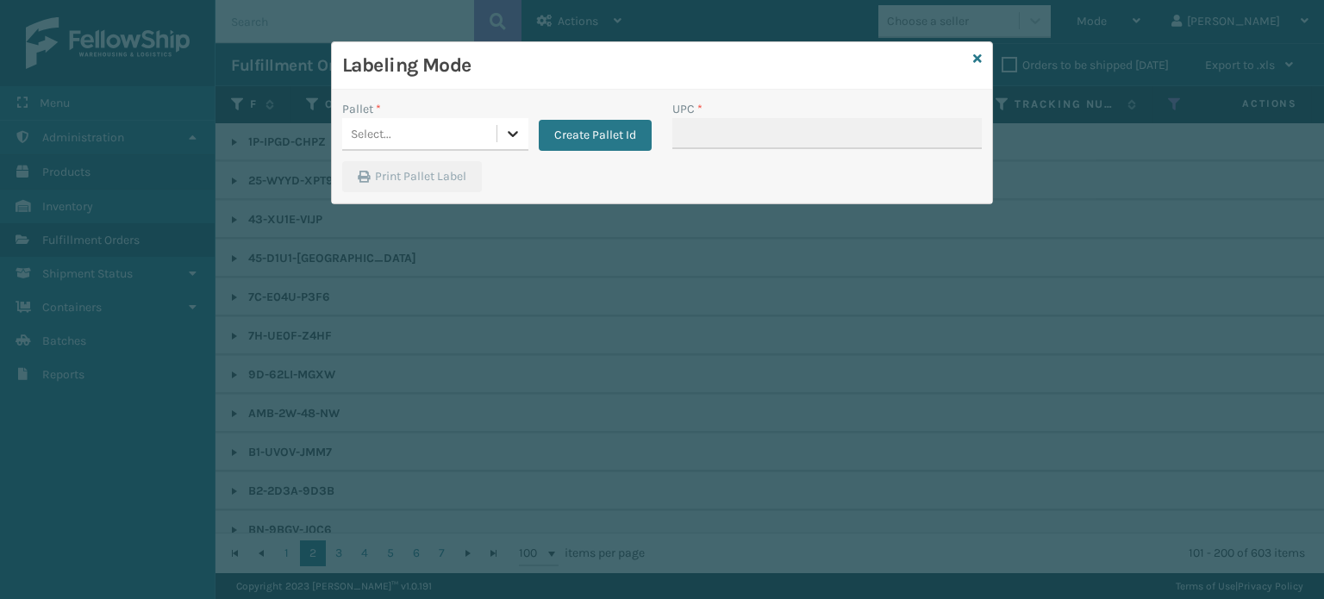
click at [509, 137] on icon at bounding box center [512, 133] width 17 height 17
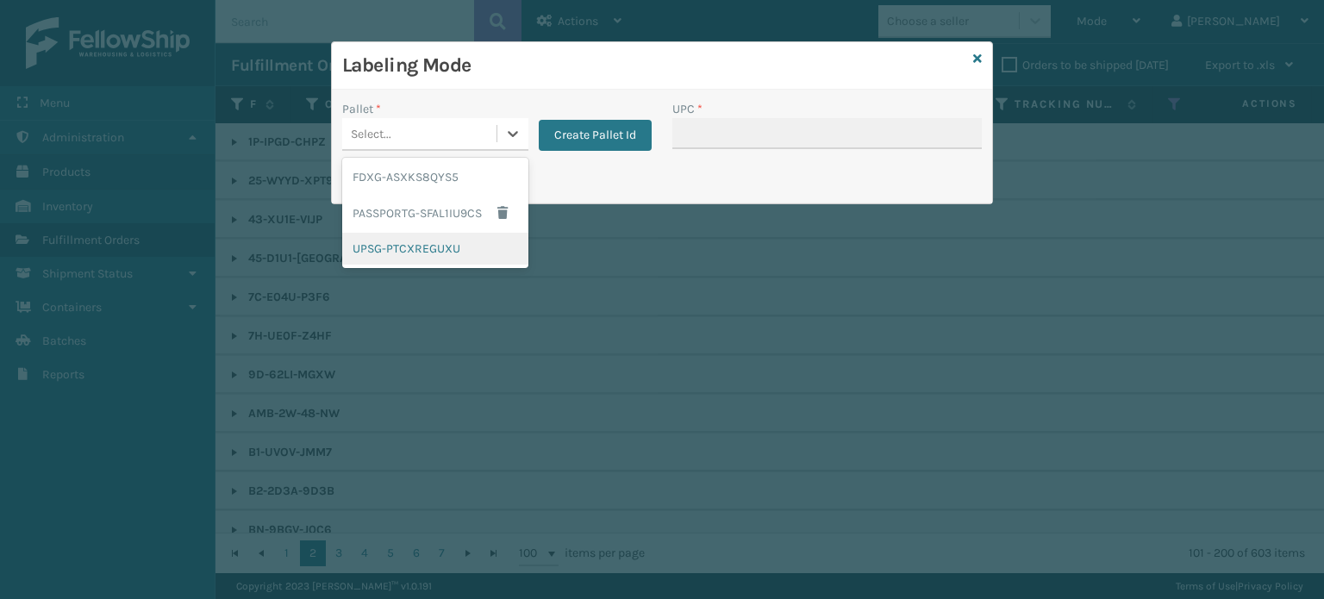
click at [457, 253] on div "UPSG-PTCXREGUXU" at bounding box center [435, 249] width 186 height 32
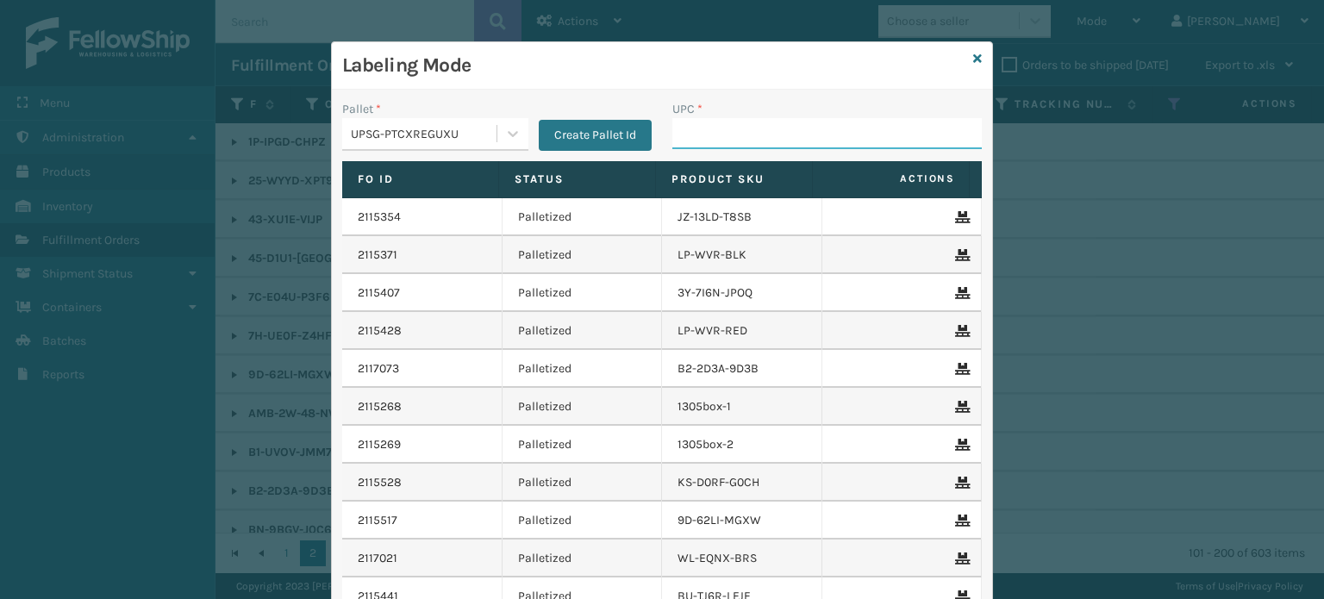
click at [707, 135] on input "UPC *" at bounding box center [826, 133] width 309 height 31
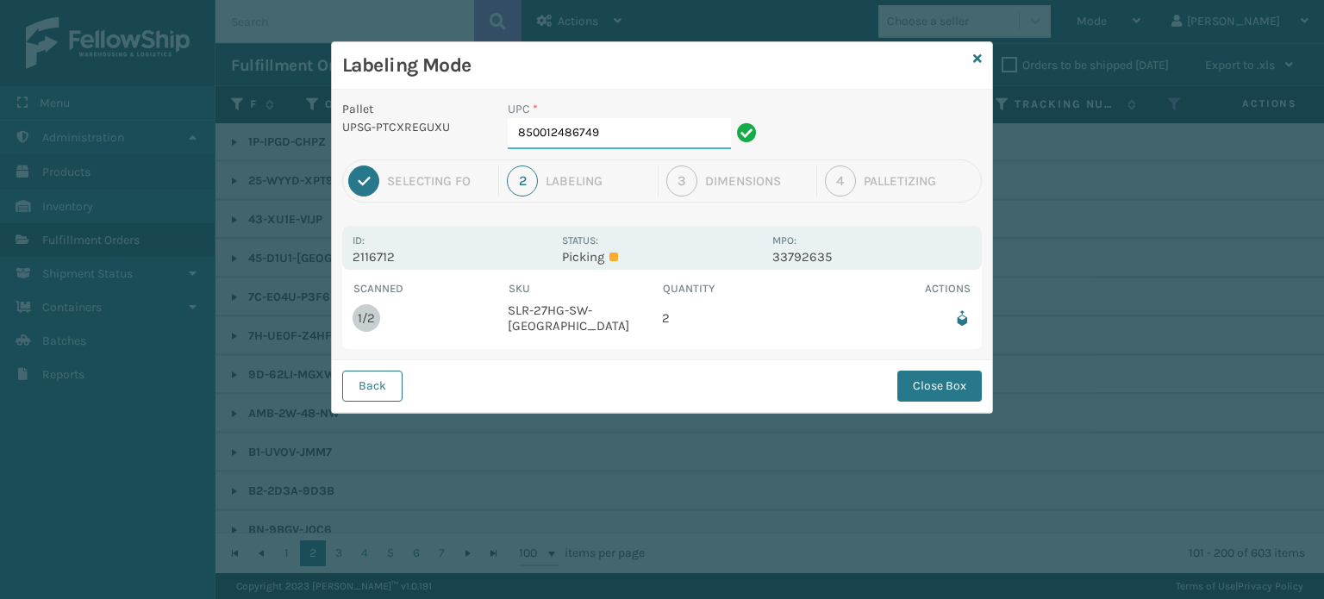
click at [678, 134] on input "850012486749" at bounding box center [619, 133] width 223 height 31
click at [952, 385] on button "Close Box" at bounding box center [939, 386] width 84 height 31
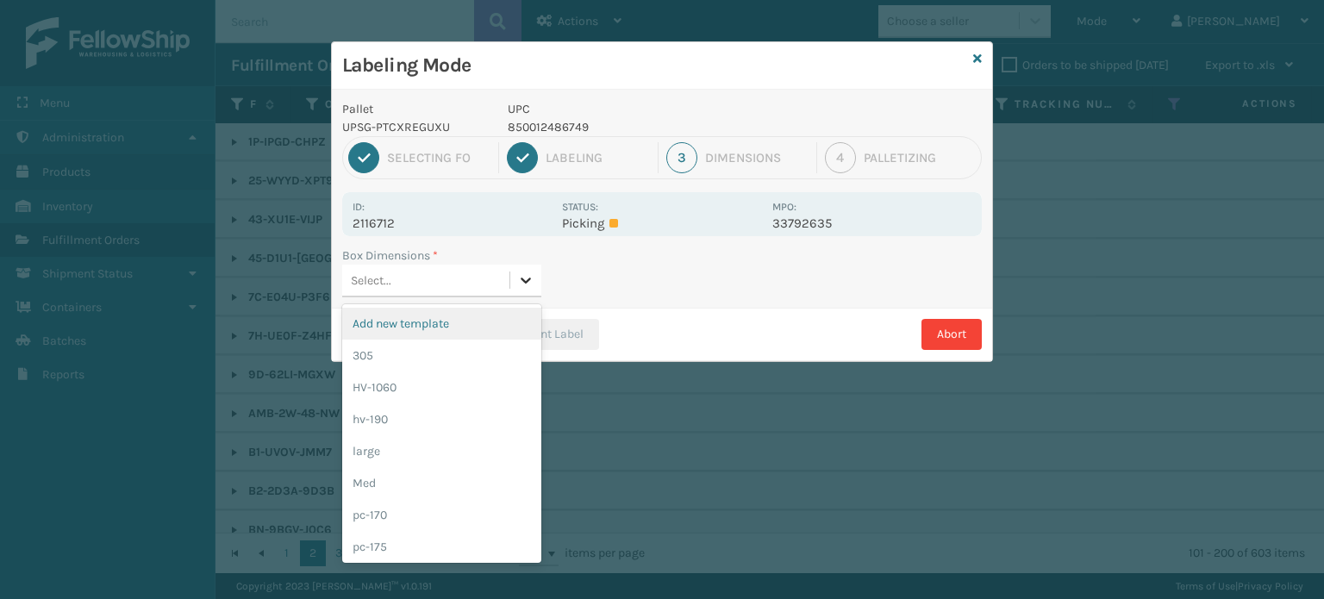
click at [528, 284] on icon at bounding box center [525, 279] width 17 height 17
click at [431, 489] on div "Med" at bounding box center [441, 483] width 199 height 32
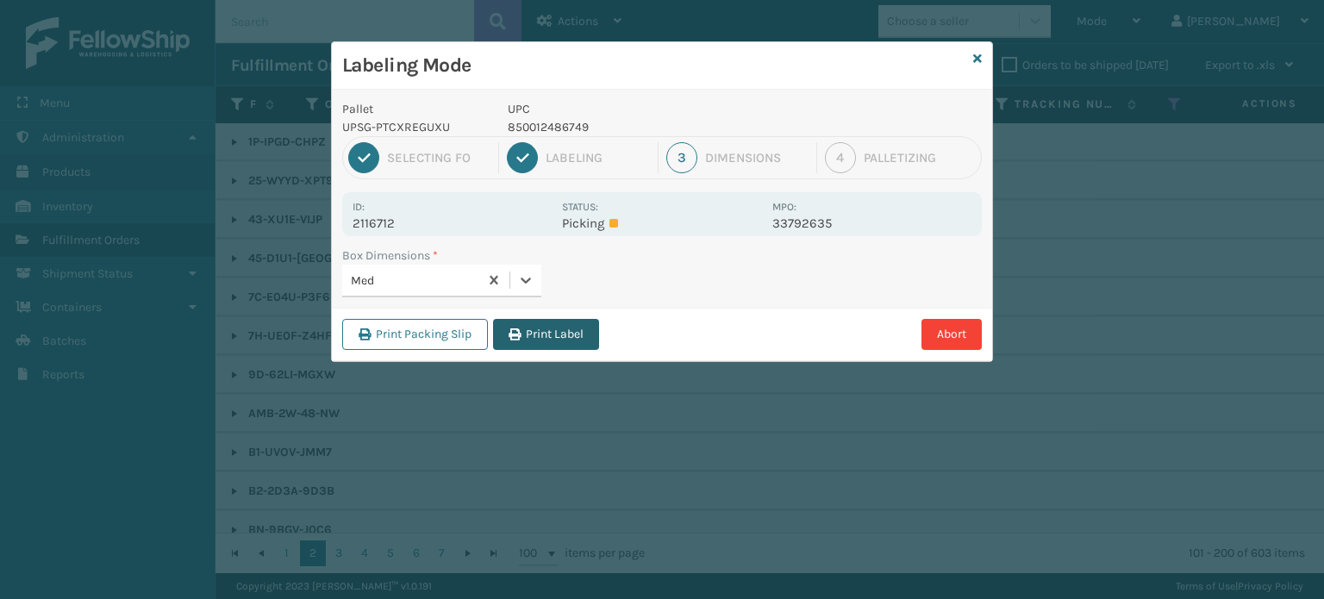
click at [552, 337] on button "Print Label" at bounding box center [546, 334] width 106 height 31
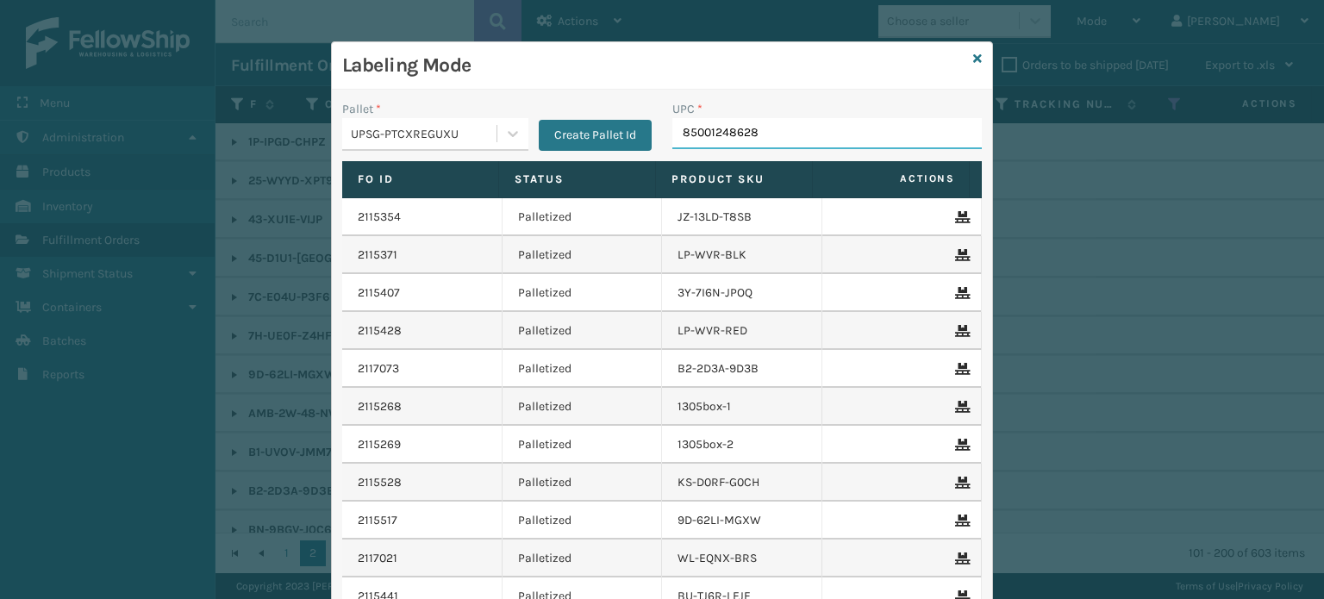
type input "850012486282"
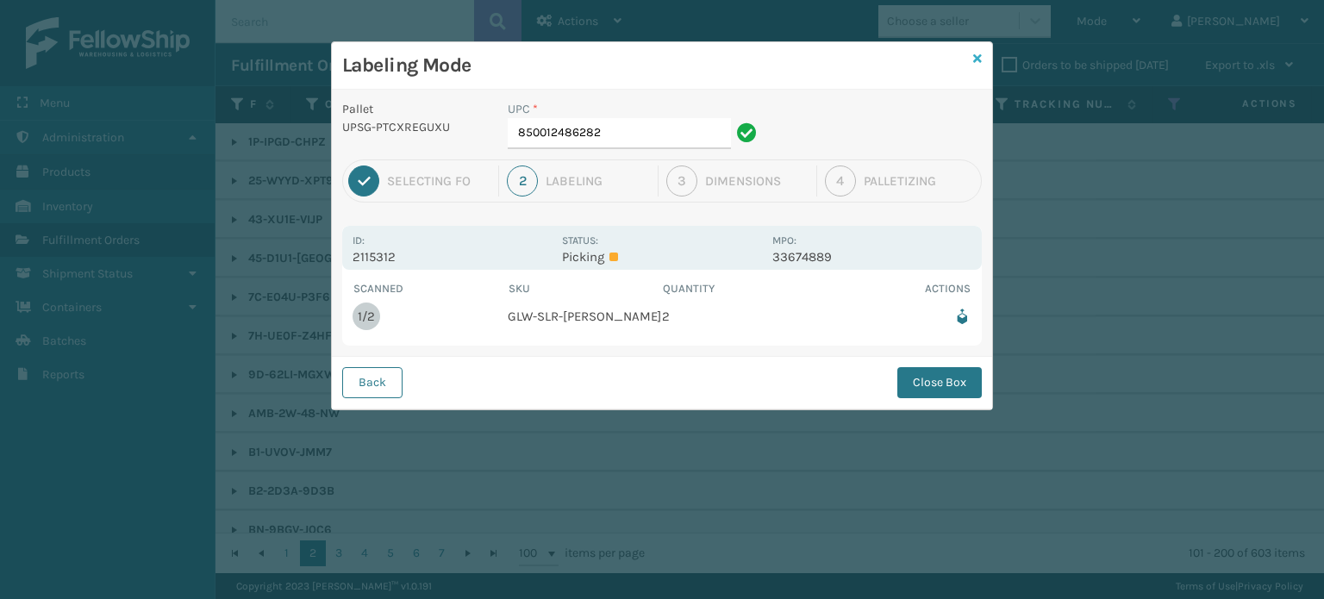
click at [973, 57] on icon at bounding box center [977, 59] width 9 height 12
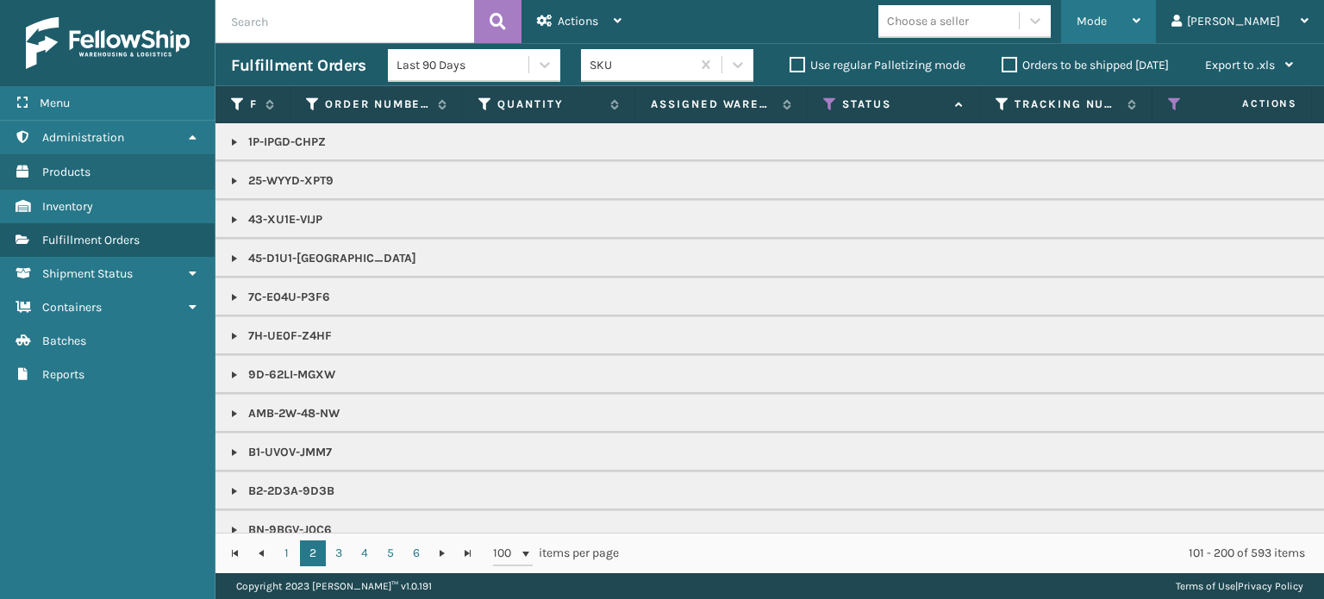
click at [1107, 19] on span "Mode" at bounding box center [1091, 21] width 30 height 15
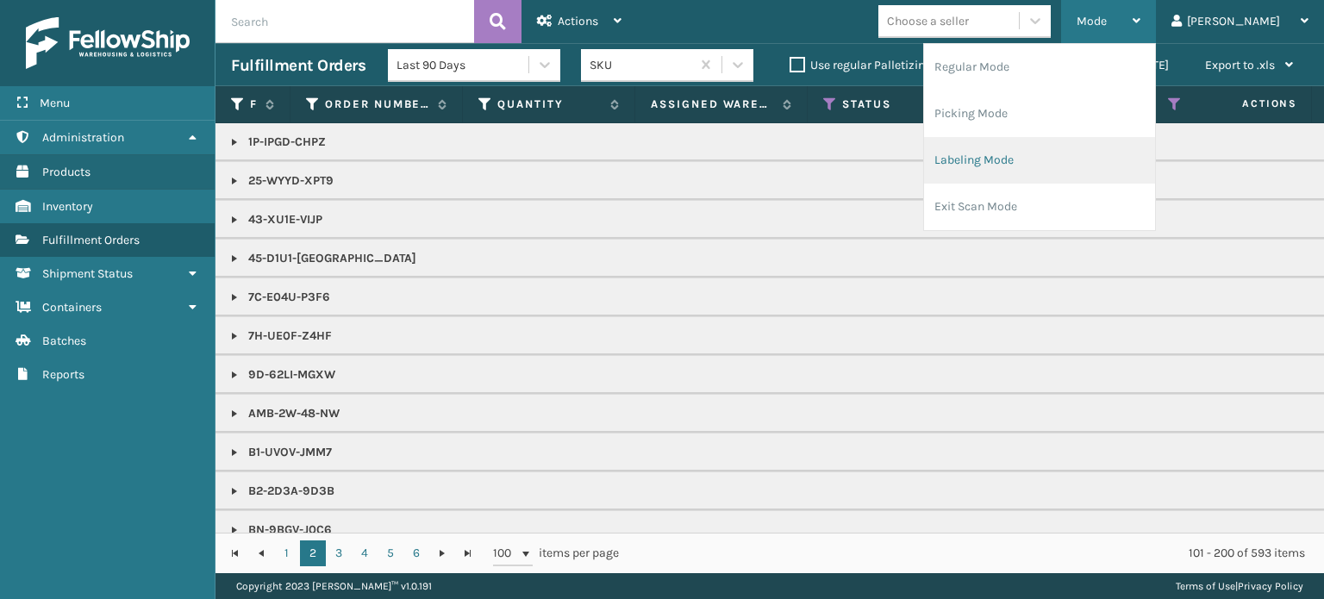
click at [1083, 166] on li "Labeling Mode" at bounding box center [1039, 160] width 231 height 47
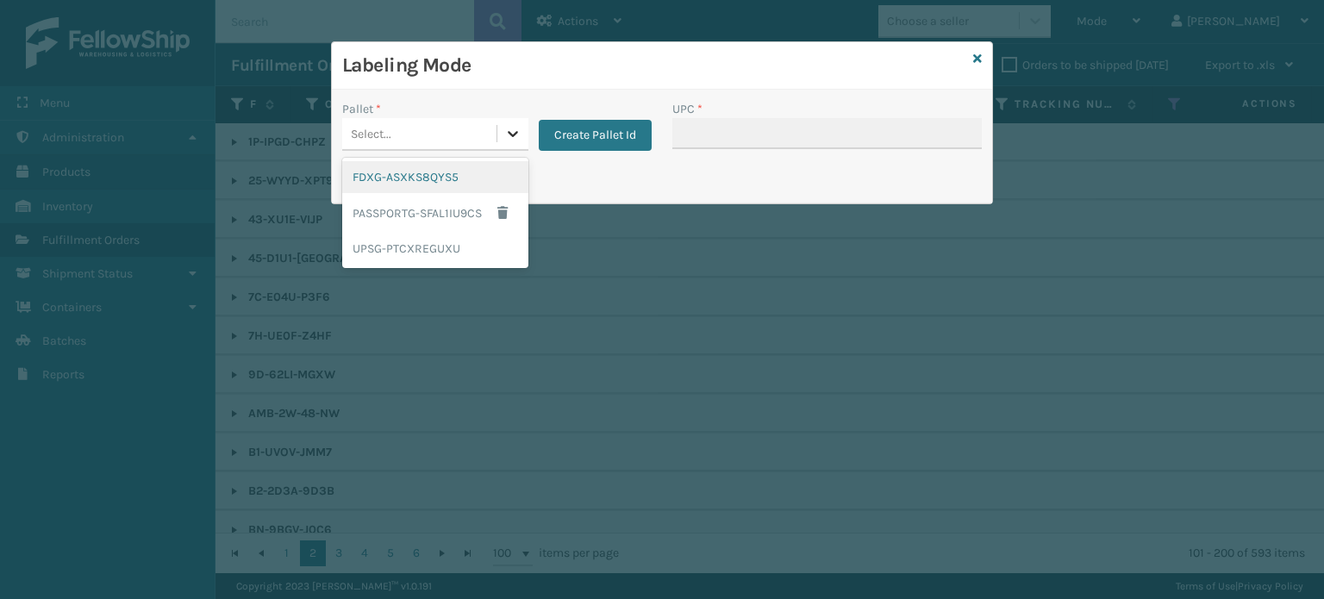
click at [497, 139] on div at bounding box center [512, 133] width 31 height 31
click at [447, 253] on div "UPSG-PTCXREGUXU" at bounding box center [435, 249] width 186 height 32
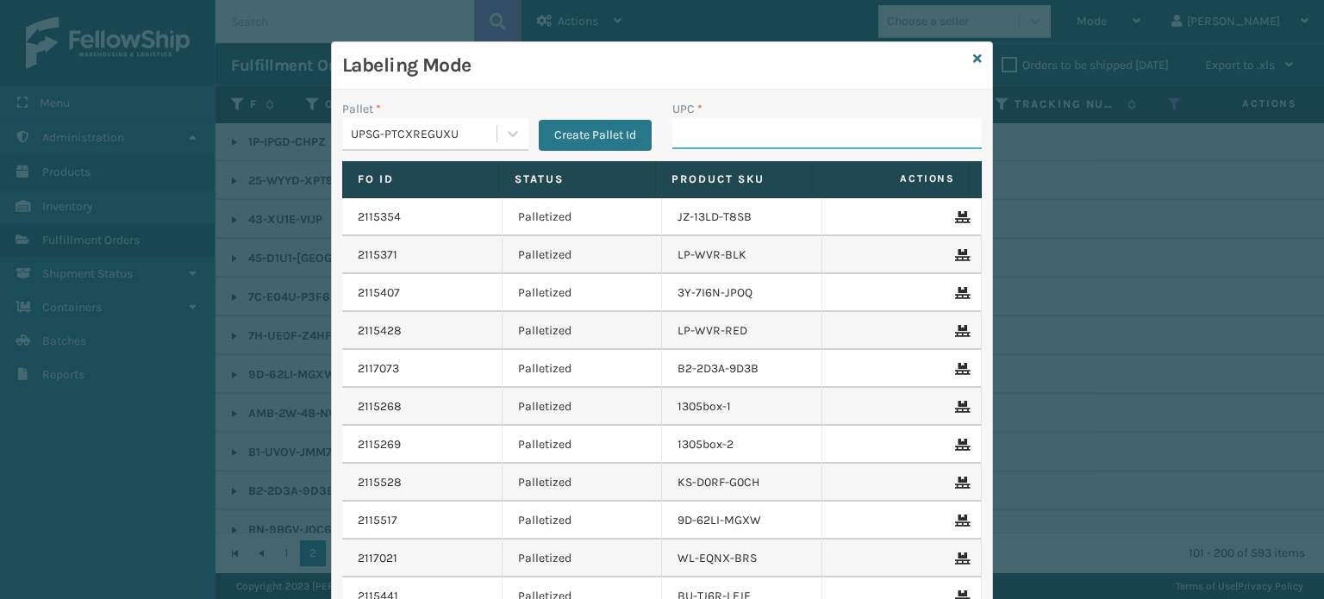
click at [776, 144] on input "UPC *" at bounding box center [826, 133] width 309 height 31
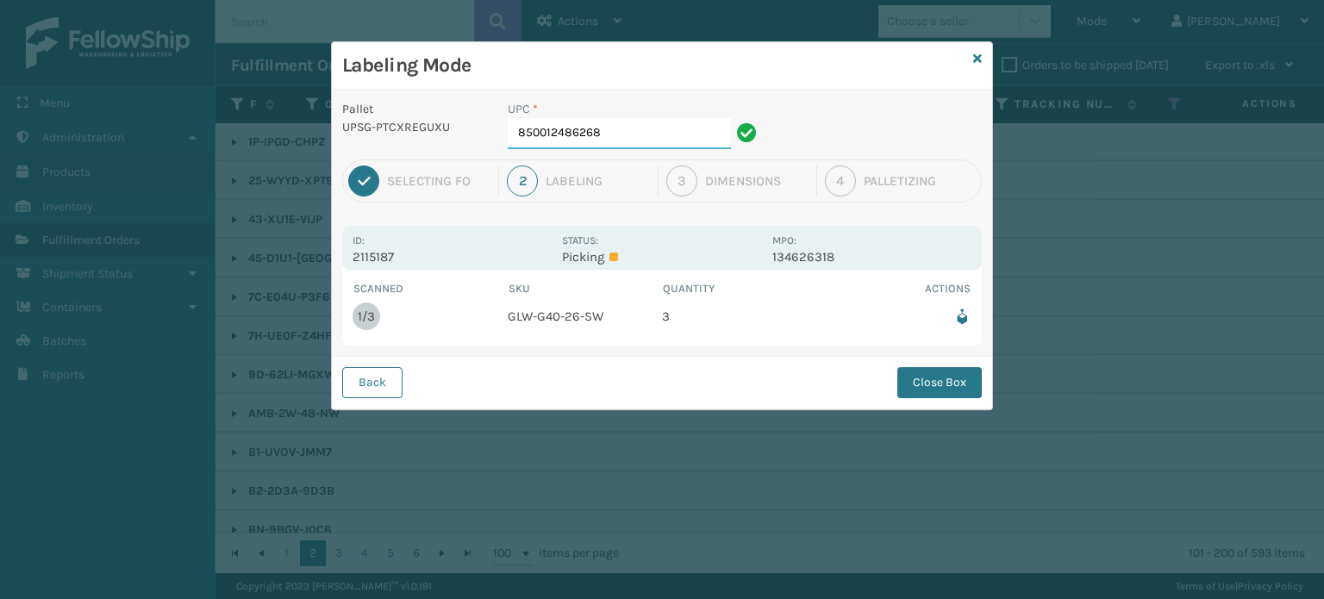
click at [690, 125] on input "850012486268" at bounding box center [619, 133] width 223 height 31
click at [945, 375] on button "Close Box" at bounding box center [939, 382] width 84 height 31
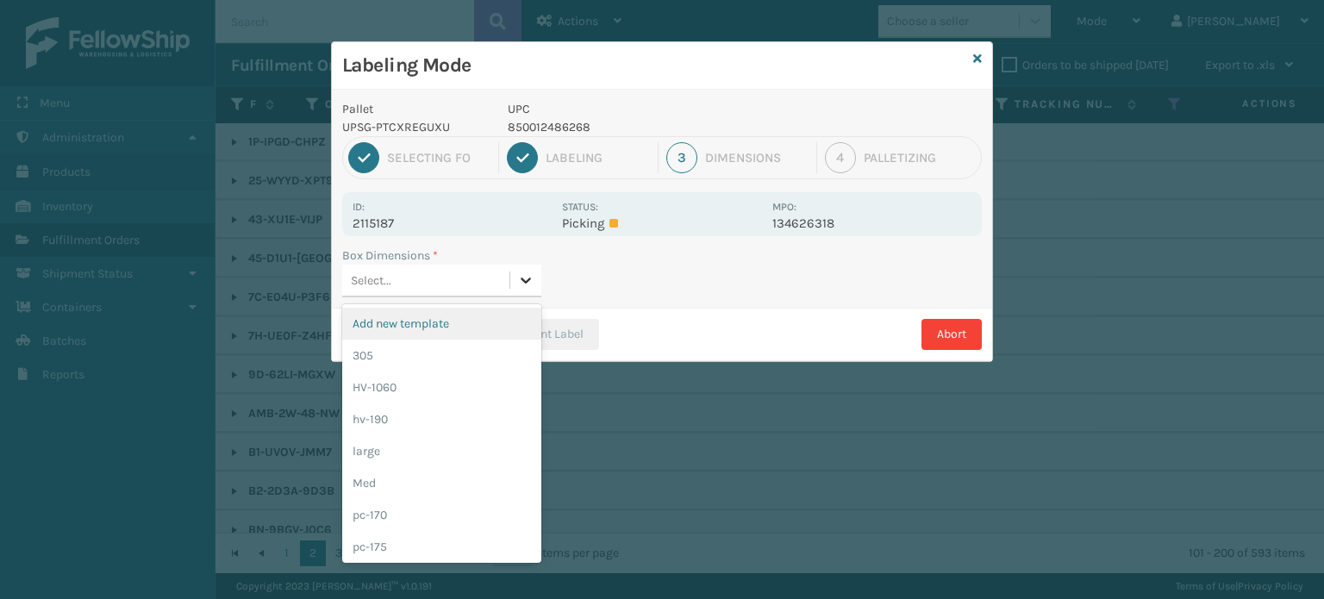
click at [515, 285] on div at bounding box center [525, 280] width 31 height 31
click at [419, 482] on div "Med" at bounding box center [441, 483] width 199 height 32
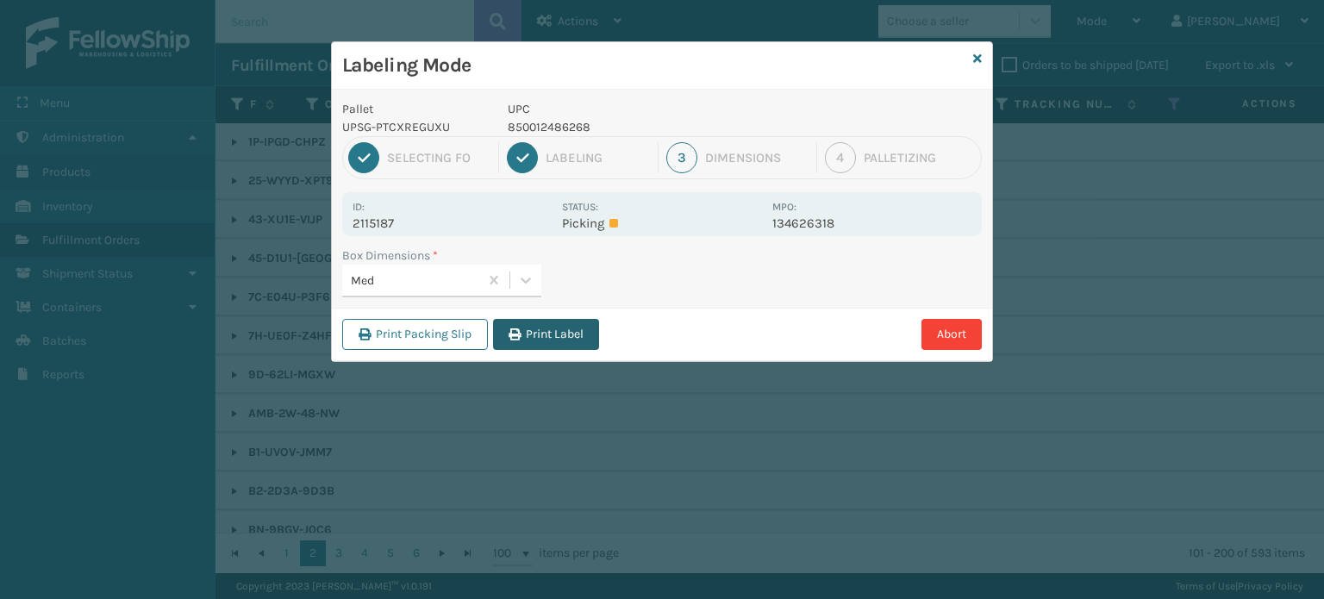
click at [562, 344] on button "Print Label" at bounding box center [546, 334] width 106 height 31
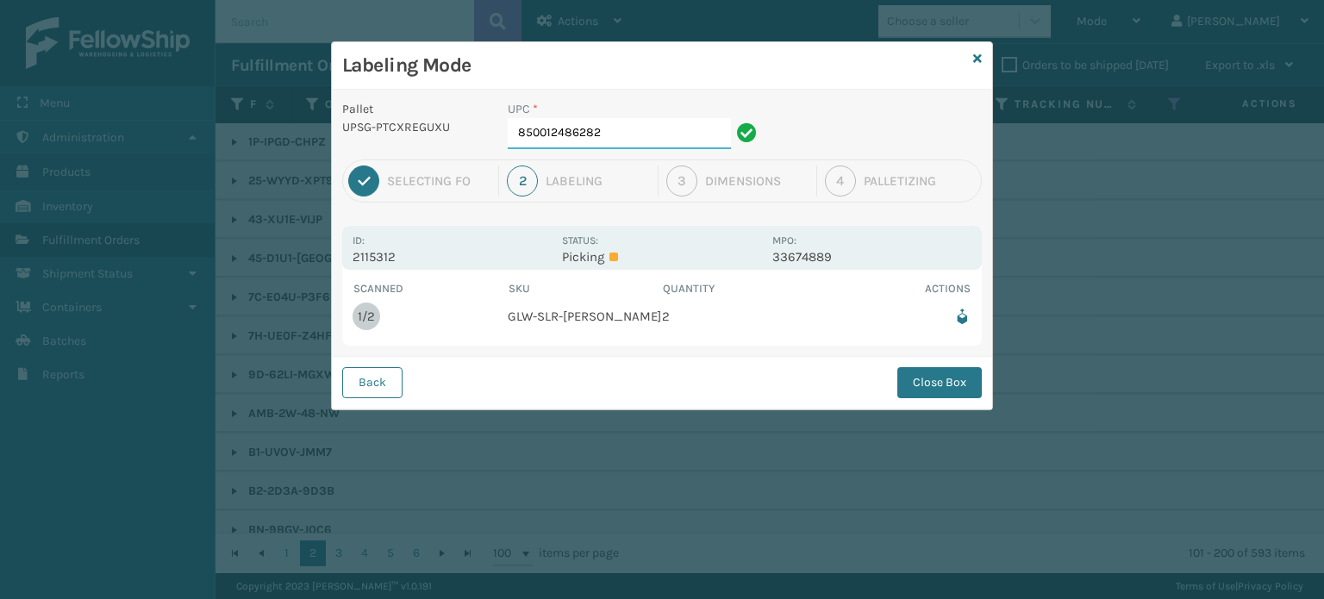
click at [627, 124] on input "850012486282" at bounding box center [619, 133] width 223 height 31
click at [936, 380] on button "Close Box" at bounding box center [939, 382] width 84 height 31
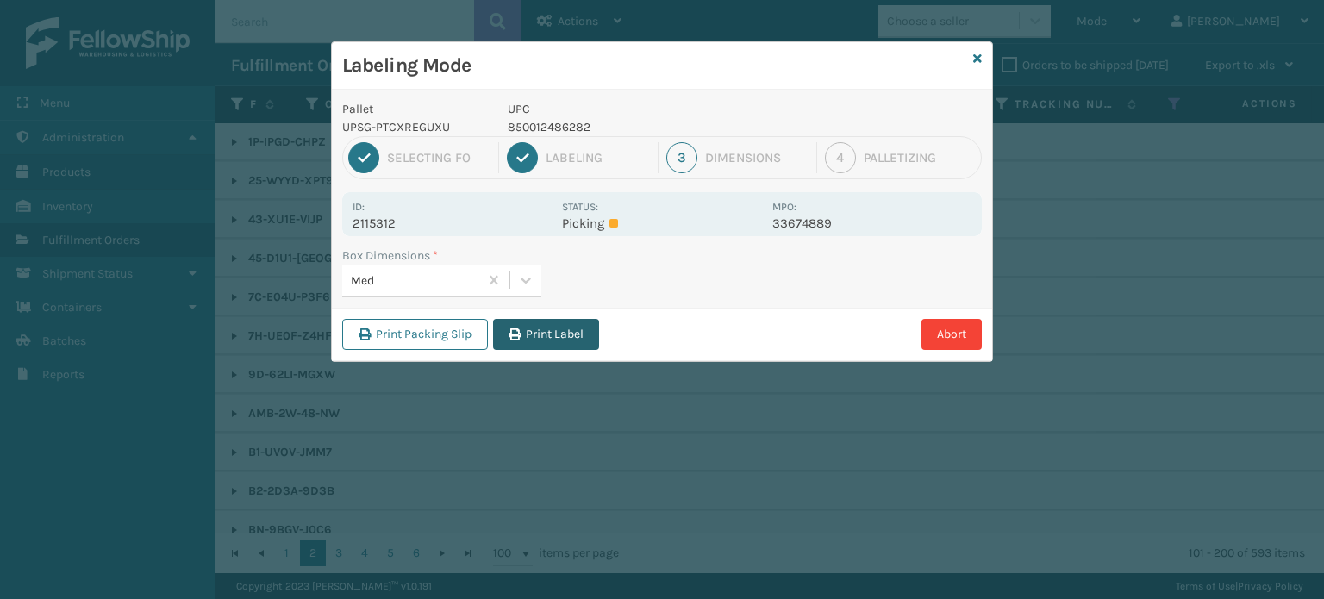
click at [551, 345] on button "Print Label" at bounding box center [546, 334] width 106 height 31
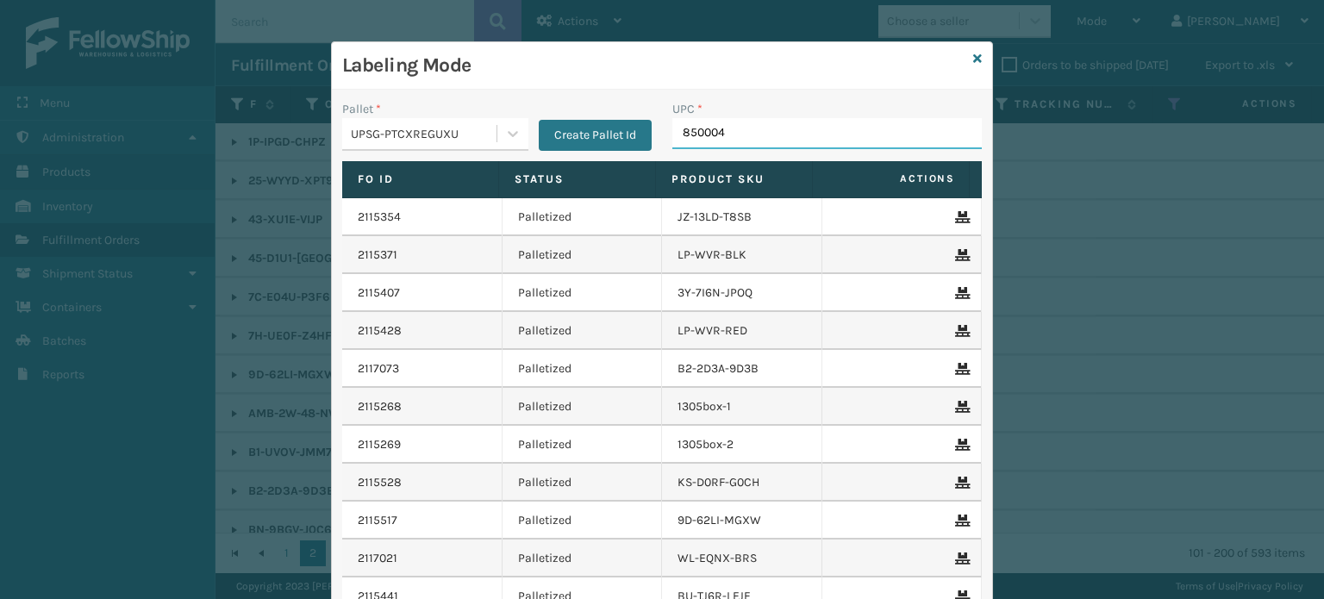
type input "8500044"
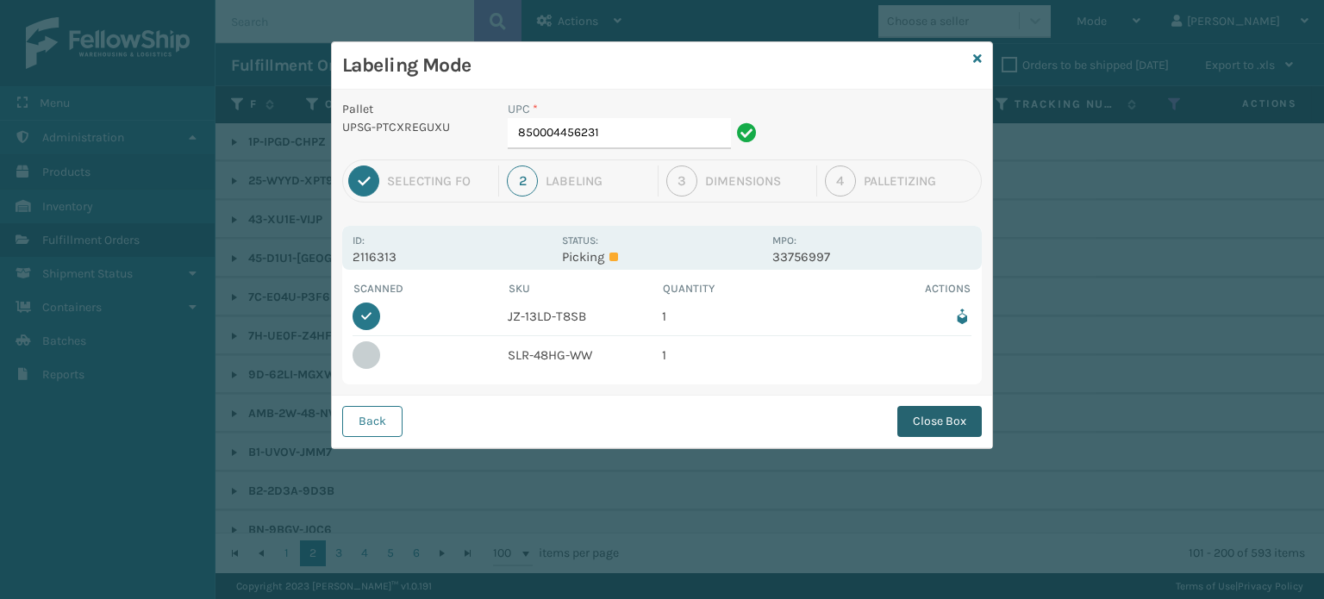
click at [972, 428] on button "Close Box" at bounding box center [939, 421] width 84 height 31
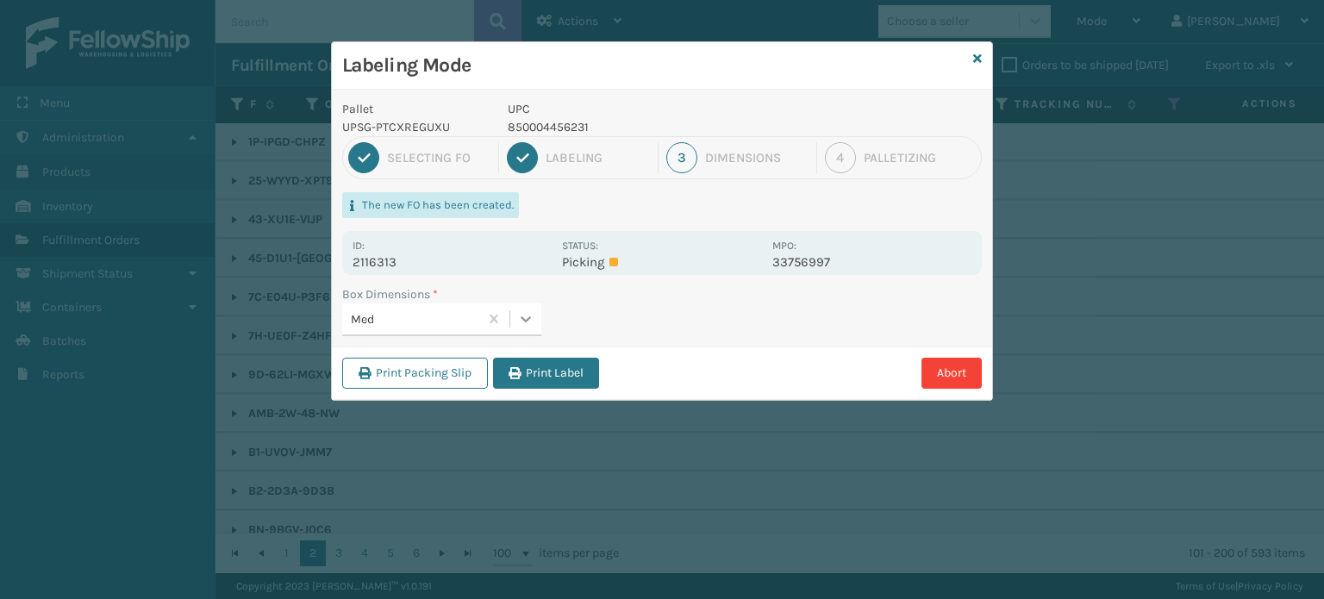
click at [527, 323] on icon at bounding box center [525, 318] width 17 height 17
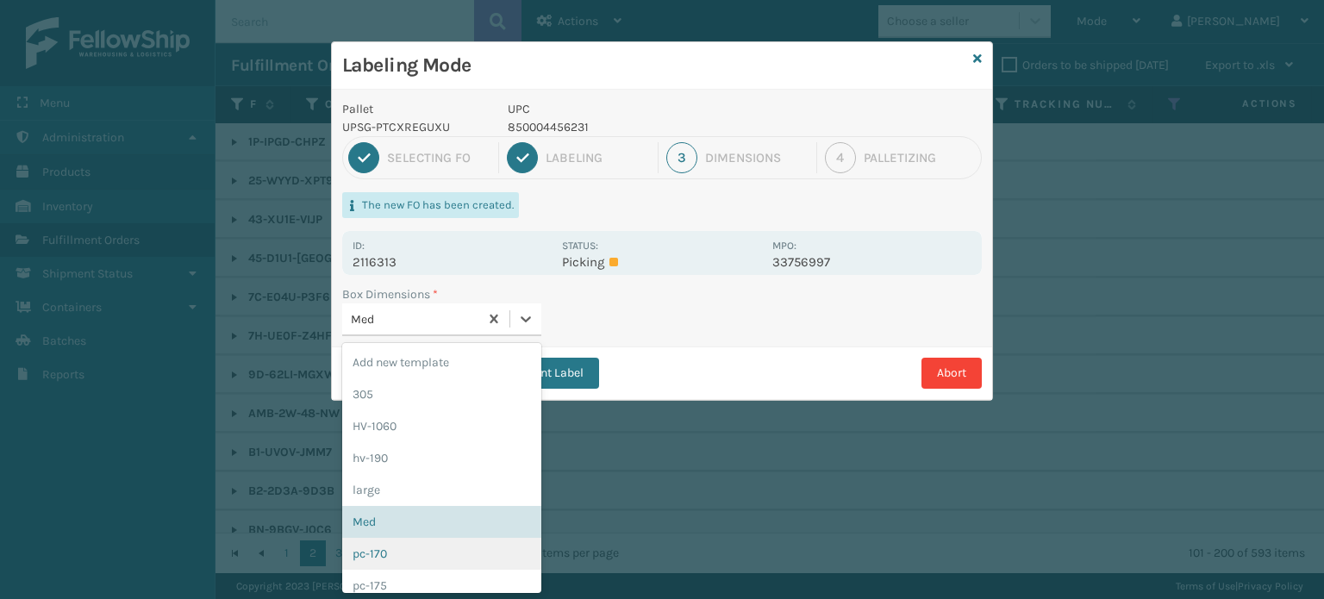
click at [462, 553] on div "pc-170" at bounding box center [441, 554] width 199 height 32
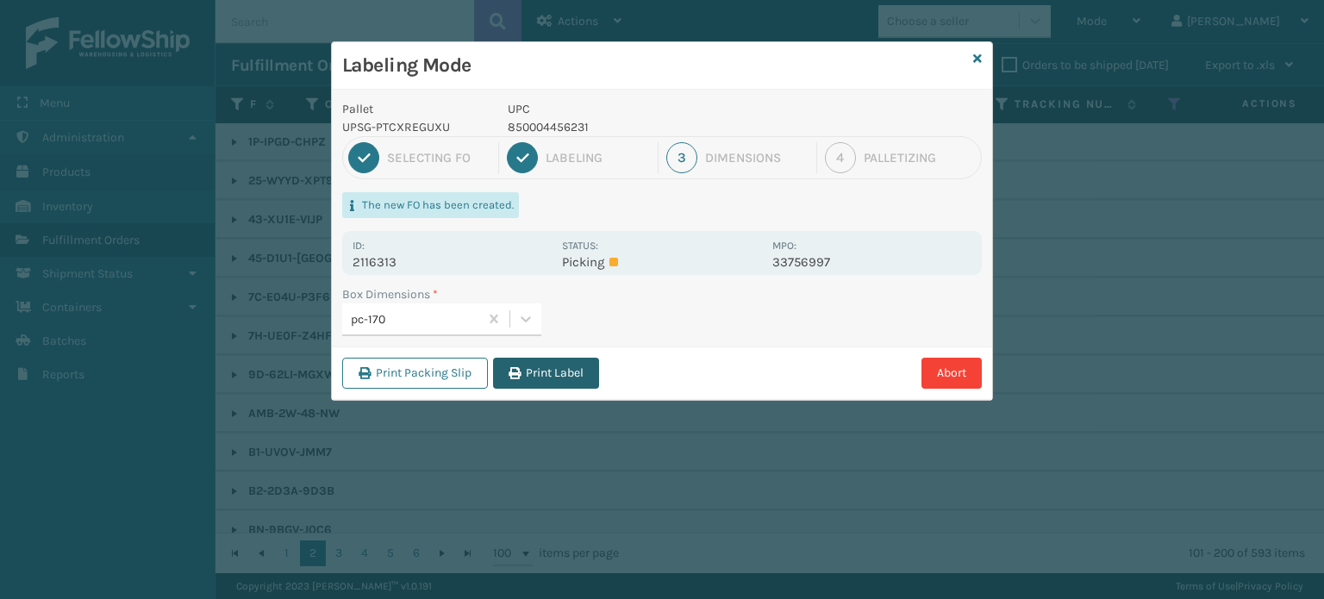
click at [560, 382] on button "Print Label" at bounding box center [546, 373] width 106 height 31
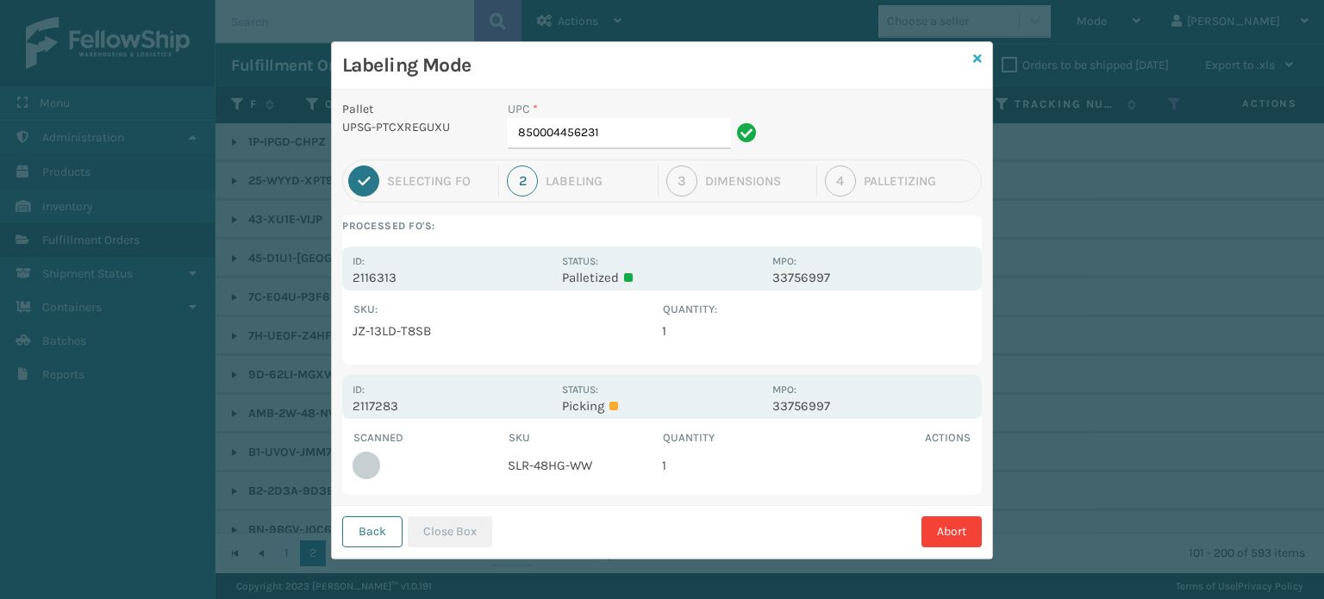
click at [973, 61] on icon at bounding box center [977, 59] width 9 height 12
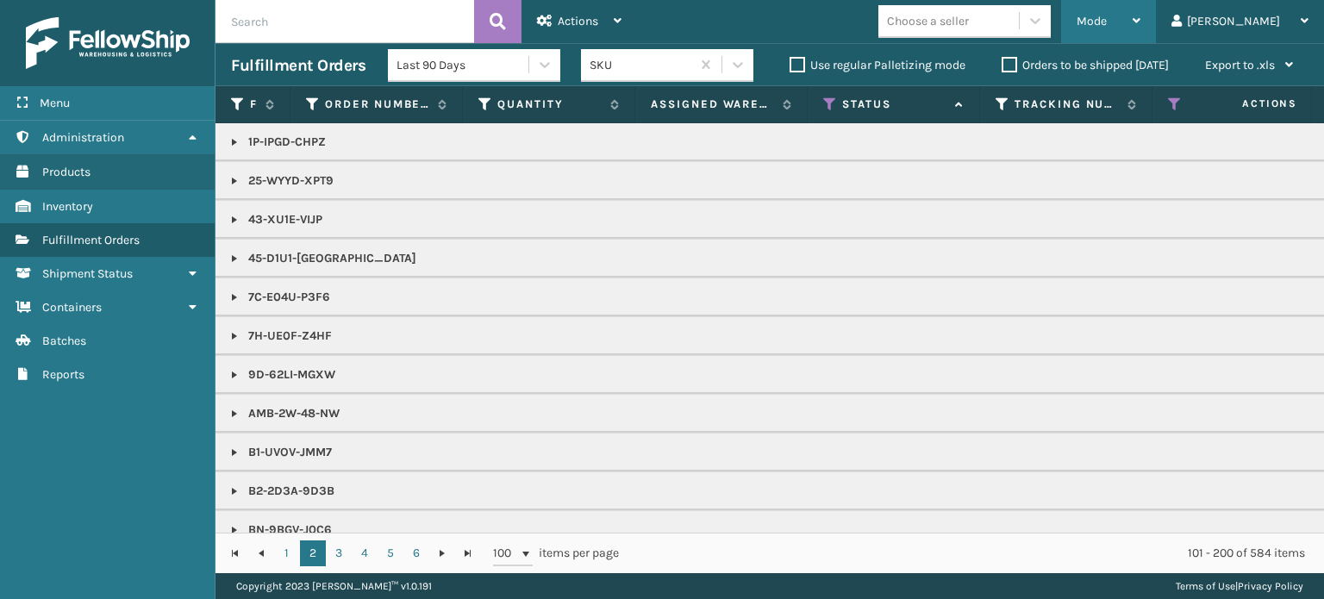
click at [1107, 22] on span "Mode" at bounding box center [1091, 21] width 30 height 15
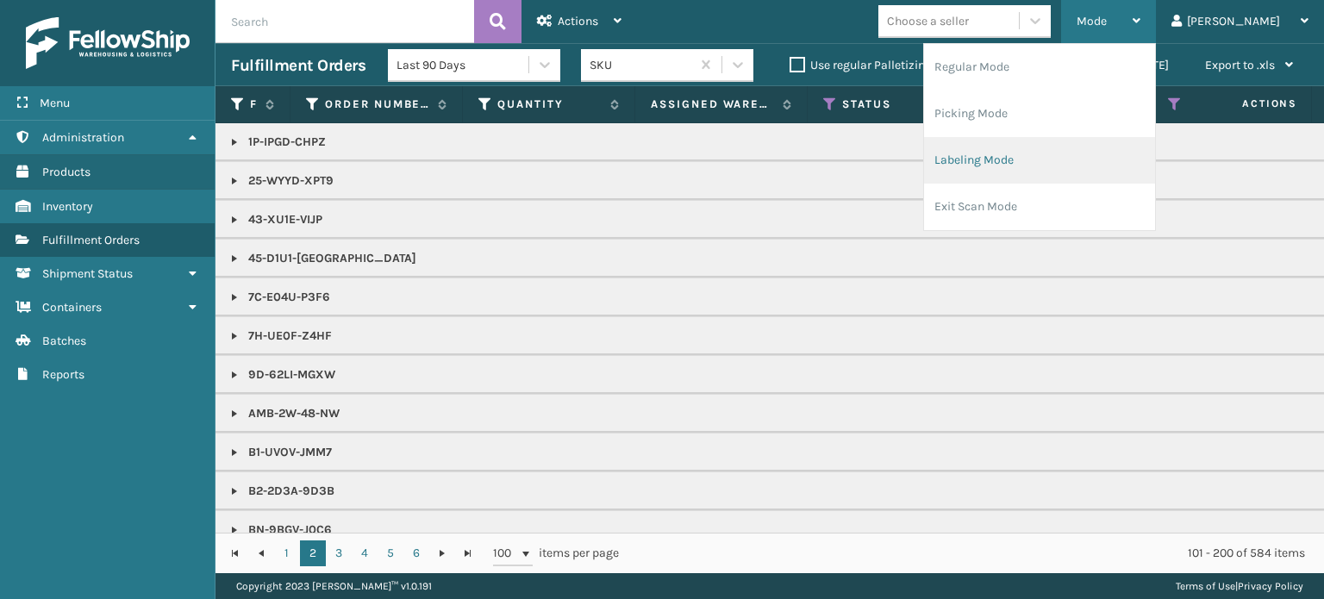
click at [1141, 150] on li "Labeling Mode" at bounding box center [1039, 160] width 231 height 47
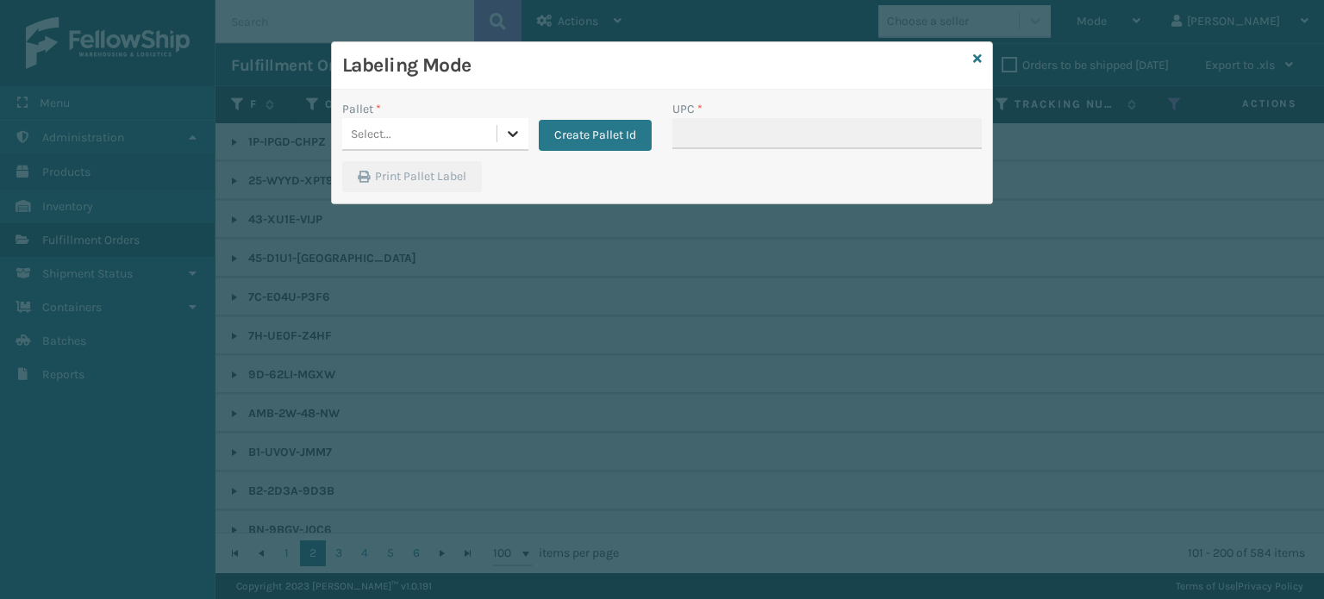
click at [518, 126] on icon at bounding box center [512, 133] width 17 height 17
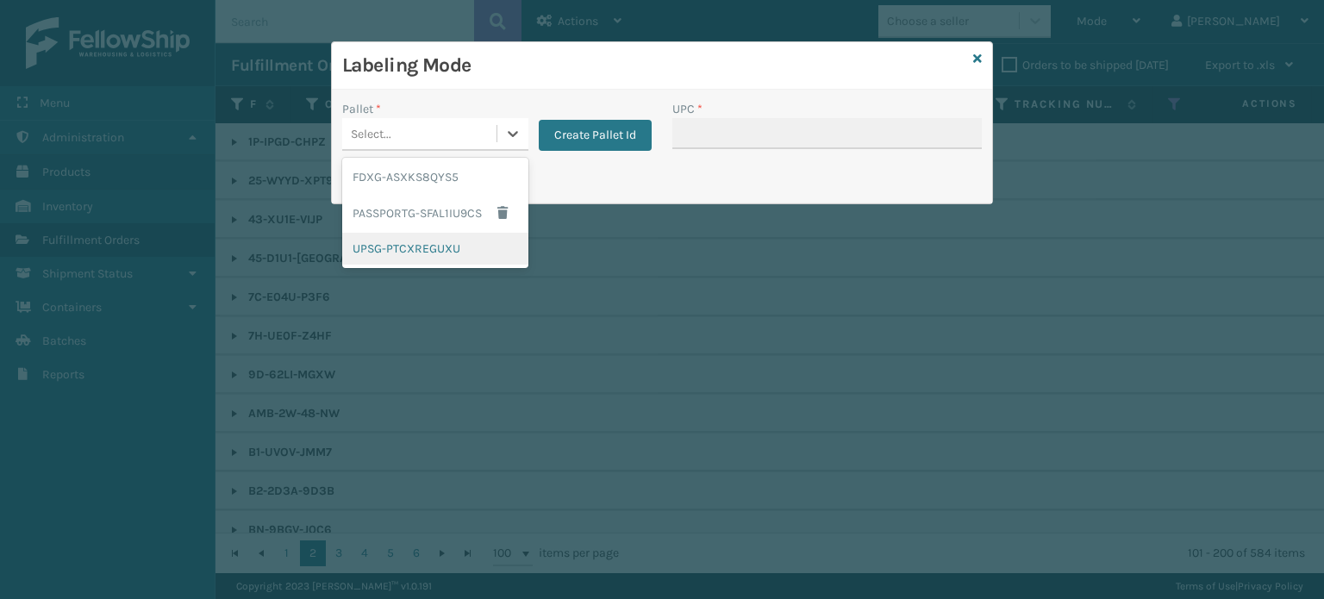
click at [470, 240] on div "UPSG-PTCXREGUXU" at bounding box center [435, 249] width 186 height 32
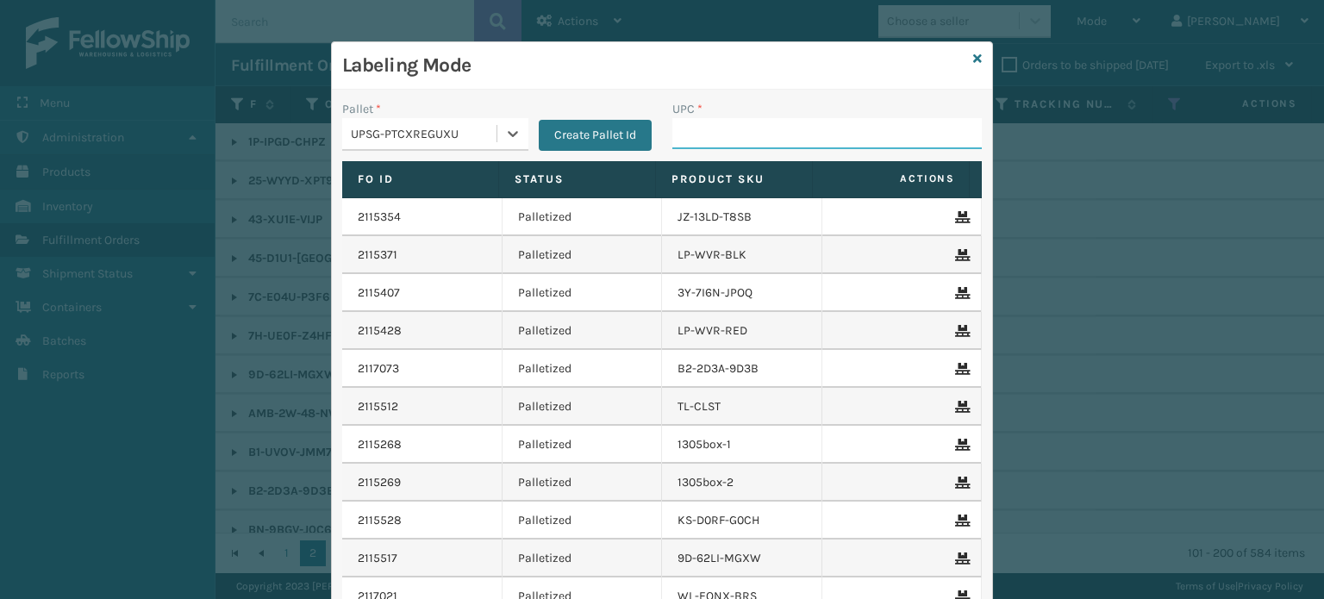
click at [709, 134] on input "UPC *" at bounding box center [826, 133] width 309 height 31
type input "858100007906"
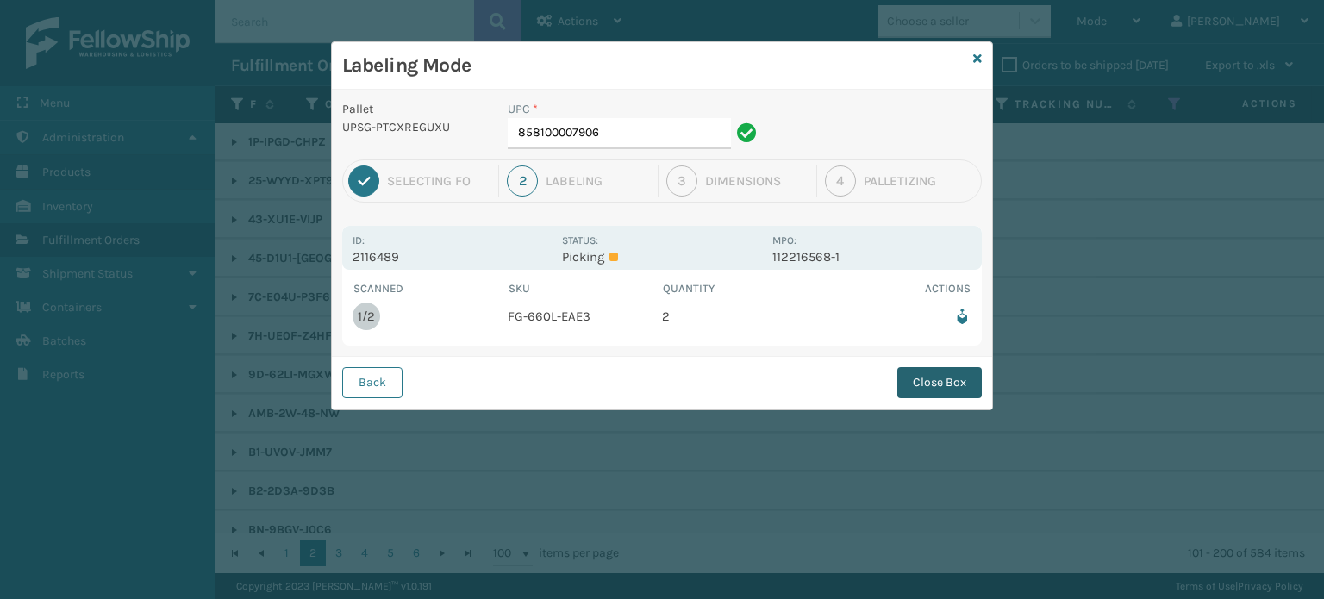
click at [974, 376] on button "Close Box" at bounding box center [939, 382] width 84 height 31
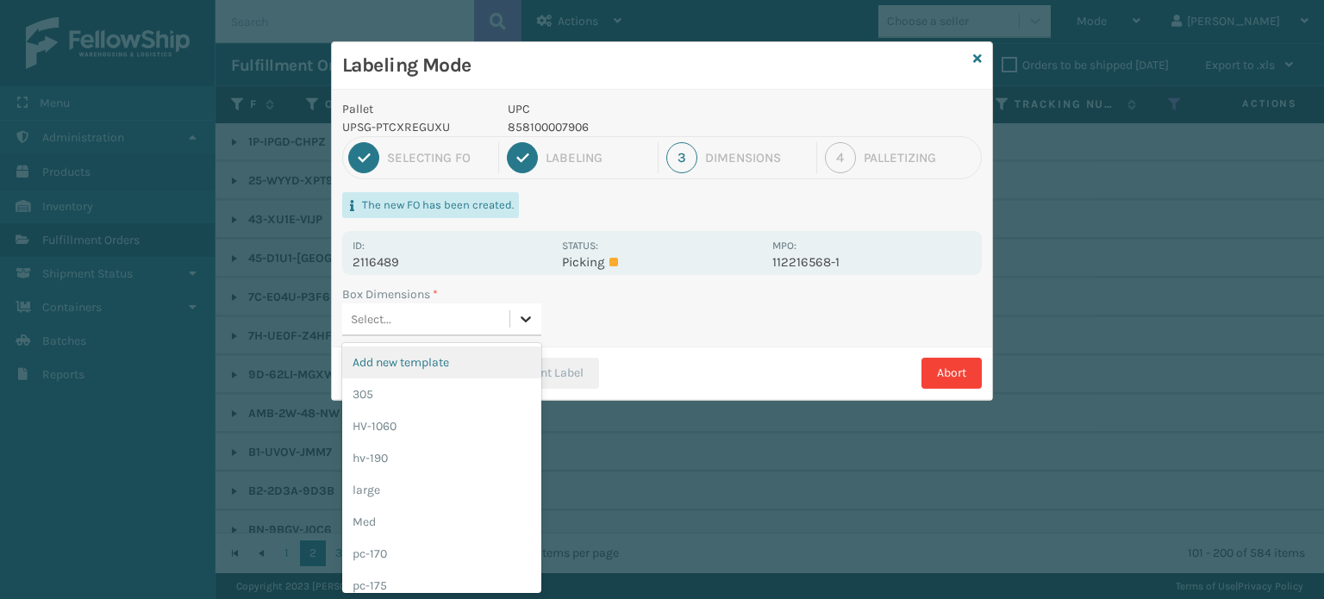
click at [527, 323] on icon at bounding box center [525, 318] width 17 height 17
click at [417, 543] on div "pc-170" at bounding box center [441, 554] width 199 height 32
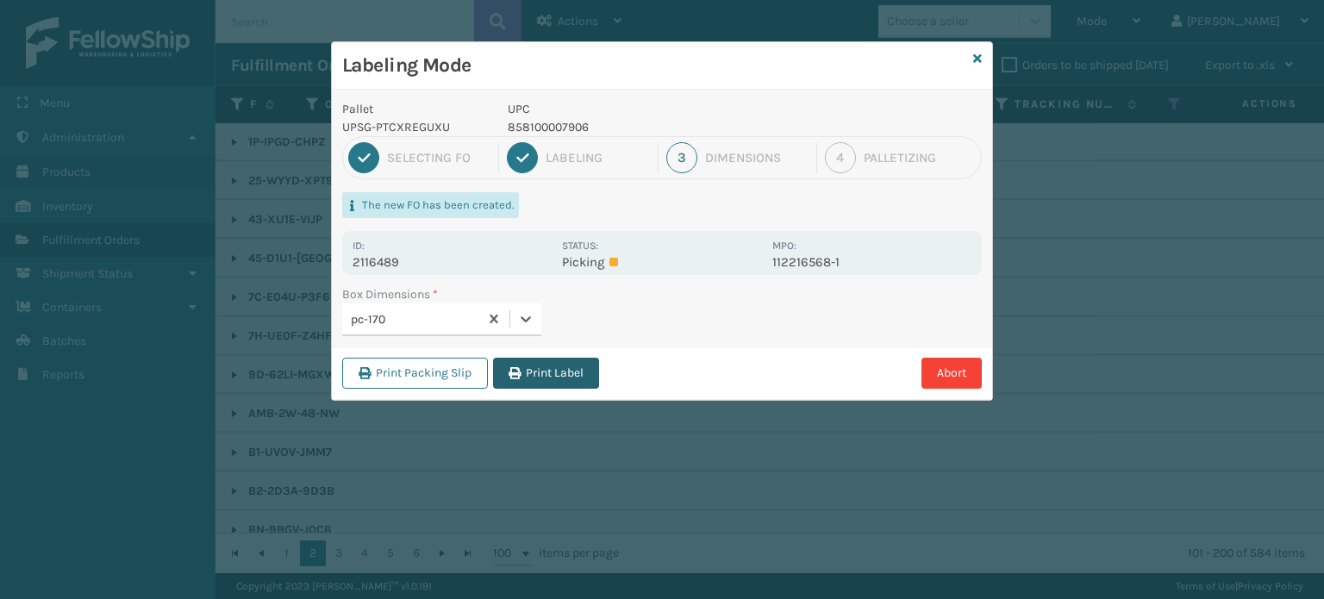
click at [559, 368] on button "Print Label" at bounding box center [546, 373] width 106 height 31
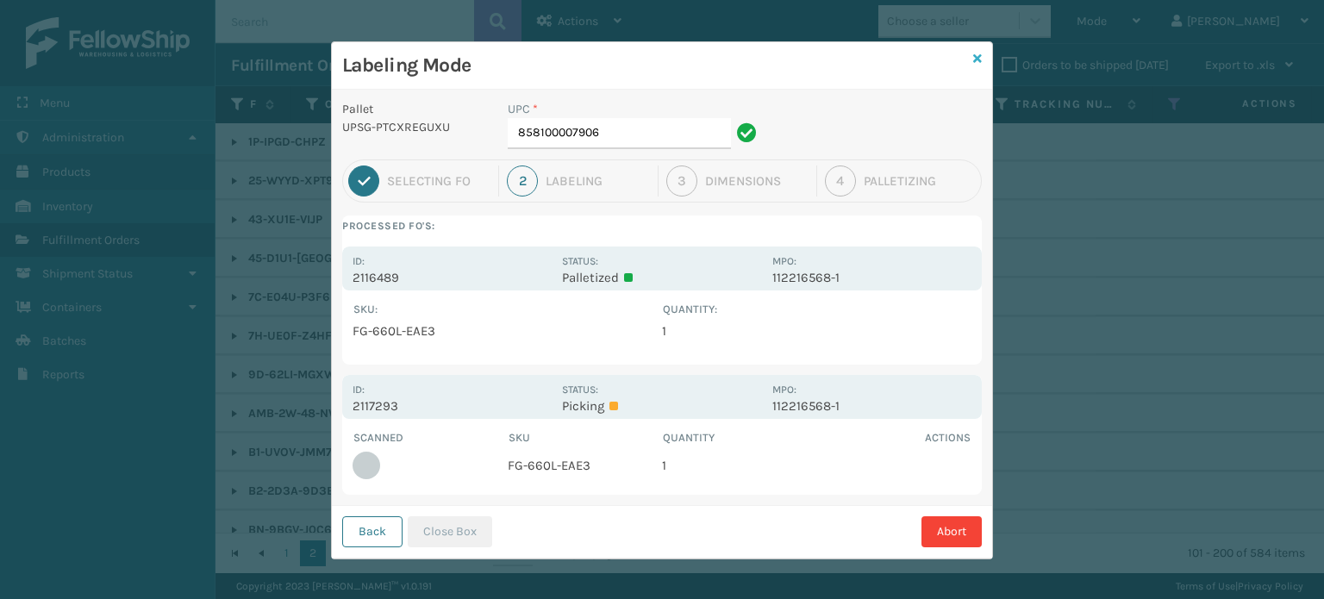
click at [973, 56] on icon at bounding box center [977, 59] width 9 height 12
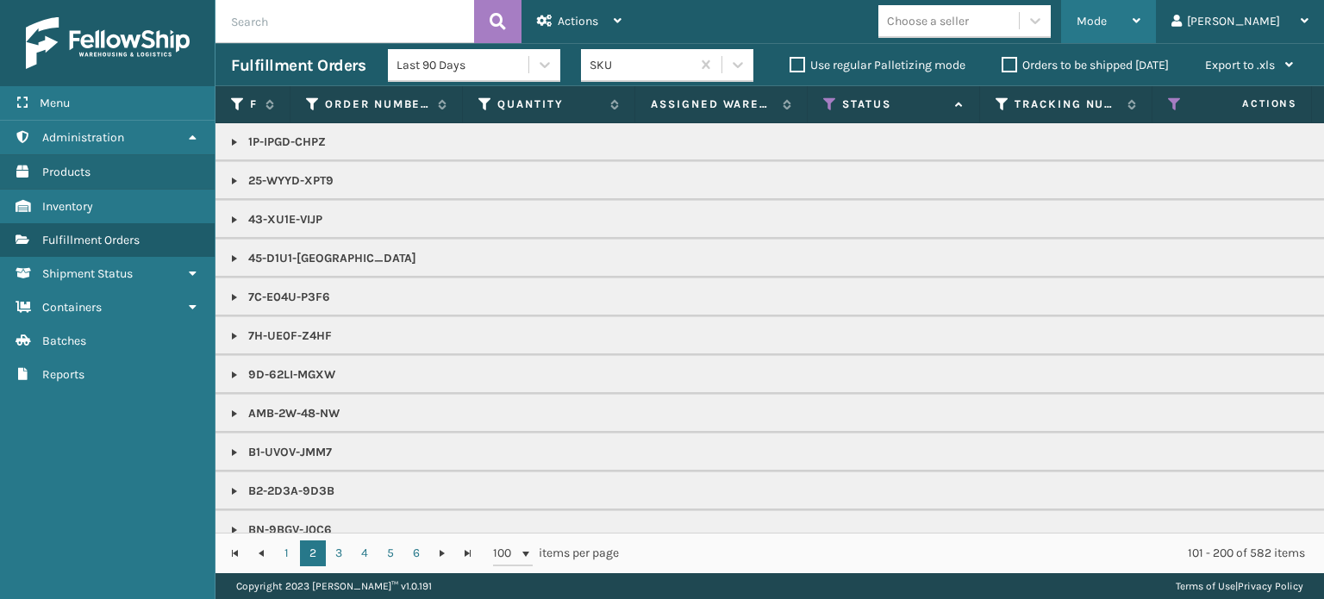
click at [1140, 24] on div "Mode" at bounding box center [1108, 21] width 64 height 43
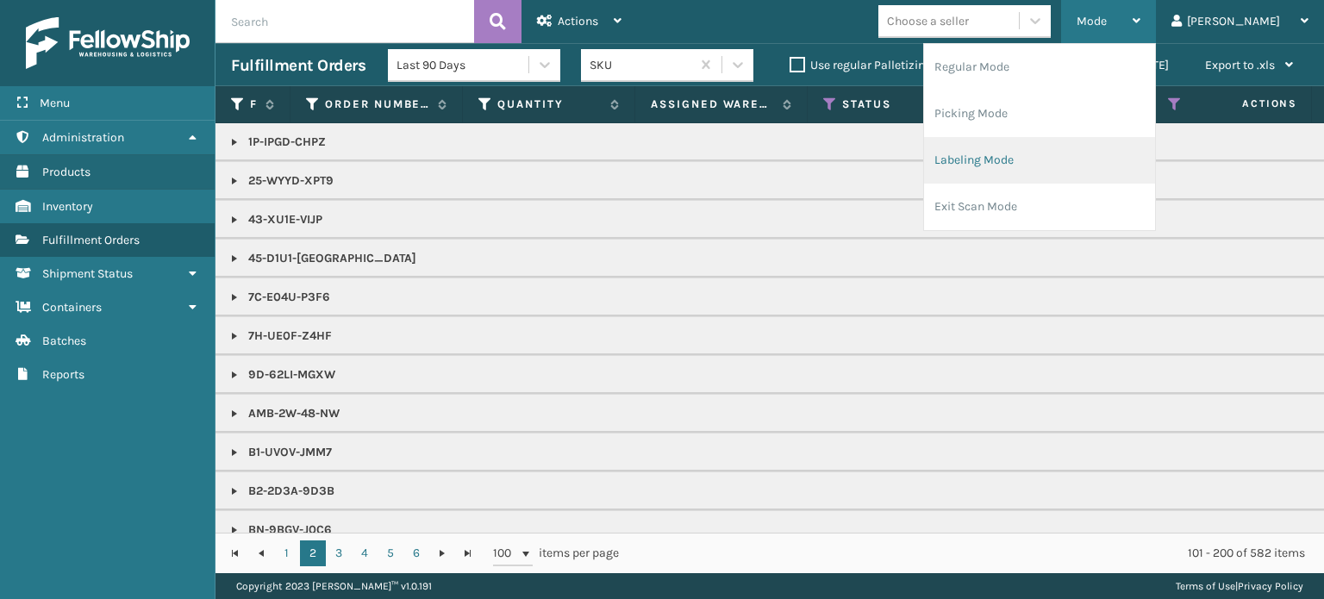
click at [1134, 152] on li "Labeling Mode" at bounding box center [1039, 160] width 231 height 47
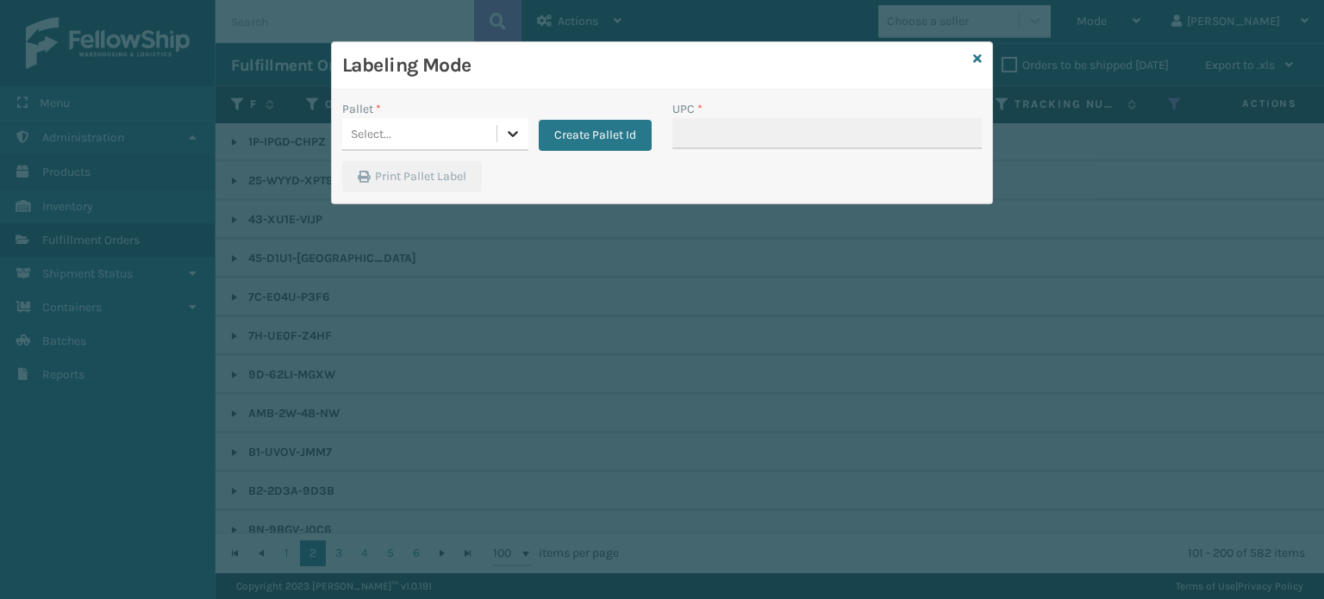
click at [517, 134] on icon at bounding box center [512, 133] width 17 height 17
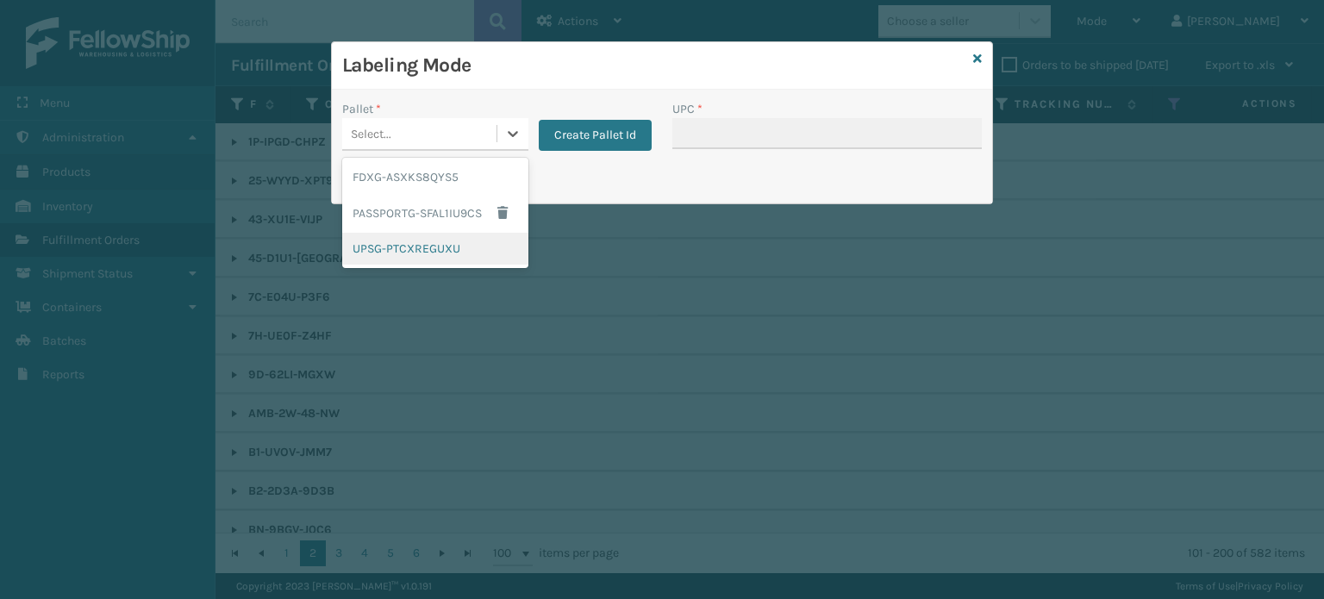
click at [448, 235] on div "UPSG-PTCXREGUXU" at bounding box center [435, 249] width 186 height 32
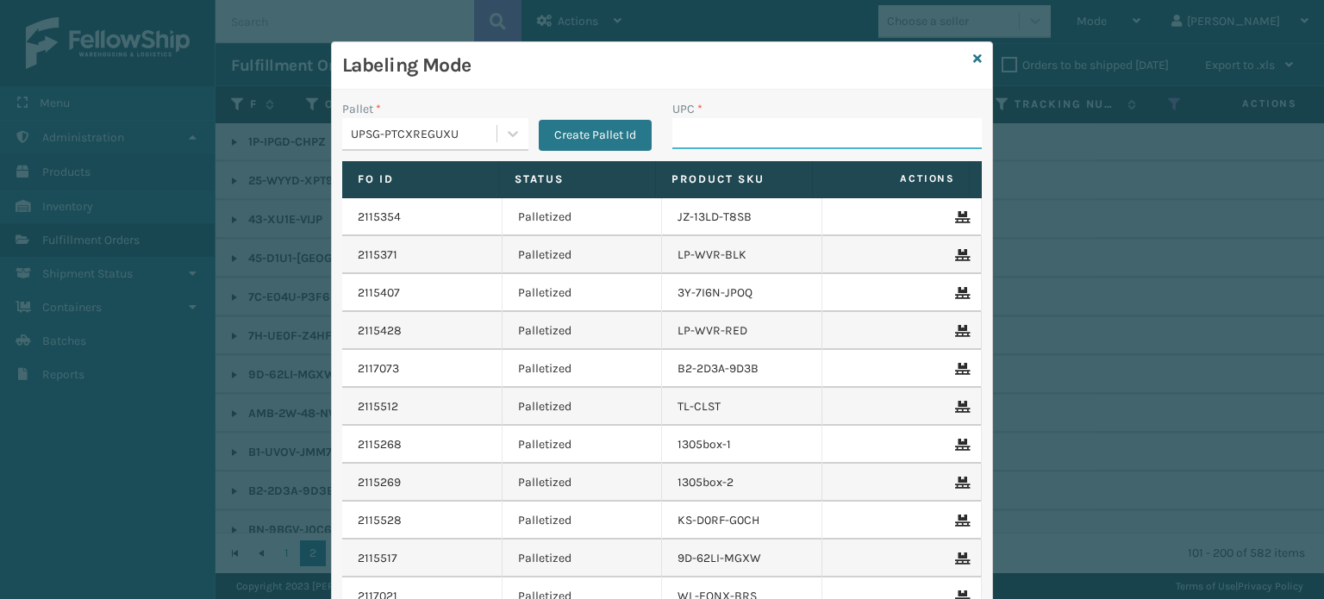
click at [687, 123] on input "UPC *" at bounding box center [826, 133] width 309 height 31
type input "850012486312"
type input "8500124"
click at [707, 141] on input "850012486718" at bounding box center [811, 133] width 278 height 31
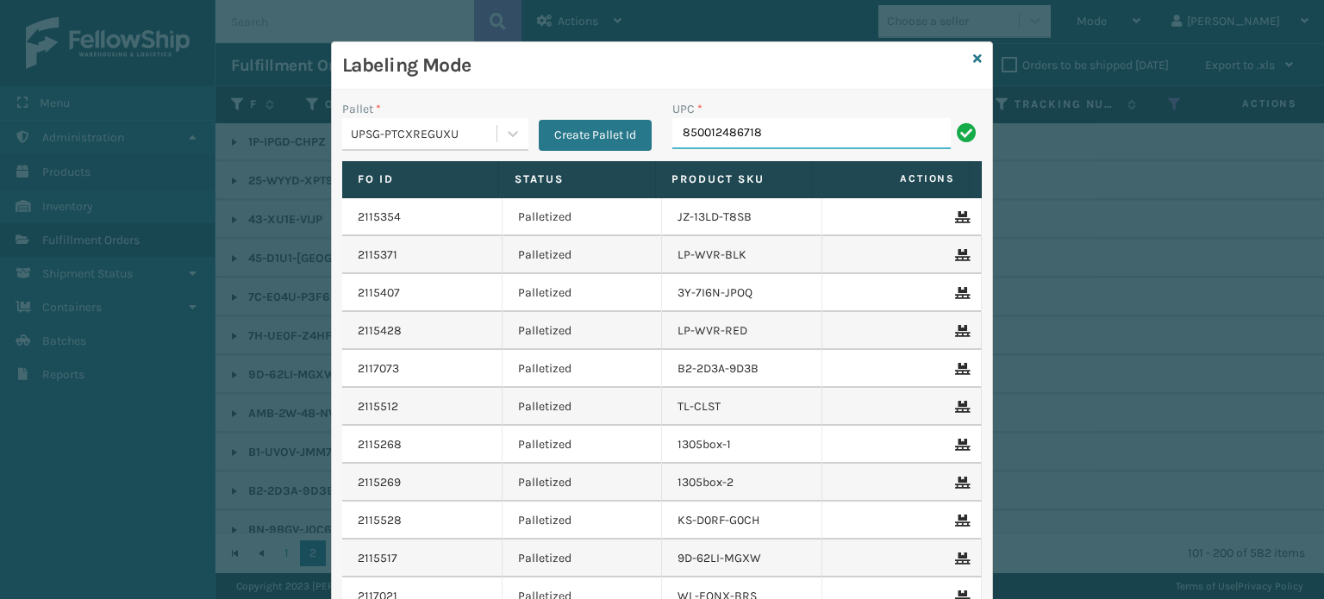
type input "850012486718"
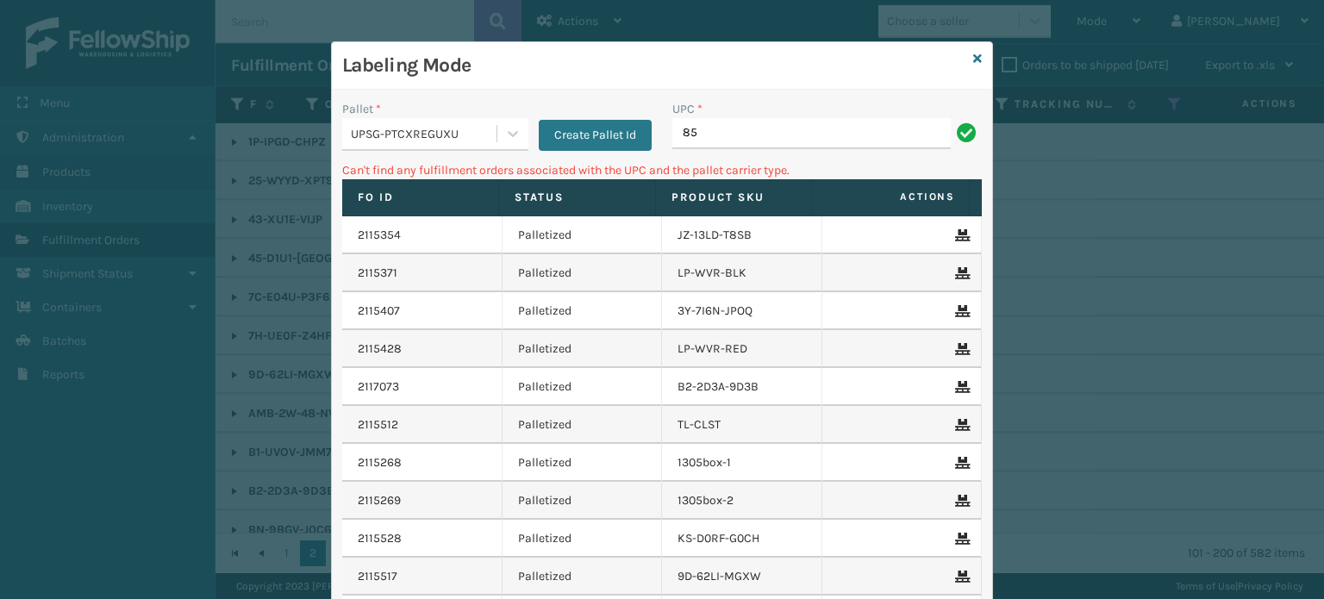
type input "8"
type input "850012486718"
click at [739, 128] on input "850012486718" at bounding box center [811, 133] width 278 height 31
click at [504, 134] on icon at bounding box center [512, 133] width 17 height 17
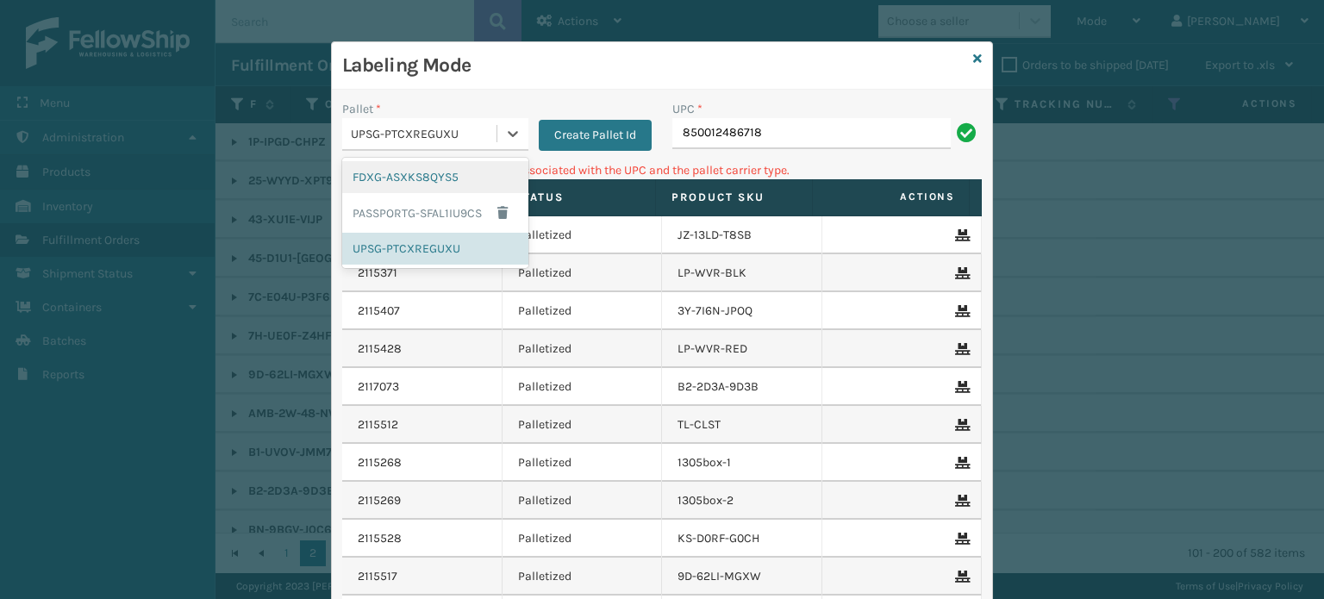
click at [465, 184] on div "FDXG-ASXKS8QYS5" at bounding box center [435, 177] width 186 height 32
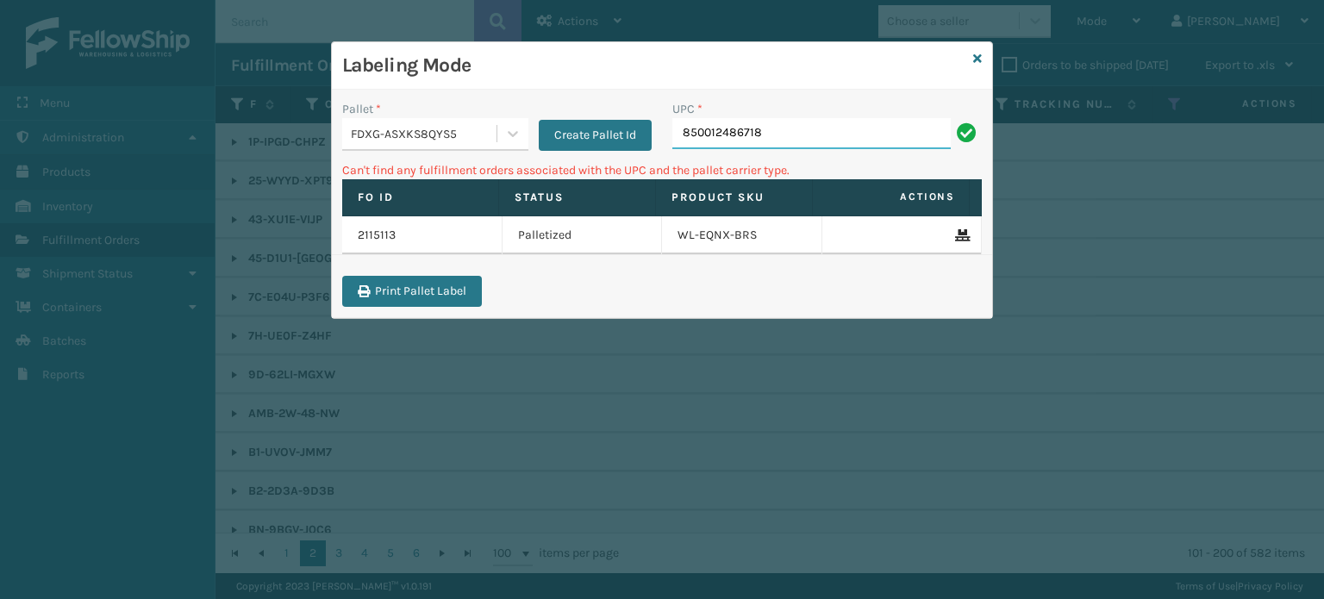
click at [802, 144] on input "850012486718" at bounding box center [811, 133] width 278 height 31
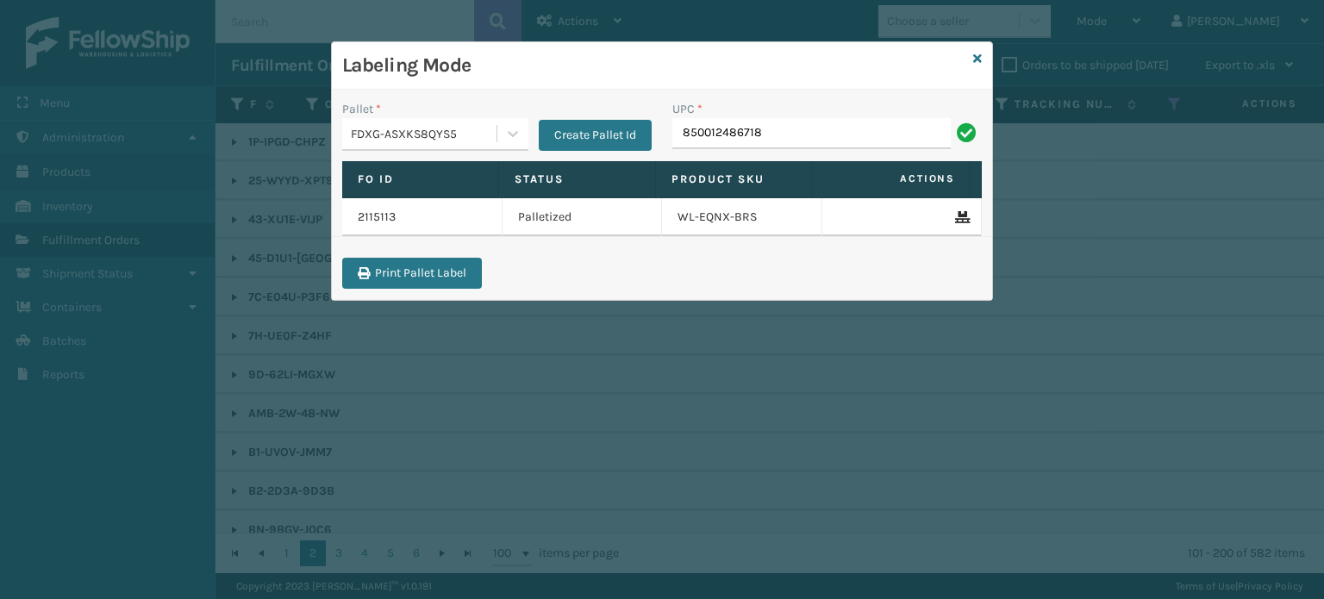
type input "850012486718"
